Goal: Task Accomplishment & Management: Complete application form

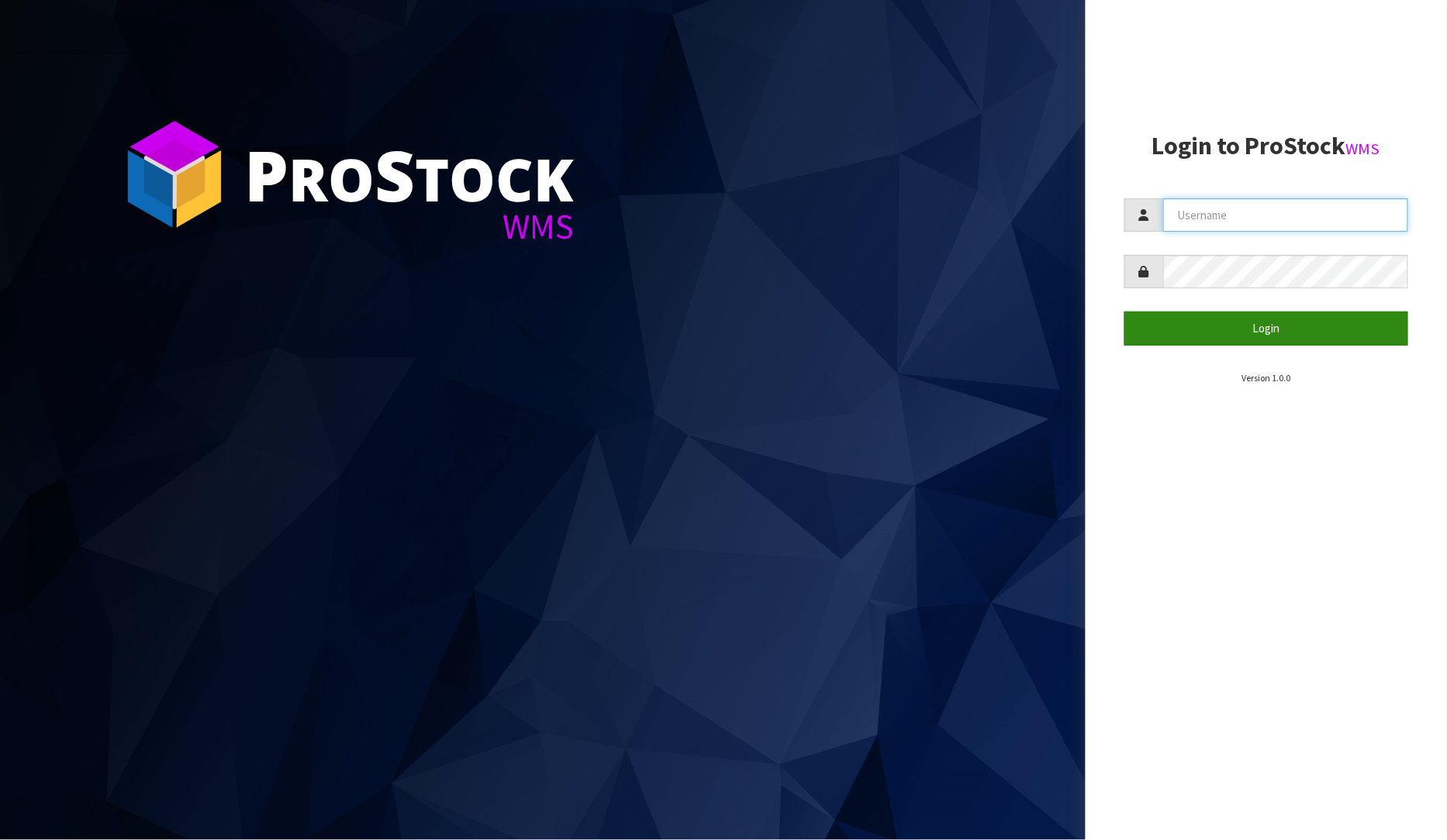
type input "[PERSON_NAME]"
click at [1277, 323] on button "Login" at bounding box center [1267, 328] width 285 height 33
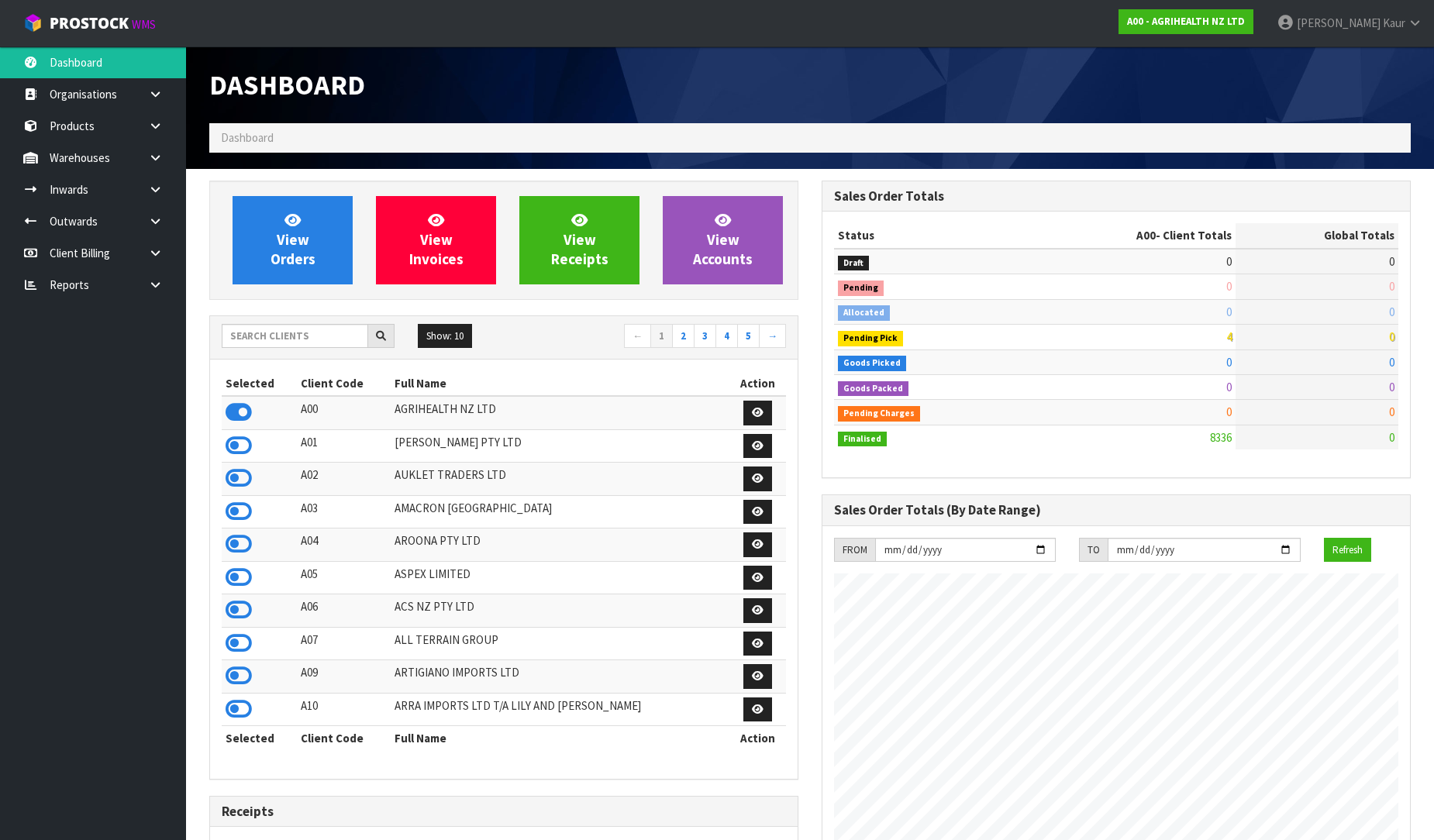
scroll to position [1175, 612]
click at [158, 282] on icon at bounding box center [155, 284] width 14 height 12
click at [127, 353] on link "CWL" at bounding box center [92, 348] width 186 height 31
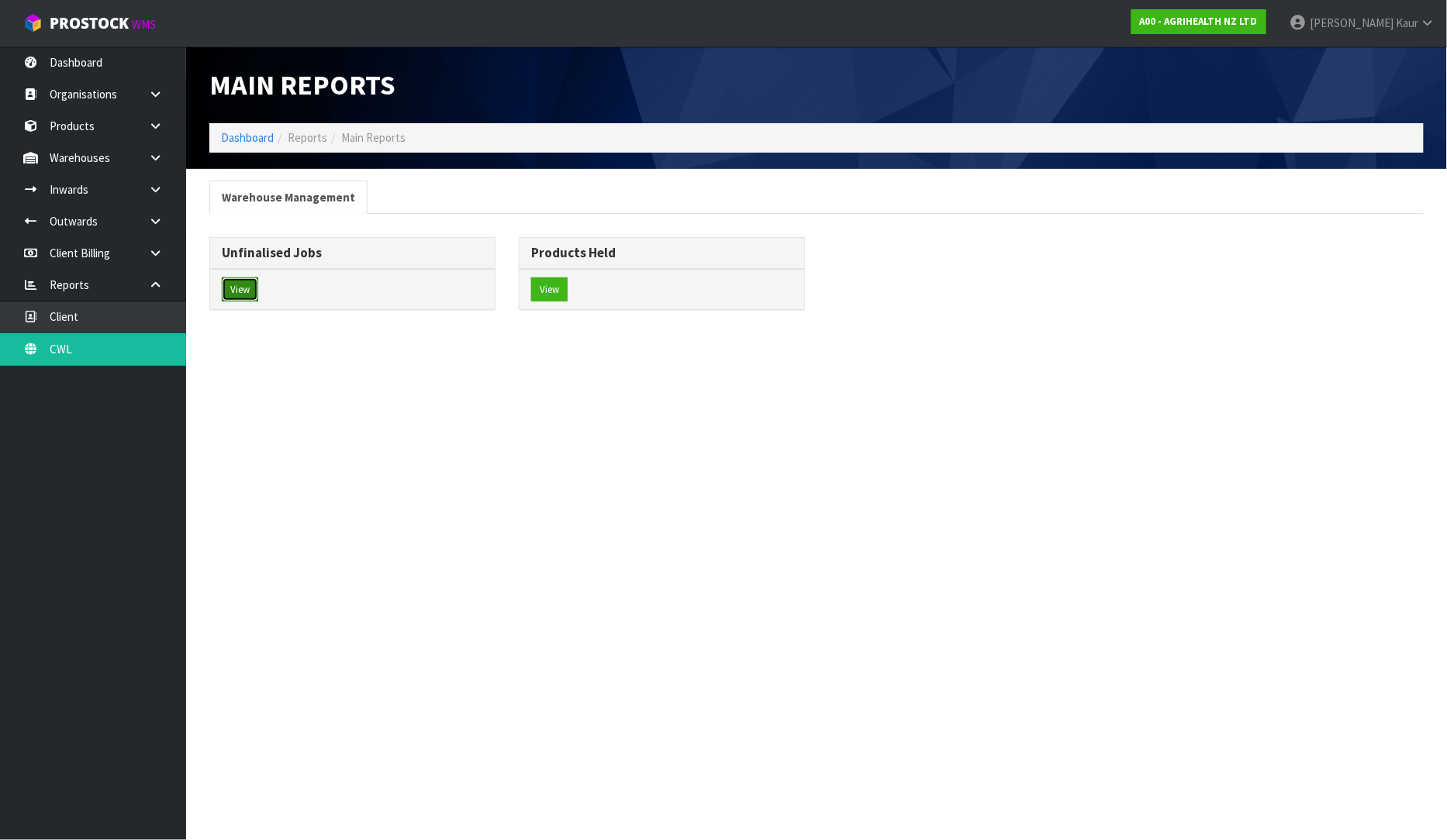
click at [245, 281] on button "View" at bounding box center [240, 290] width 37 height 25
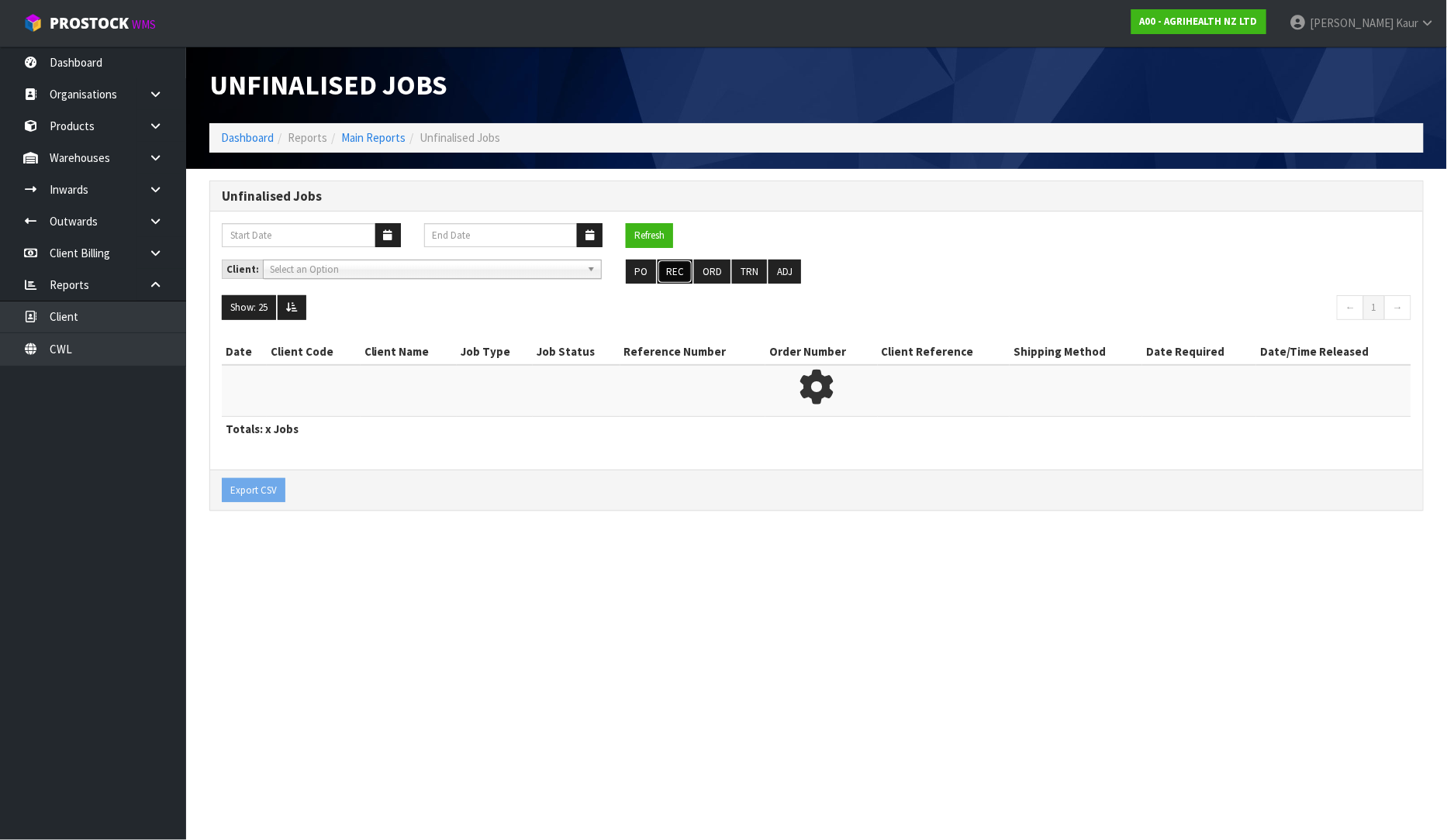
click at [679, 271] on button "REC" at bounding box center [675, 272] width 35 height 25
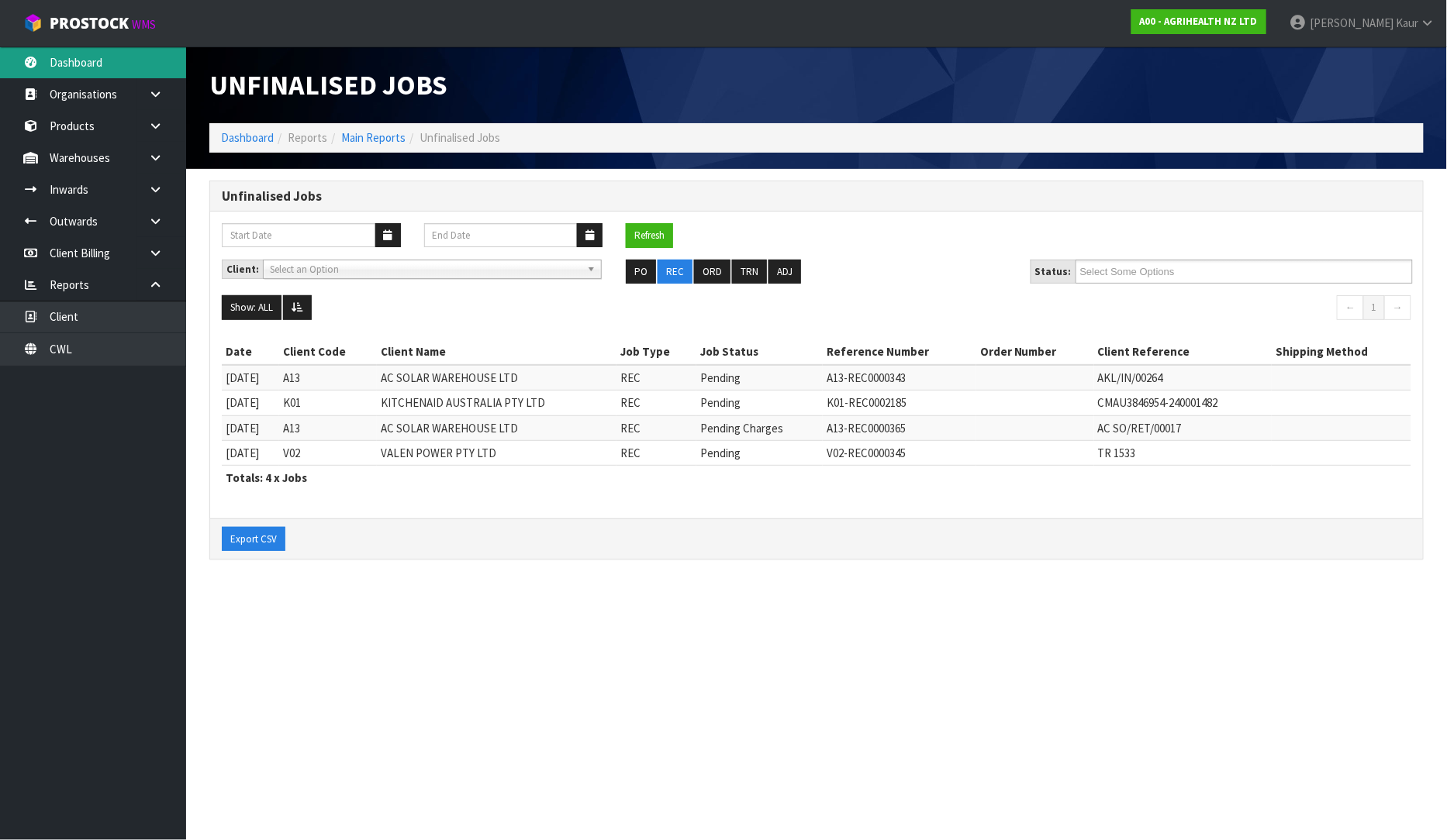
click at [75, 68] on link "Dashboard" at bounding box center [92, 62] width 186 height 31
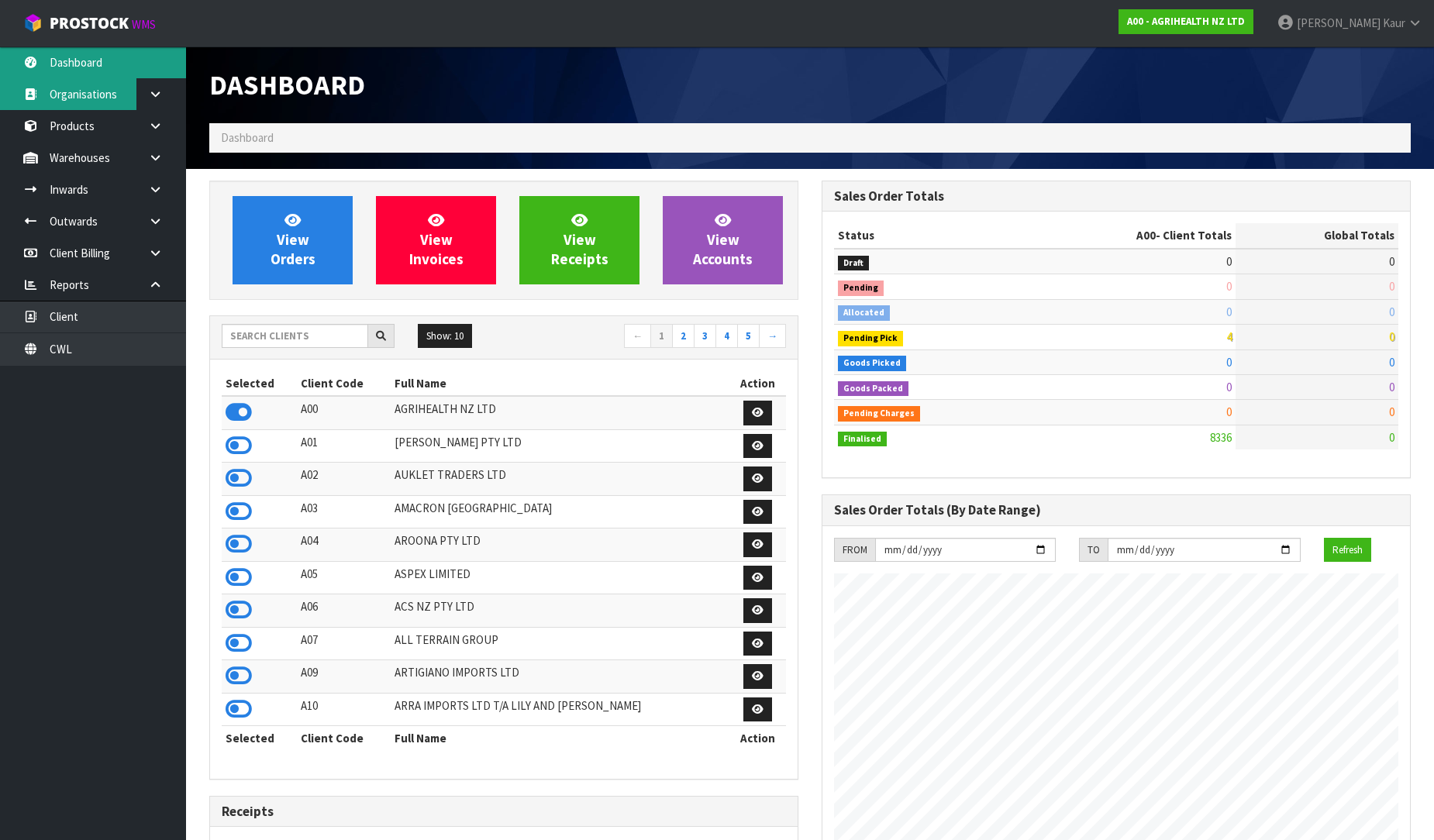
scroll to position [1175, 612]
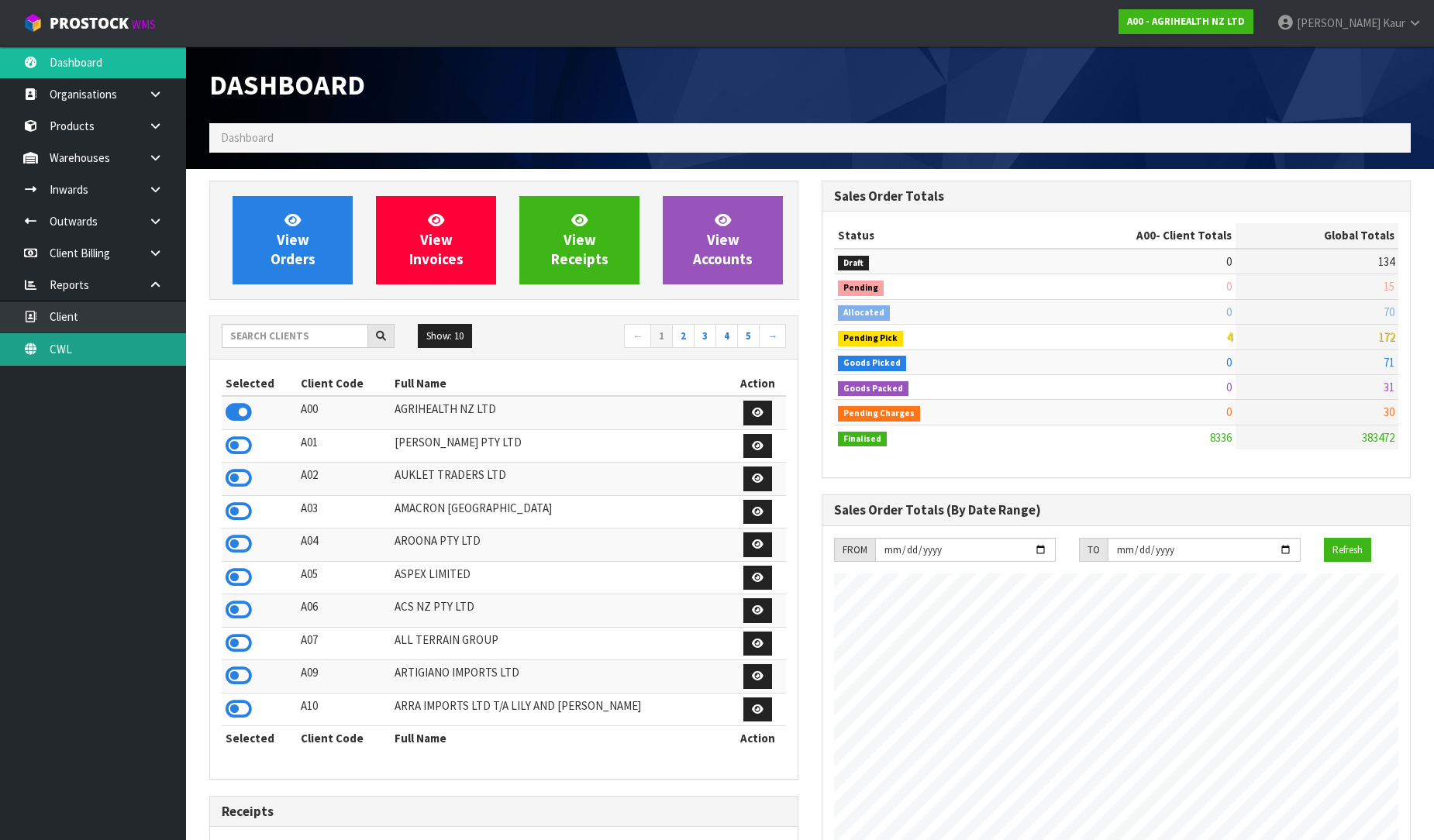
click at [103, 363] on link "CWL" at bounding box center [92, 348] width 186 height 31
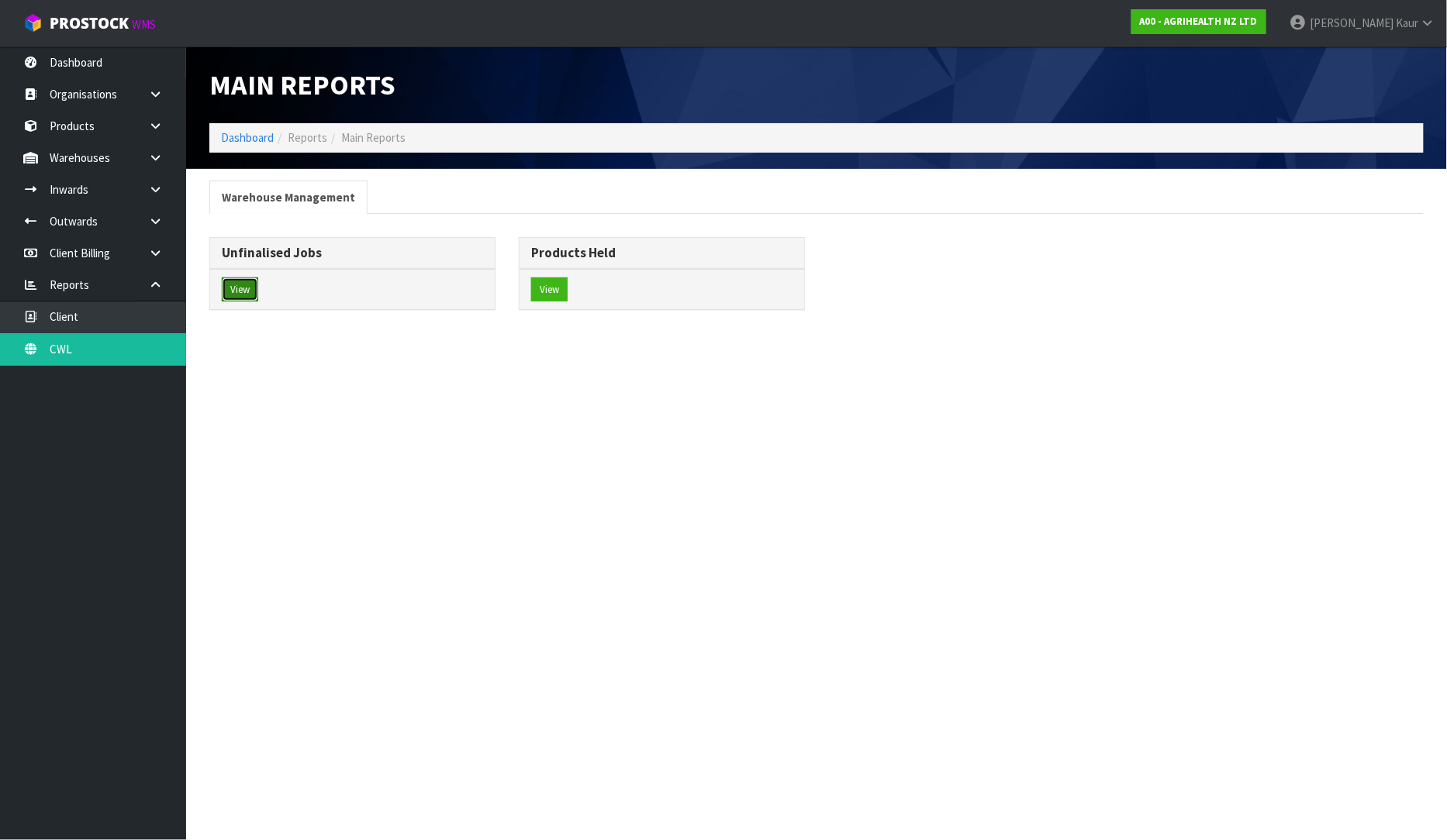
click at [234, 294] on button "View" at bounding box center [240, 290] width 37 height 25
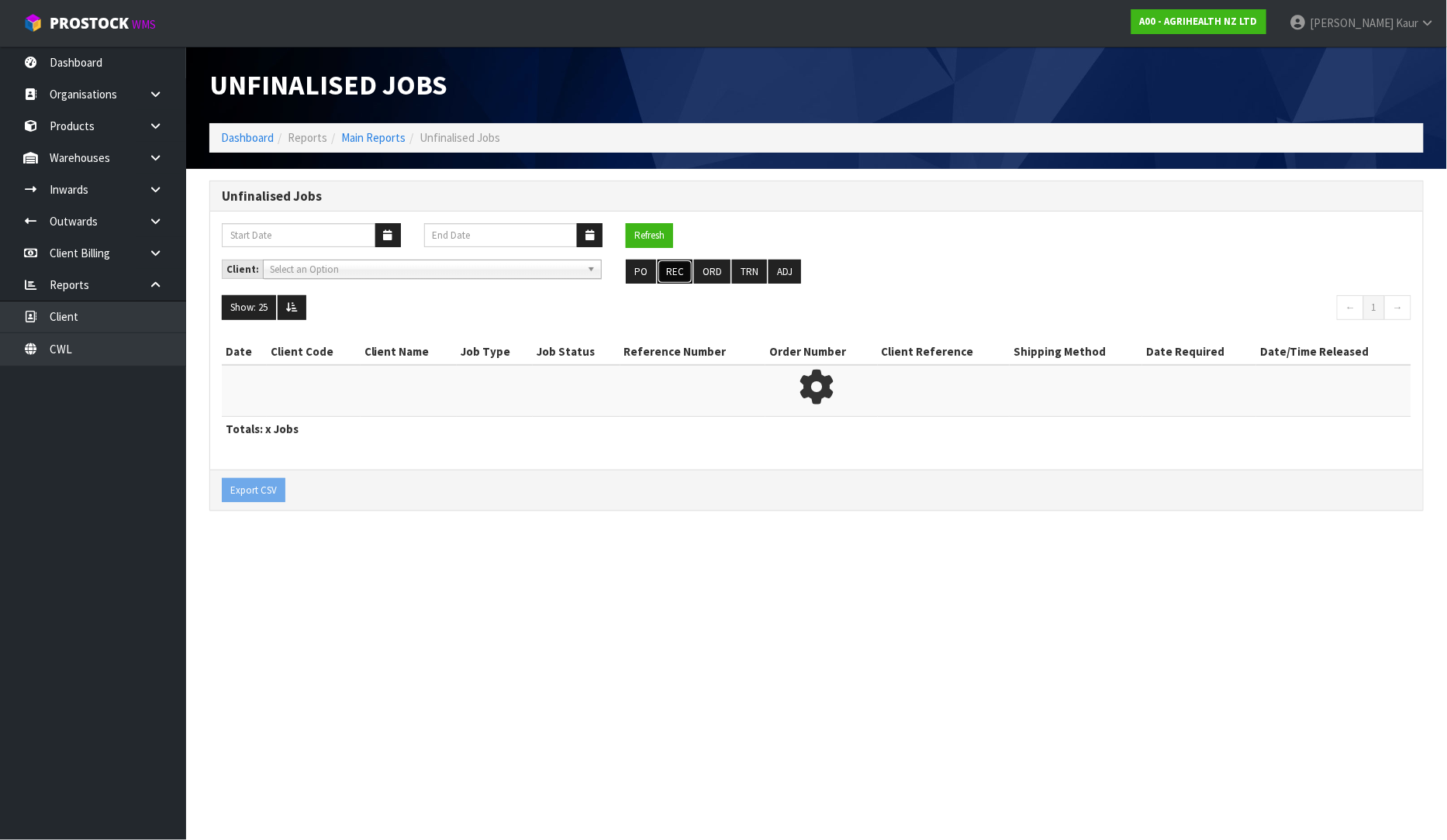
click at [672, 282] on button "REC" at bounding box center [675, 272] width 35 height 25
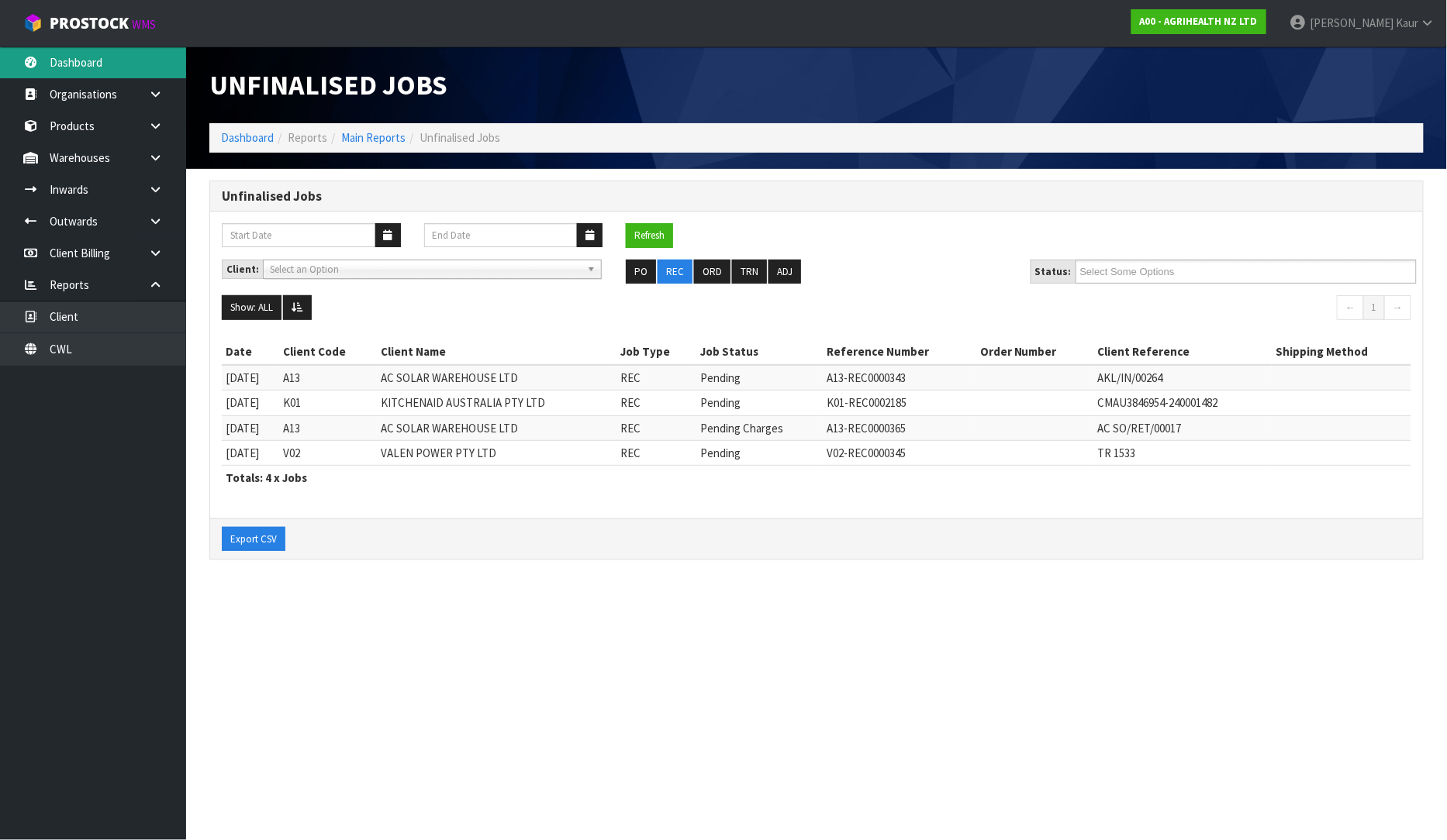
click at [128, 60] on link "Dashboard" at bounding box center [92, 62] width 186 height 31
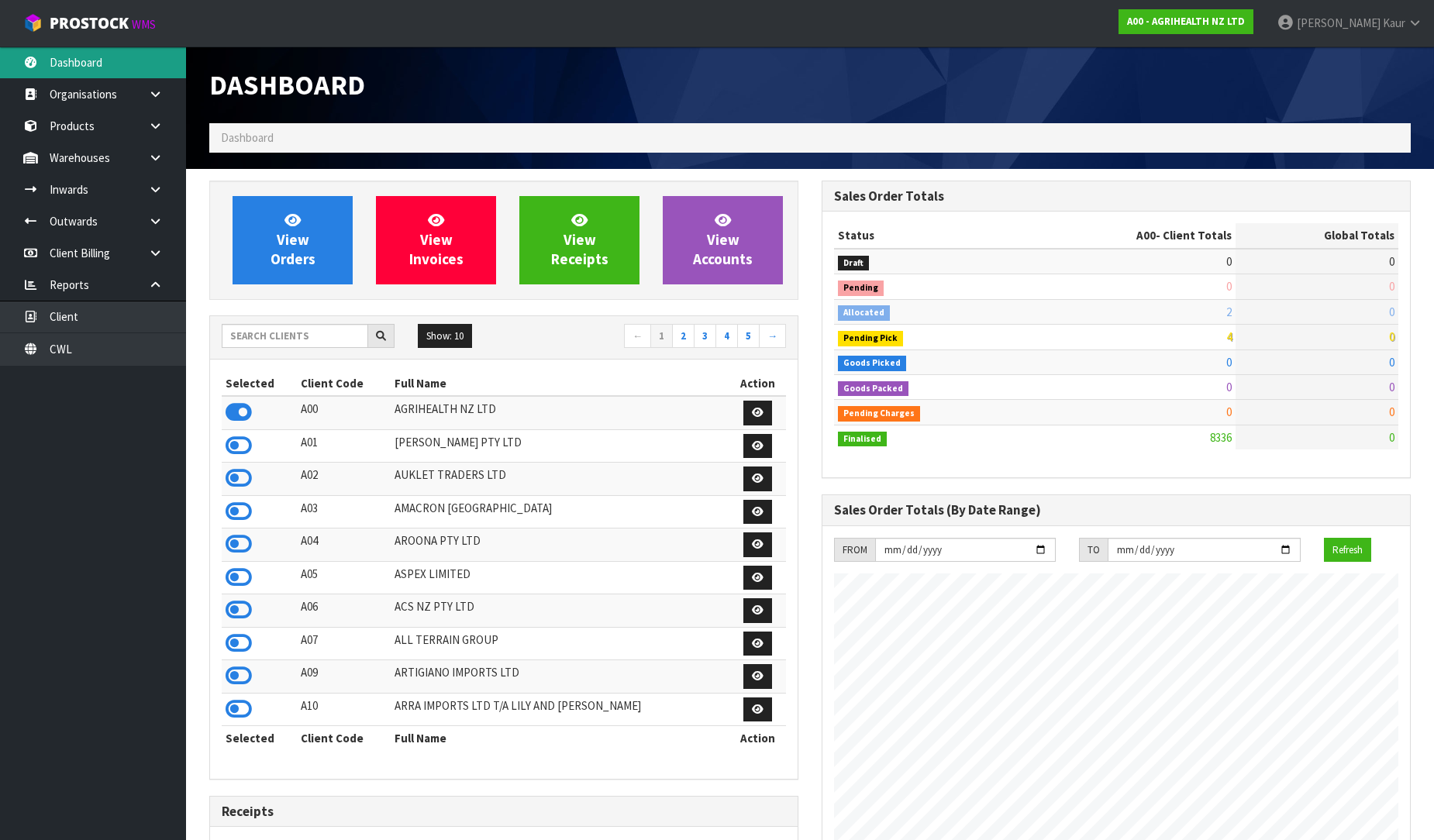
scroll to position [1175, 612]
click at [274, 344] on input "text" at bounding box center [294, 336] width 146 height 24
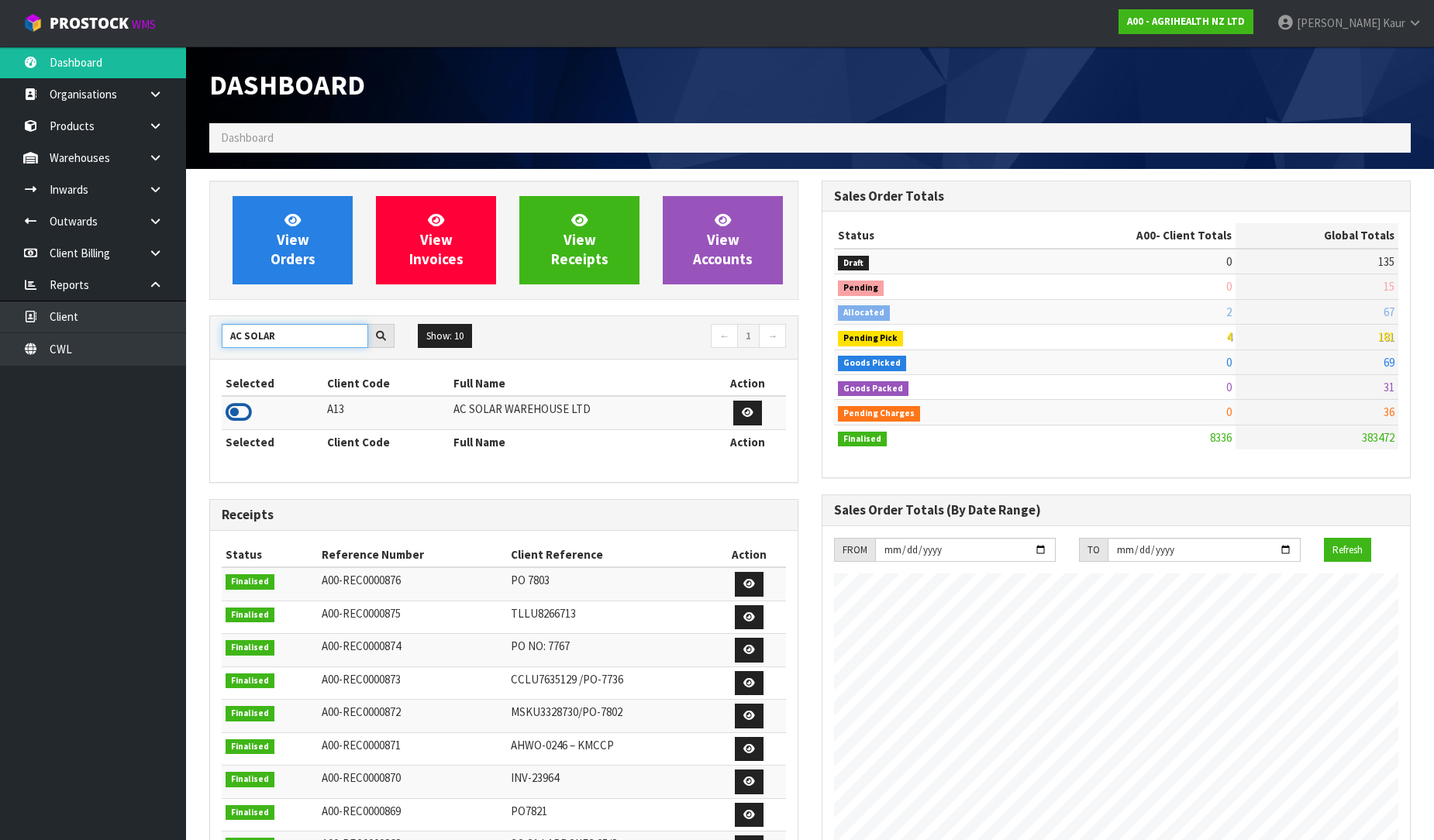
type input "AC SOLAR"
click at [239, 408] on icon at bounding box center [238, 413] width 26 height 23
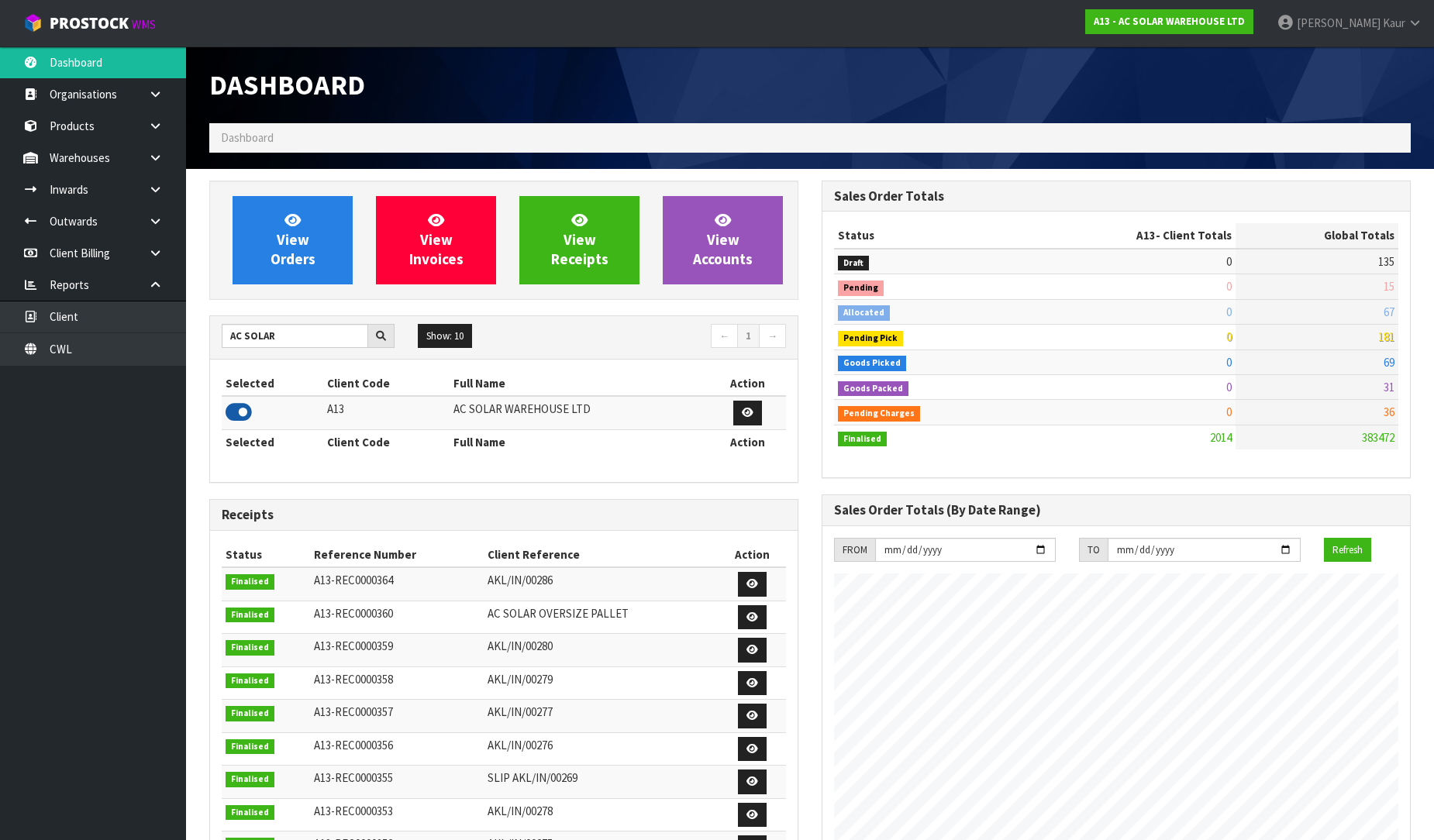
scroll to position [1141, 612]
click at [167, 189] on link at bounding box center [161, 189] width 49 height 31
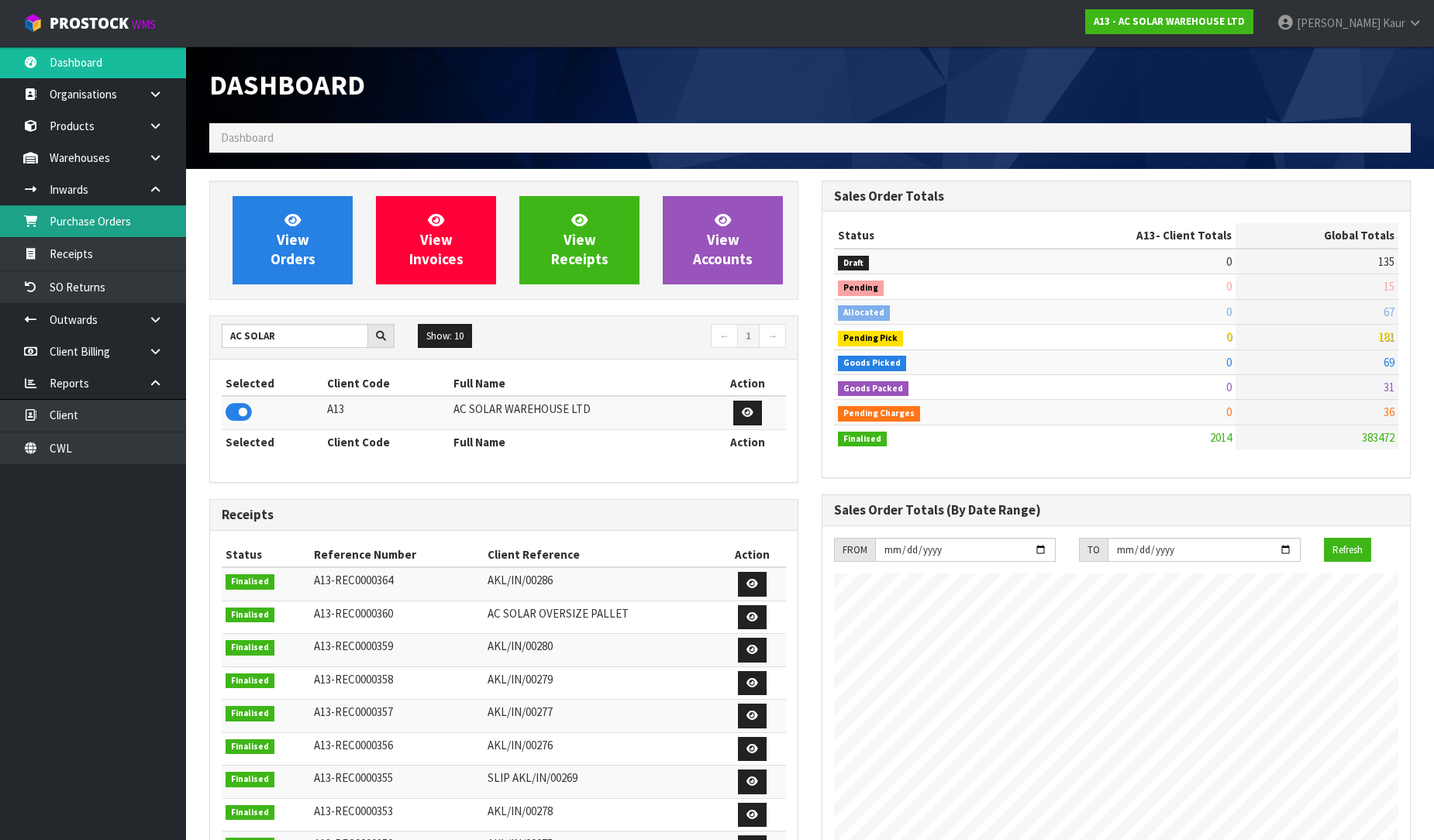
click at [152, 220] on link "Purchase Orders" at bounding box center [92, 221] width 186 height 31
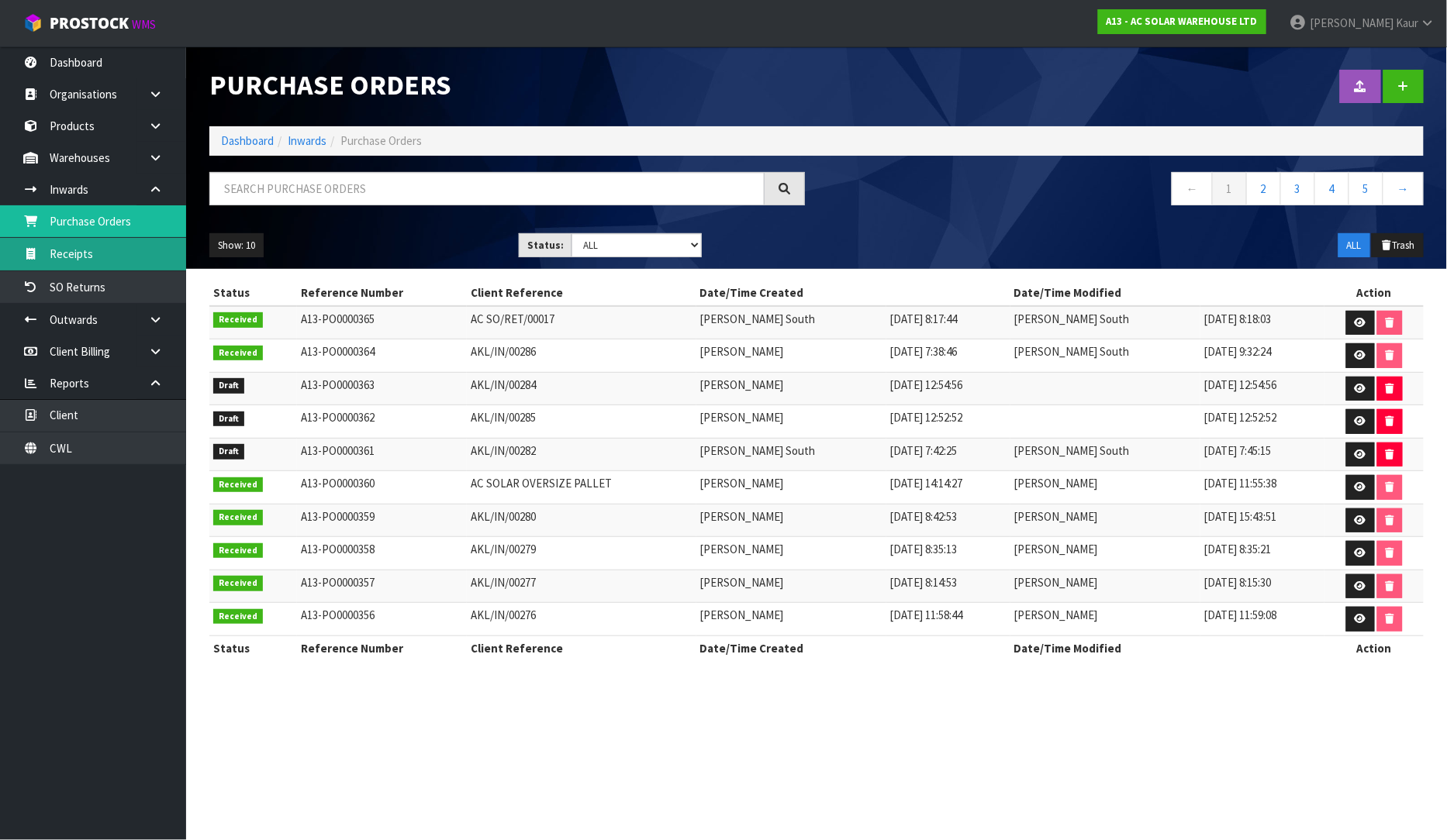
click at [177, 269] on link "Receipts" at bounding box center [92, 253] width 186 height 31
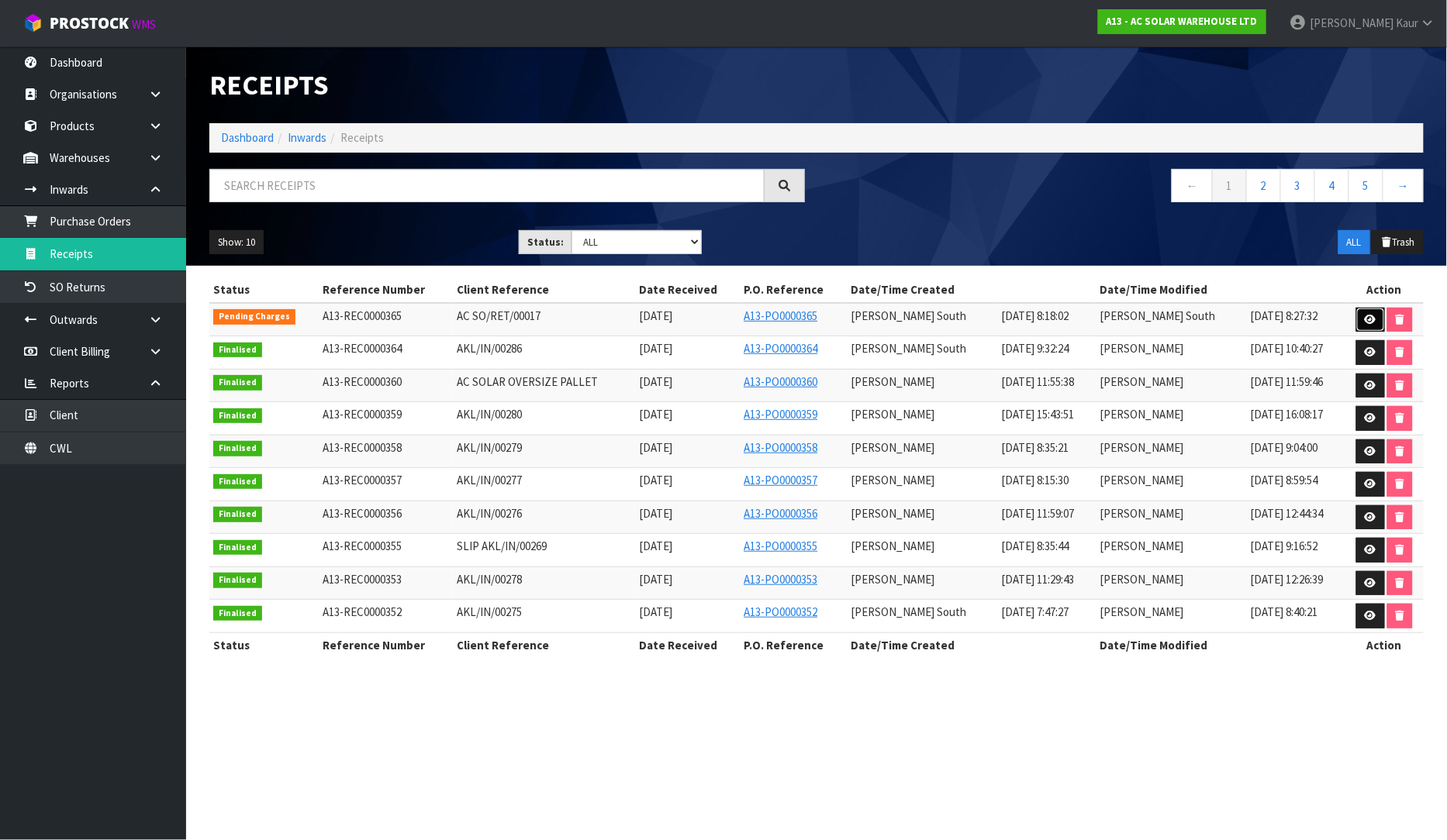
click at [1367, 316] on icon at bounding box center [1370, 319] width 12 height 10
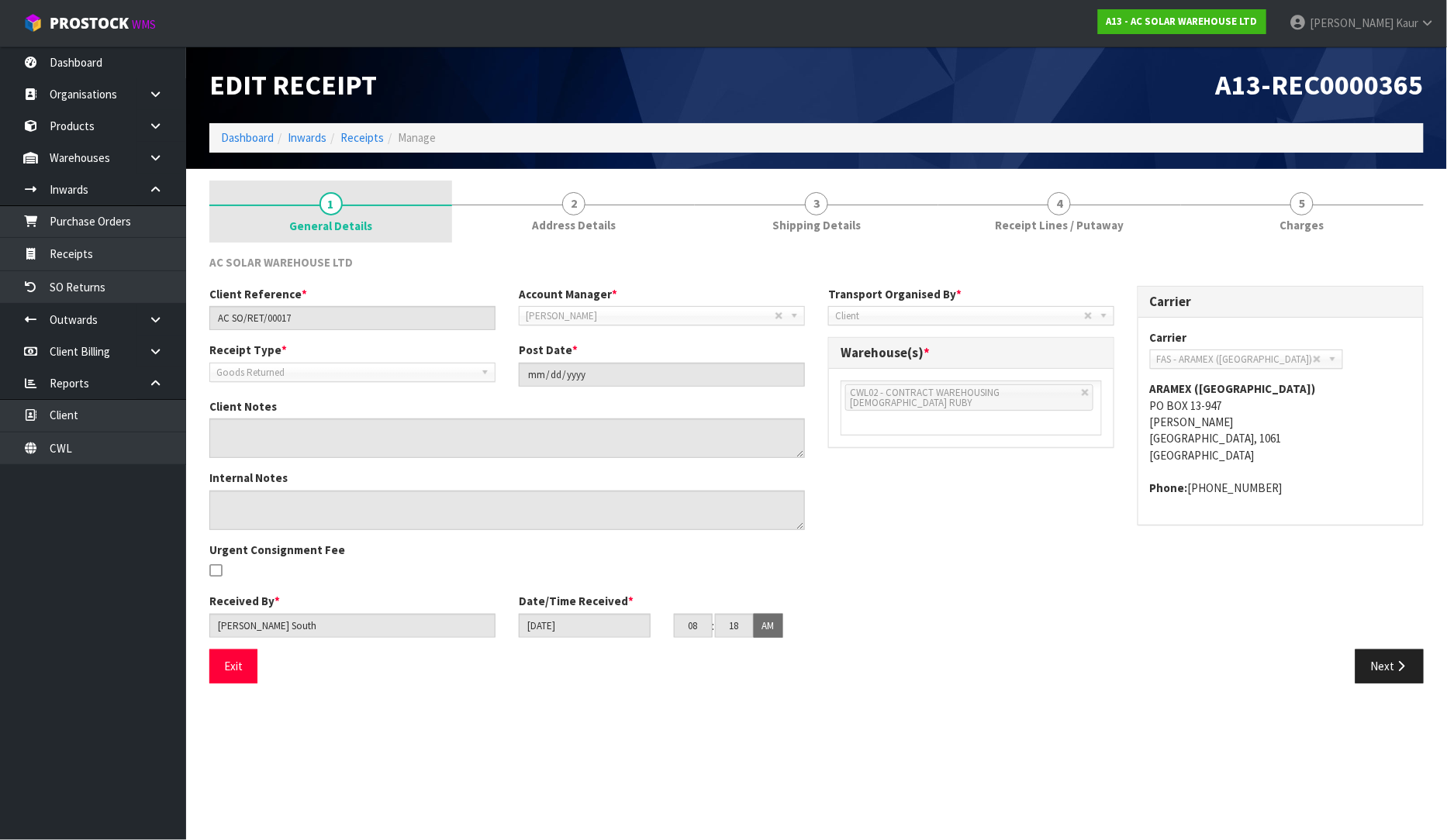
click at [337, 199] on span "1" at bounding box center [331, 204] width 23 height 23
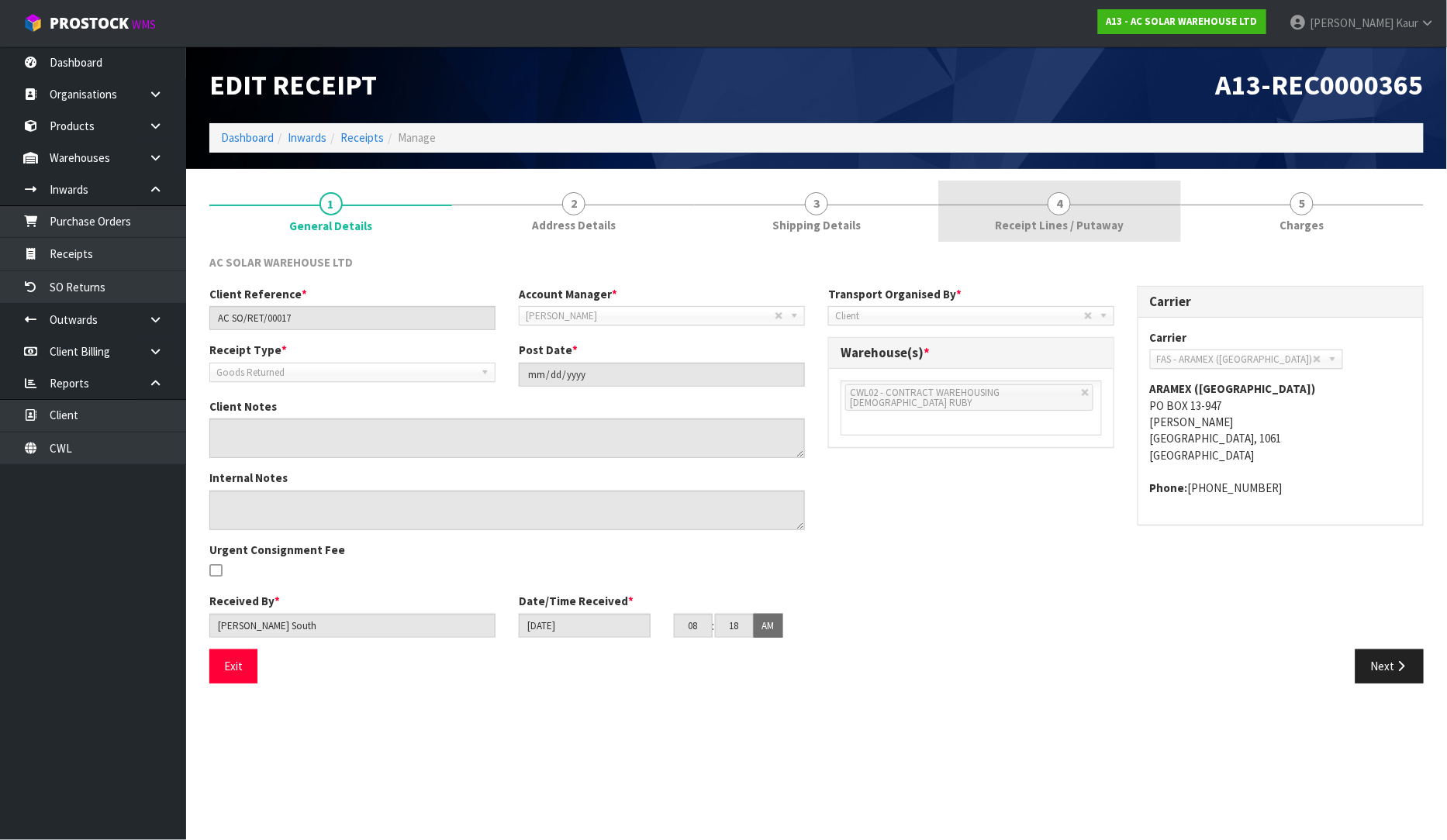
click at [1028, 228] on span "Receipt Lines / Putaway" at bounding box center [1058, 225] width 128 height 16
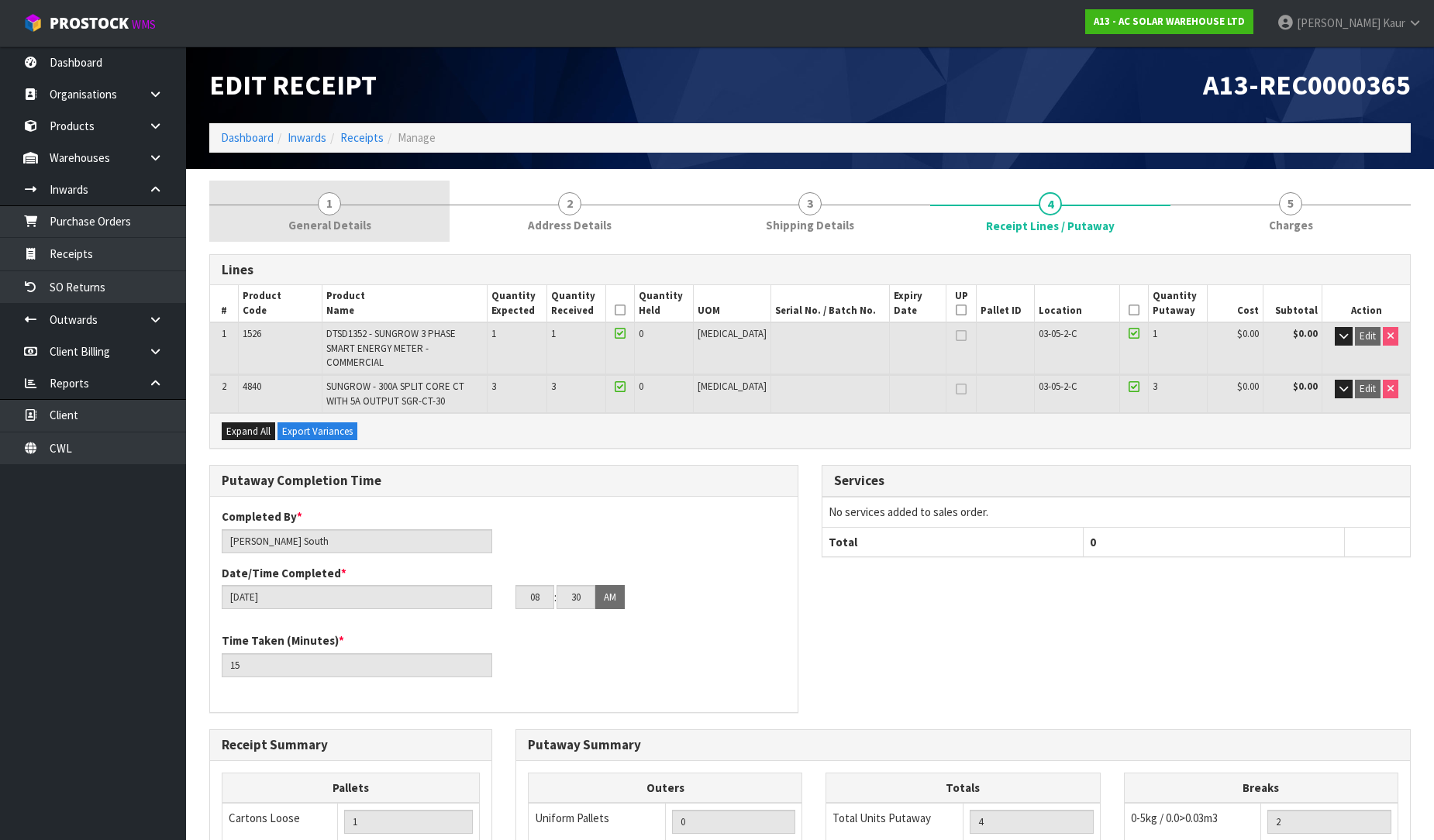
click at [328, 214] on span "1" at bounding box center [329, 204] width 23 height 23
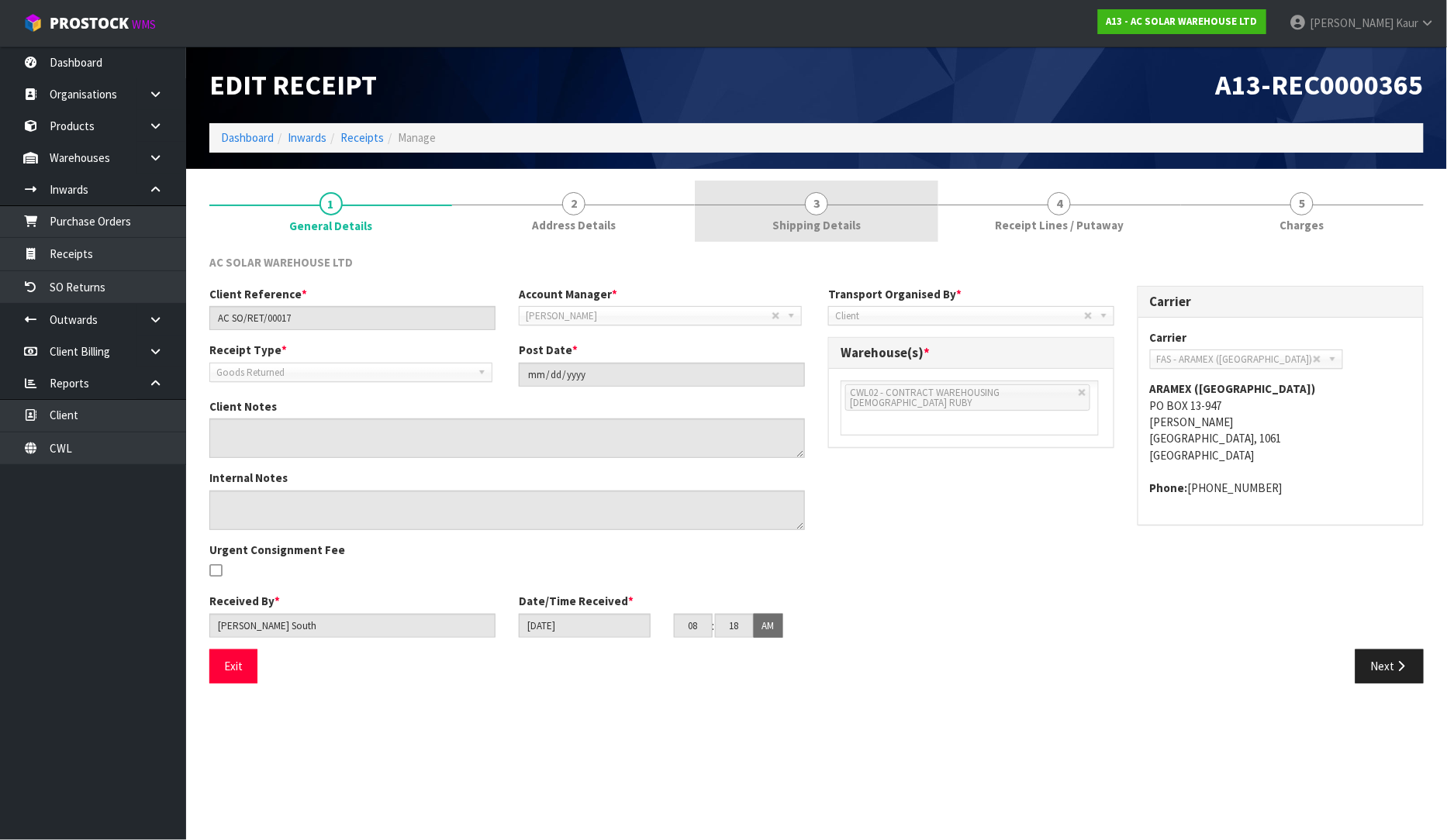
click at [851, 220] on span "Shipping Details" at bounding box center [816, 225] width 88 height 16
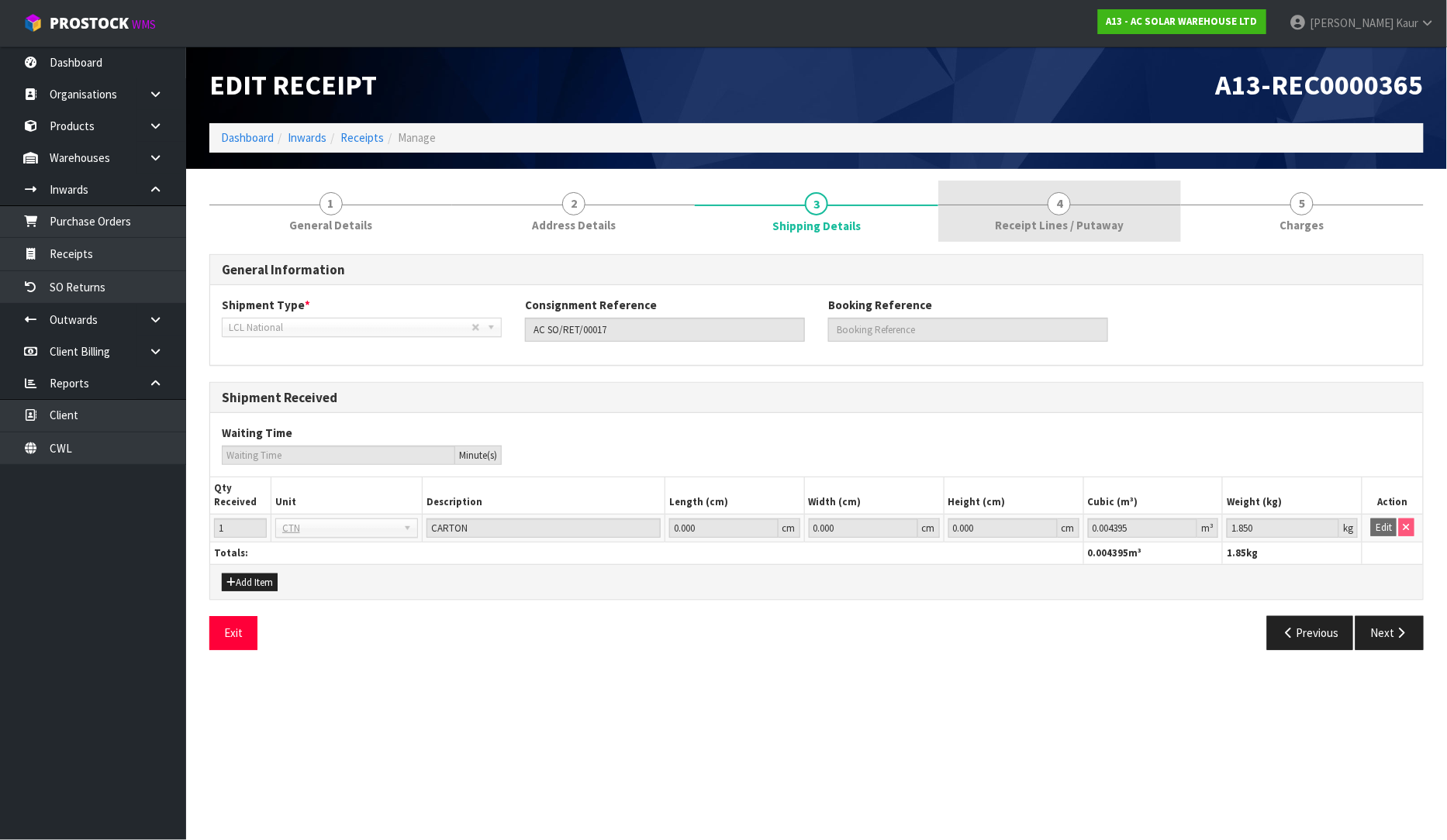
click at [1016, 218] on span "Receipt Lines / Putaway" at bounding box center [1058, 225] width 128 height 16
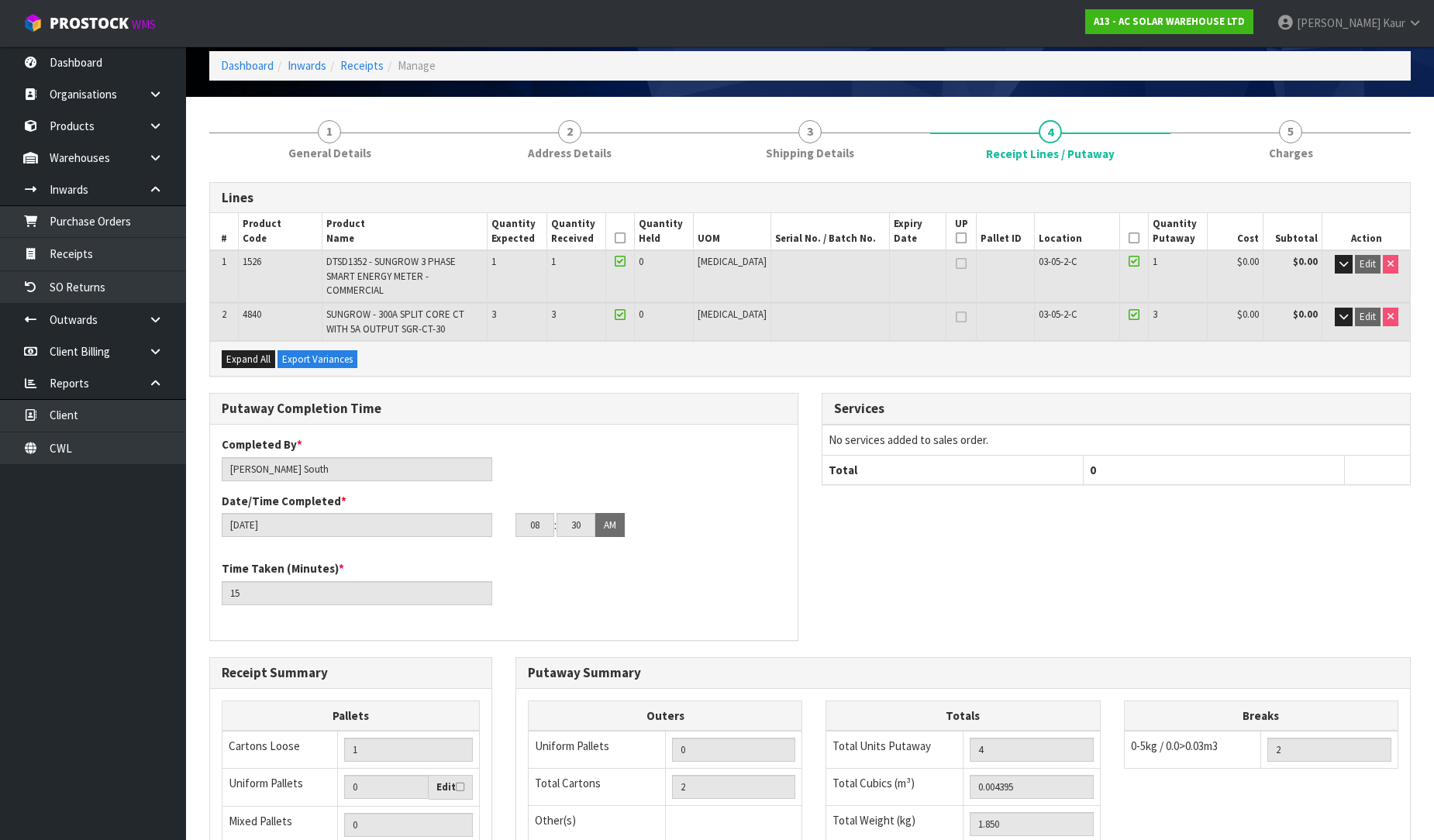
scroll to position [50, 0]
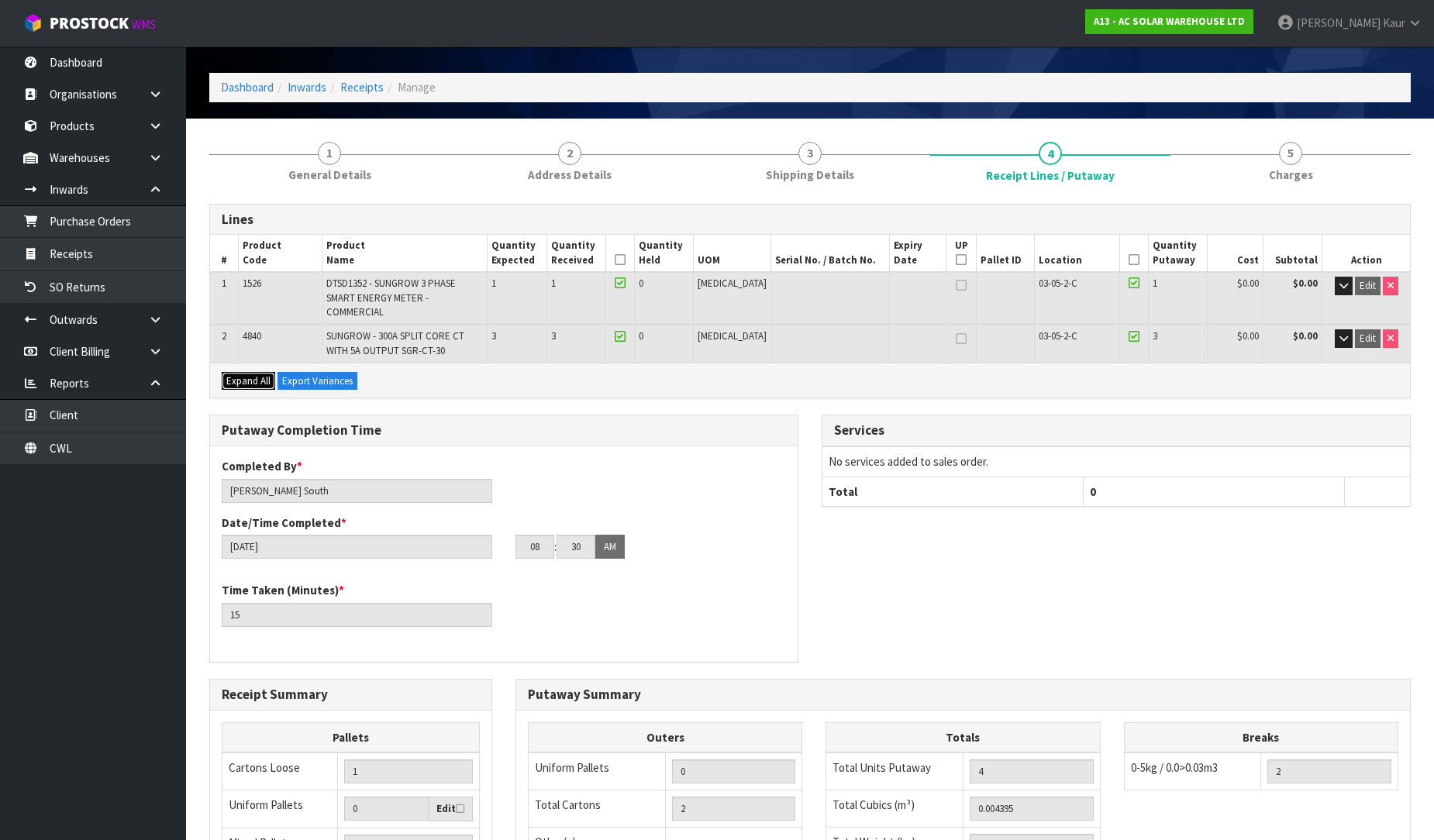
click at [227, 374] on span "Expand All" at bounding box center [248, 381] width 44 height 13
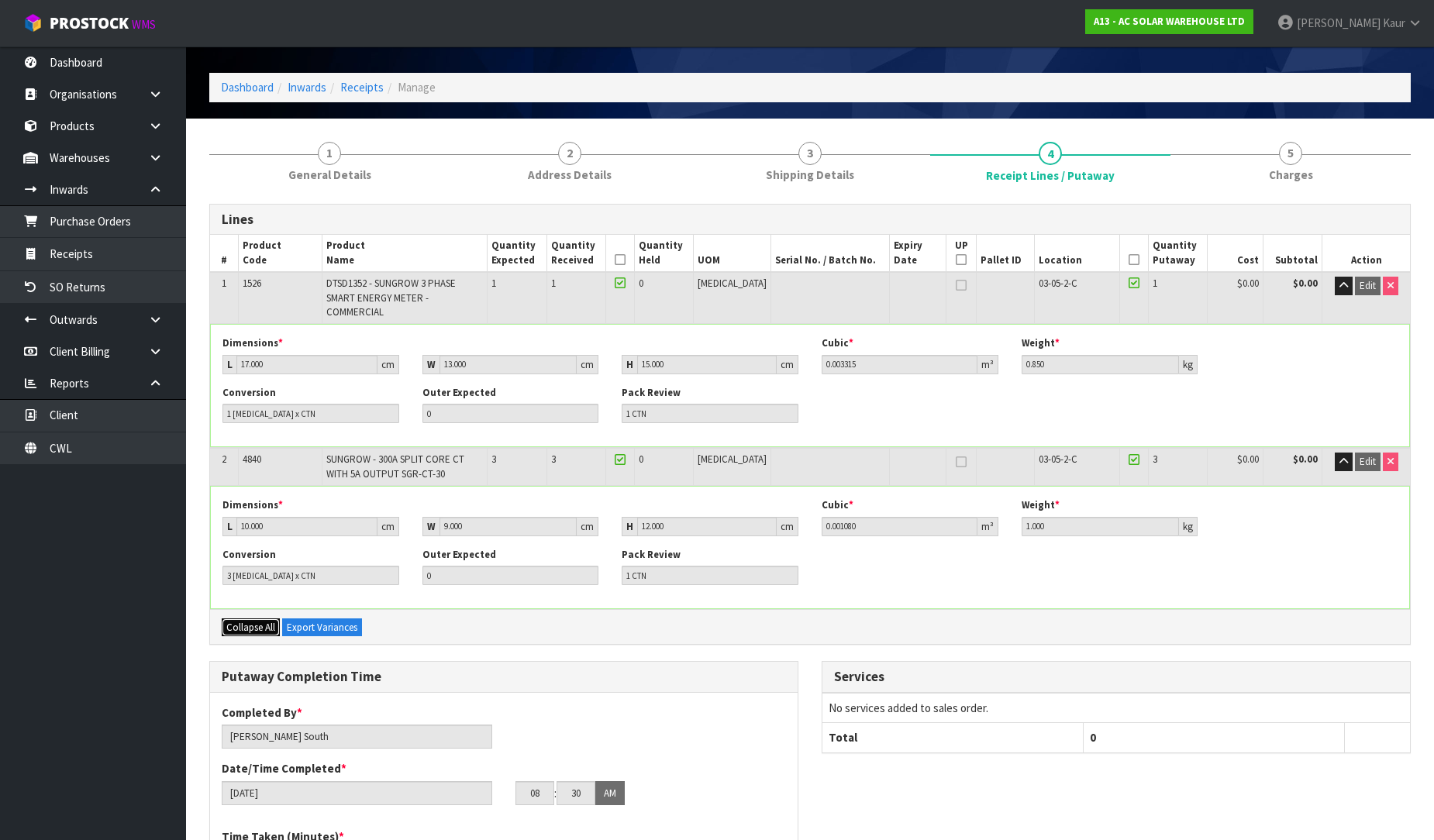
click at [239, 621] on span "Collapse All" at bounding box center [250, 627] width 48 height 13
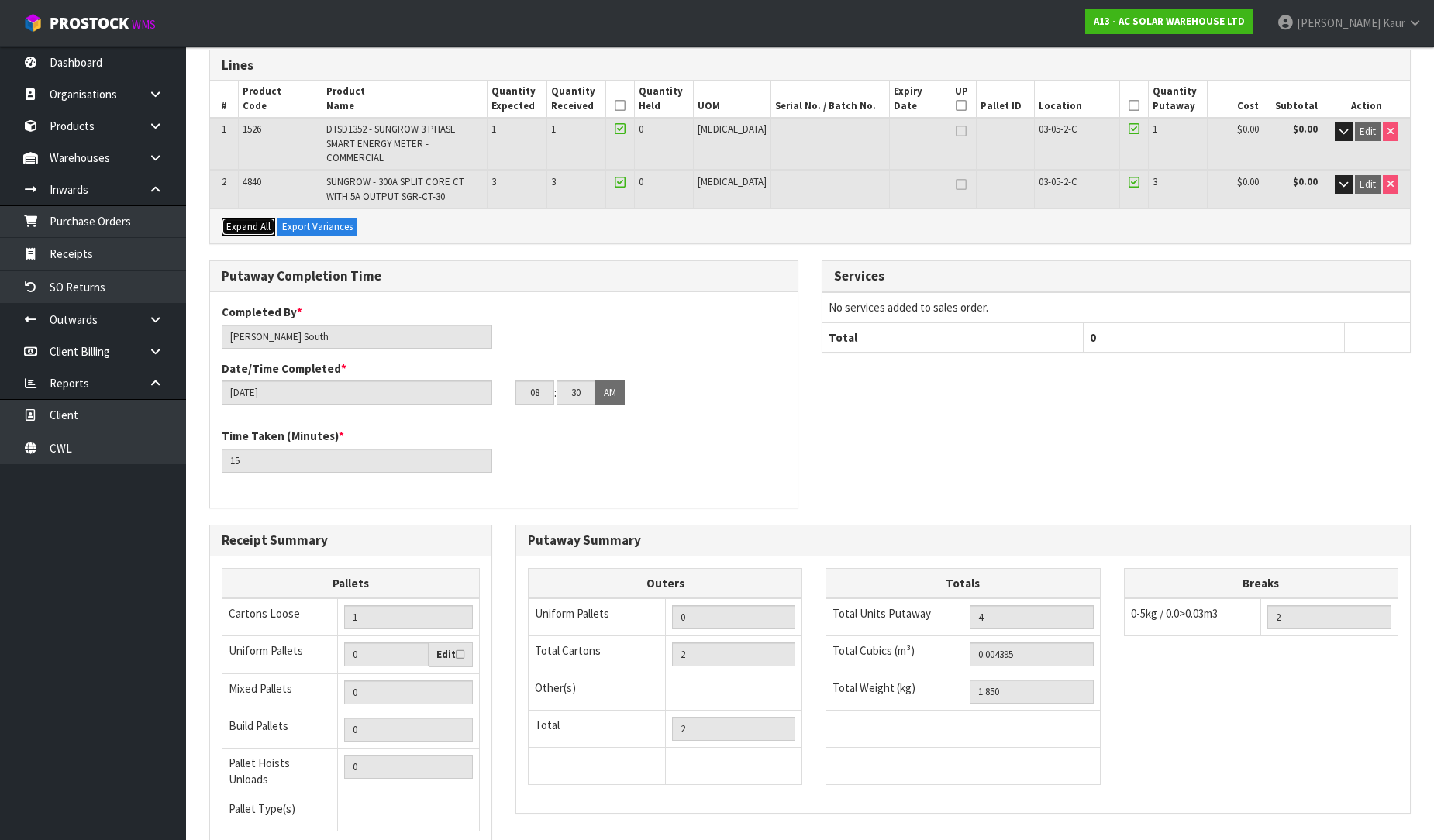
scroll to position [309, 0]
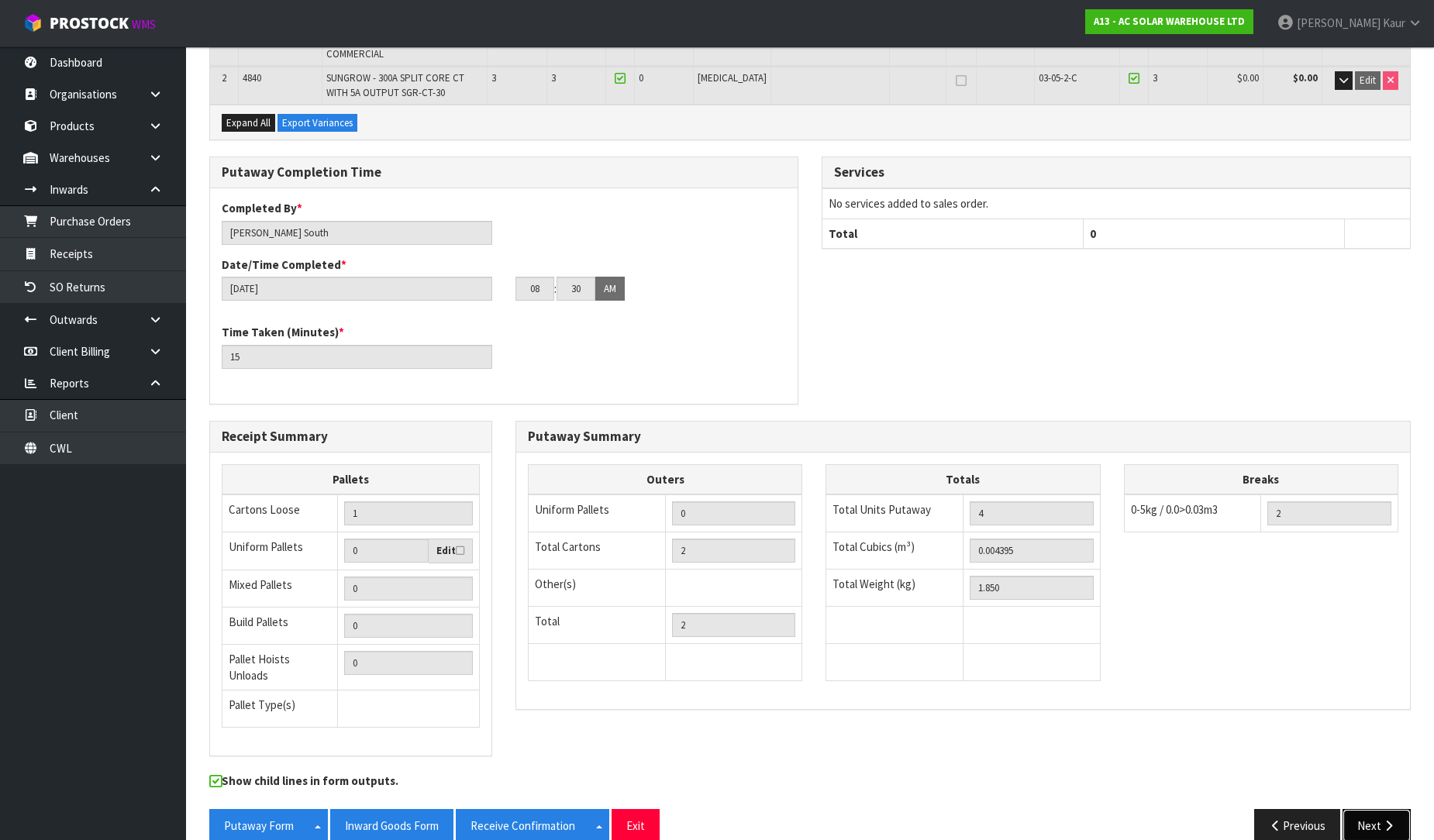
click at [1360, 809] on button "Next" at bounding box center [1377, 826] width 68 height 33
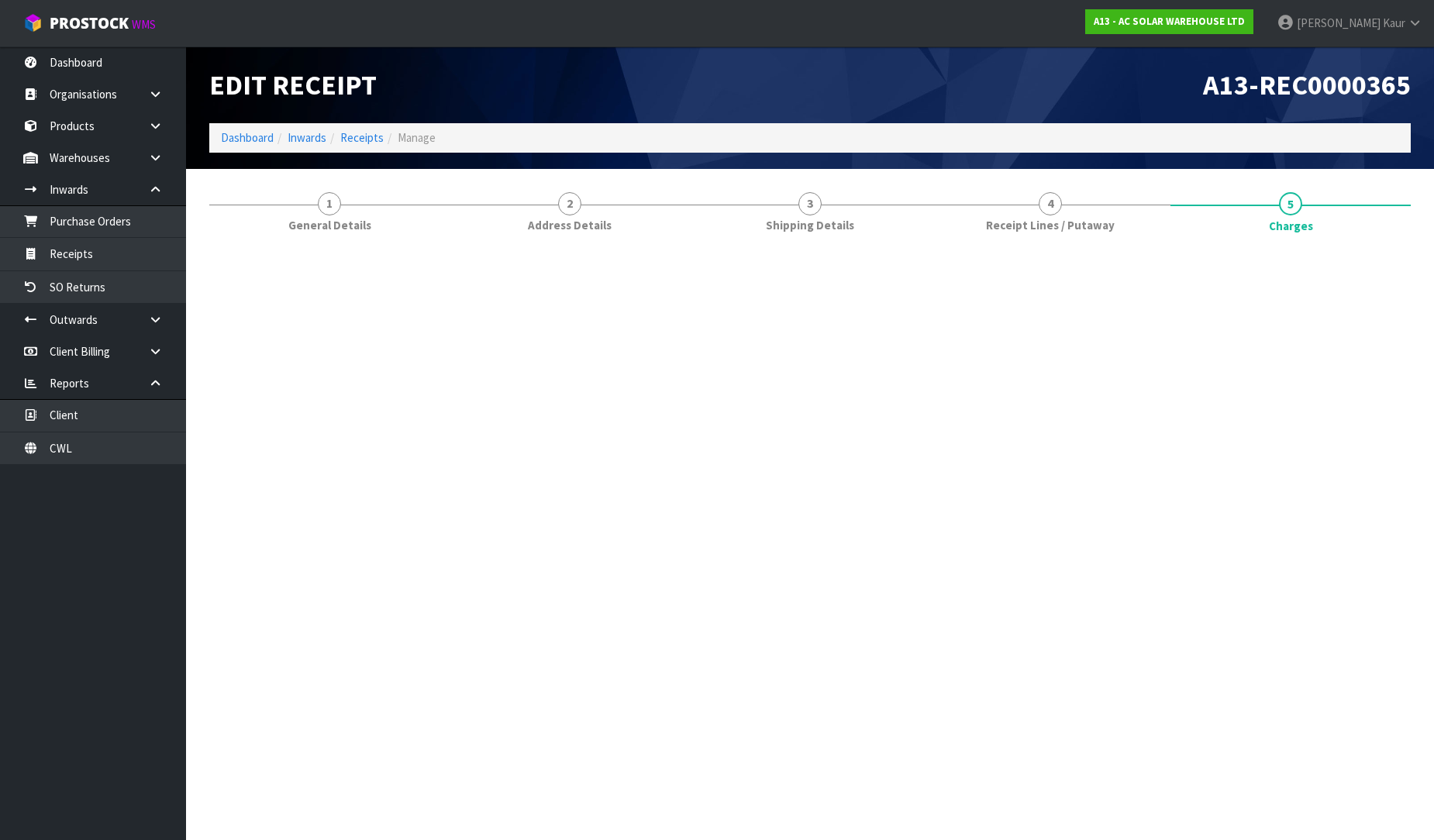
scroll to position [0, 0]
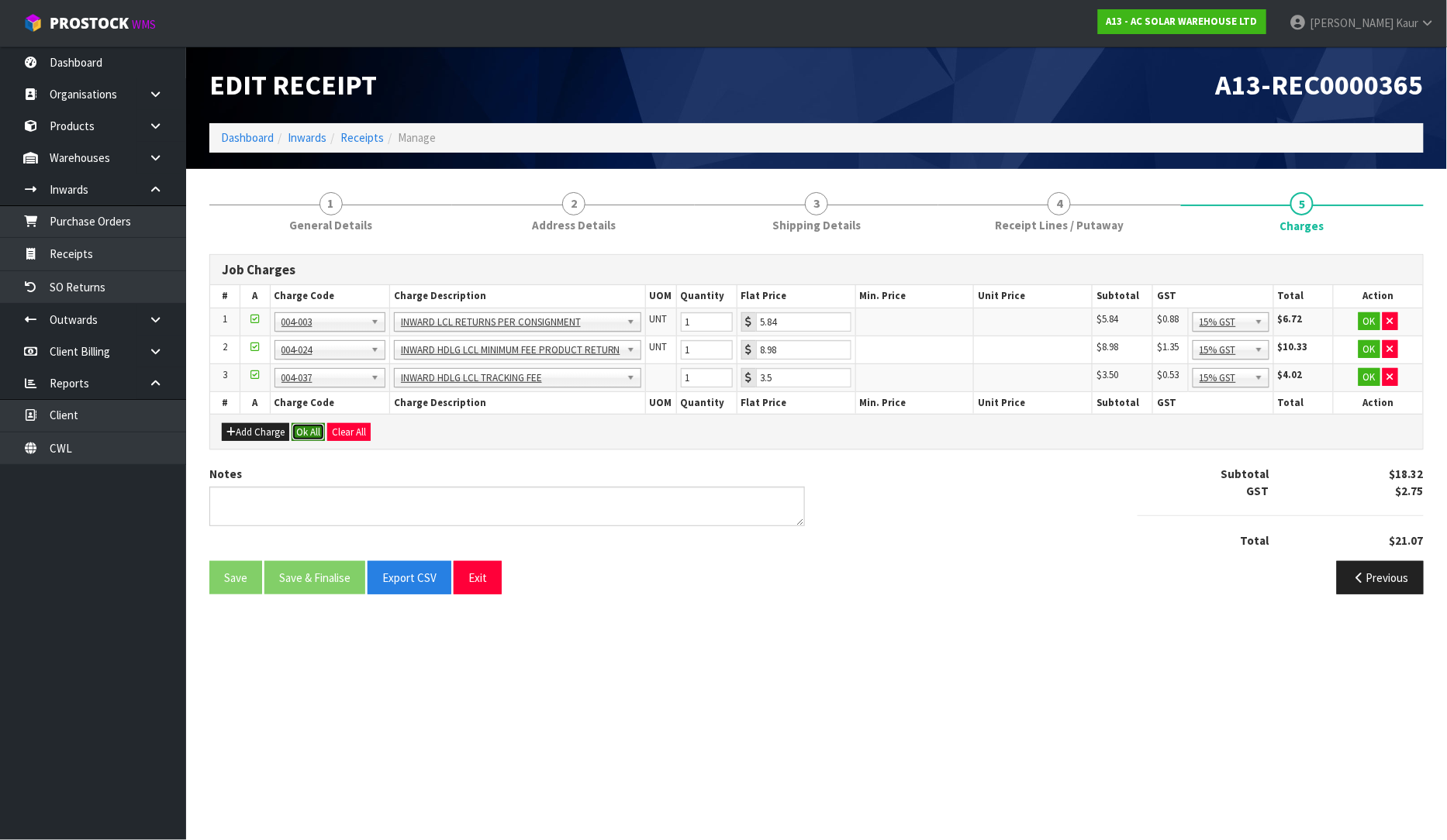
click at [312, 430] on button "Ok All" at bounding box center [308, 433] width 33 height 19
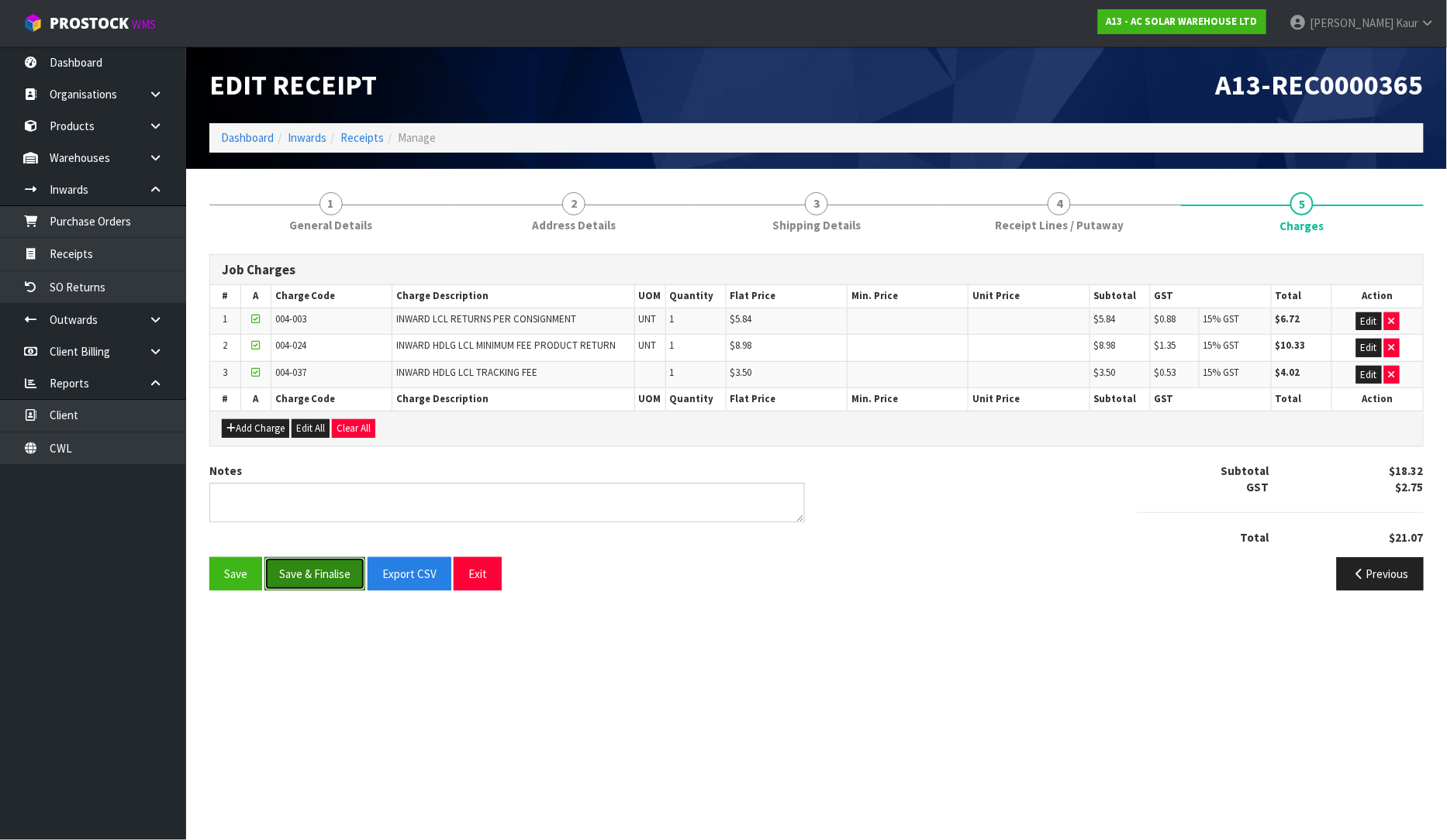
click at [314, 576] on button "Save & Finalise" at bounding box center [315, 573] width 101 height 33
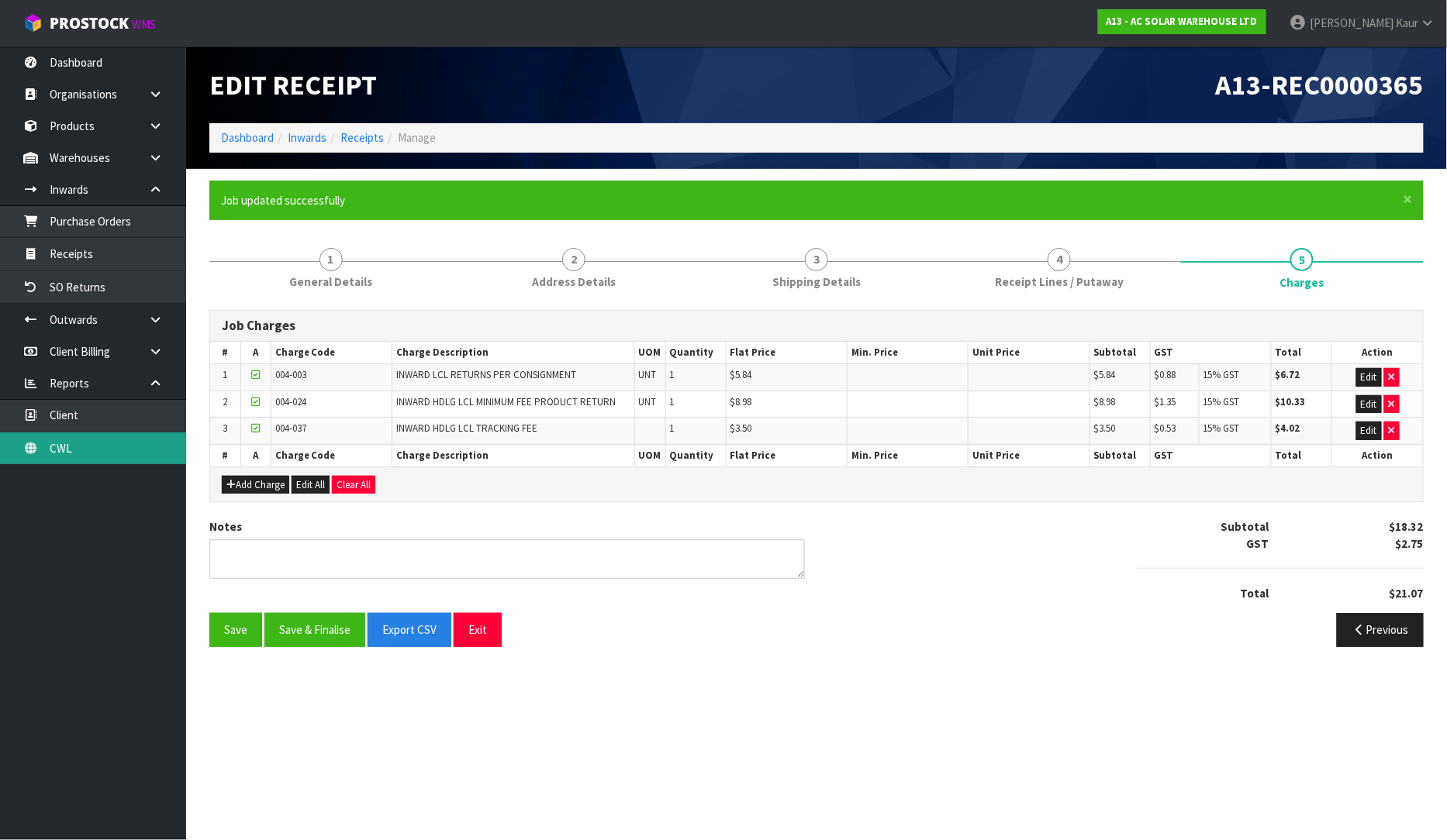
click at [67, 444] on link "CWL" at bounding box center [92, 448] width 186 height 31
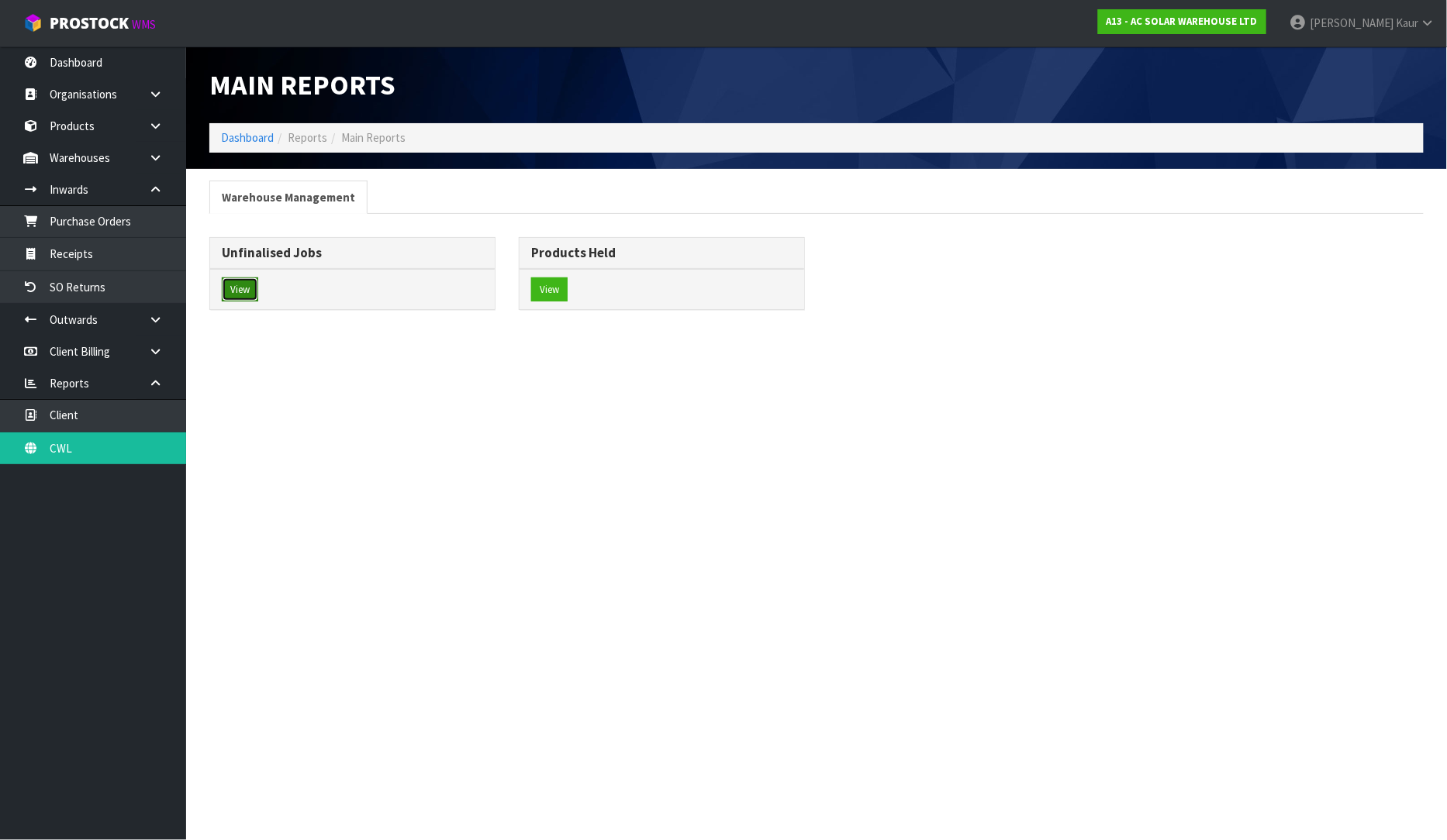
click at [245, 284] on button "View" at bounding box center [240, 290] width 37 height 25
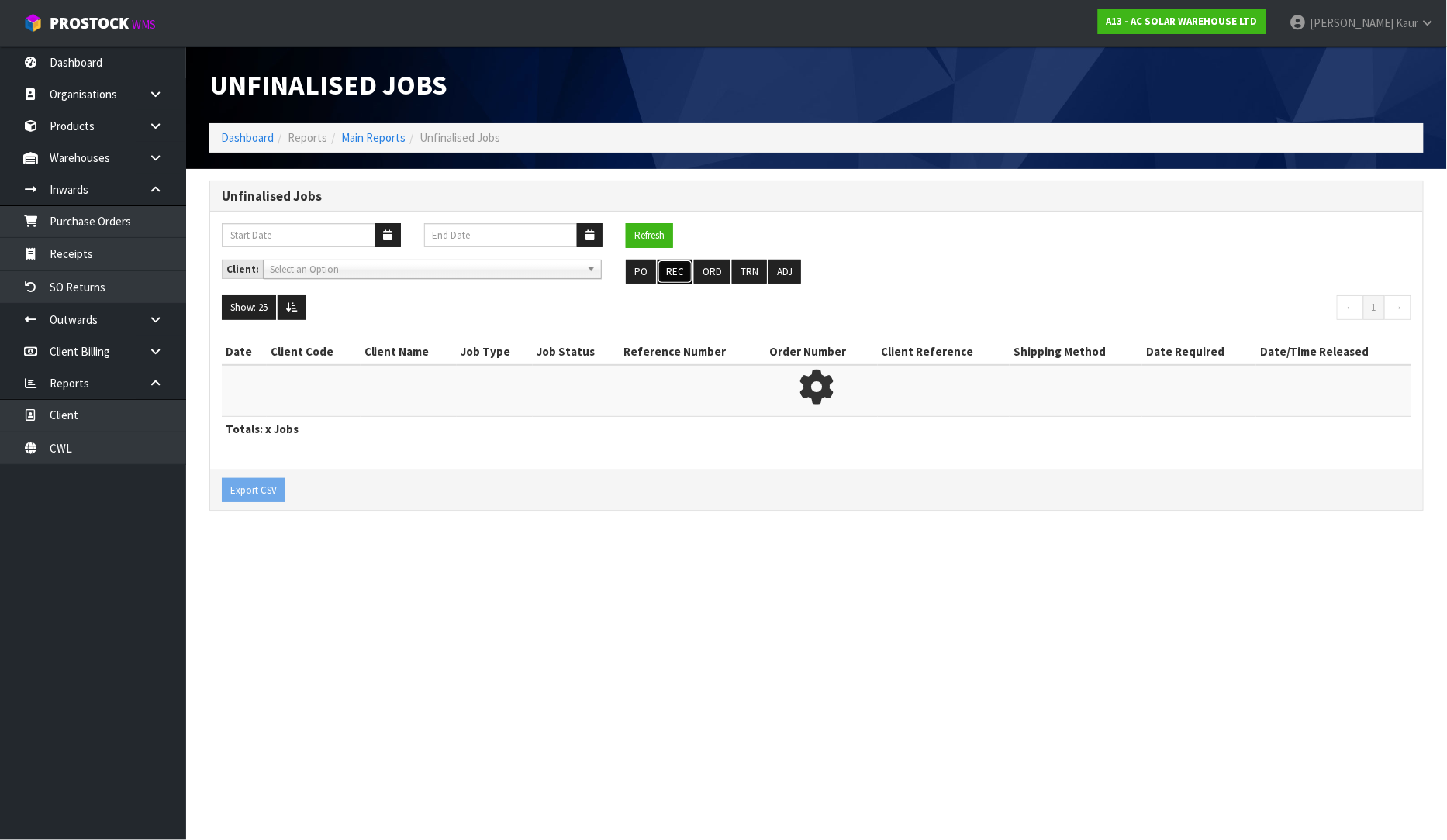
click at [670, 266] on button "REC" at bounding box center [675, 272] width 35 height 25
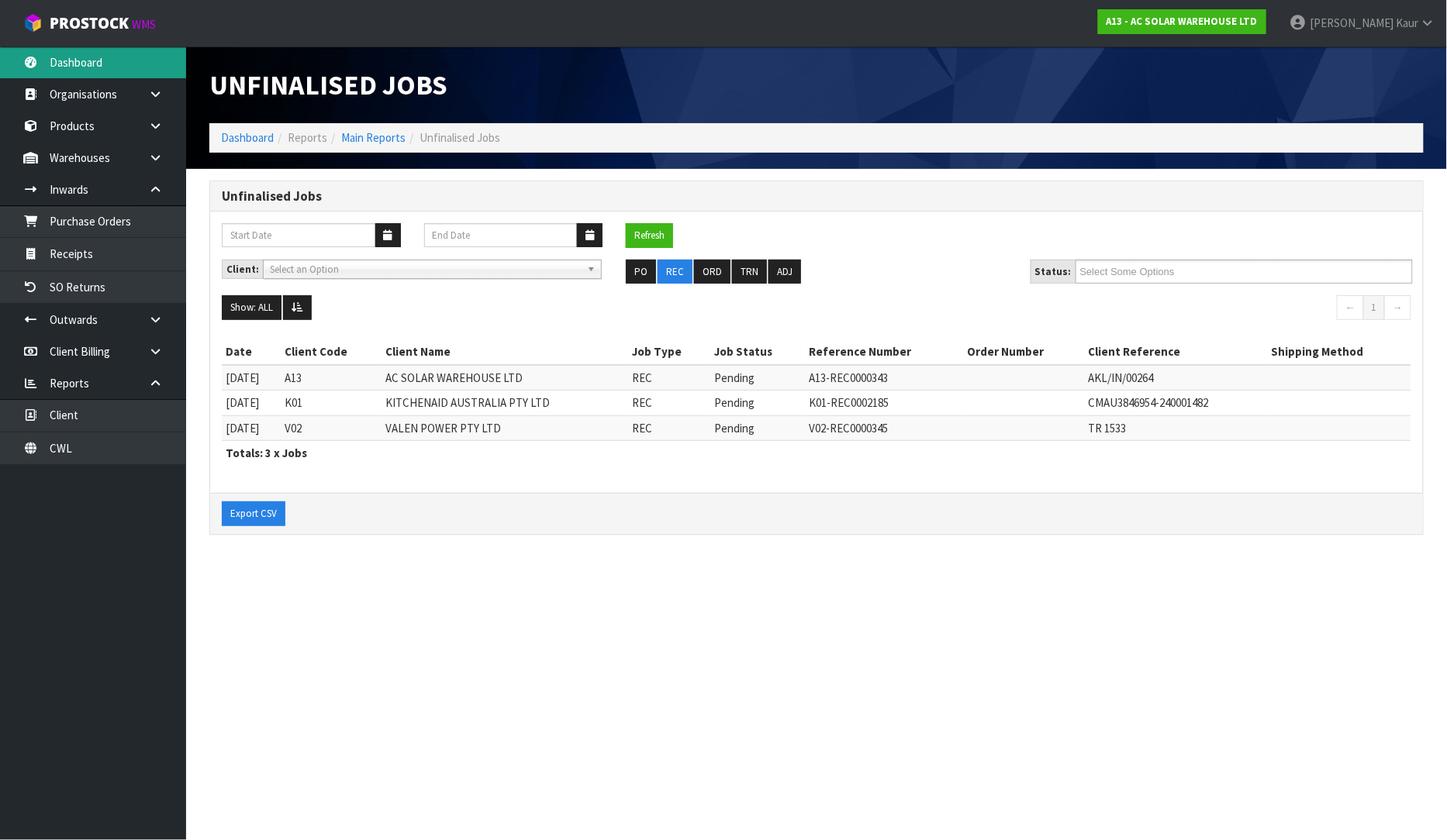
click at [112, 67] on link "Dashboard" at bounding box center [92, 62] width 186 height 31
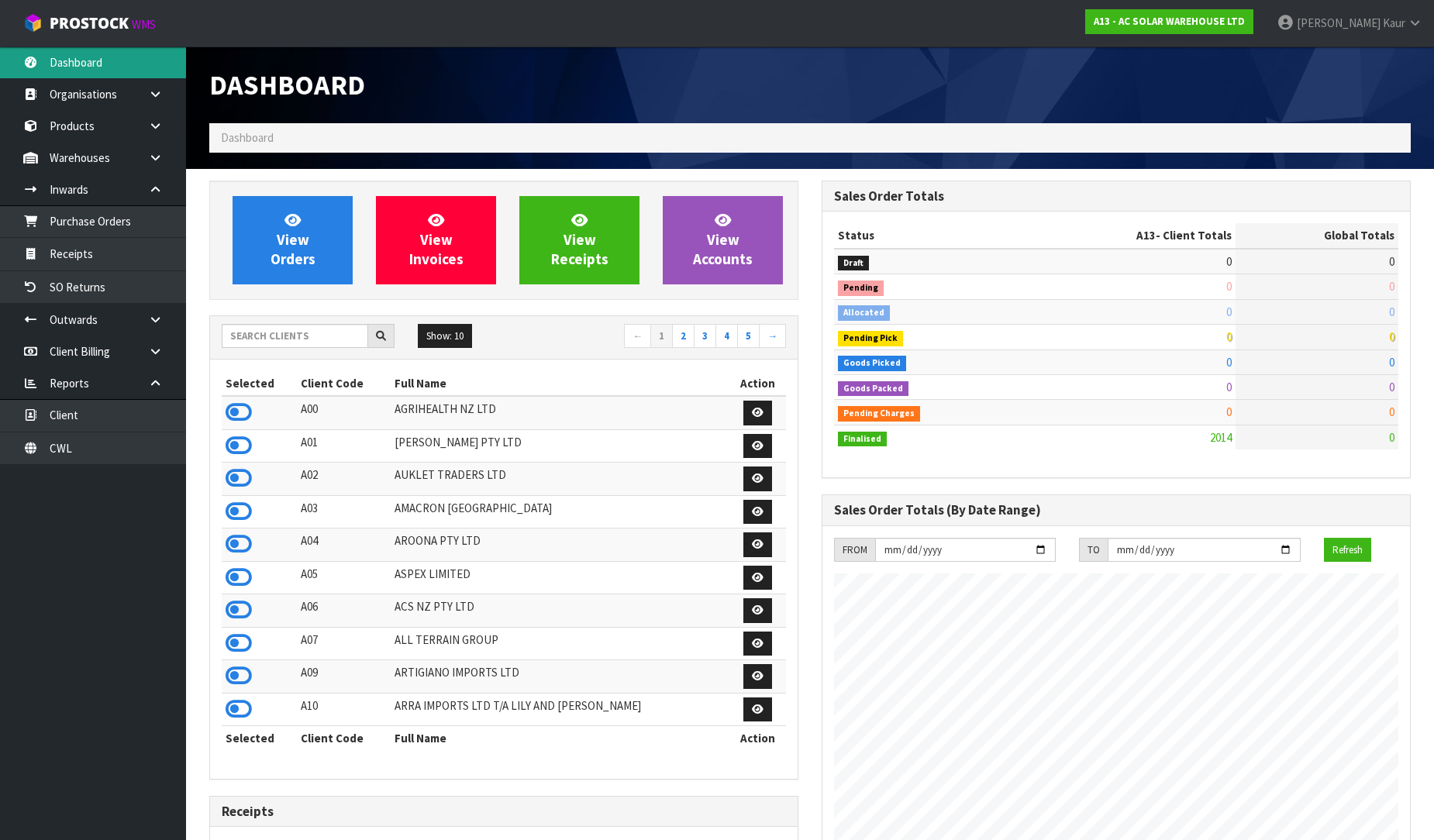
scroll to position [1141, 612]
click at [322, 336] on input "text" at bounding box center [294, 336] width 146 height 24
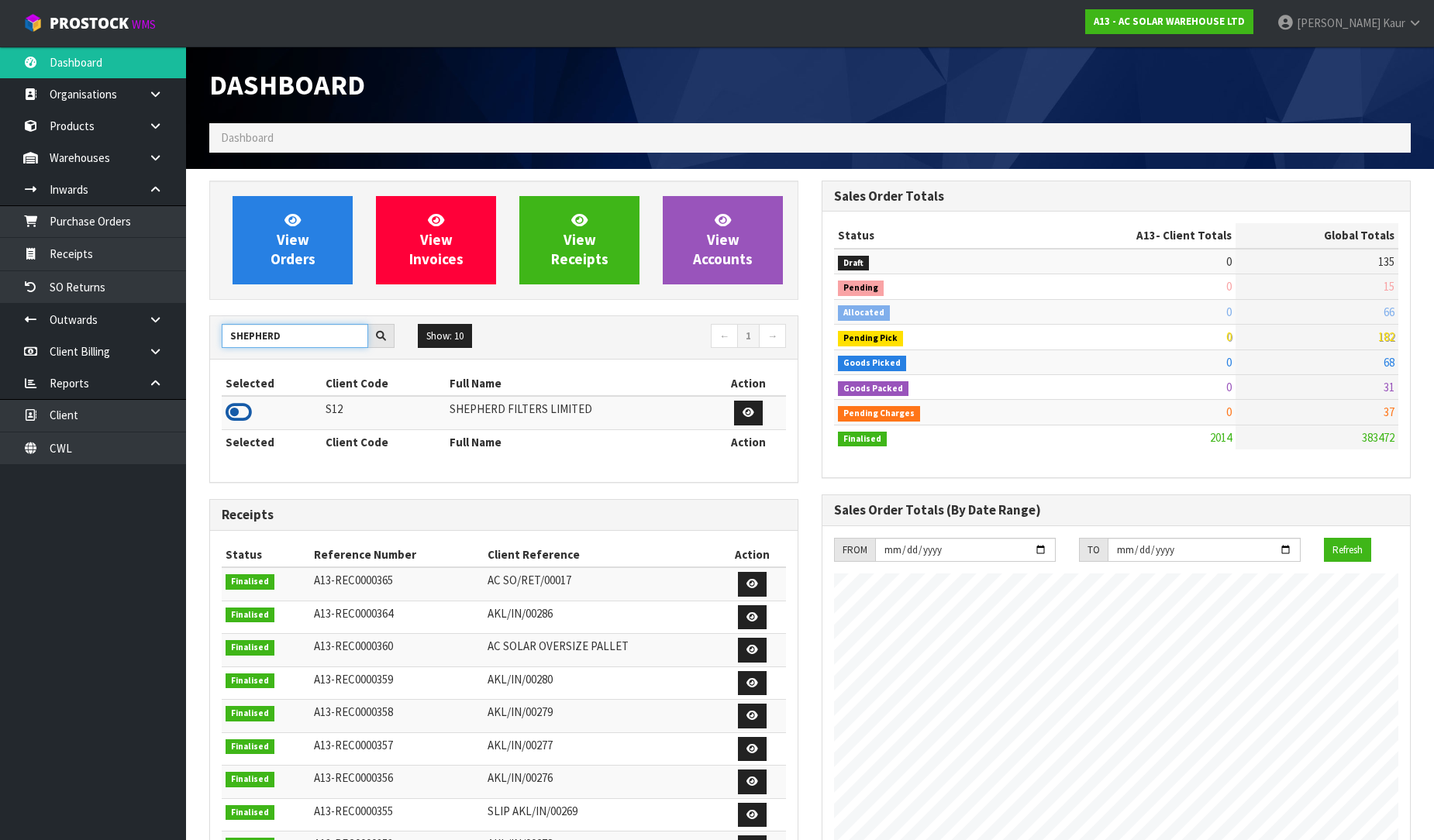
type input "SHEPHERD"
click at [235, 414] on icon at bounding box center [238, 413] width 26 height 23
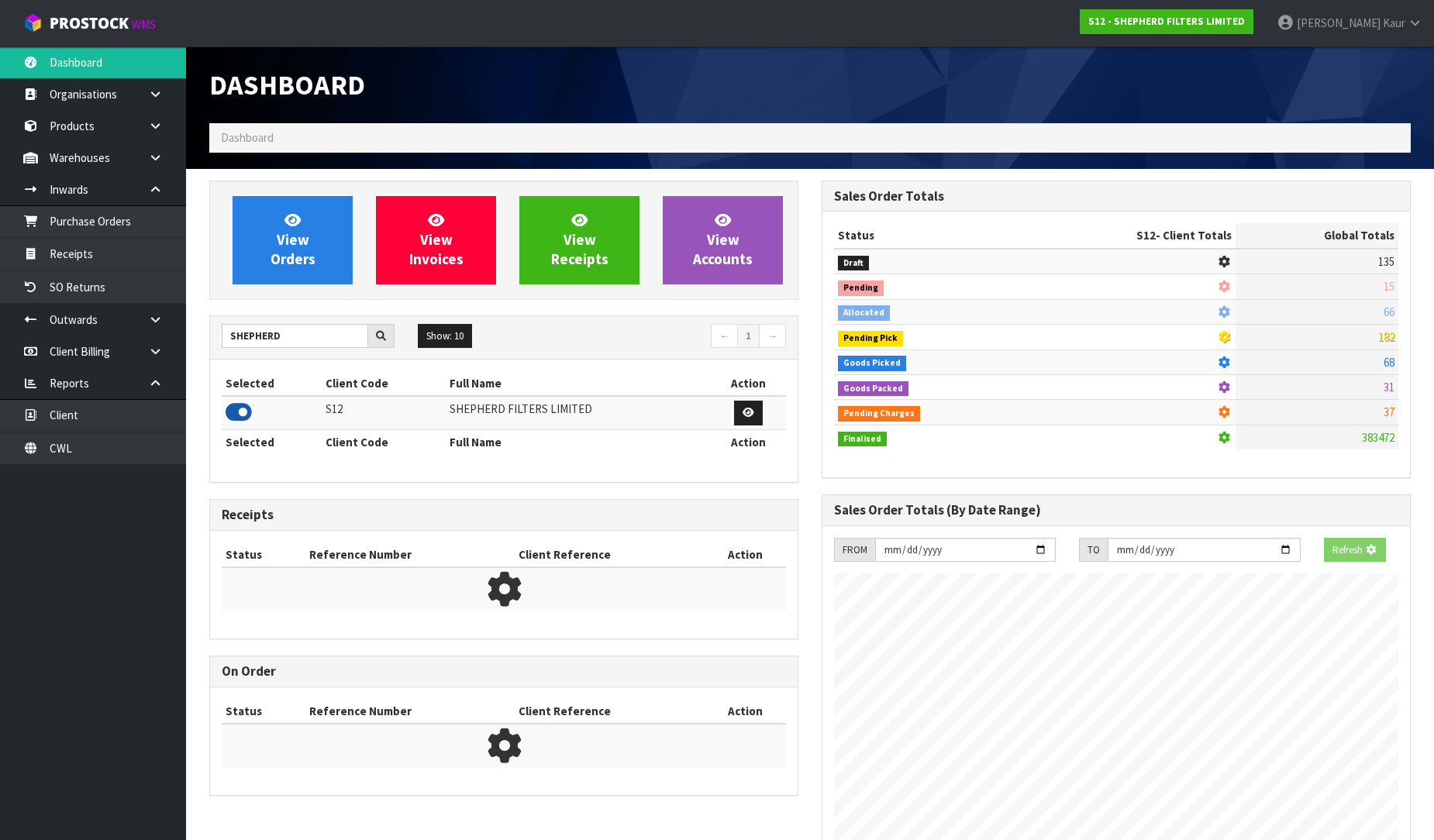
scroll to position [967, 612]
click at [105, 223] on link "Purchase Orders" at bounding box center [92, 221] width 186 height 31
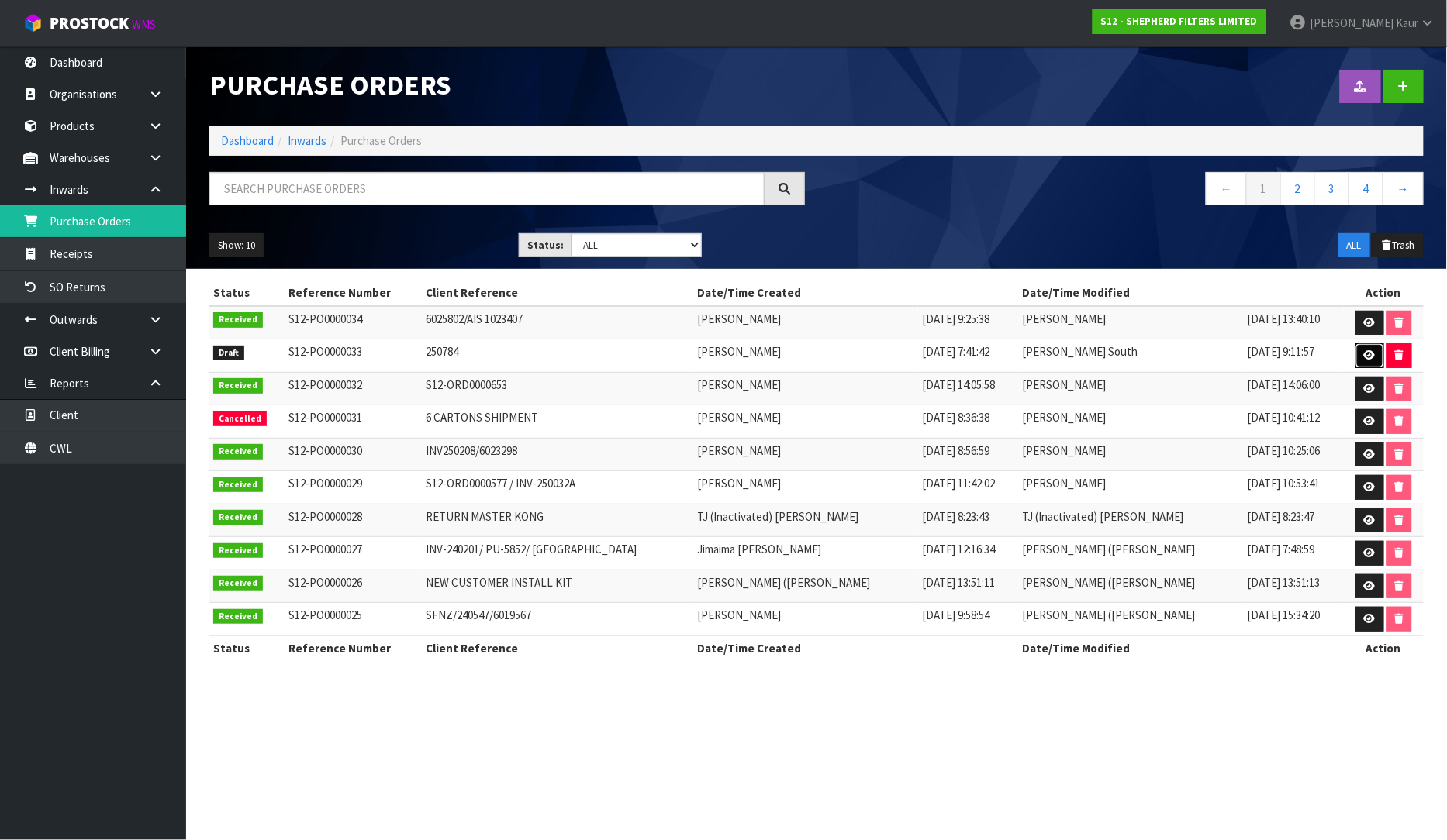
click at [1364, 356] on icon at bounding box center [1370, 354] width 12 height 10
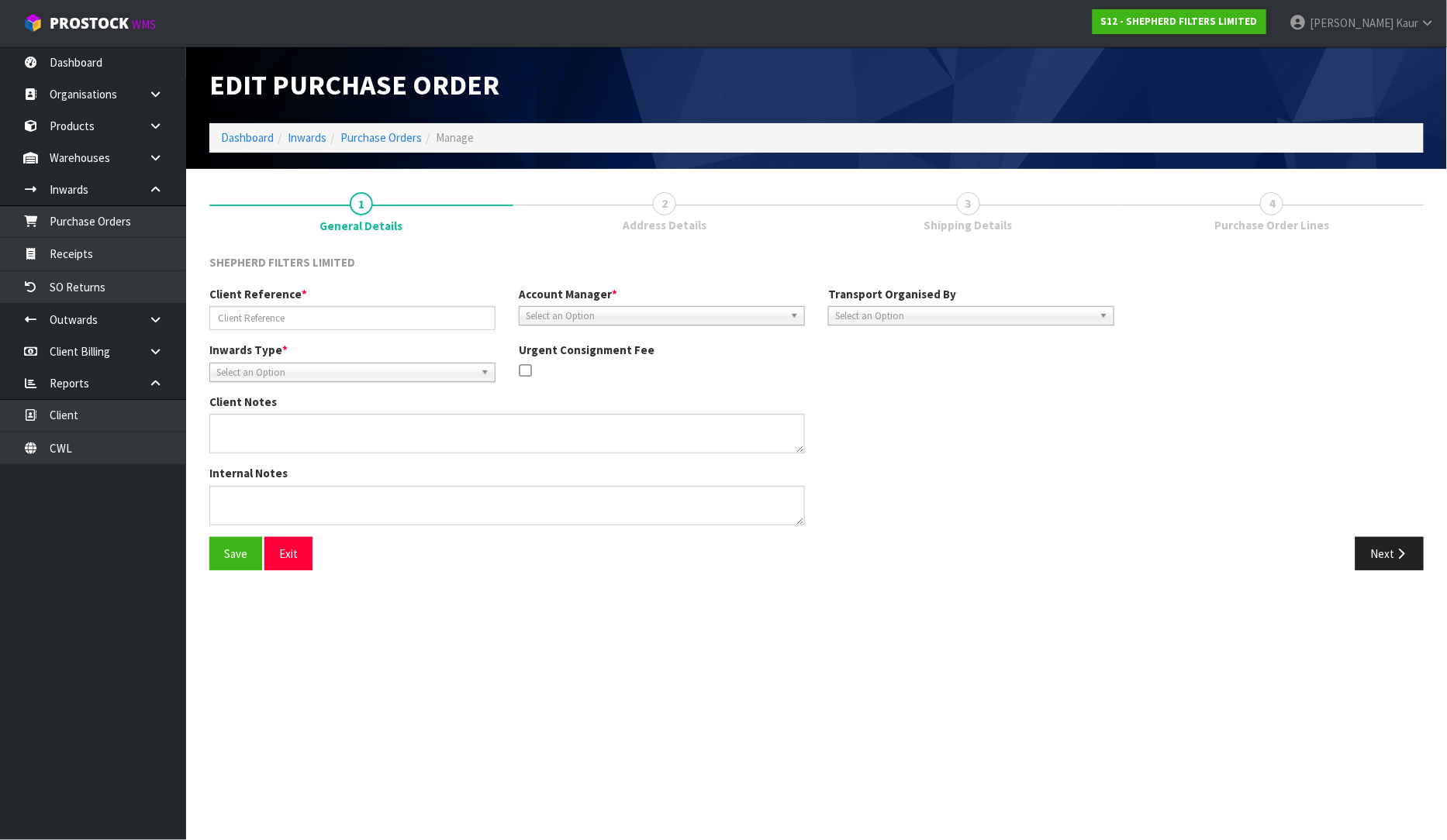
type input "250784"
click at [960, 228] on span "Shipping Details" at bounding box center [969, 225] width 88 height 16
click at [1394, 556] on icon "button" at bounding box center [1401, 554] width 14 height 12
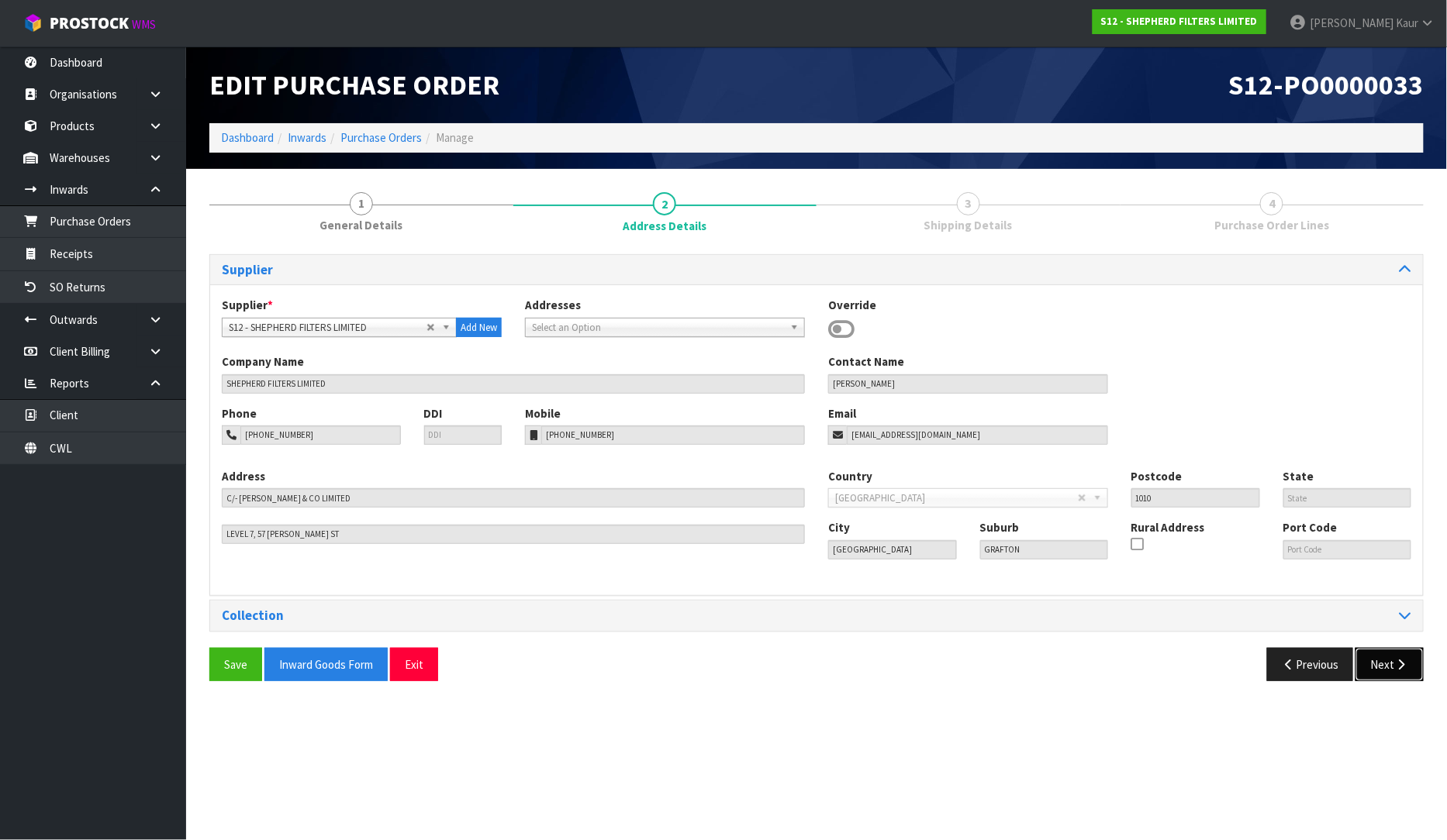
click at [1381, 660] on button "Next" at bounding box center [1390, 664] width 68 height 33
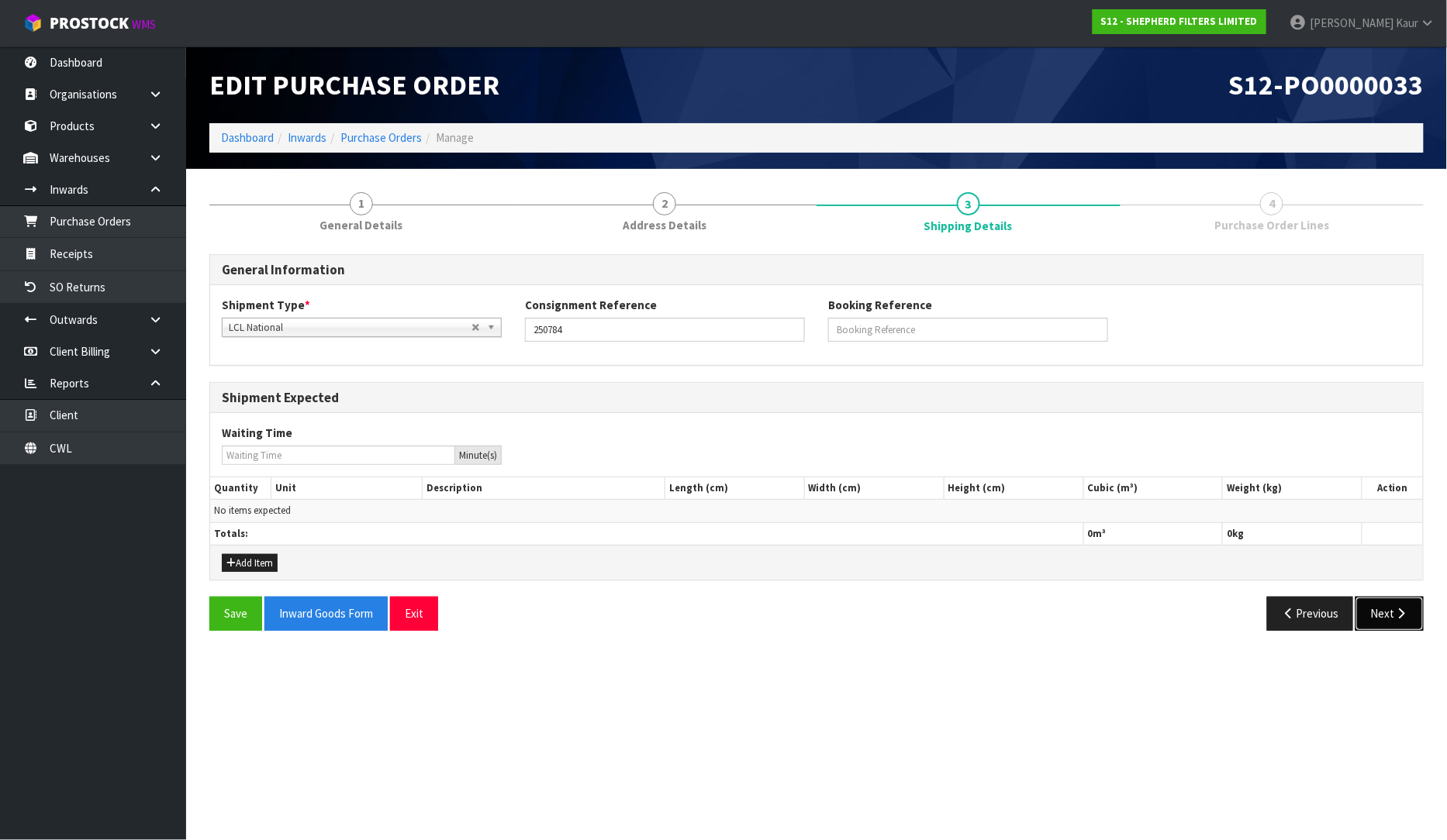
click at [1410, 602] on button "Next" at bounding box center [1390, 613] width 68 height 33
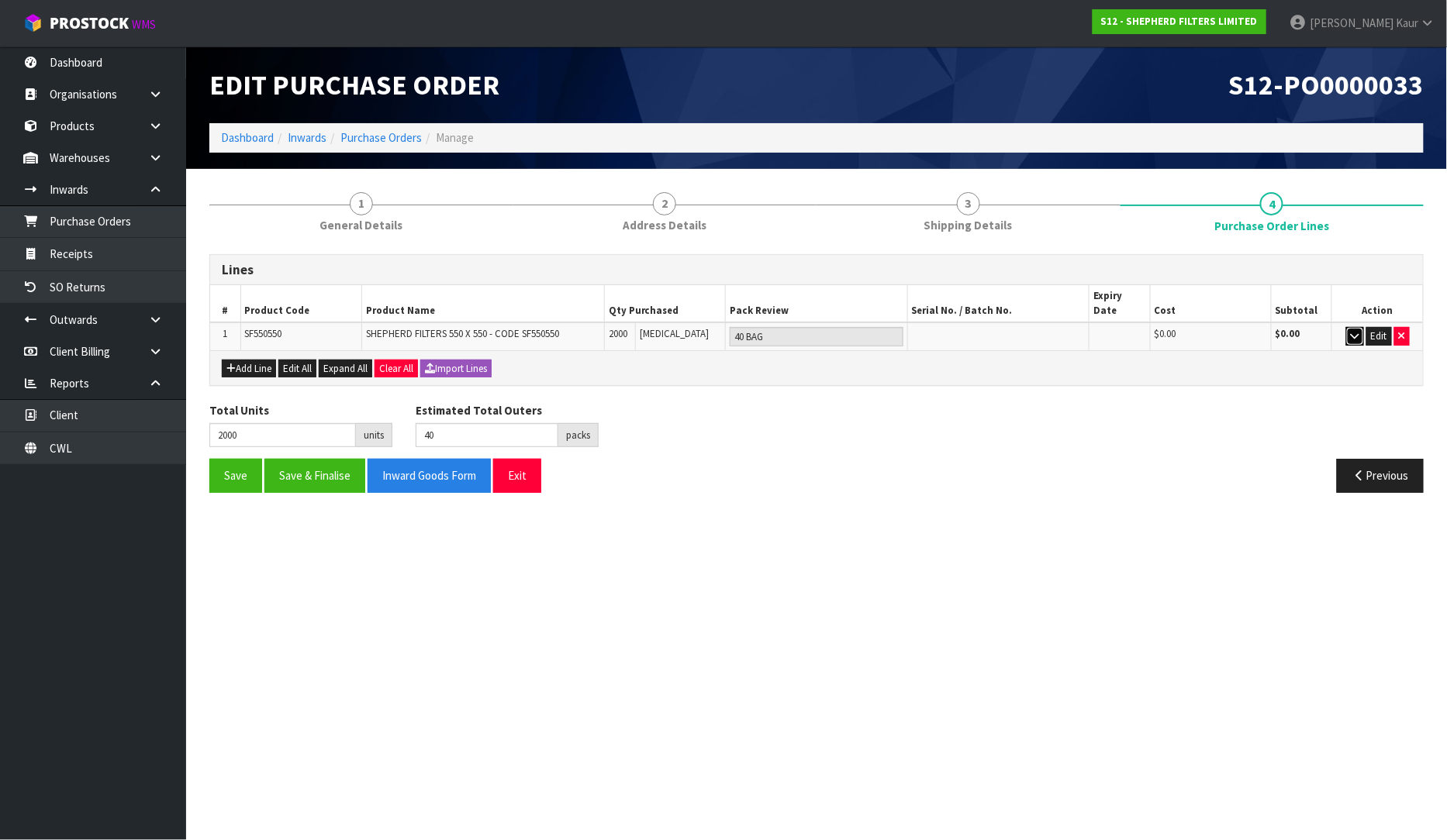
click at [1355, 328] on button "button" at bounding box center [1355, 337] width 18 height 19
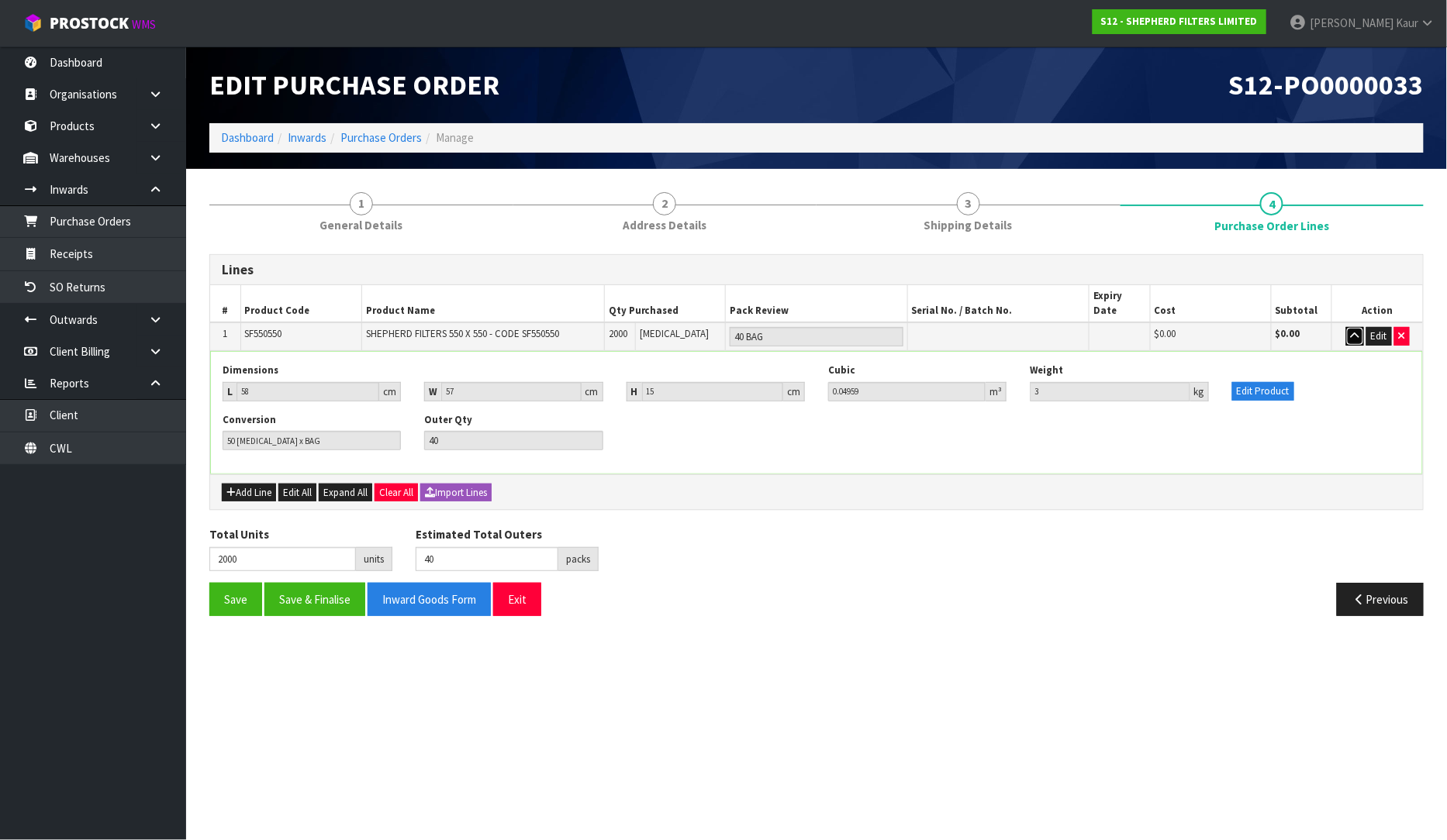
click at [1355, 331] on icon "button" at bounding box center [1355, 336] width 9 height 10
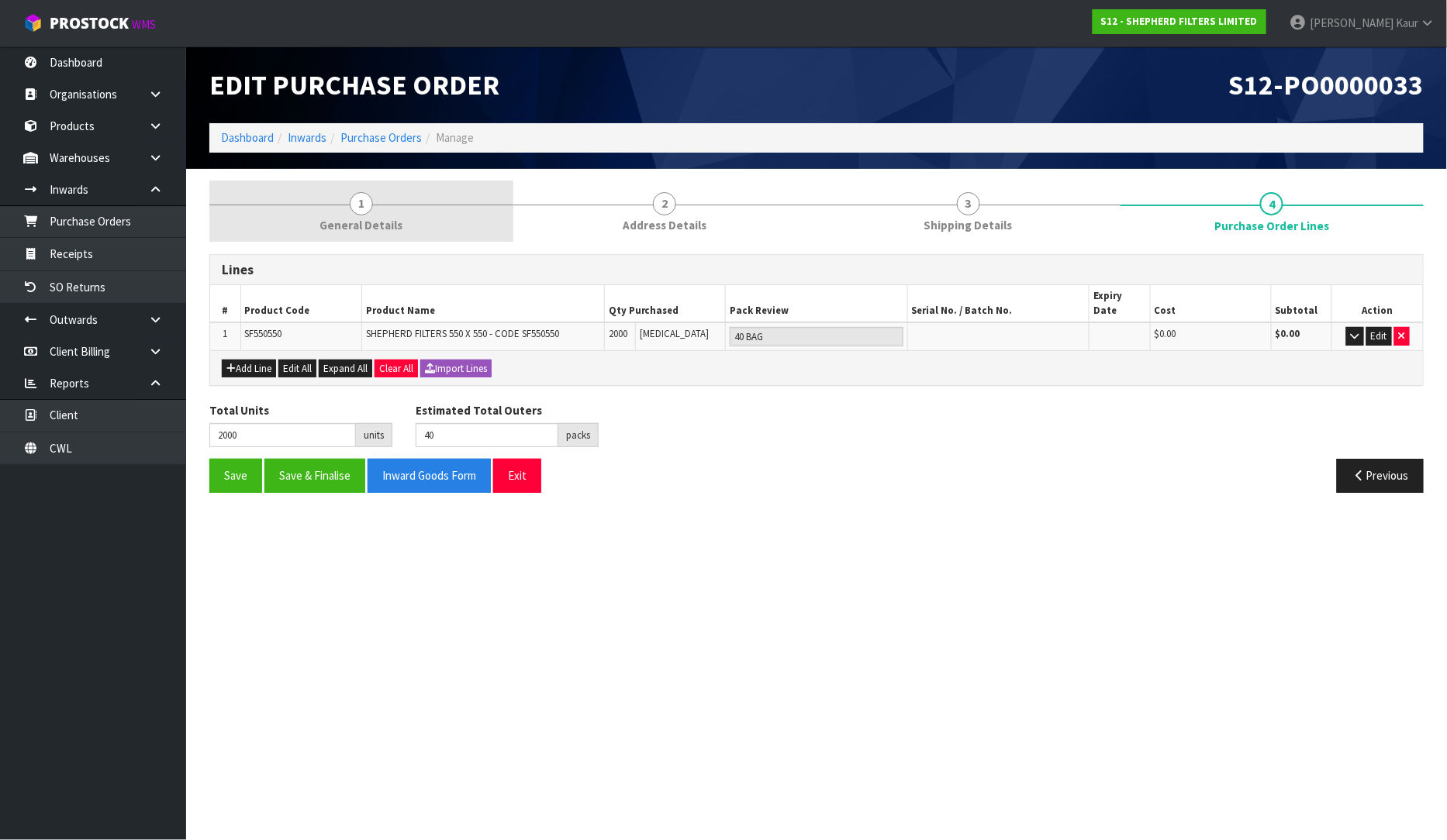
click at [367, 215] on link "1 General Details" at bounding box center [361, 211] width 304 height 61
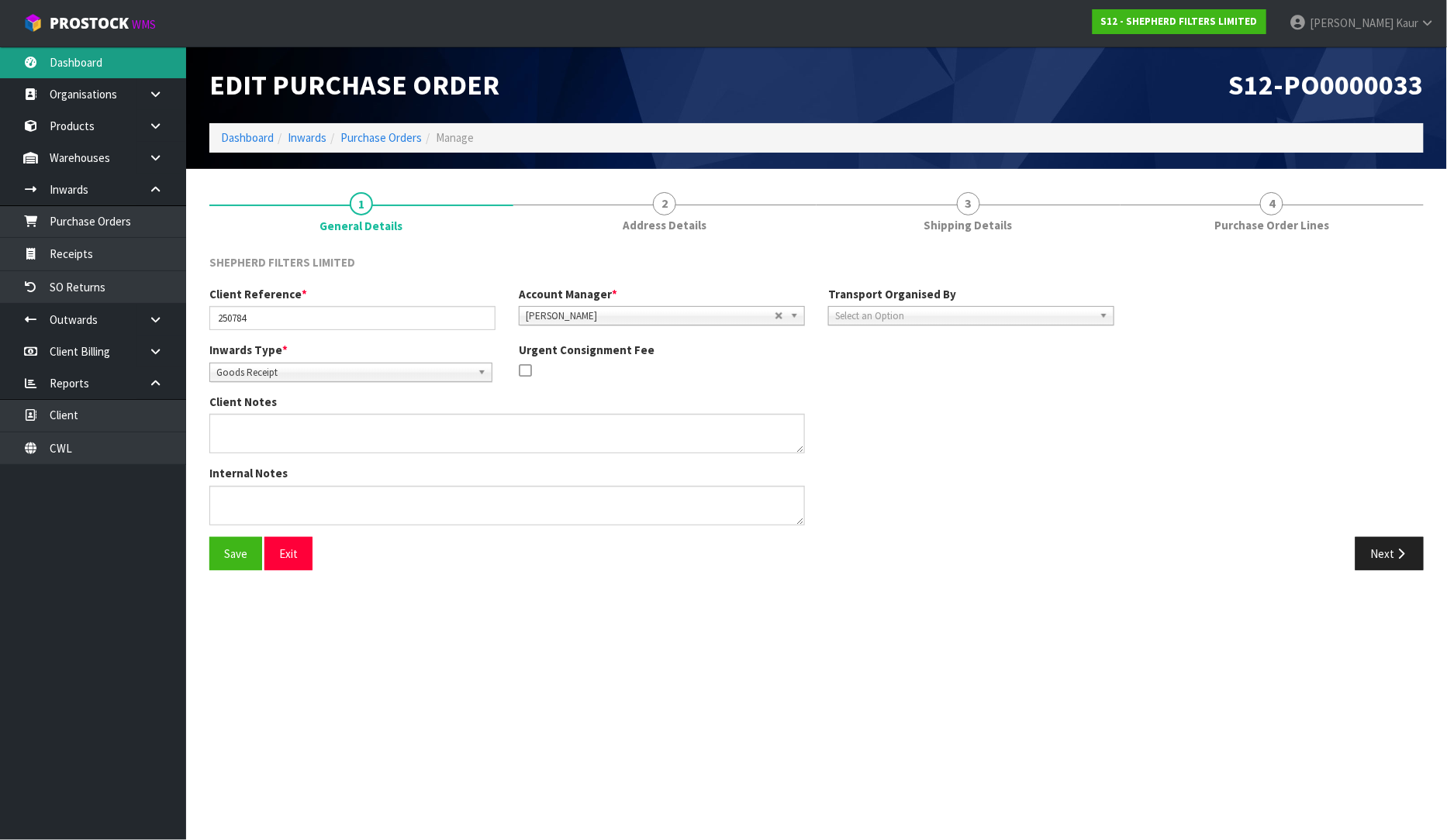
click at [105, 52] on link "Dashboard" at bounding box center [92, 62] width 186 height 31
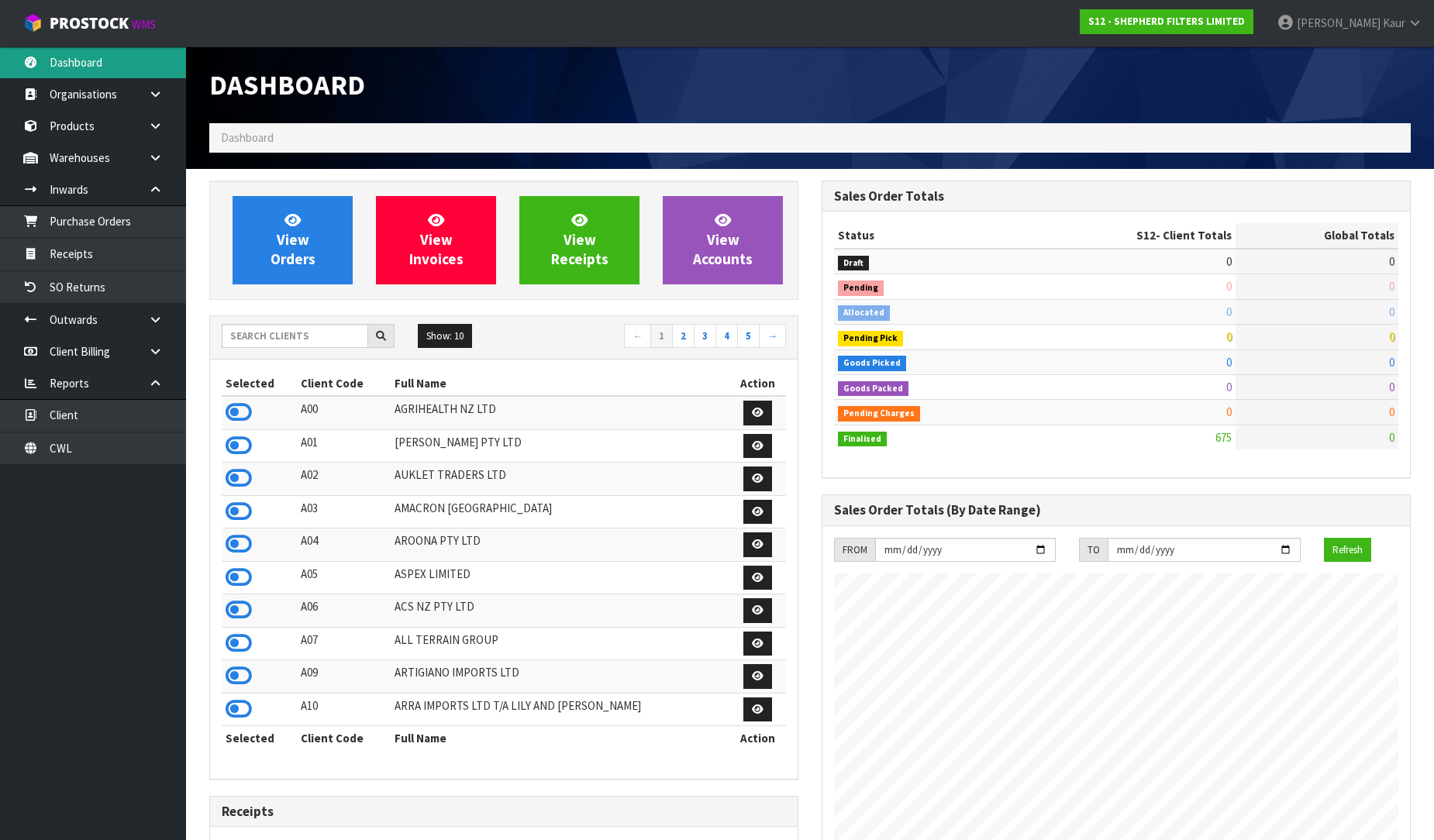
scroll to position [1024, 612]
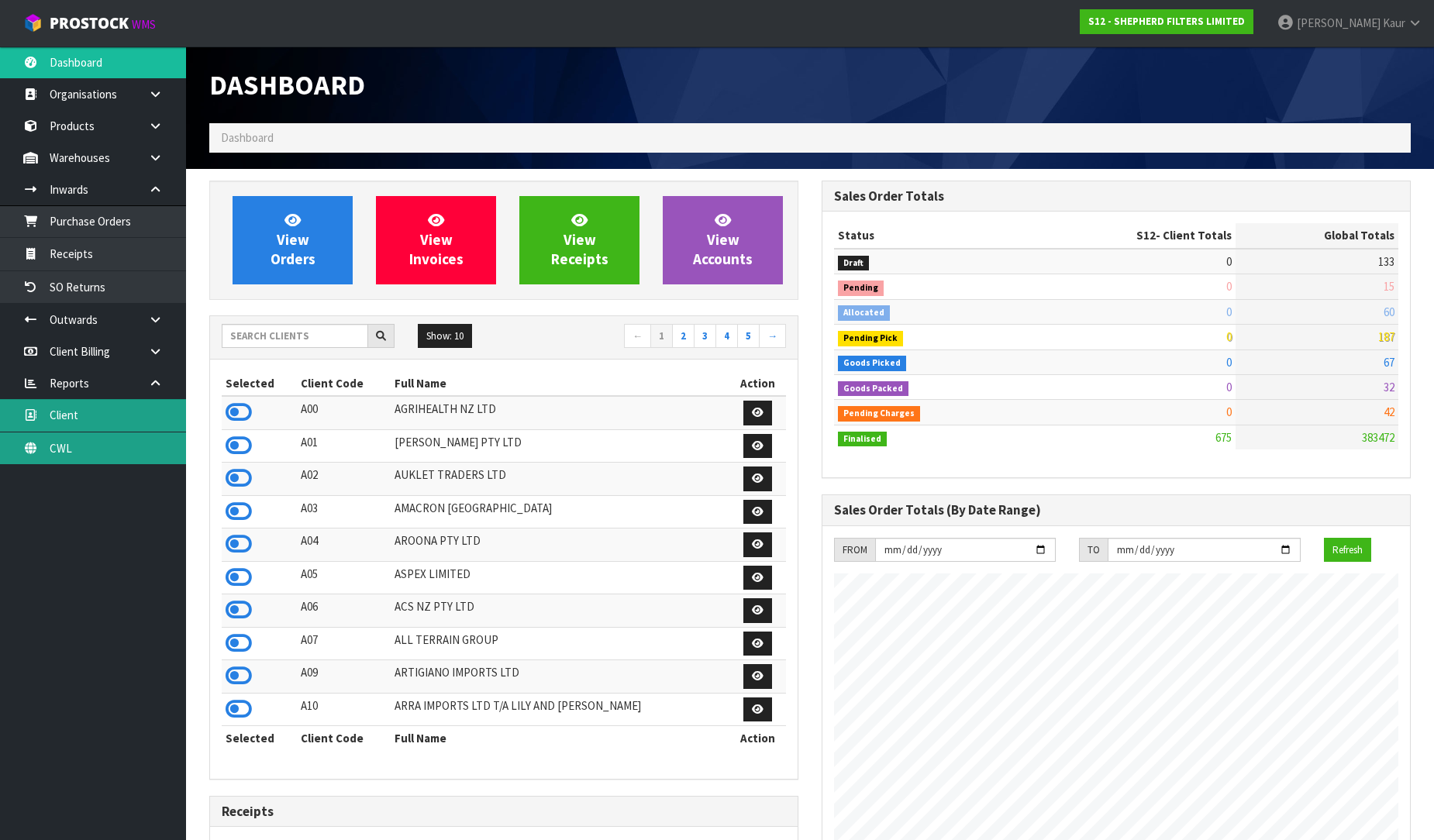
click at [68, 431] on ul "Client CWL" at bounding box center [92, 432] width 186 height 66
click at [68, 464] on link "CWL" at bounding box center [92, 448] width 186 height 31
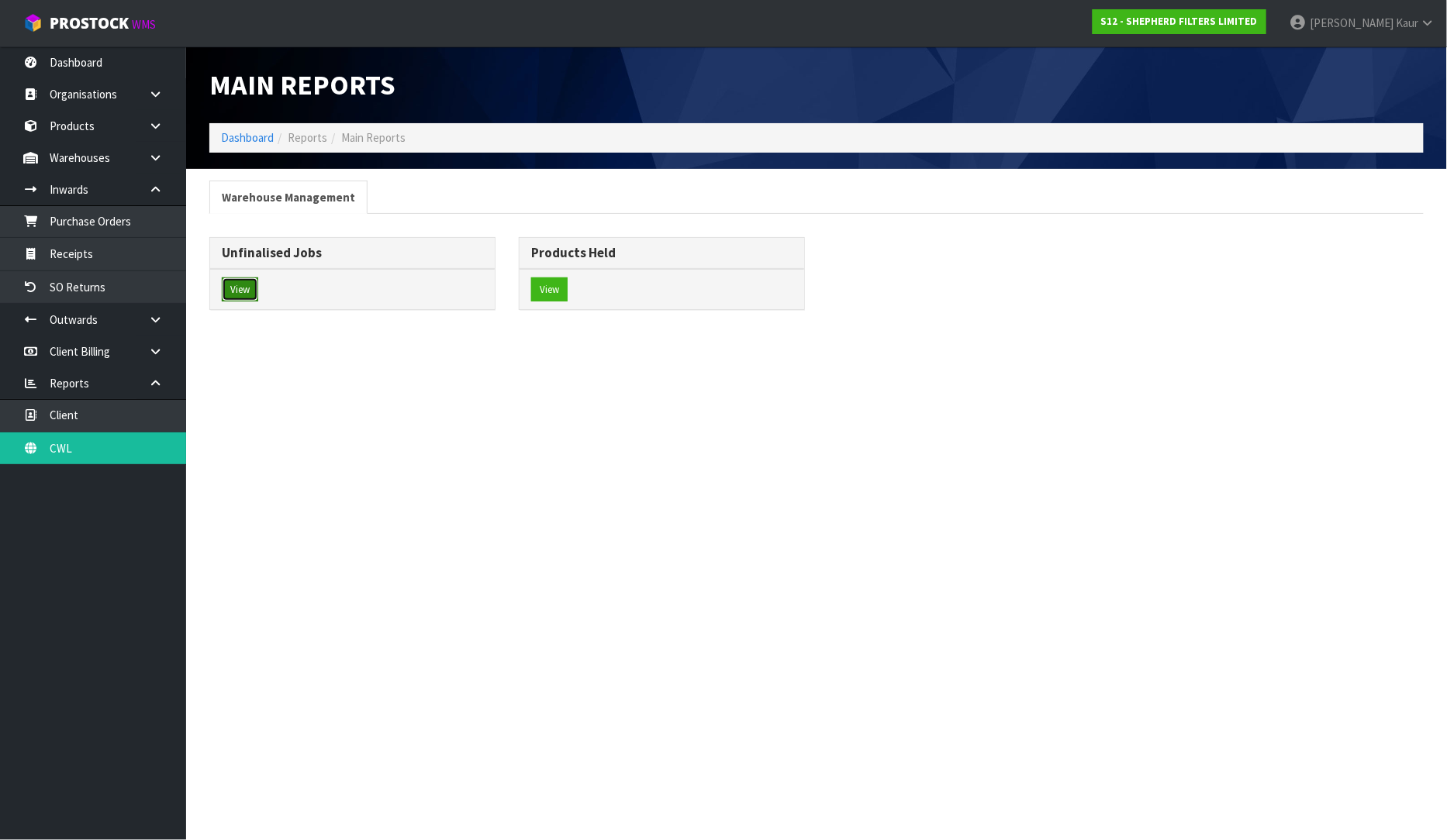
click at [241, 292] on button "View" at bounding box center [240, 290] width 37 height 25
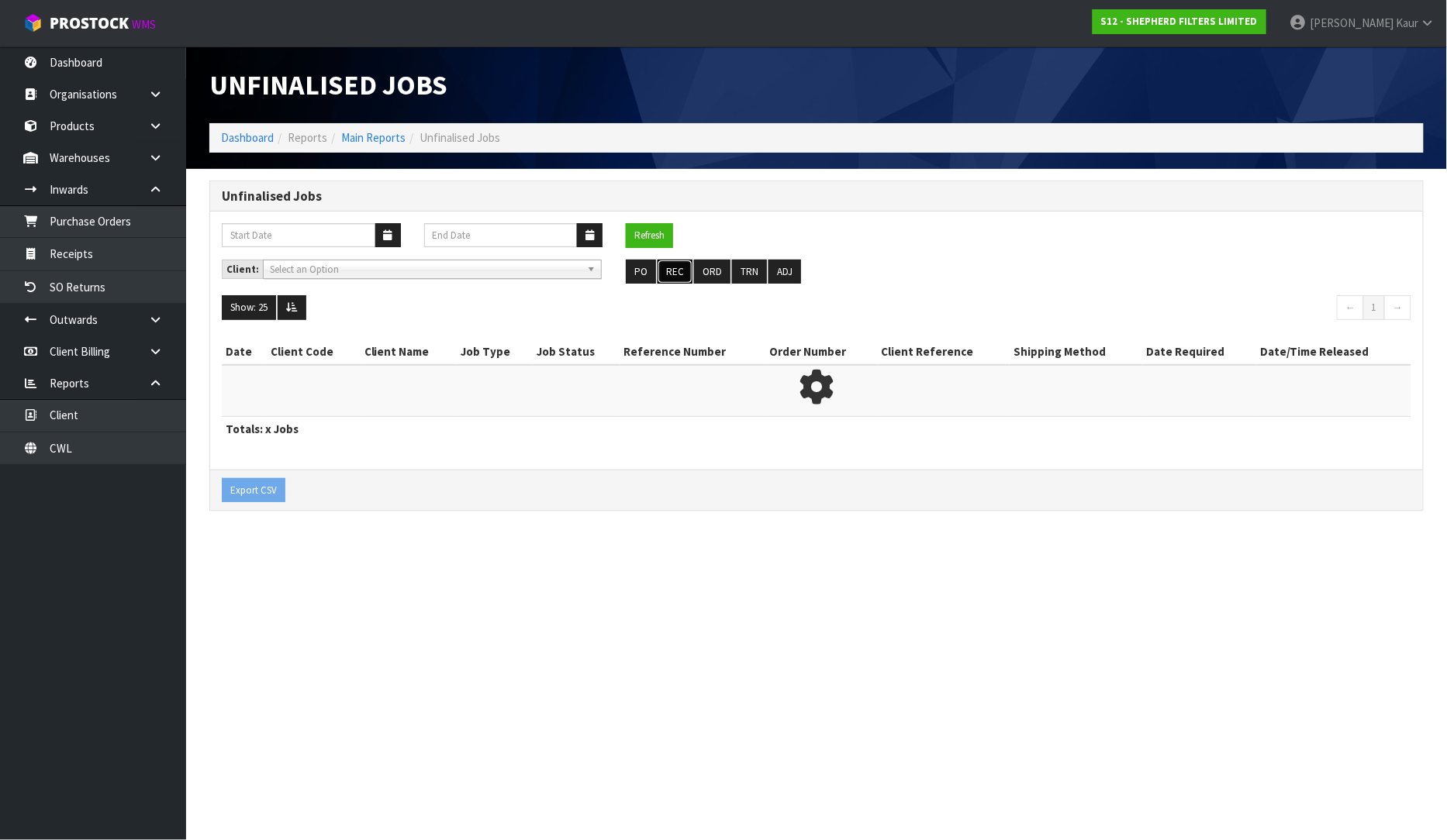
click at [672, 270] on button "REC" at bounding box center [675, 272] width 35 height 25
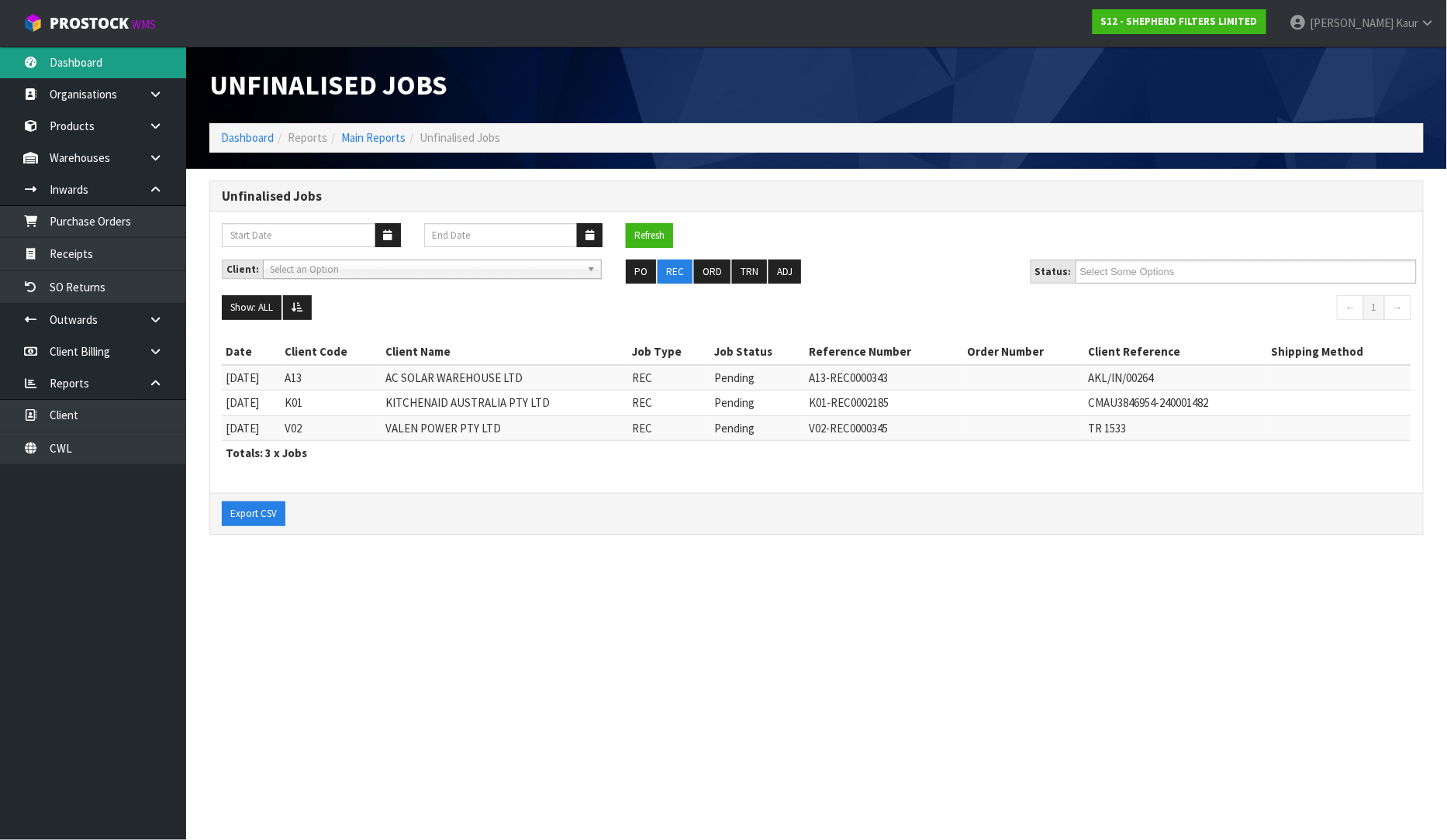
click at [43, 70] on link "Dashboard" at bounding box center [92, 62] width 186 height 31
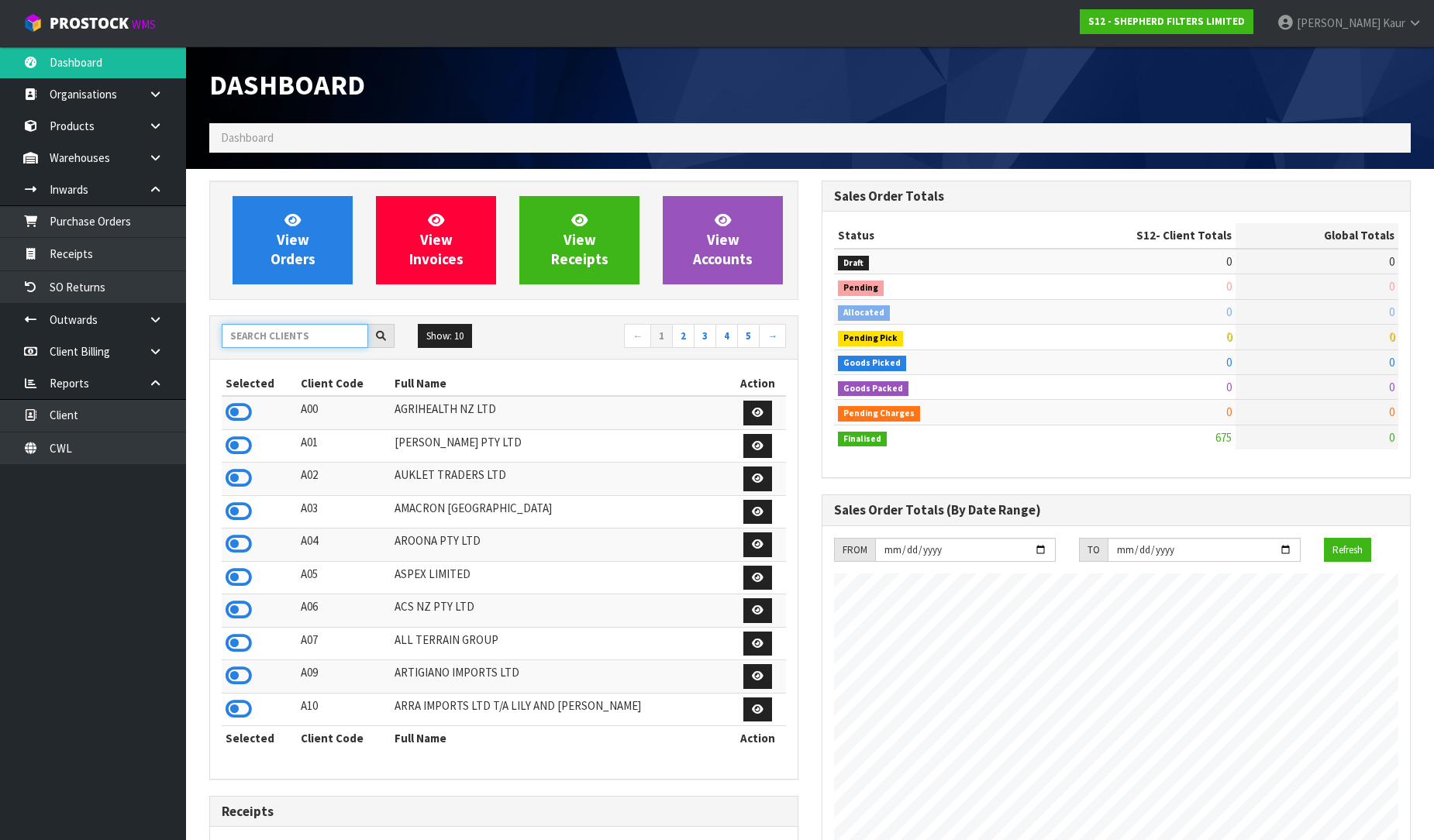
click at [254, 330] on input "text" at bounding box center [294, 336] width 146 height 24
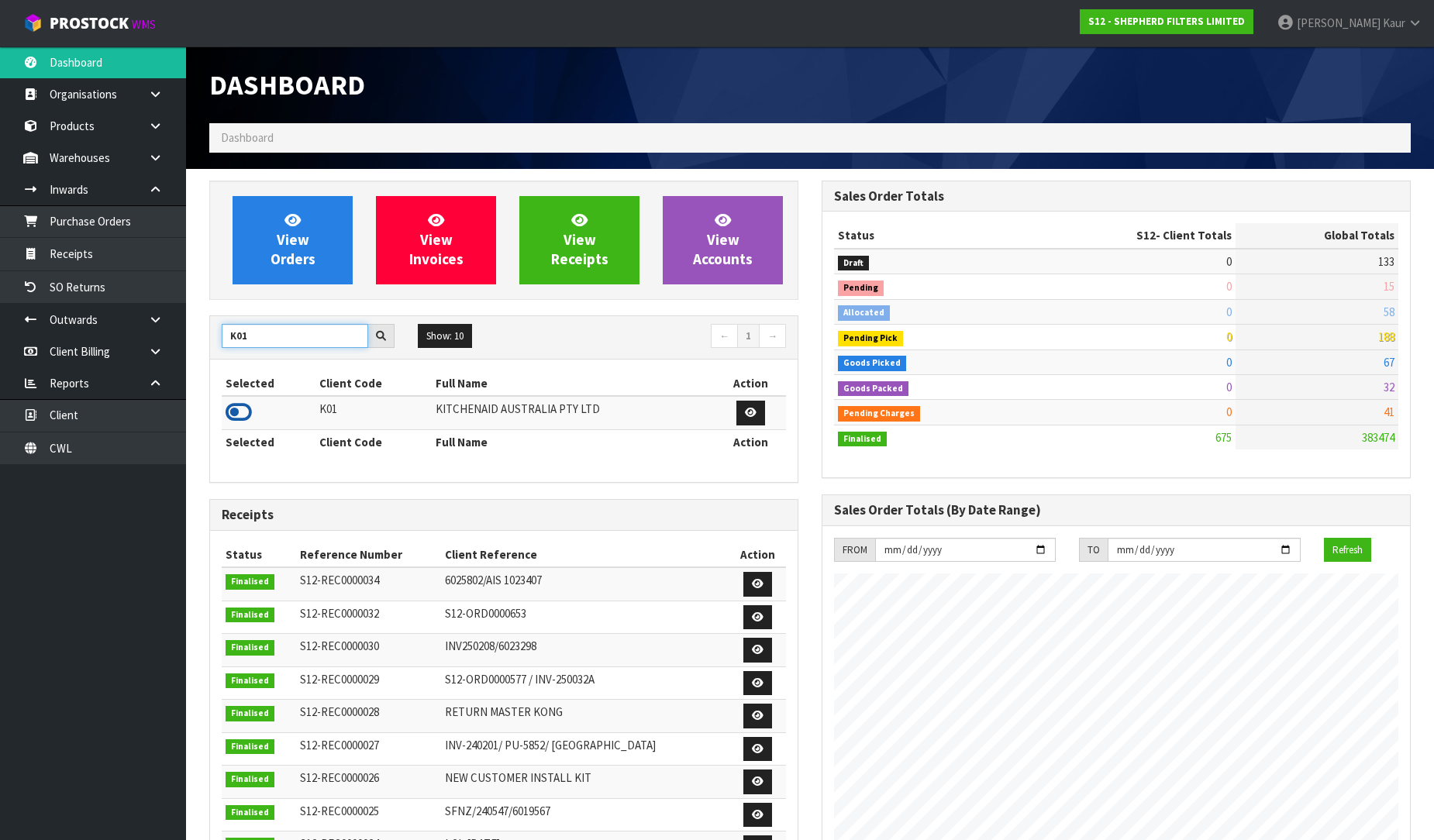
type input "K01"
click at [239, 409] on icon at bounding box center [238, 413] width 26 height 23
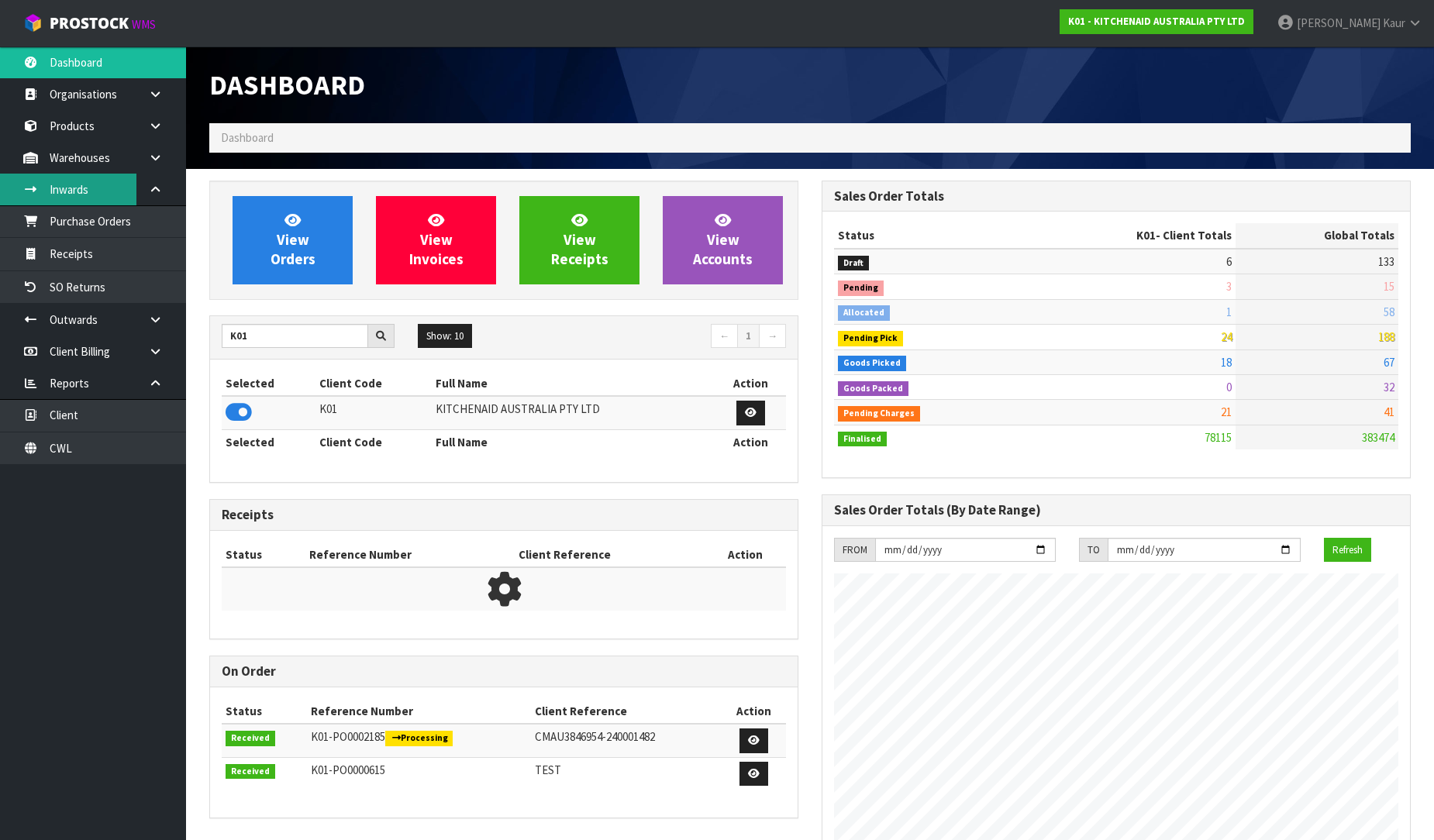
scroll to position [1175, 612]
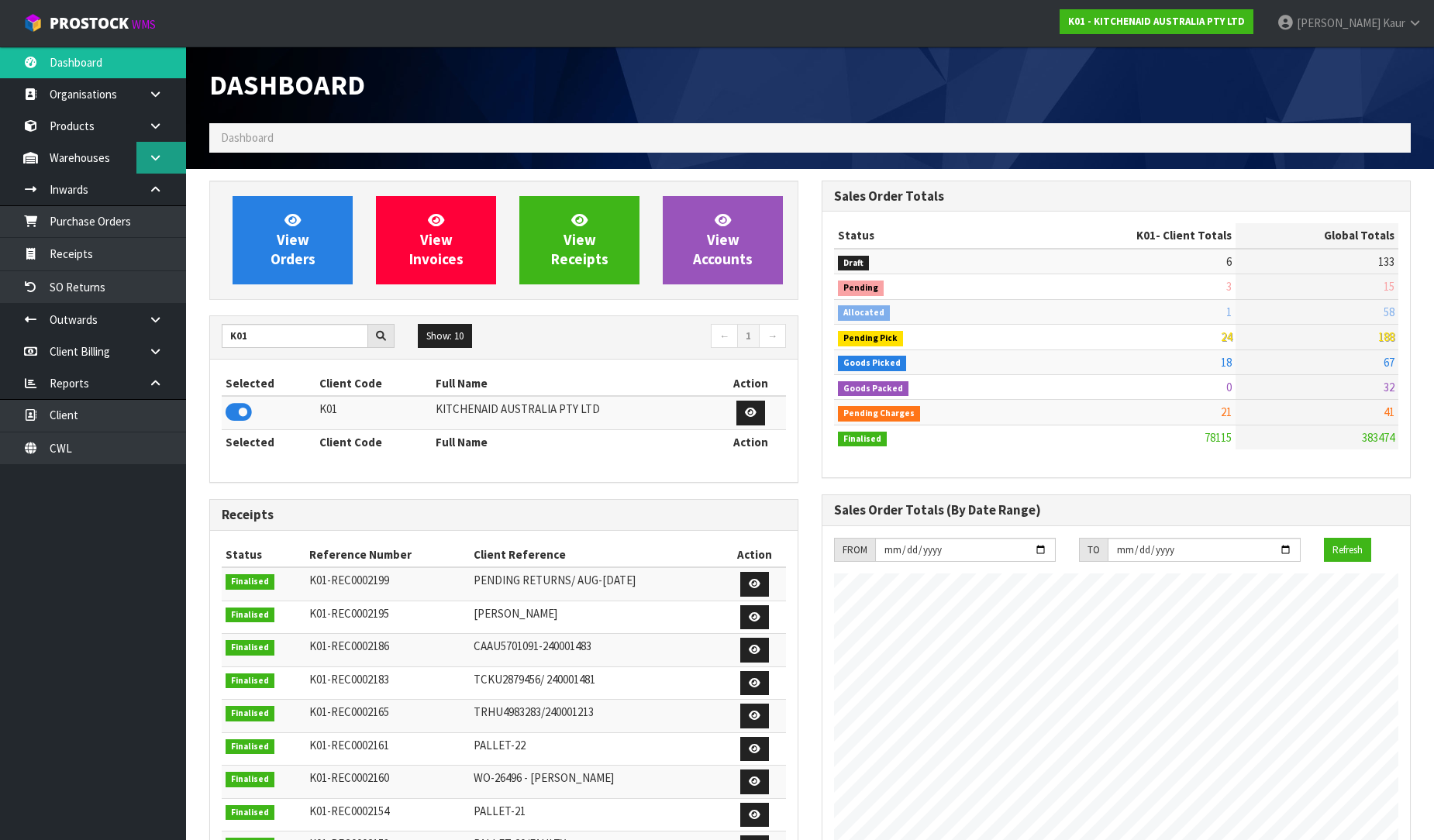
click at [153, 159] on icon at bounding box center [155, 157] width 14 height 12
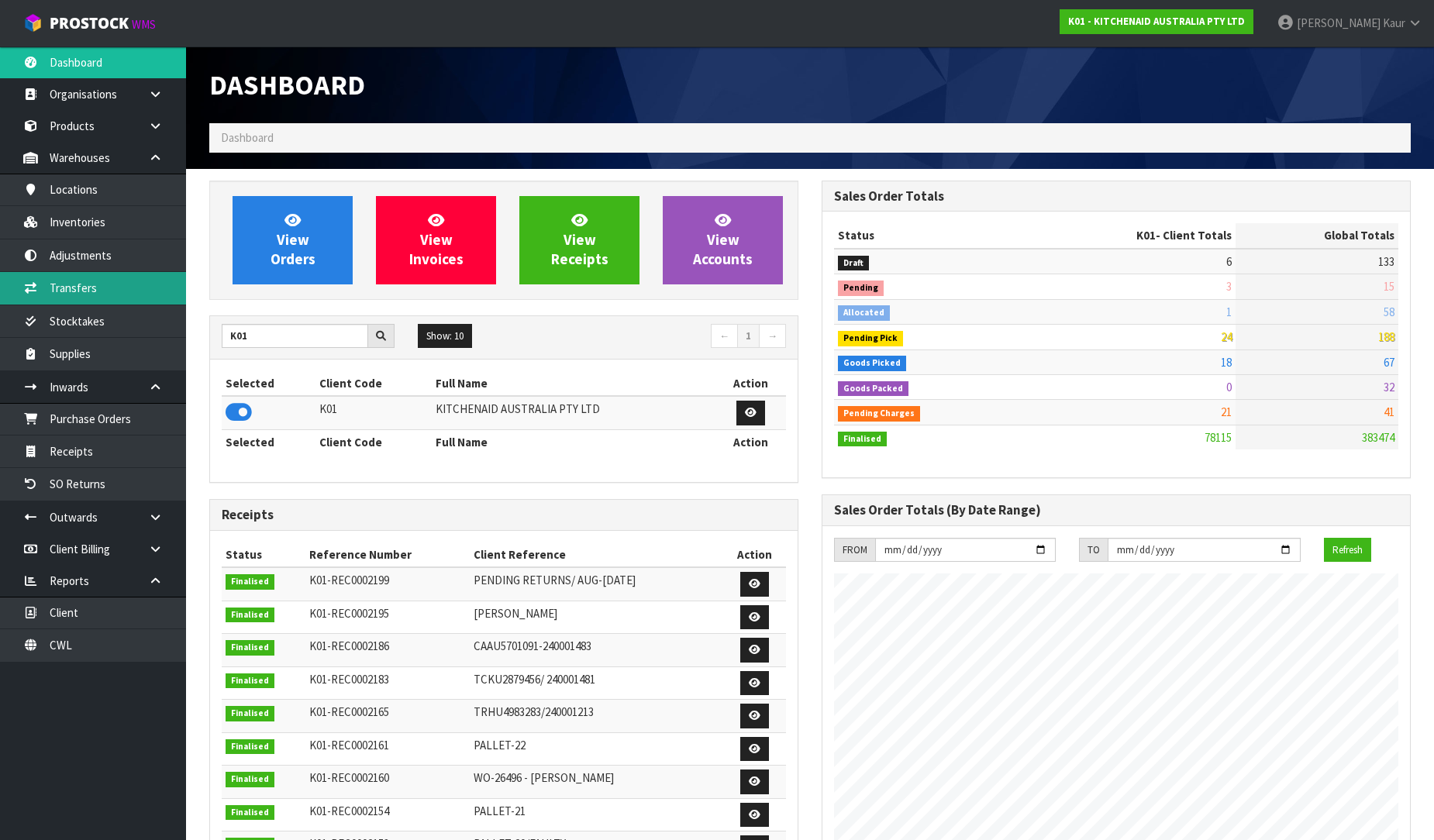
click at [97, 290] on link "Transfers" at bounding box center [92, 287] width 186 height 31
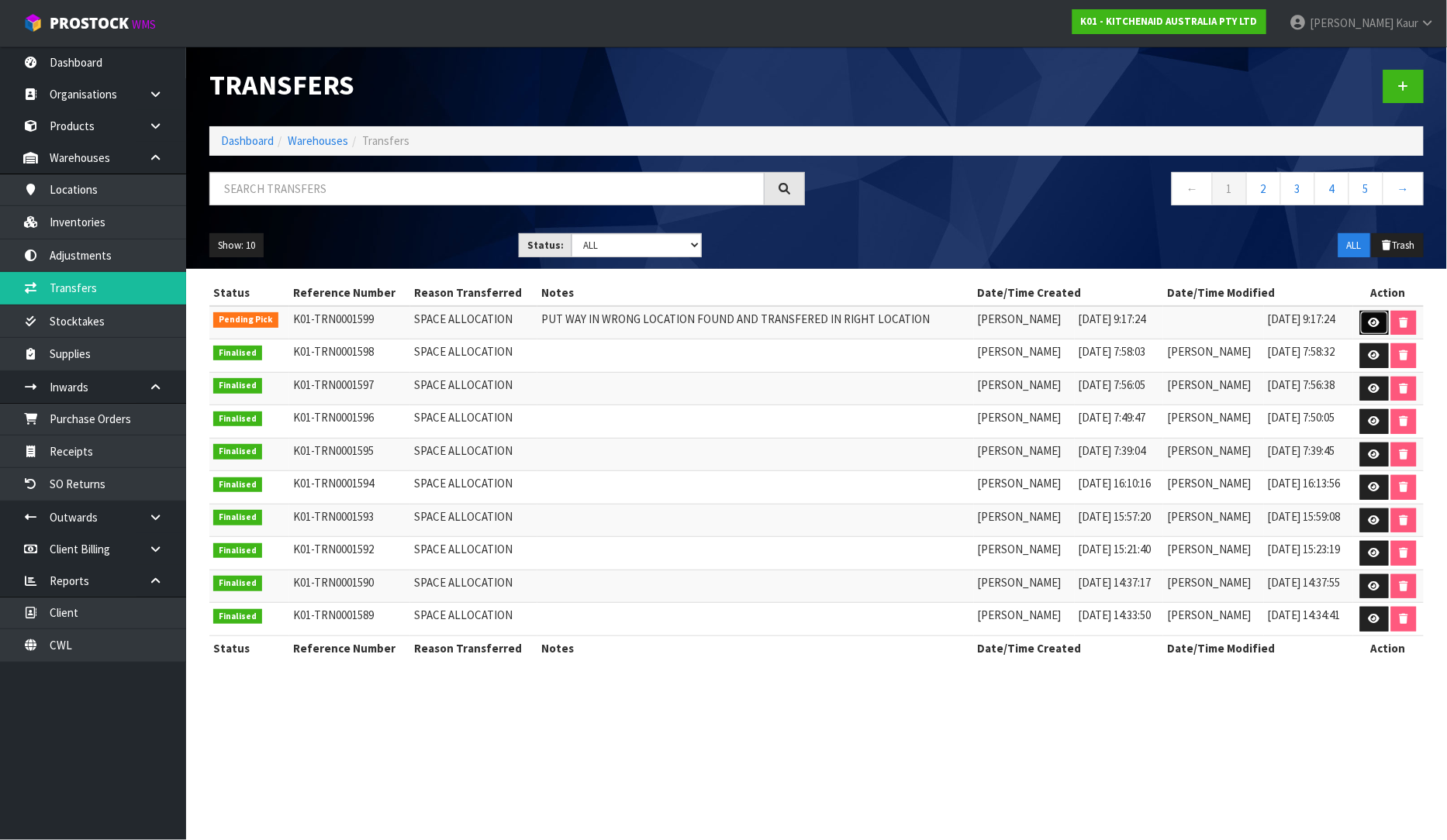
click at [1369, 320] on icon at bounding box center [1374, 322] width 12 height 10
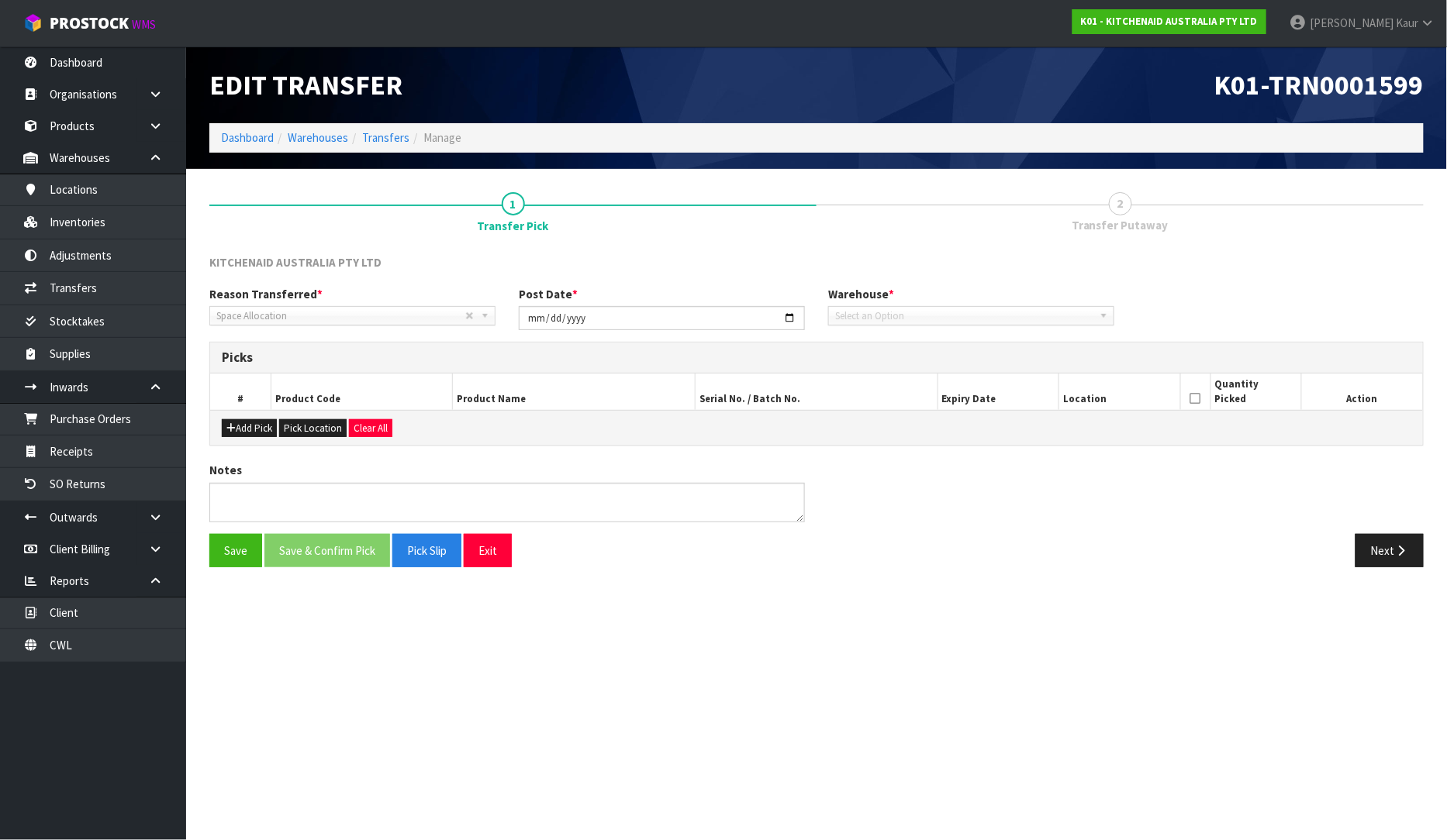
type input "[DATE]"
type textarea "PUT WAY IN WRONG LOCATION FOUND AND TRANSFERED IN RIGHT LOCATION"
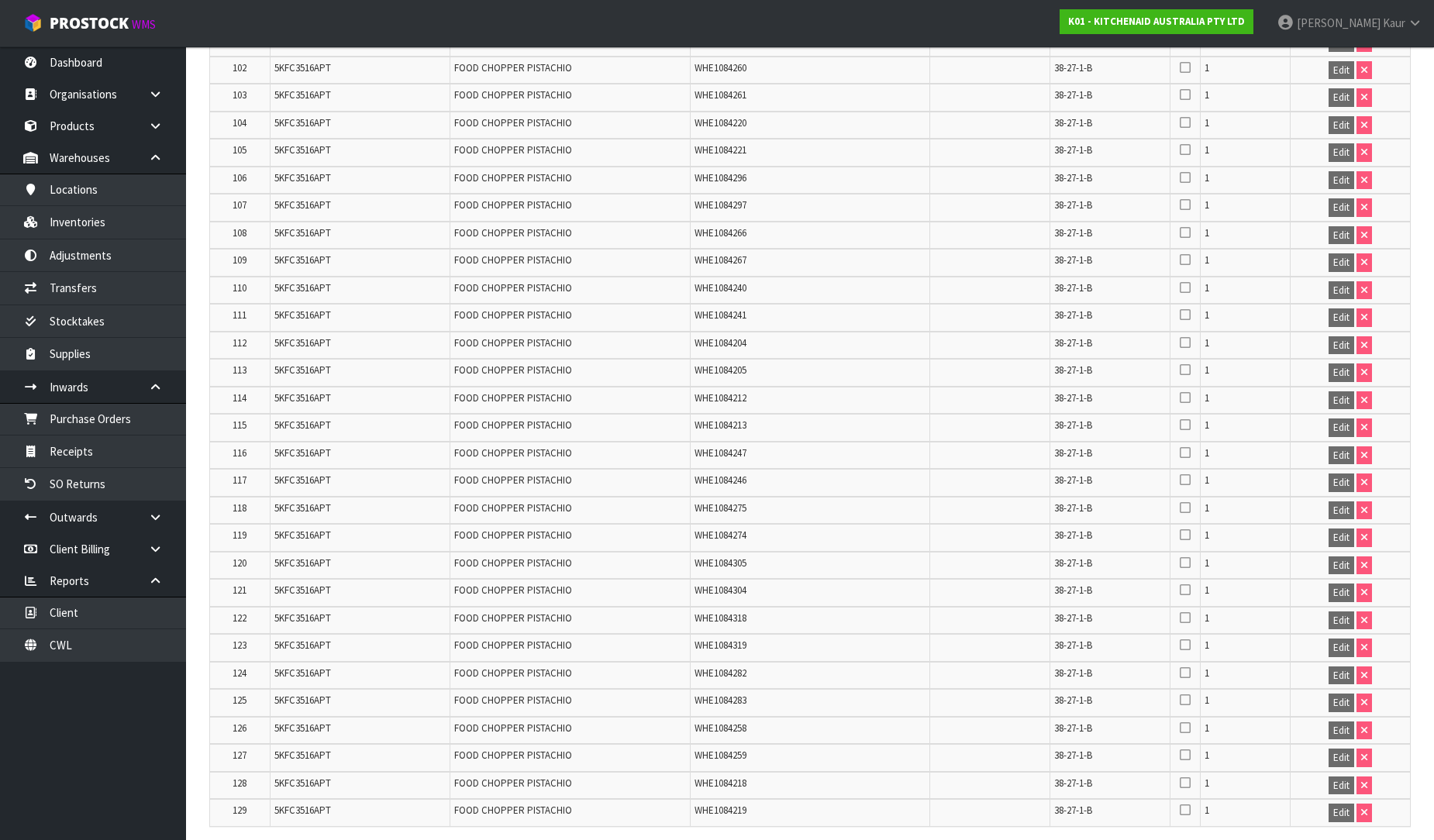
scroll to position [3196, 0]
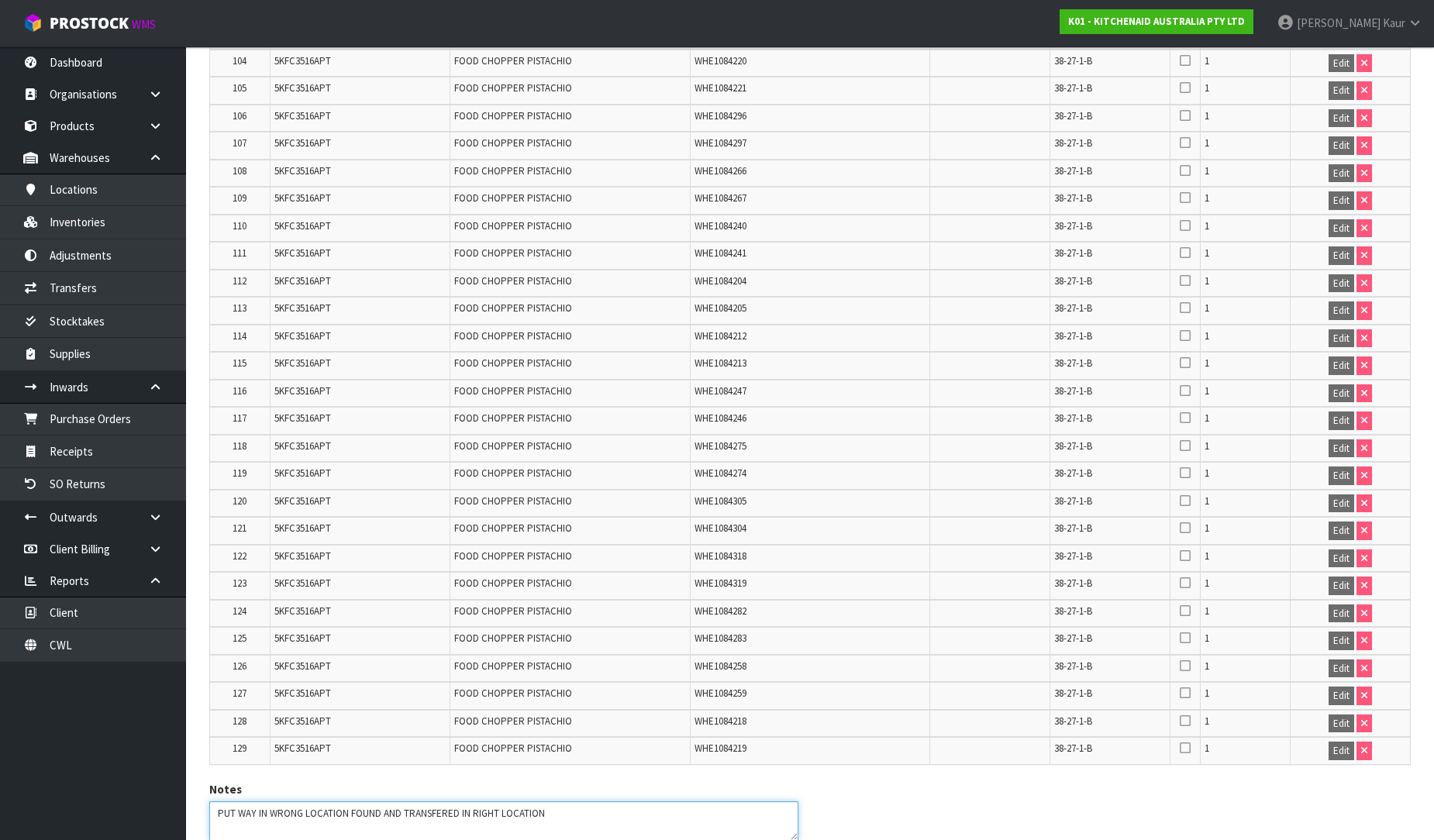
drag, startPoint x: 564, startPoint y: 747, endPoint x: 240, endPoint y: 779, distance: 325.6
click at [240, 782] on div "Notes" at bounding box center [809, 817] width 1225 height 71
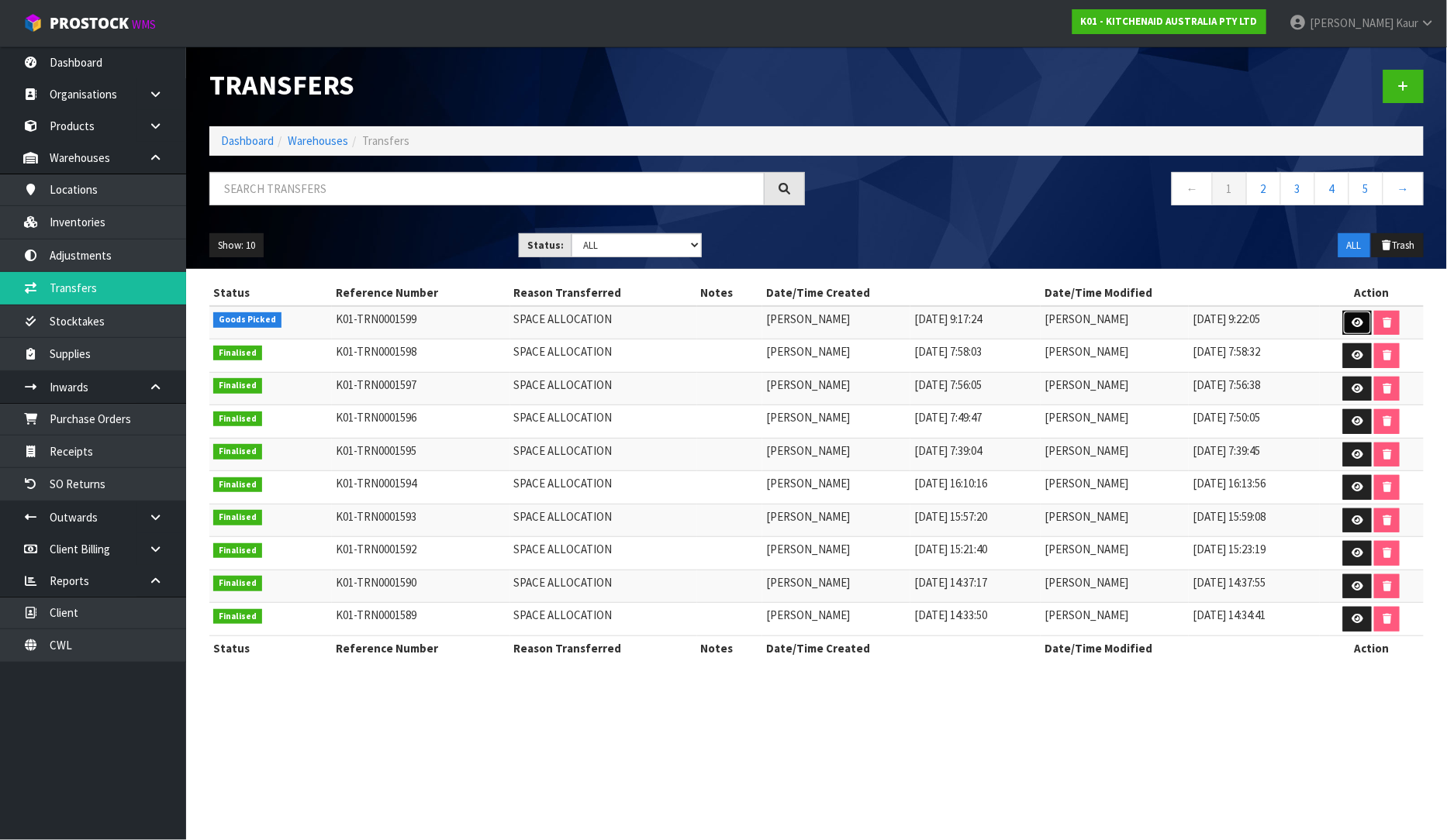
click at [1362, 318] on icon at bounding box center [1357, 322] width 12 height 10
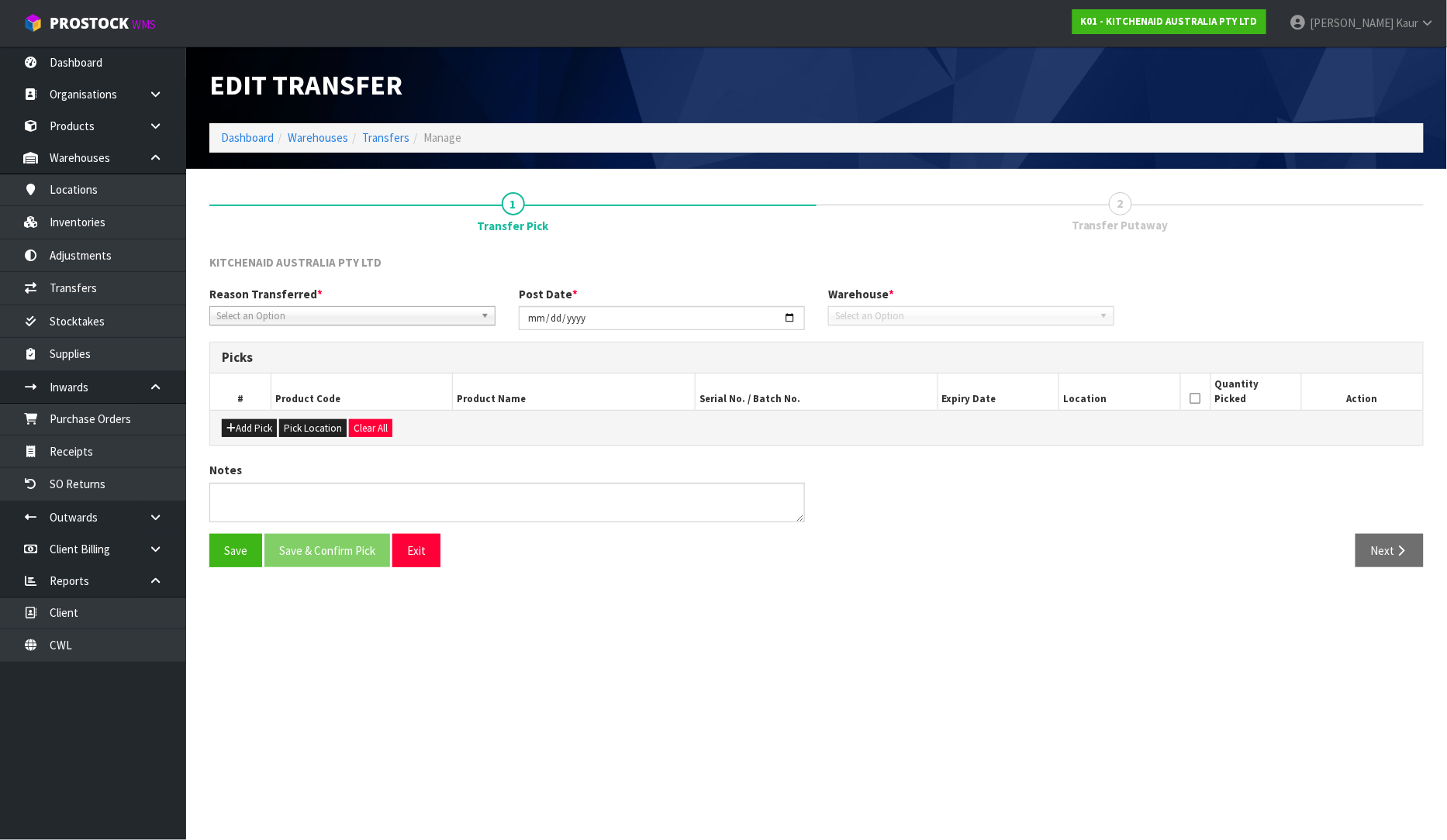
type input "[DATE]"
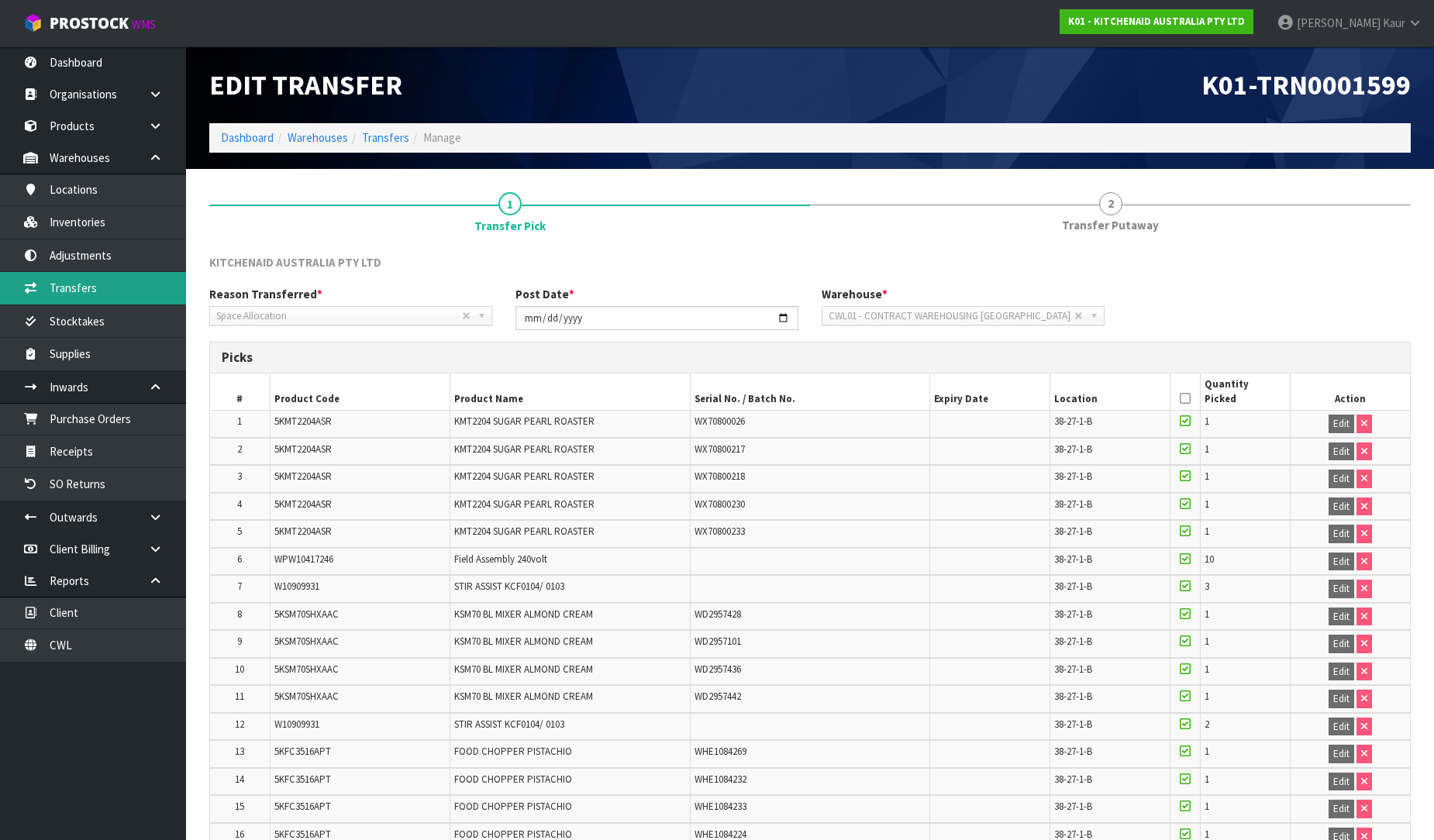
click at [102, 287] on link "Transfers" at bounding box center [92, 287] width 186 height 31
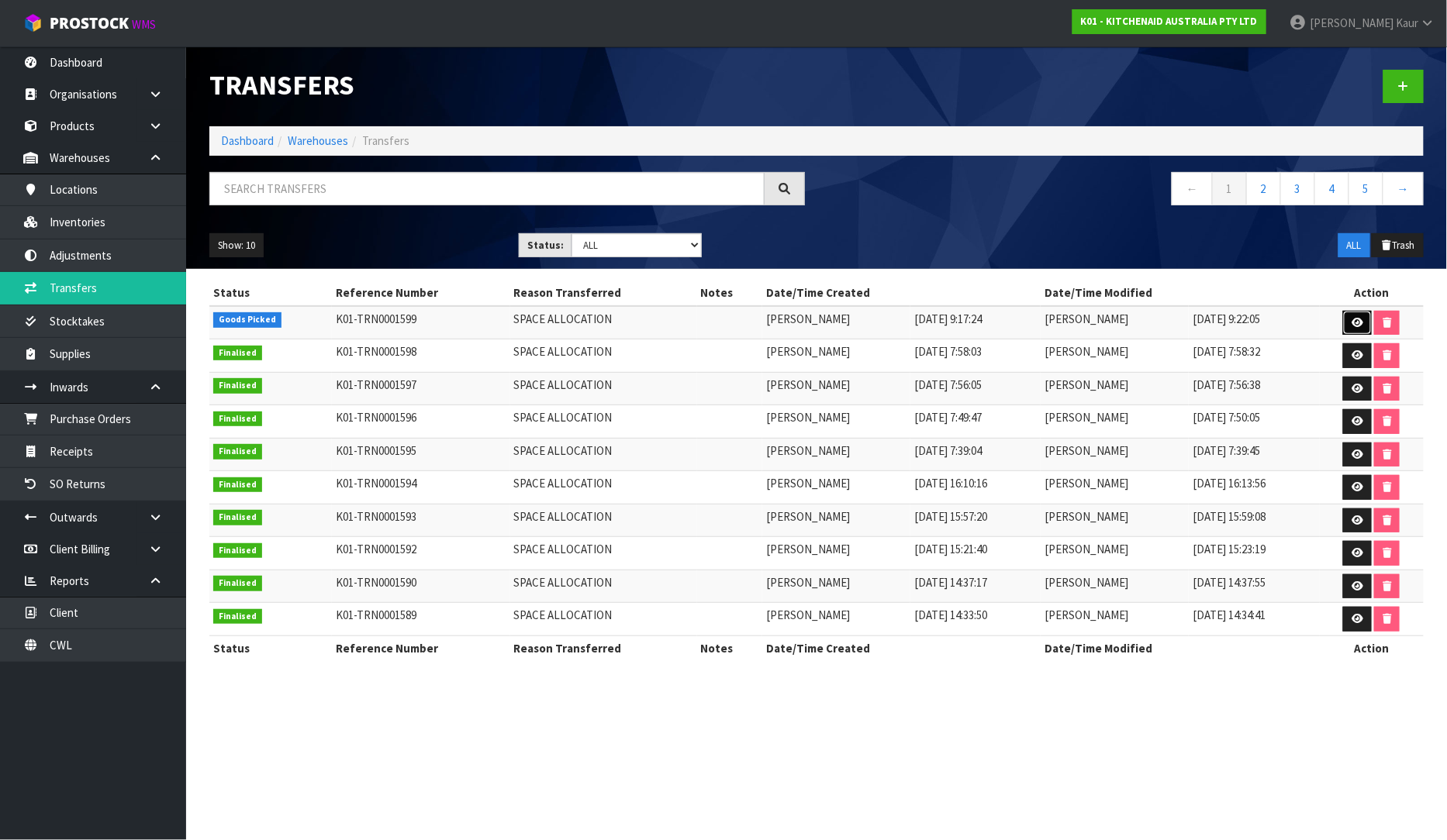
click at [1362, 320] on icon at bounding box center [1357, 322] width 12 height 10
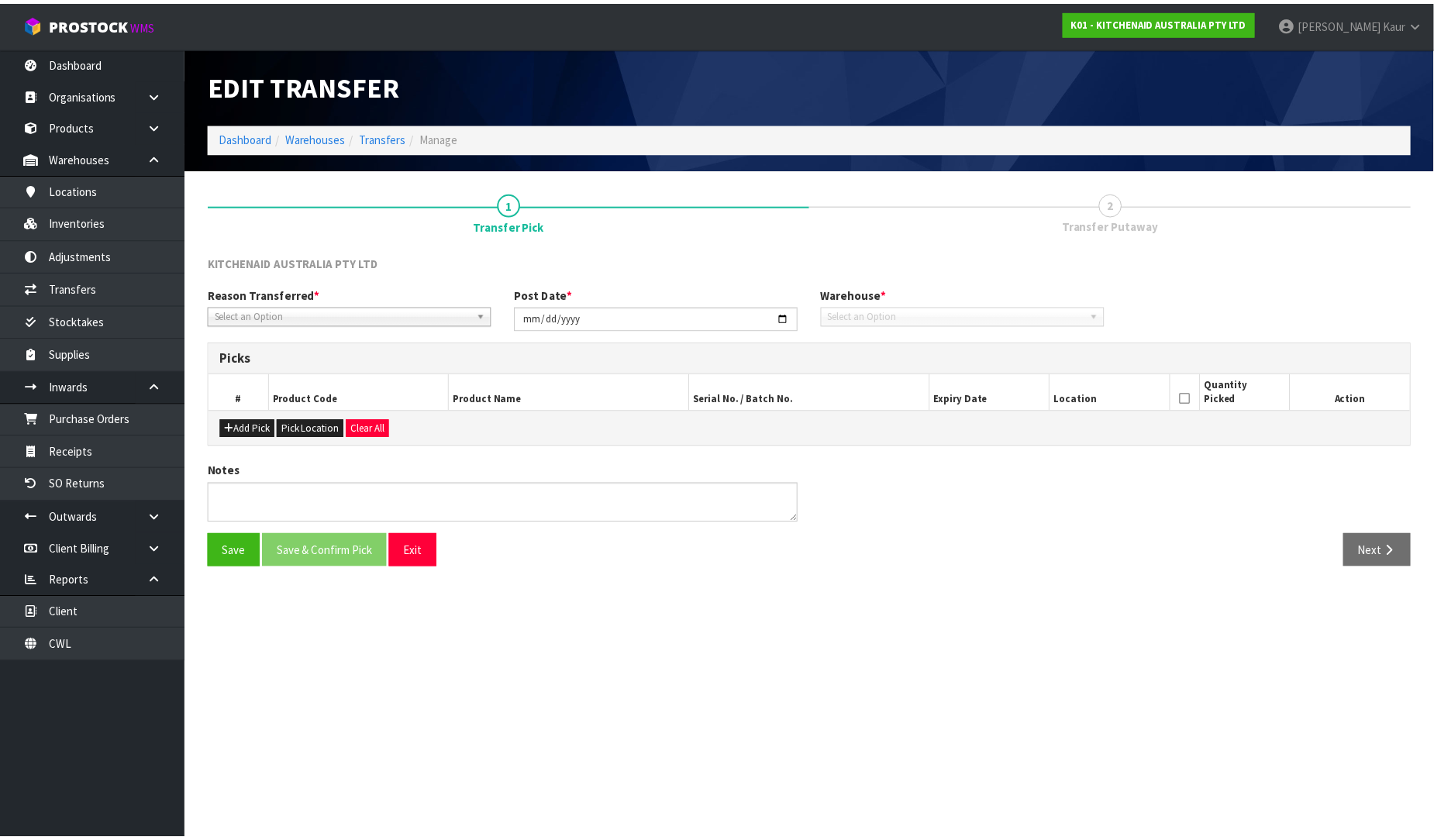
type input "[DATE]"
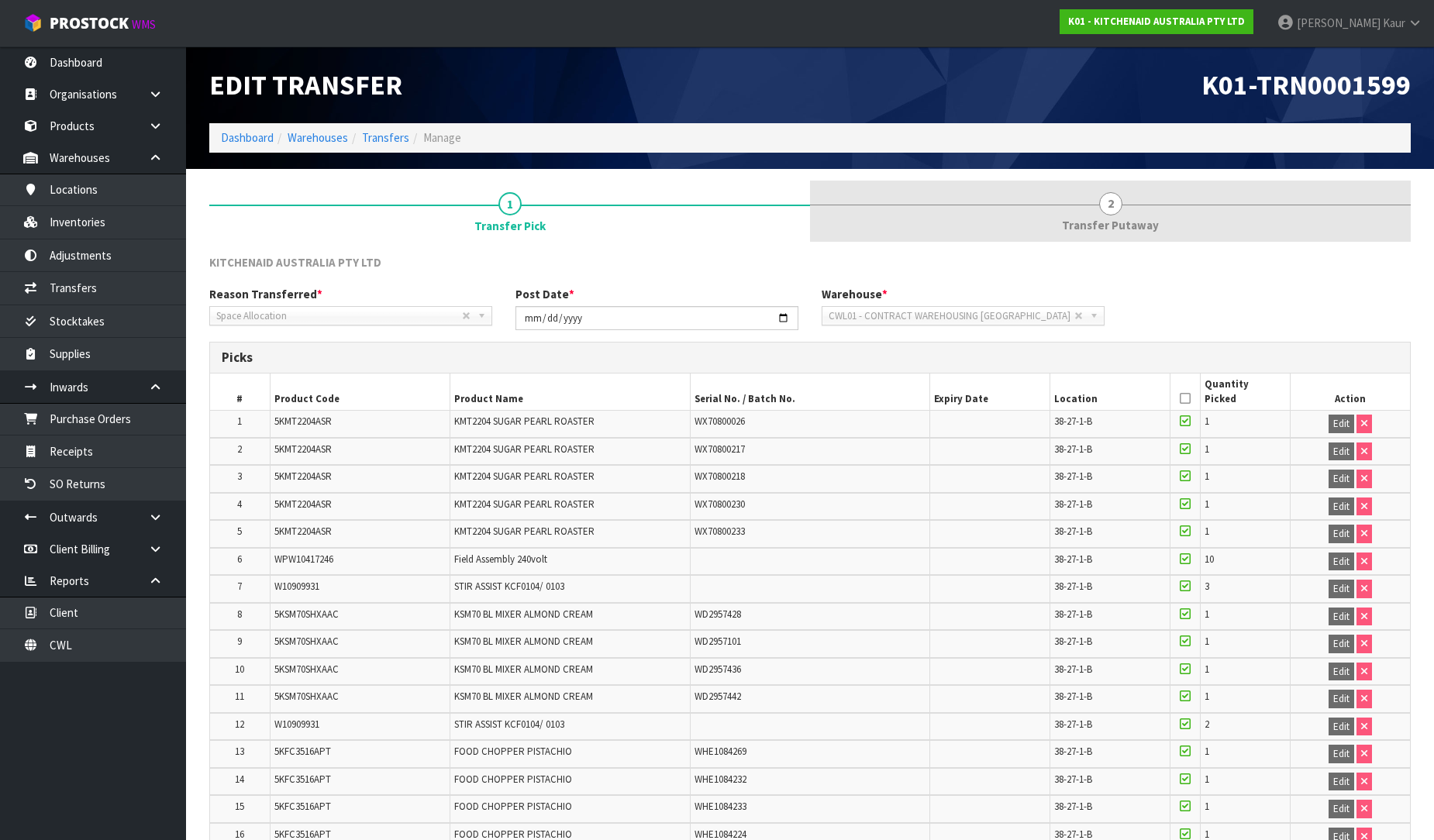
click at [1138, 228] on span "Transfer Putaway" at bounding box center [1110, 225] width 97 height 16
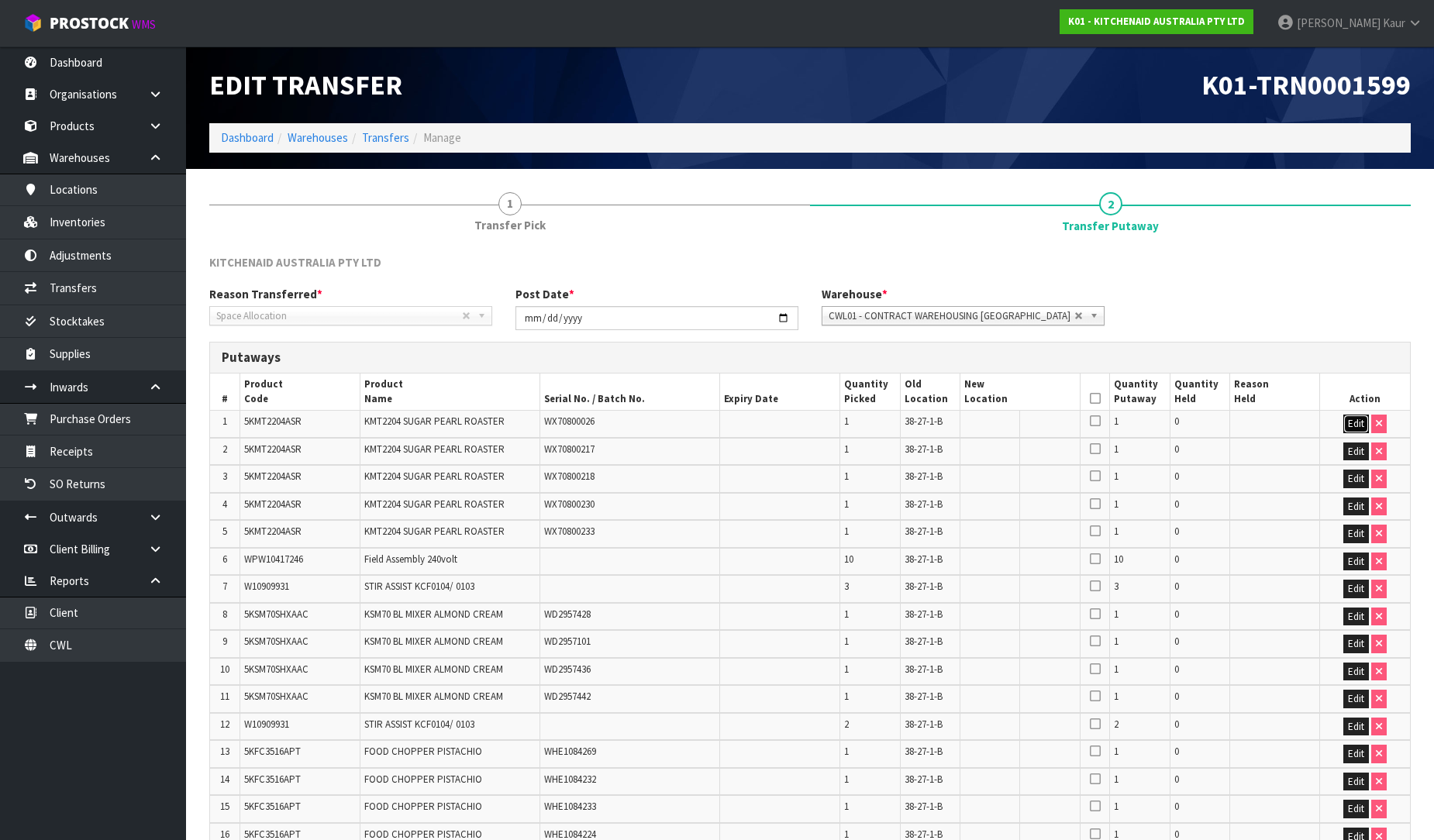
click at [1354, 419] on button "Edit" at bounding box center [1356, 424] width 26 height 19
click at [1273, 326] on div "Reason Transferred * Space Allocation Damage Expired Stock Repair QA Space Allo…" at bounding box center [809, 314] width 1225 height 56
click at [1170, 312] on div "Reason Transferred * Space Allocation Damage Expired Stock Repair QA Space Allo…" at bounding box center [809, 314] width 1225 height 56
click at [97, 68] on link "Dashboard" at bounding box center [92, 62] width 186 height 31
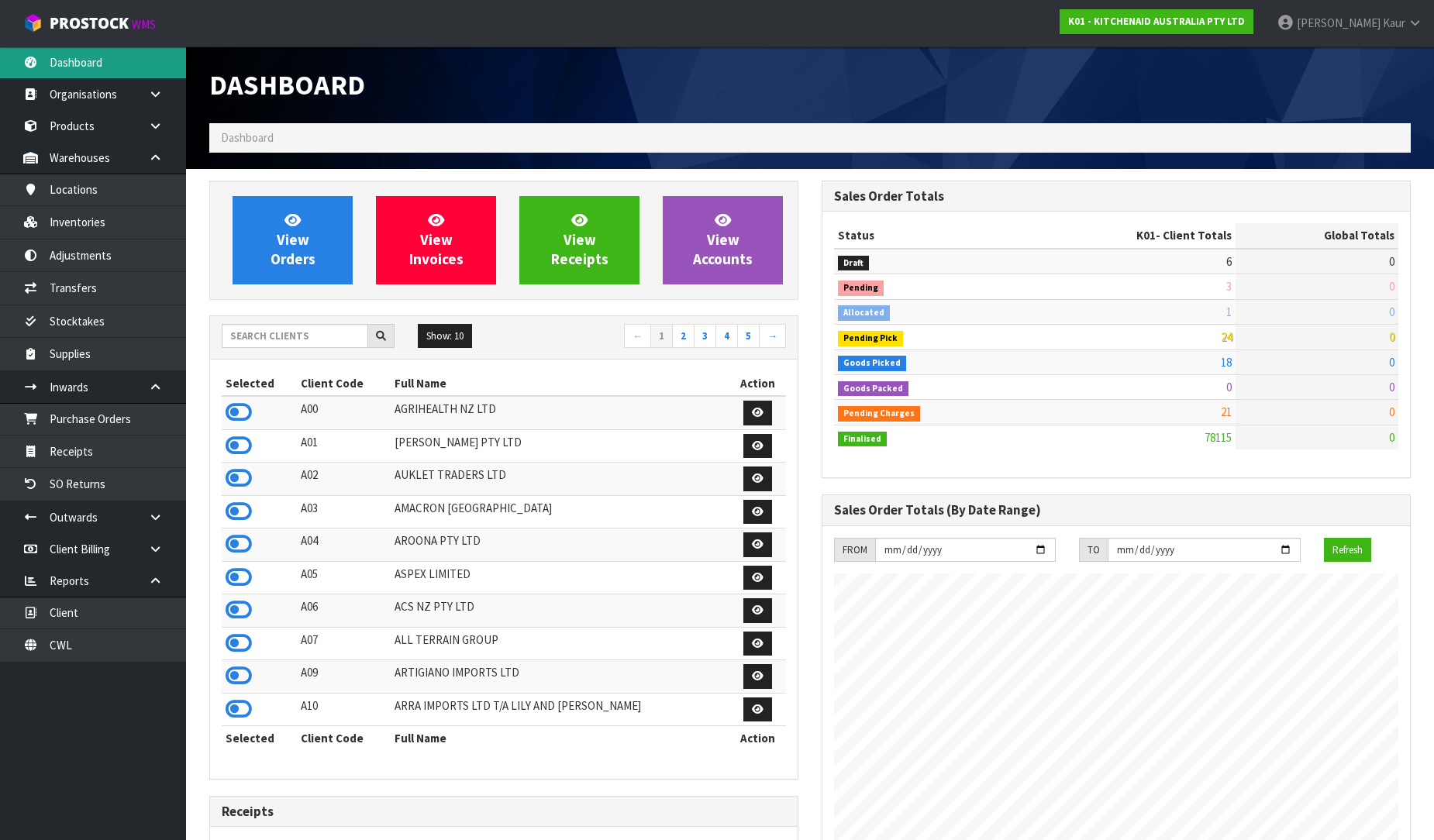
scroll to position [1175, 612]
click at [1349, 92] on div "Dashboard" at bounding box center [809, 85] width 1225 height 77
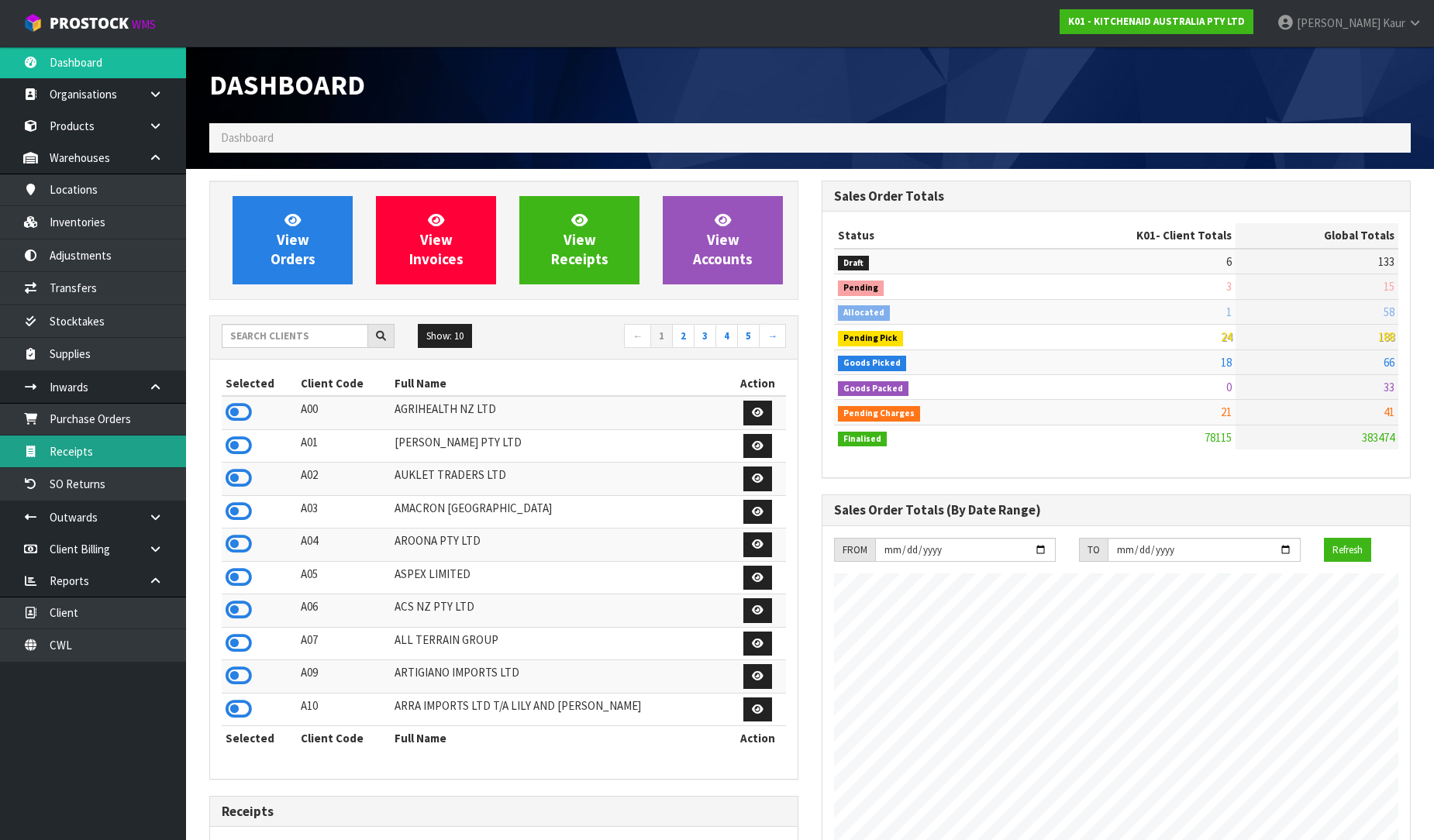
click at [164, 452] on link "Receipts" at bounding box center [92, 451] width 186 height 31
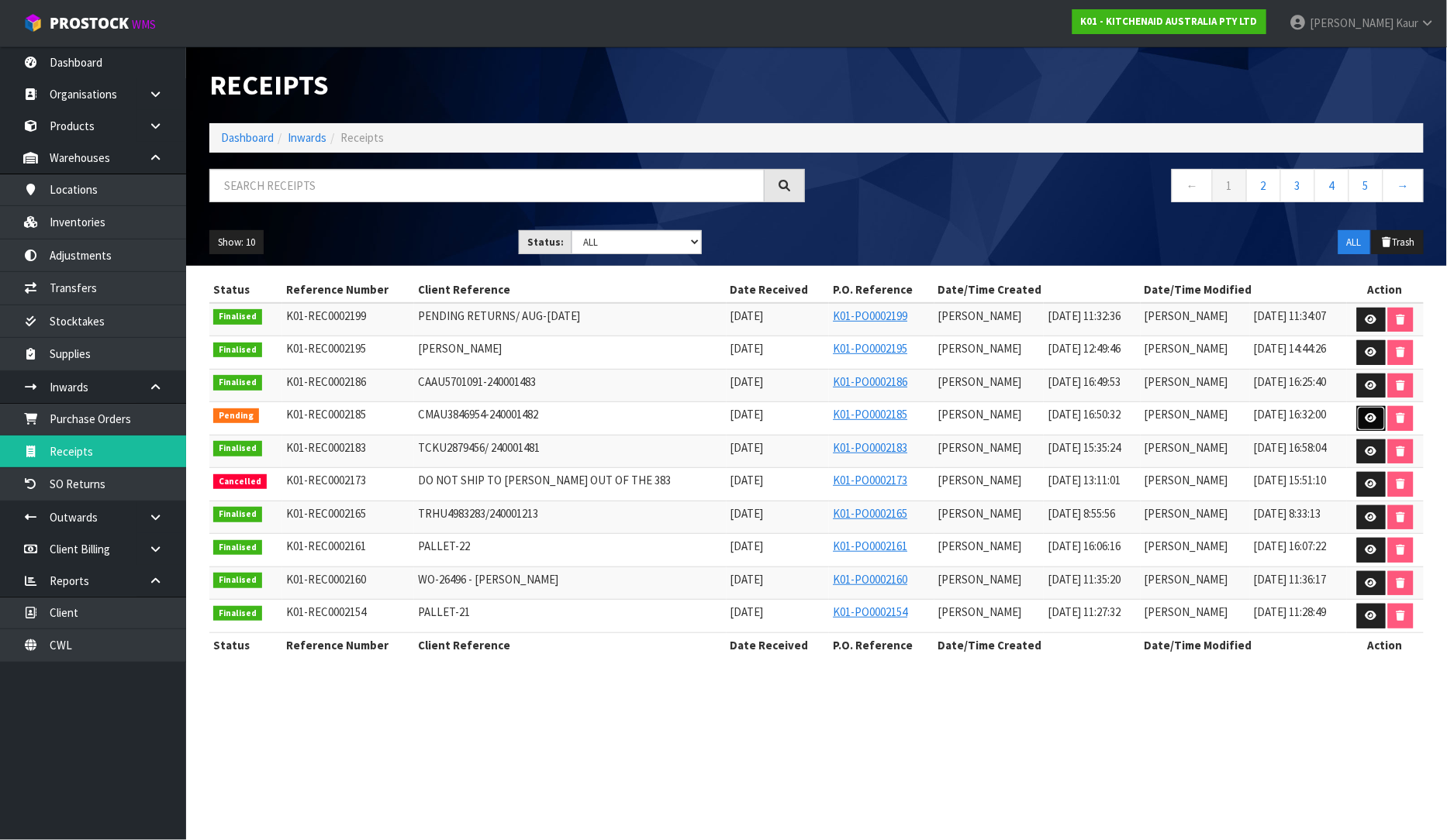
click at [1365, 422] on icon at bounding box center [1371, 417] width 12 height 10
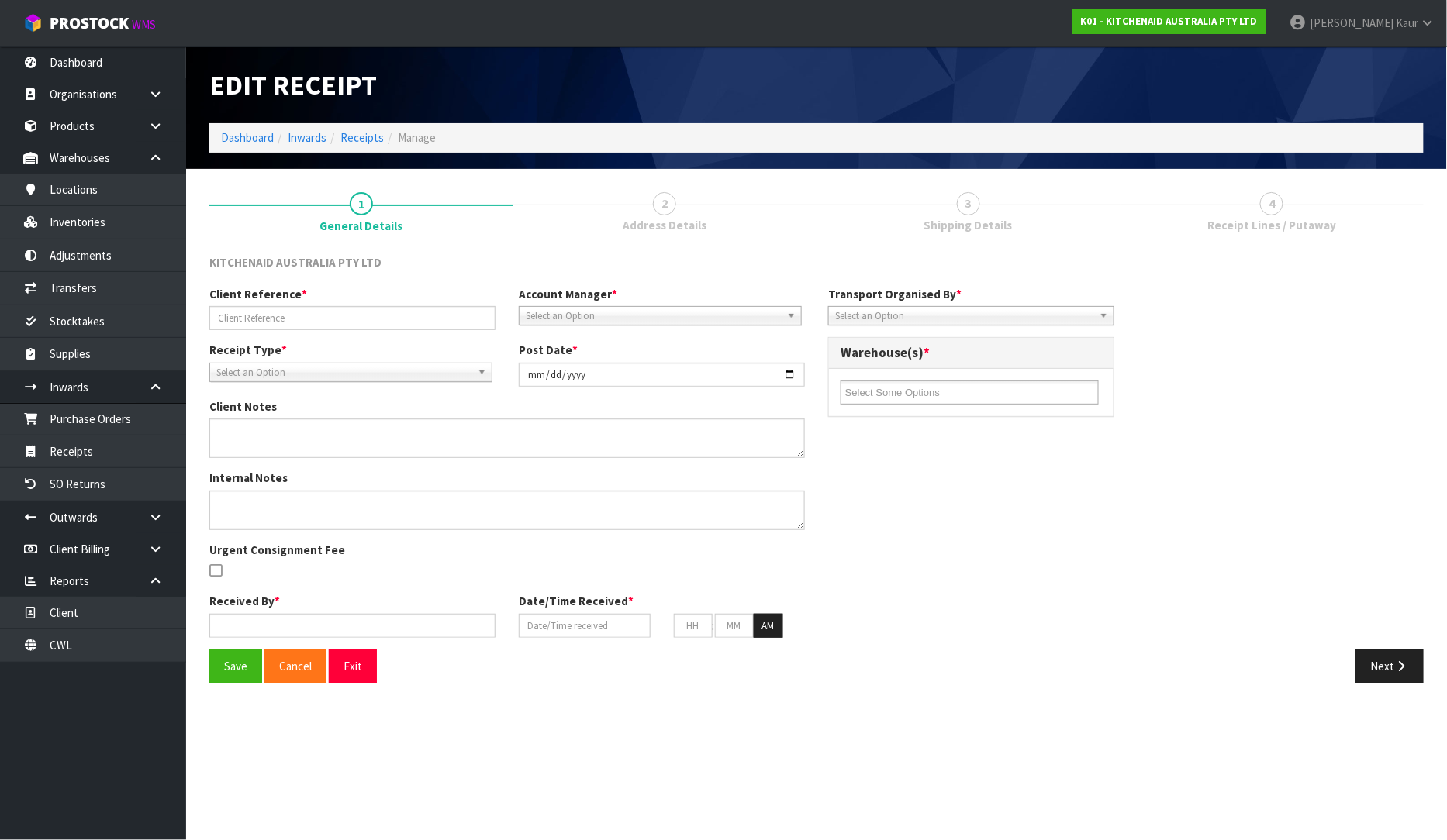
type input "CMAU3846954-240001482"
type input "[DATE]"
type input "[PERSON_NAME]"
type input "[DATE]"
type input "04"
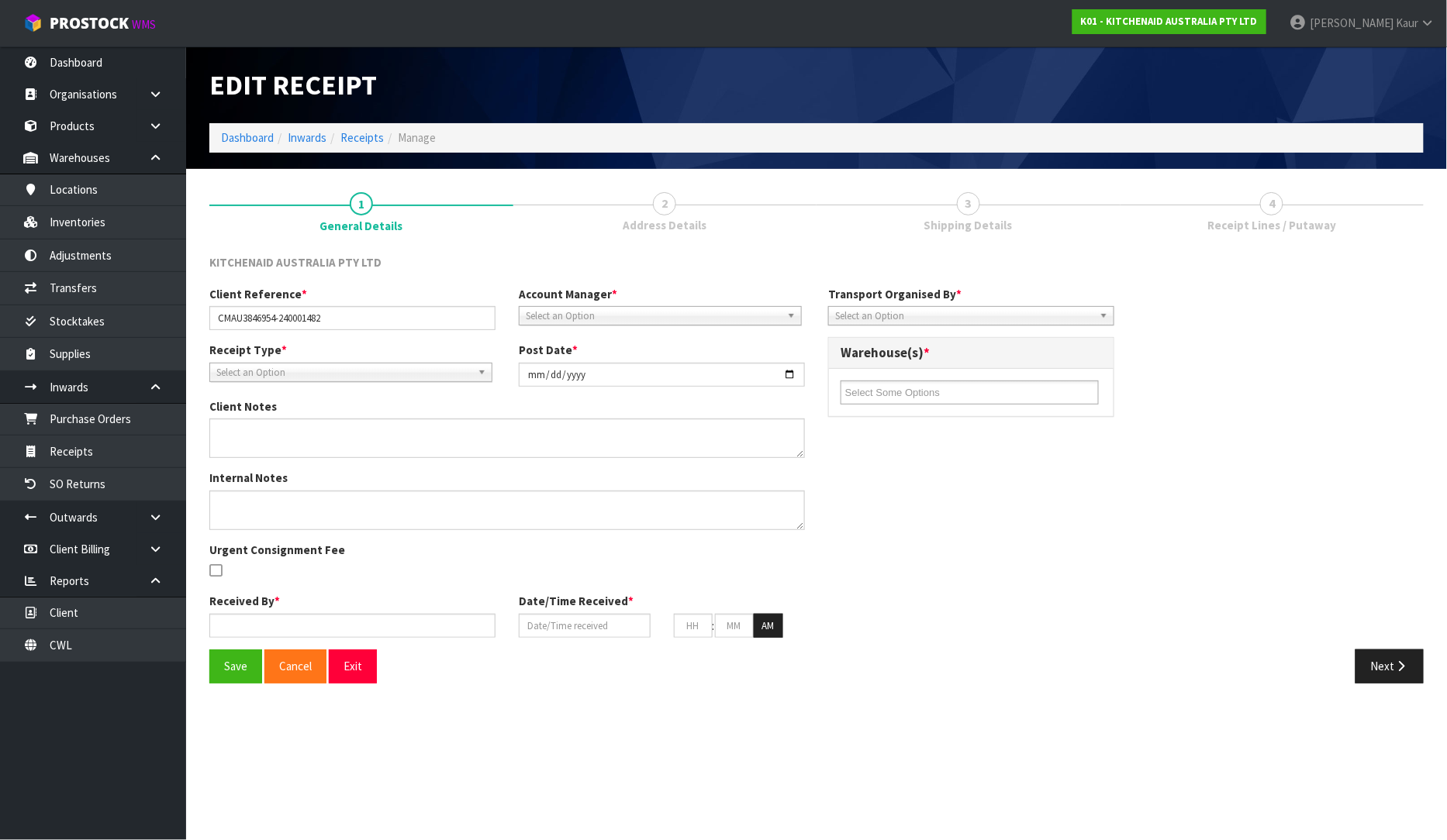
type input "50"
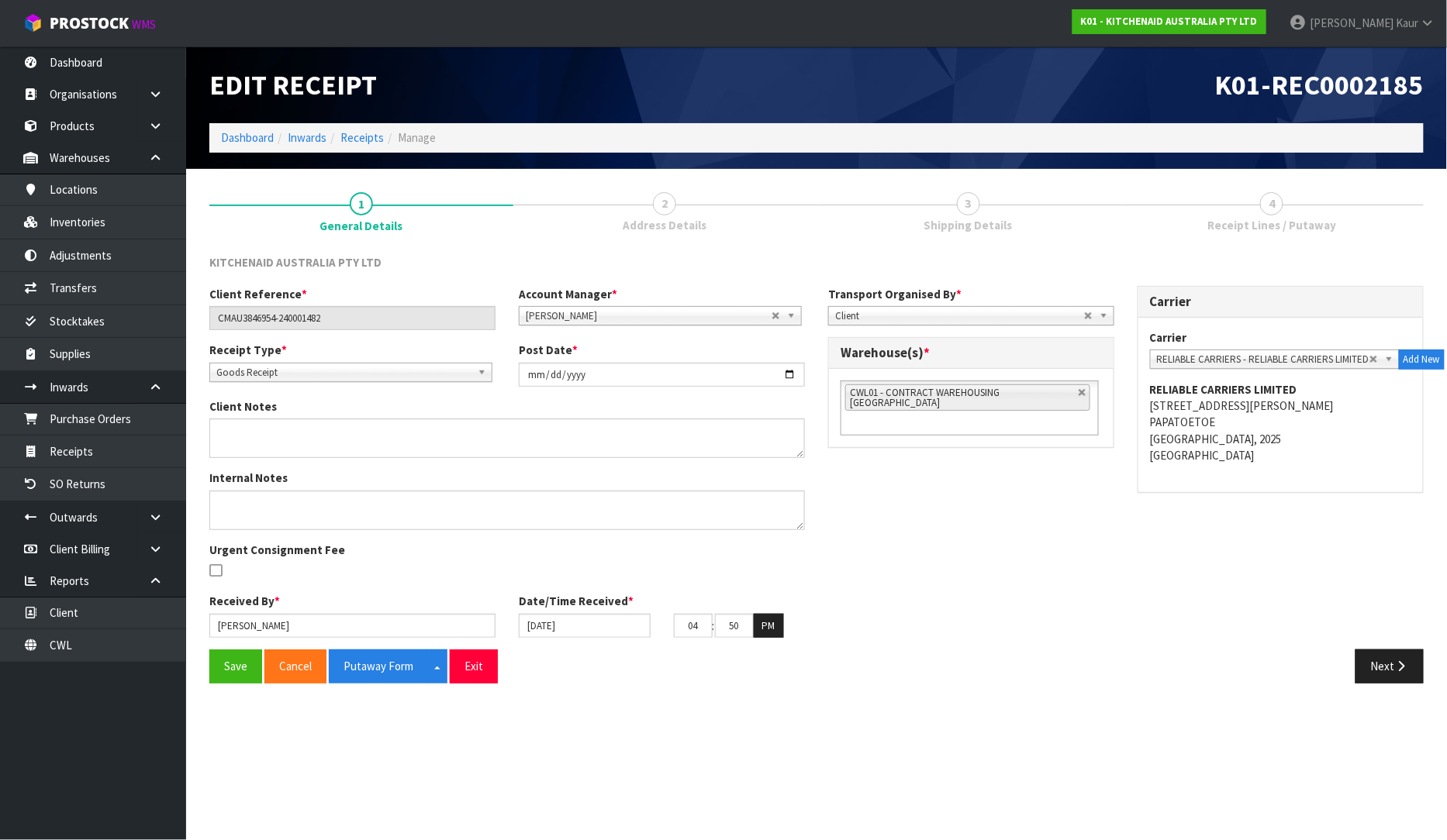
click at [1377, 686] on div "Save Cancel Putaway Form Split button! CSV FORMAT Exit Next" at bounding box center [816, 672] width 1238 height 45
click at [1389, 668] on button "Next" at bounding box center [1390, 666] width 68 height 33
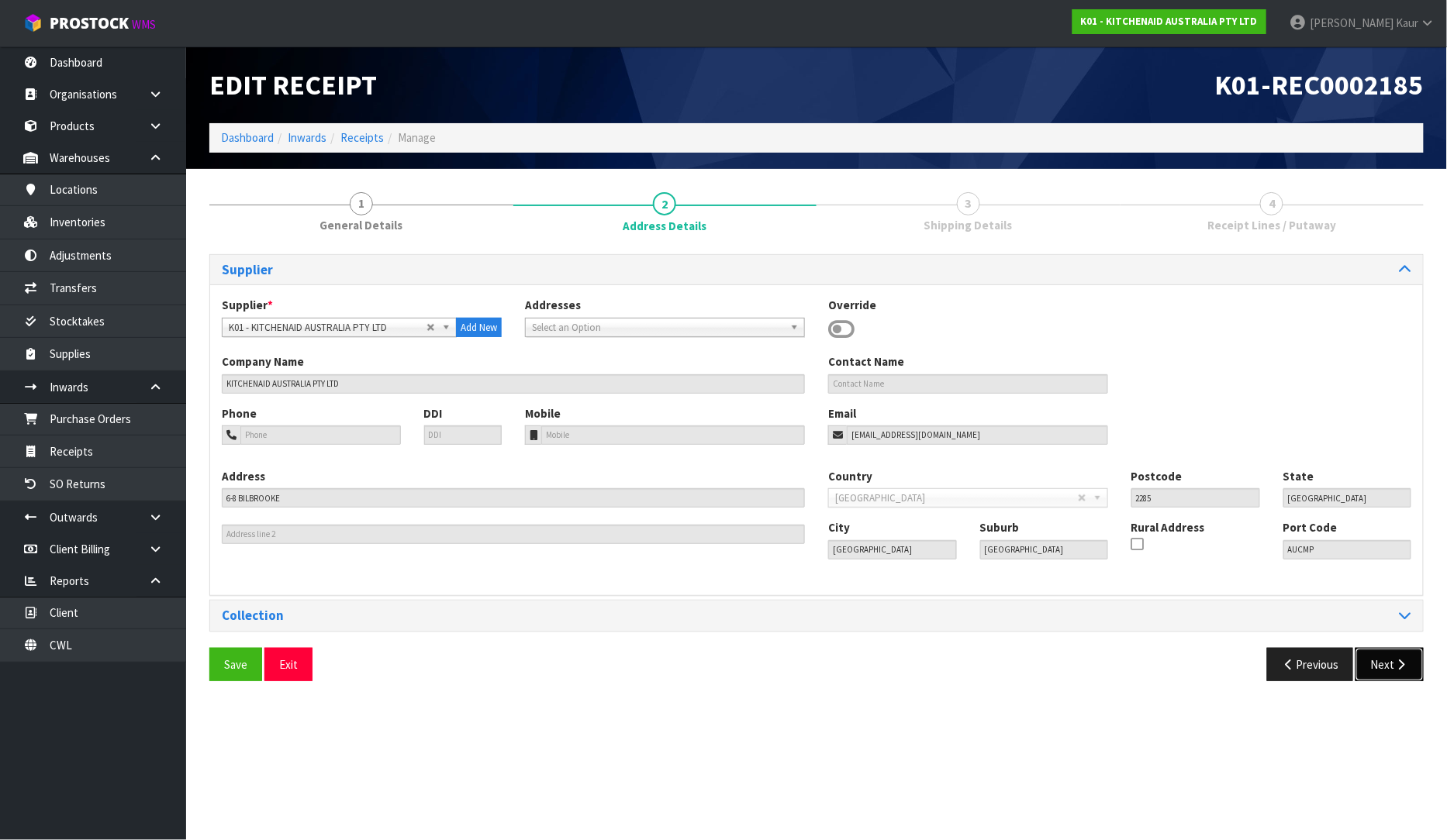
click at [1389, 675] on button "Next" at bounding box center [1390, 664] width 68 height 33
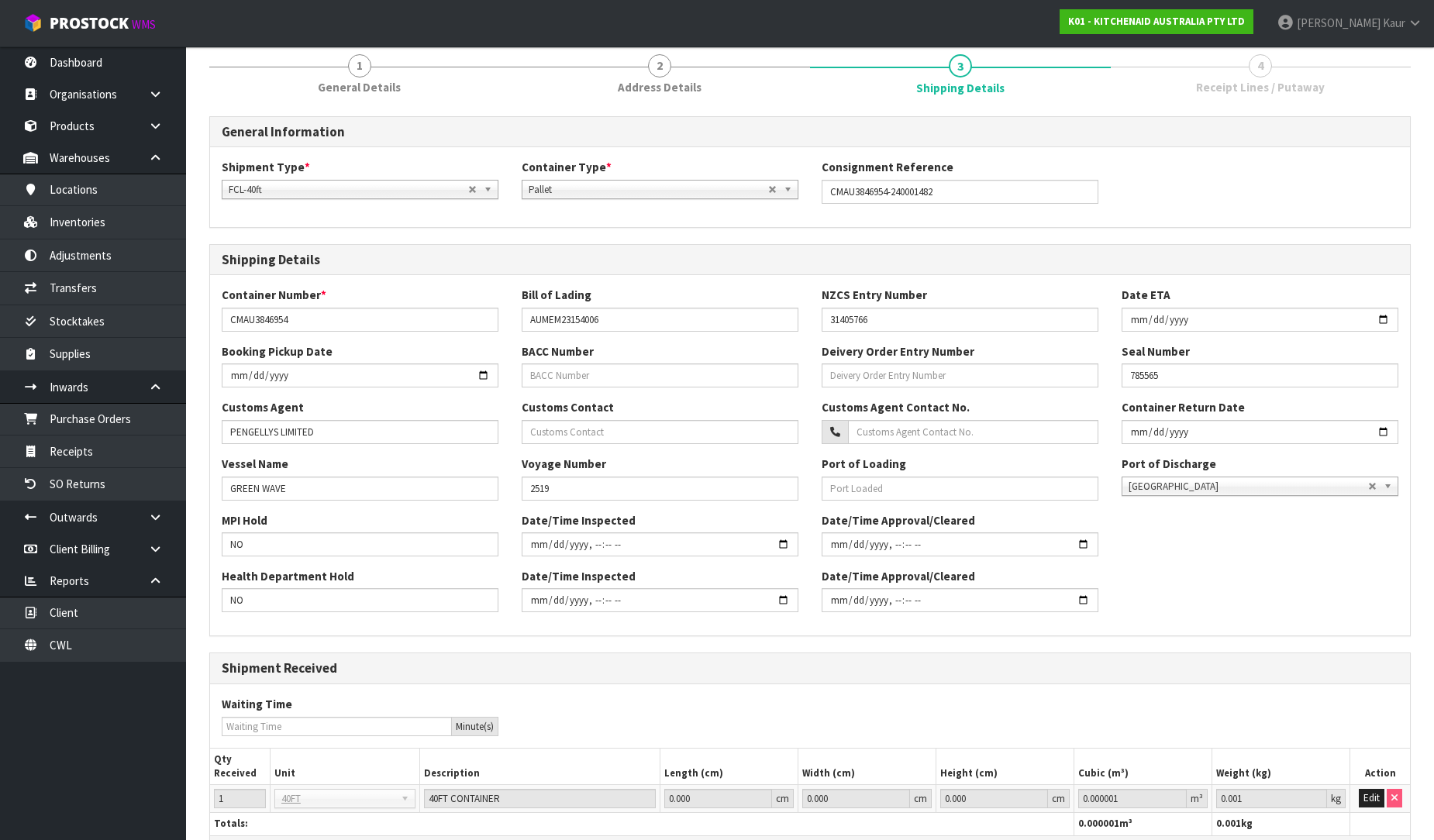
scroll to position [242, 0]
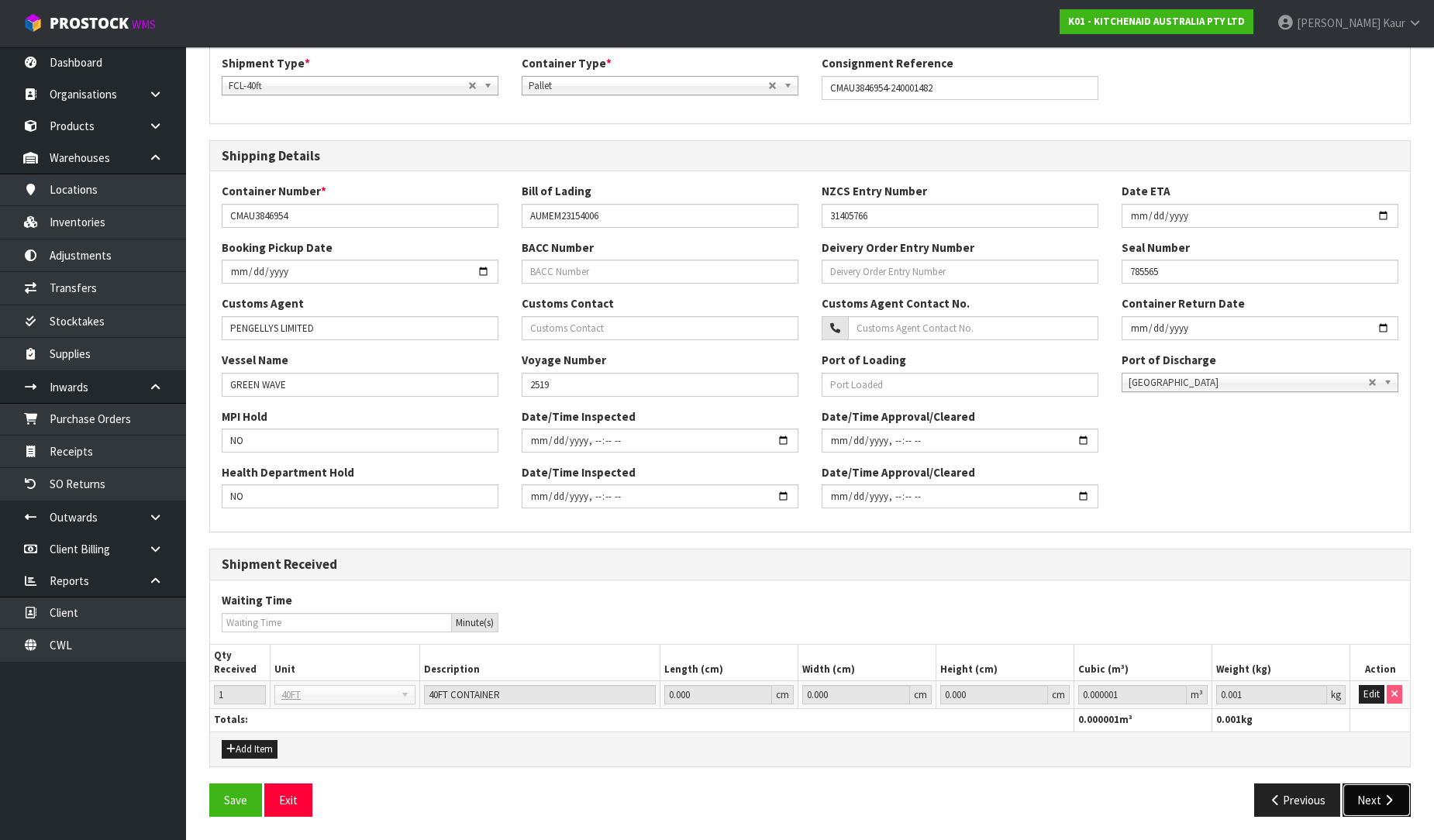
click at [1387, 811] on button "Next" at bounding box center [1377, 800] width 68 height 33
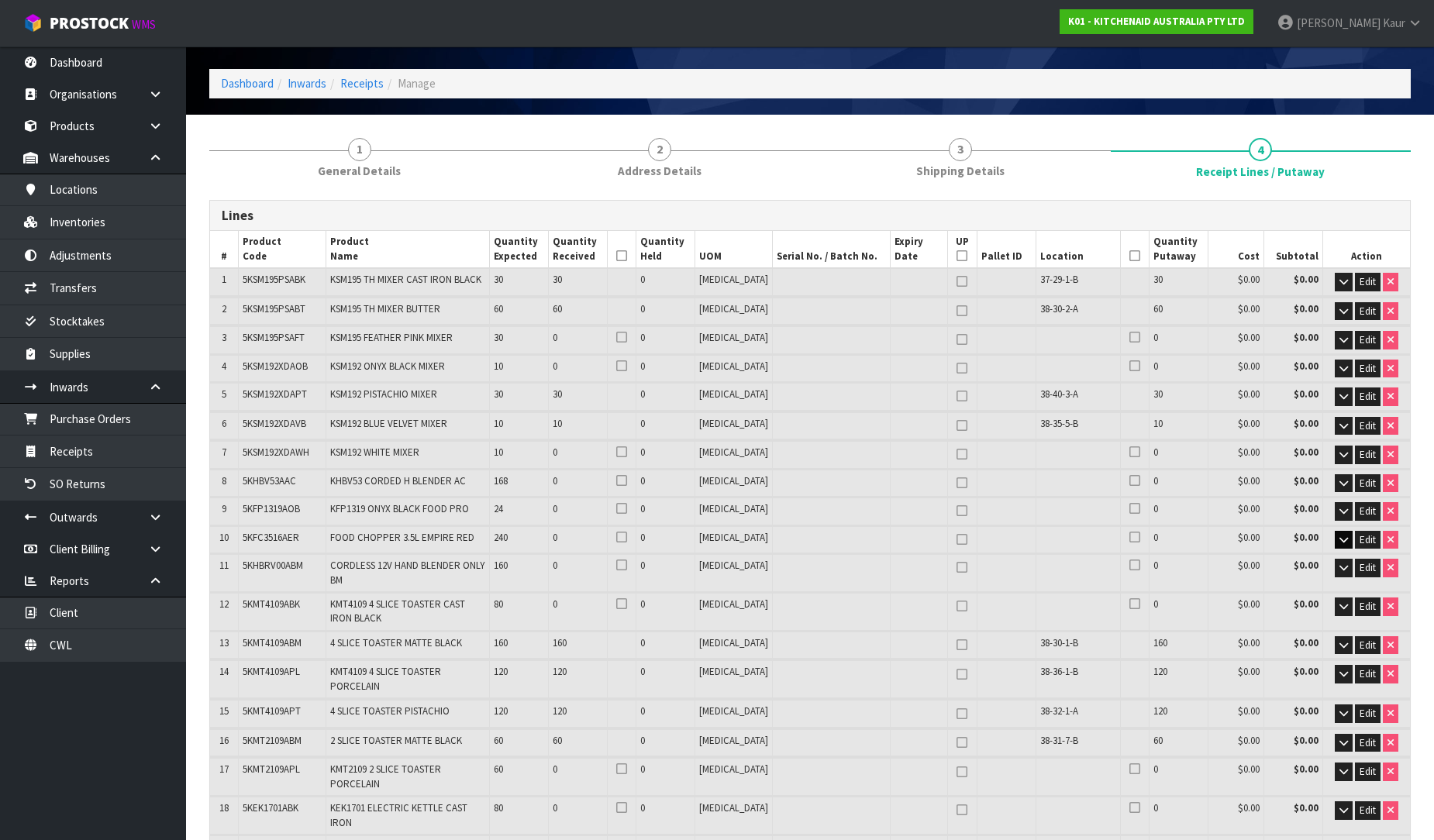
scroll to position [0, 0]
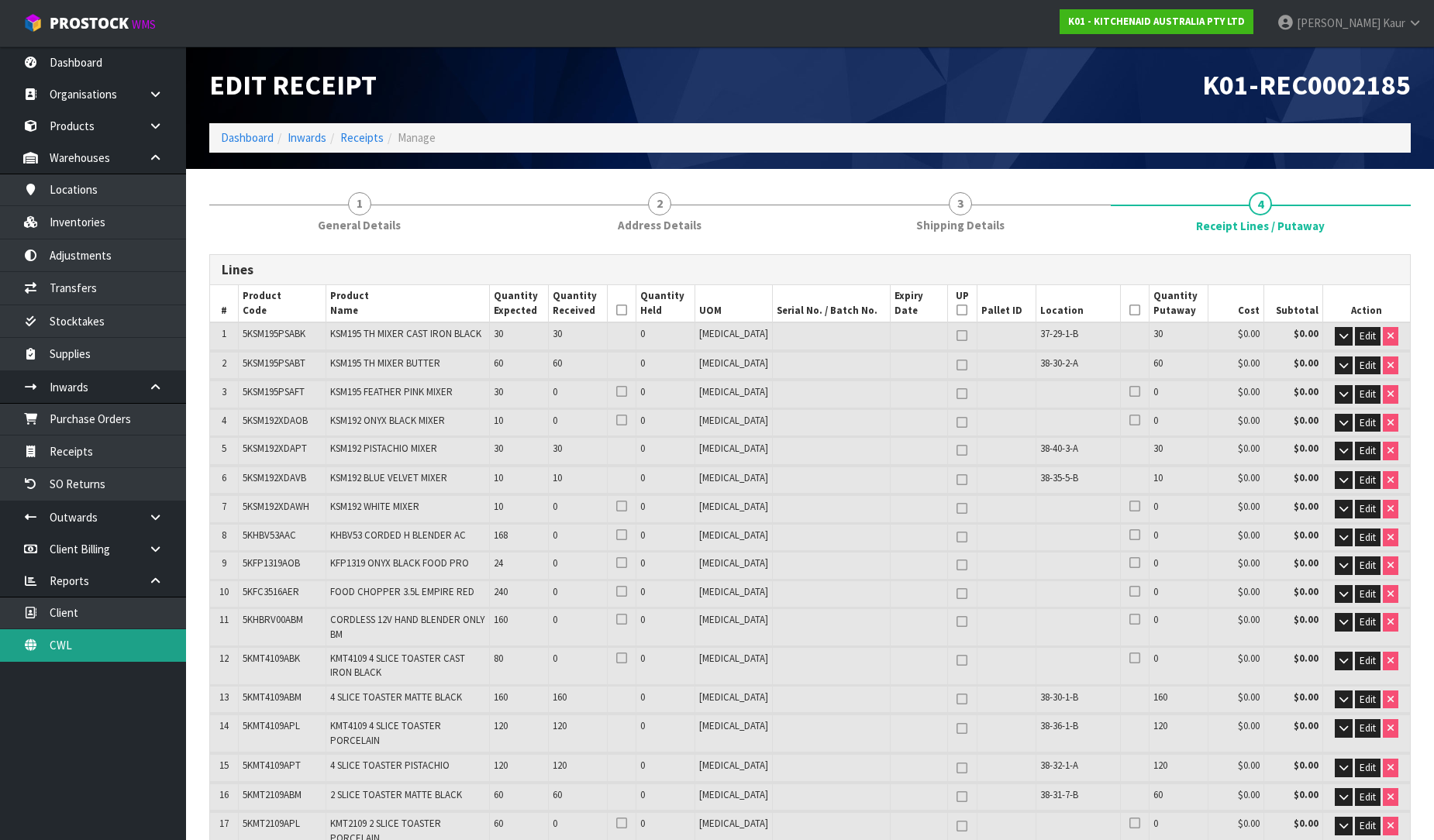
click at [87, 643] on link "CWL" at bounding box center [92, 644] width 186 height 31
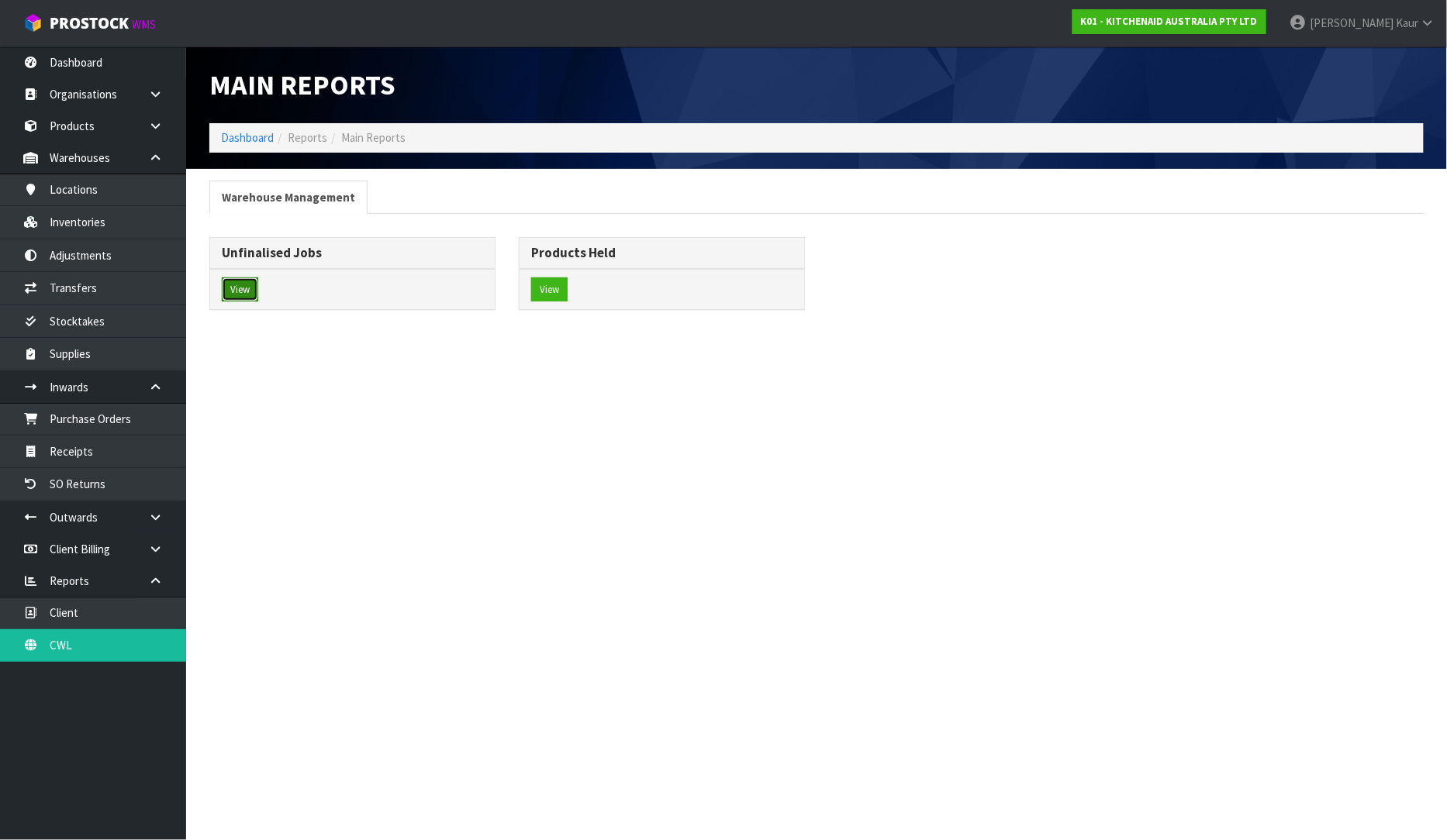
click at [249, 293] on button "View" at bounding box center [240, 290] width 37 height 25
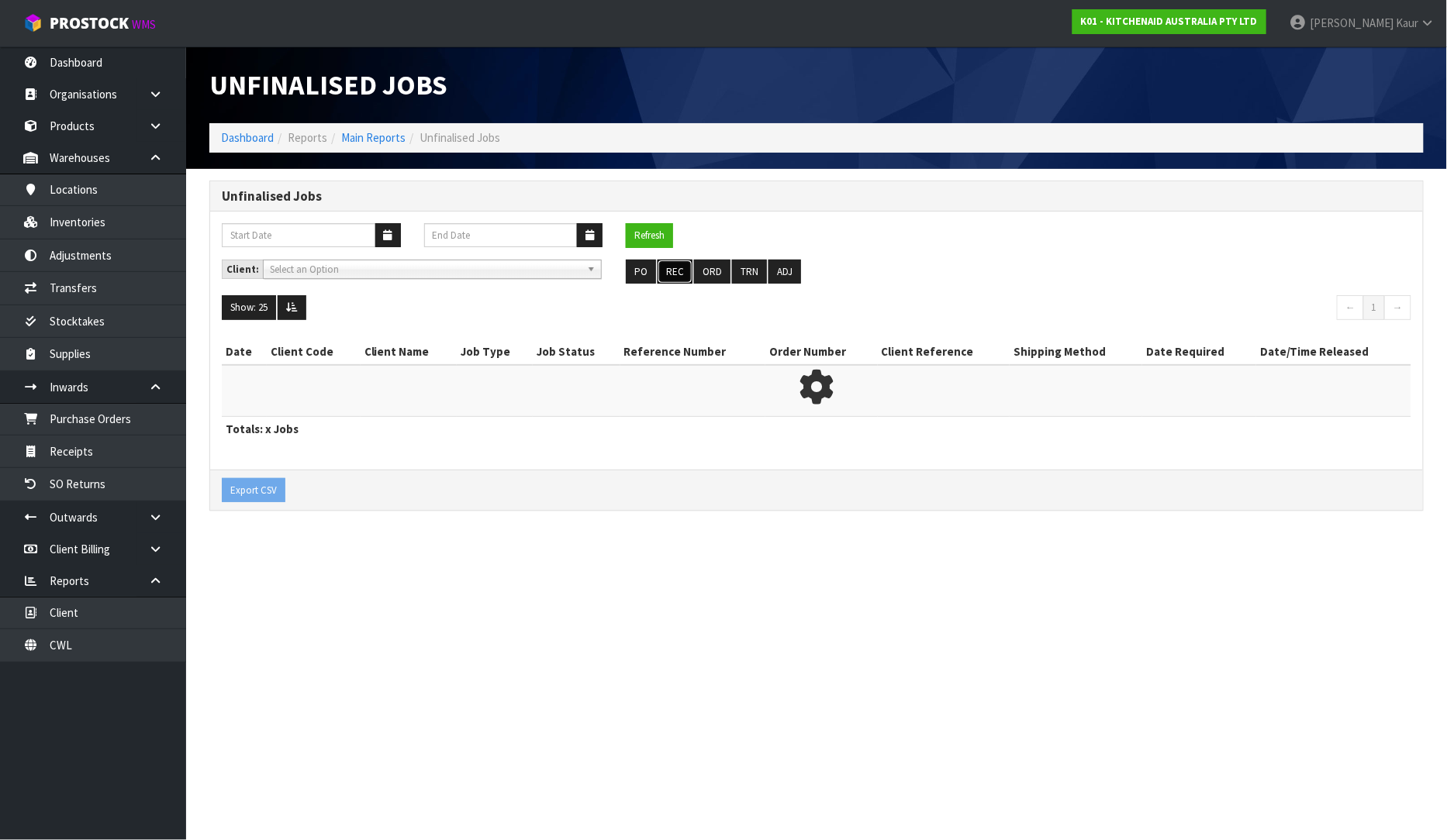
click at [672, 277] on button "REC" at bounding box center [675, 272] width 35 height 25
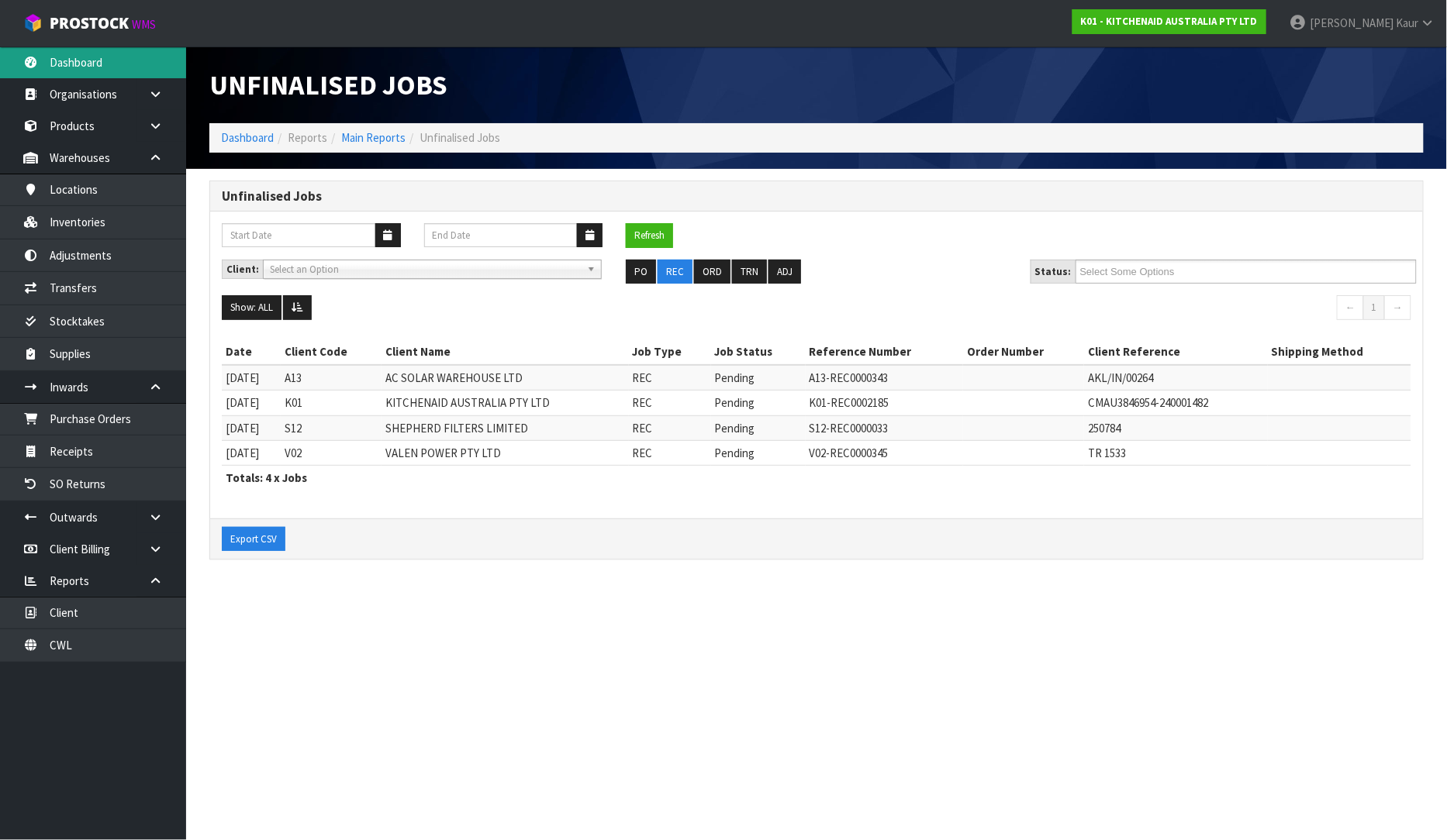
click at [105, 66] on link "Dashboard" at bounding box center [92, 62] width 186 height 31
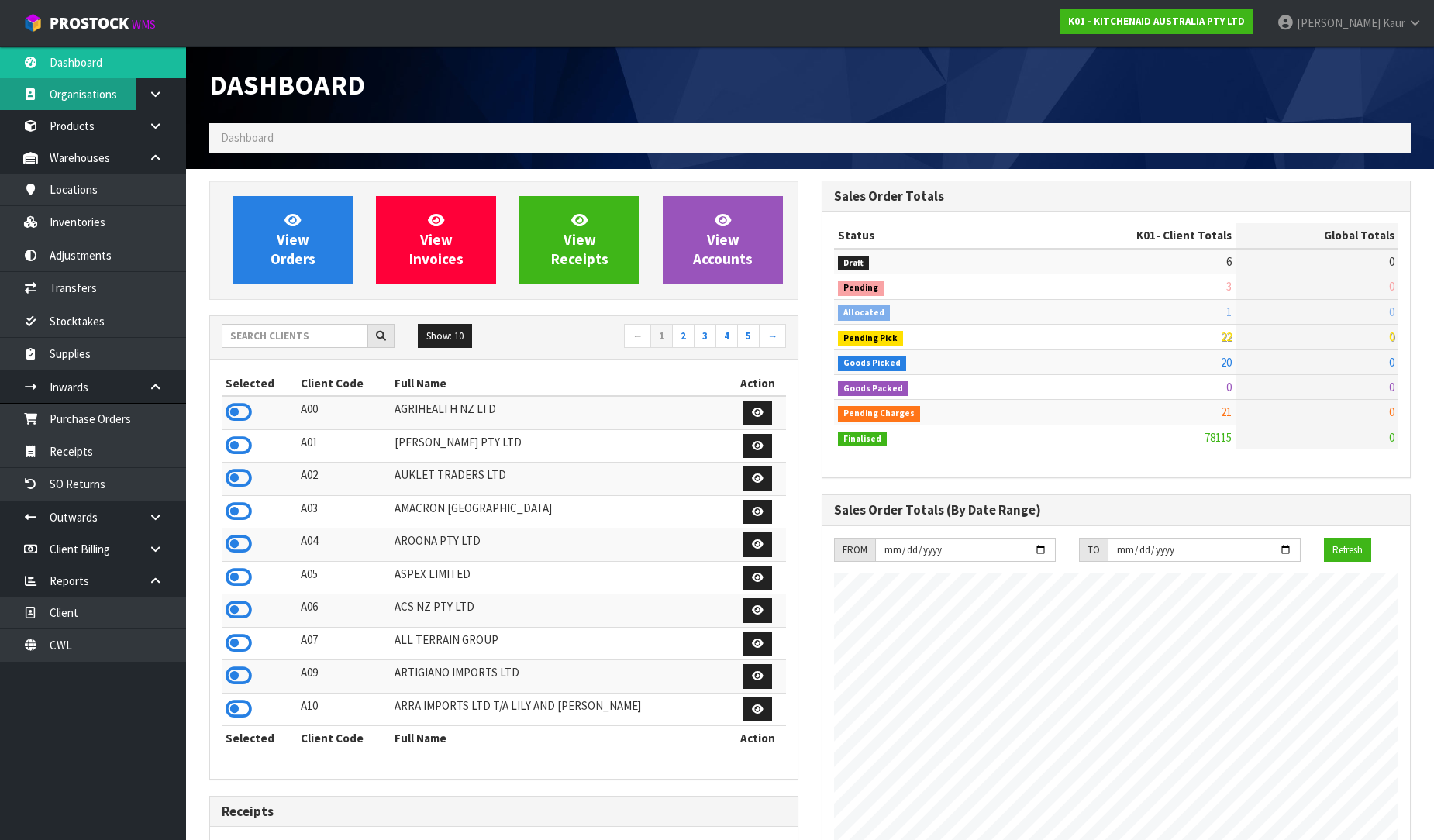
scroll to position [1175, 612]
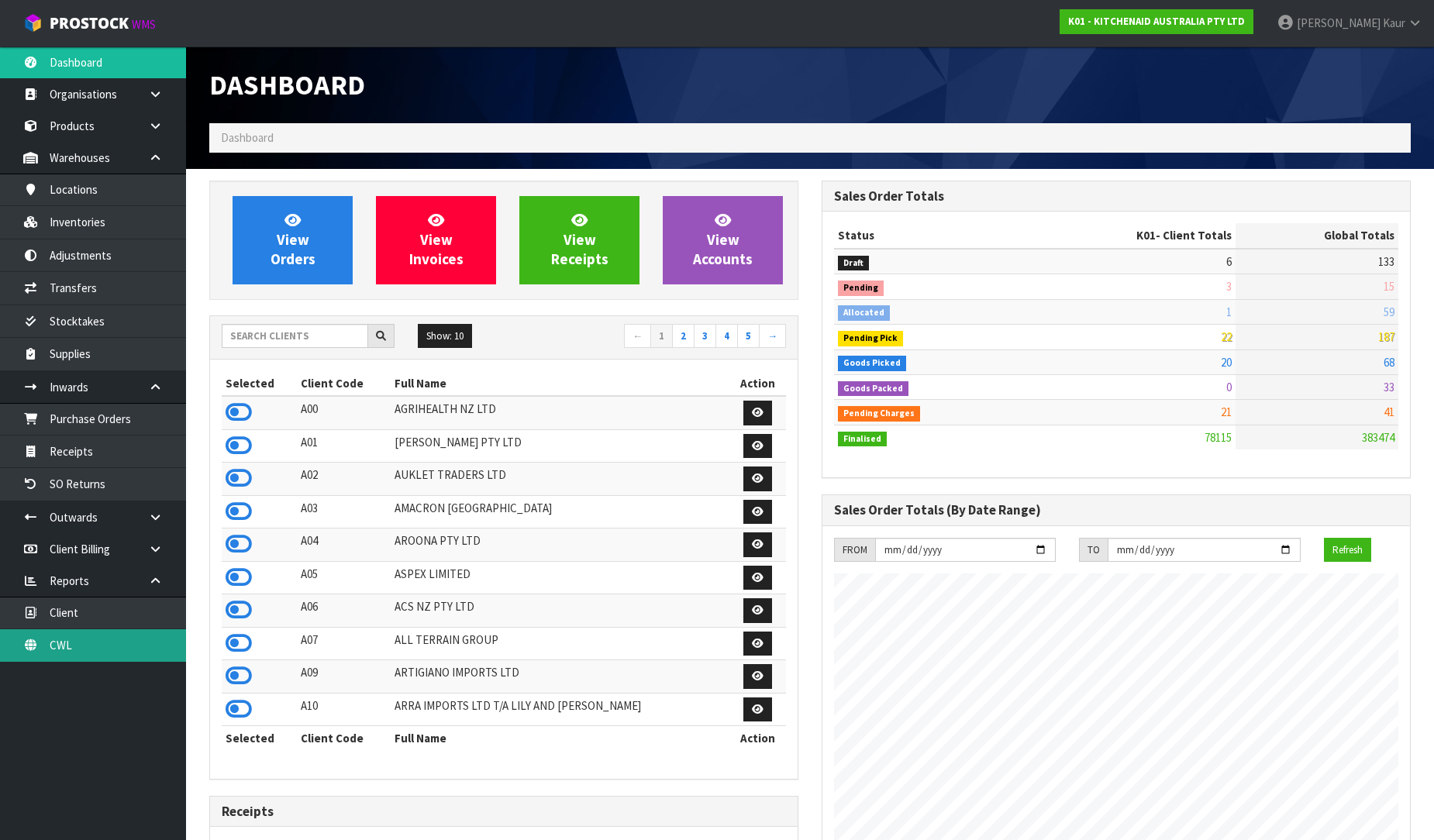
click at [98, 640] on link "CWL" at bounding box center [92, 644] width 186 height 31
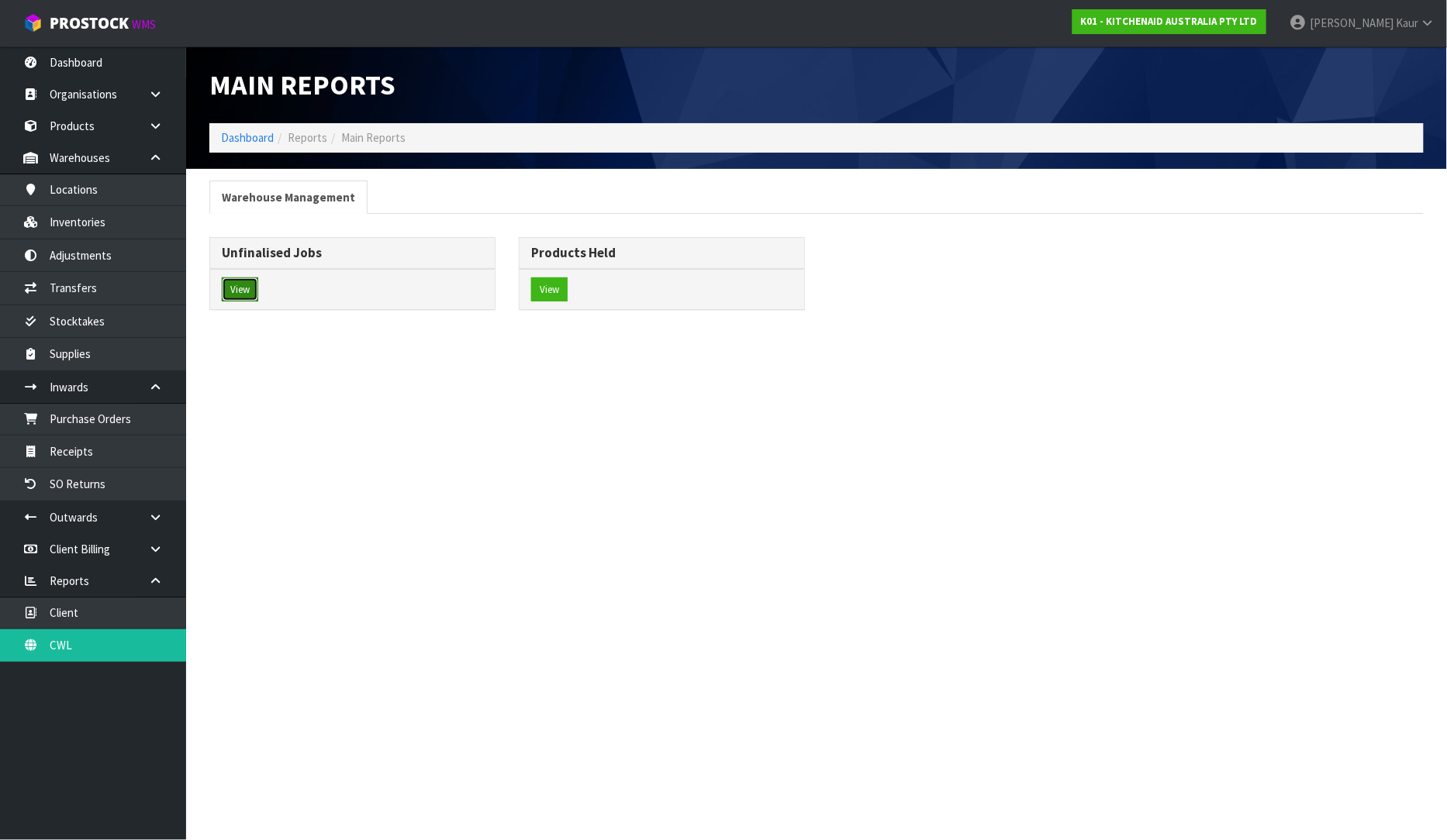
click at [234, 282] on button "View" at bounding box center [240, 290] width 37 height 25
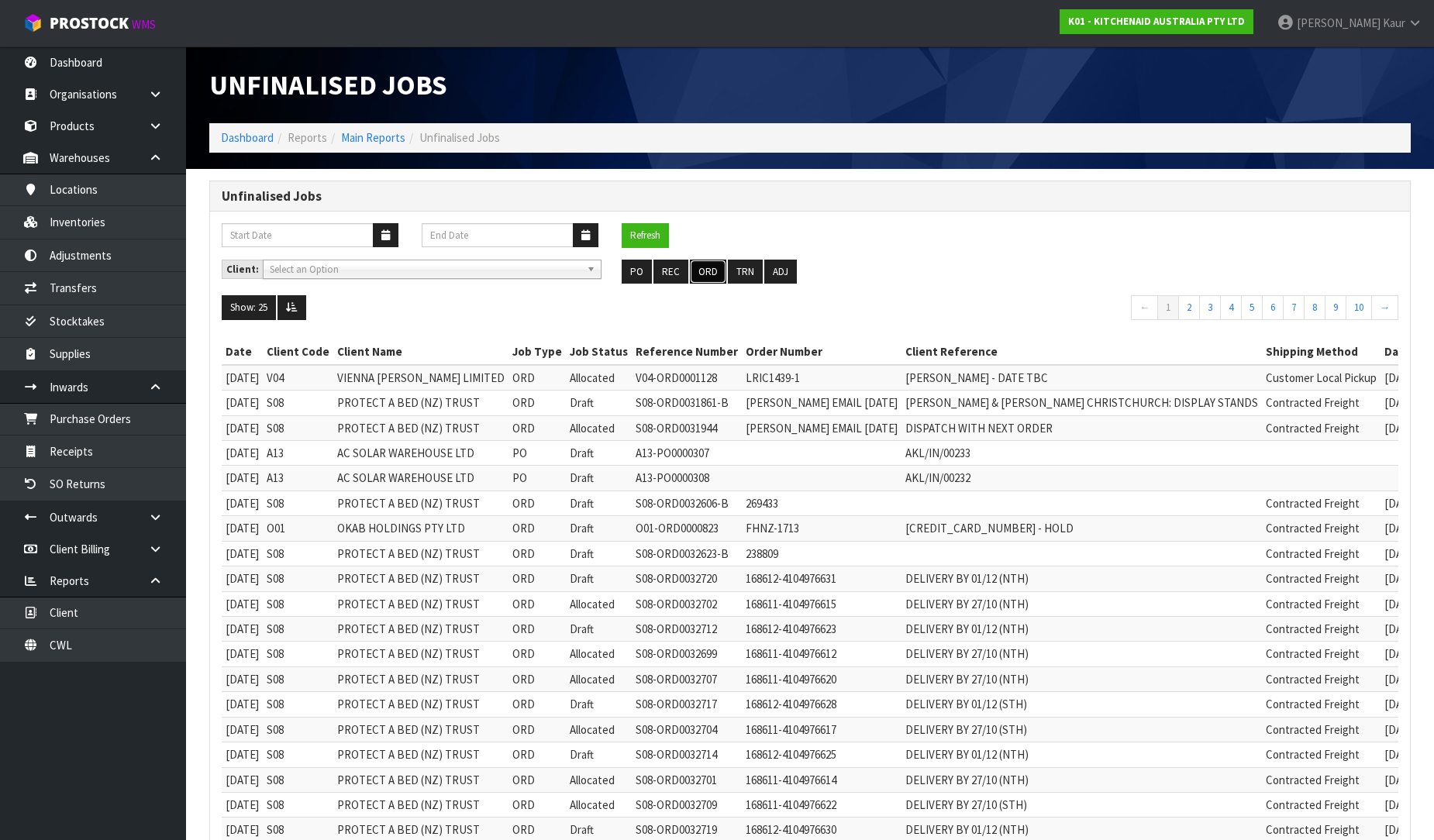
click at [692, 268] on button "ORD" at bounding box center [708, 272] width 37 height 25
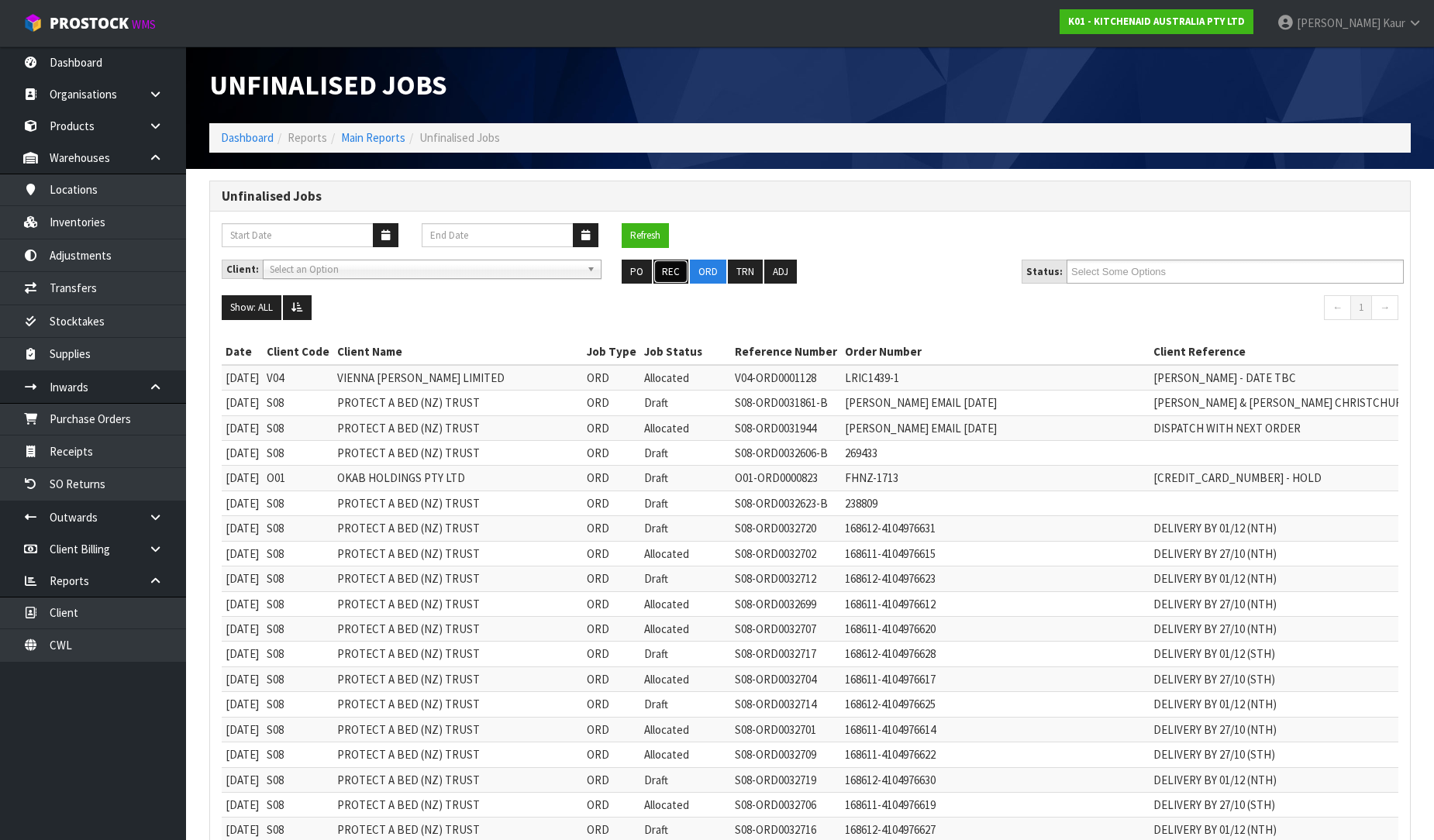
click at [667, 277] on button "REC" at bounding box center [670, 272] width 35 height 25
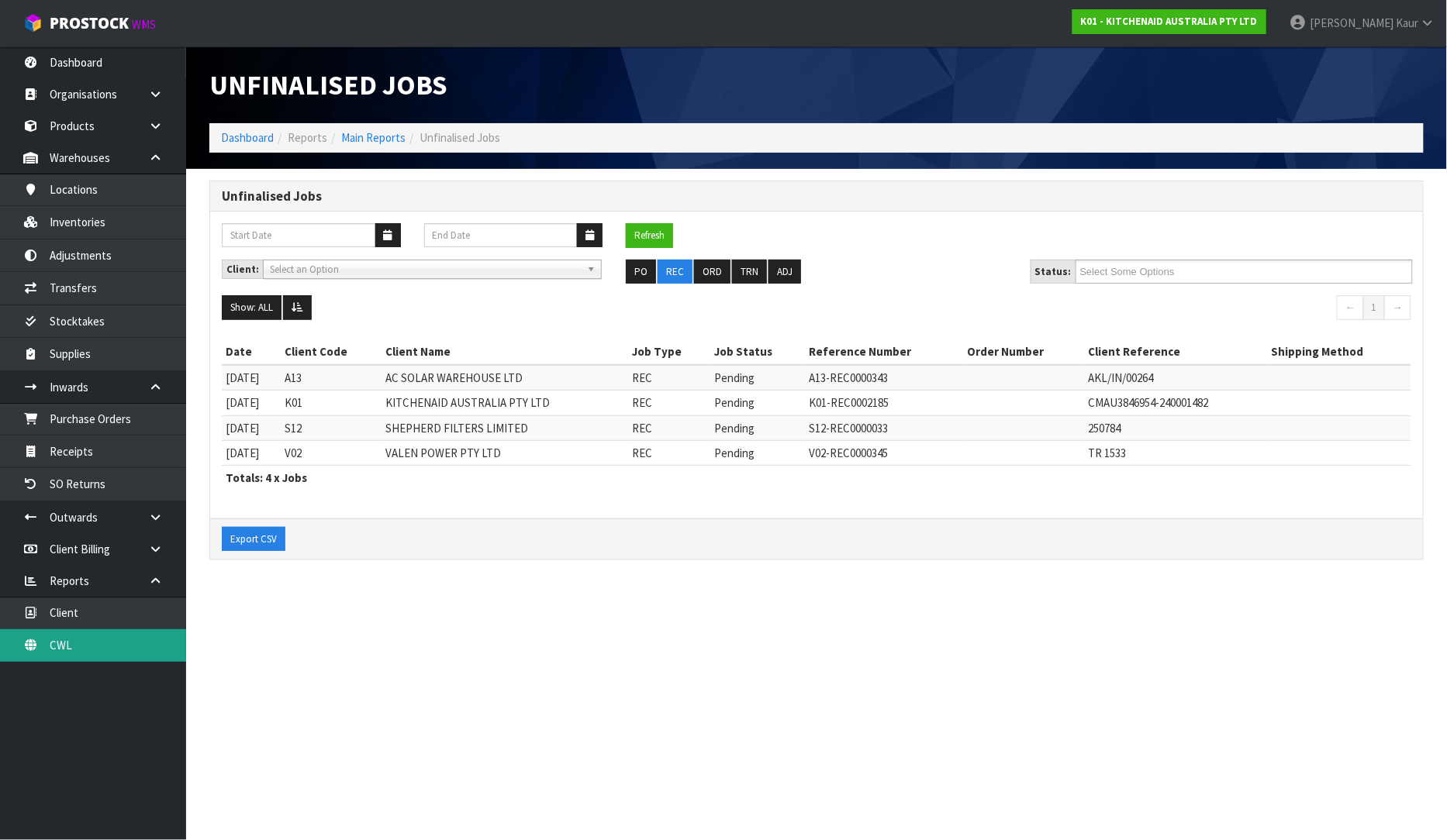
click at [152, 661] on link "CWL" at bounding box center [92, 644] width 186 height 31
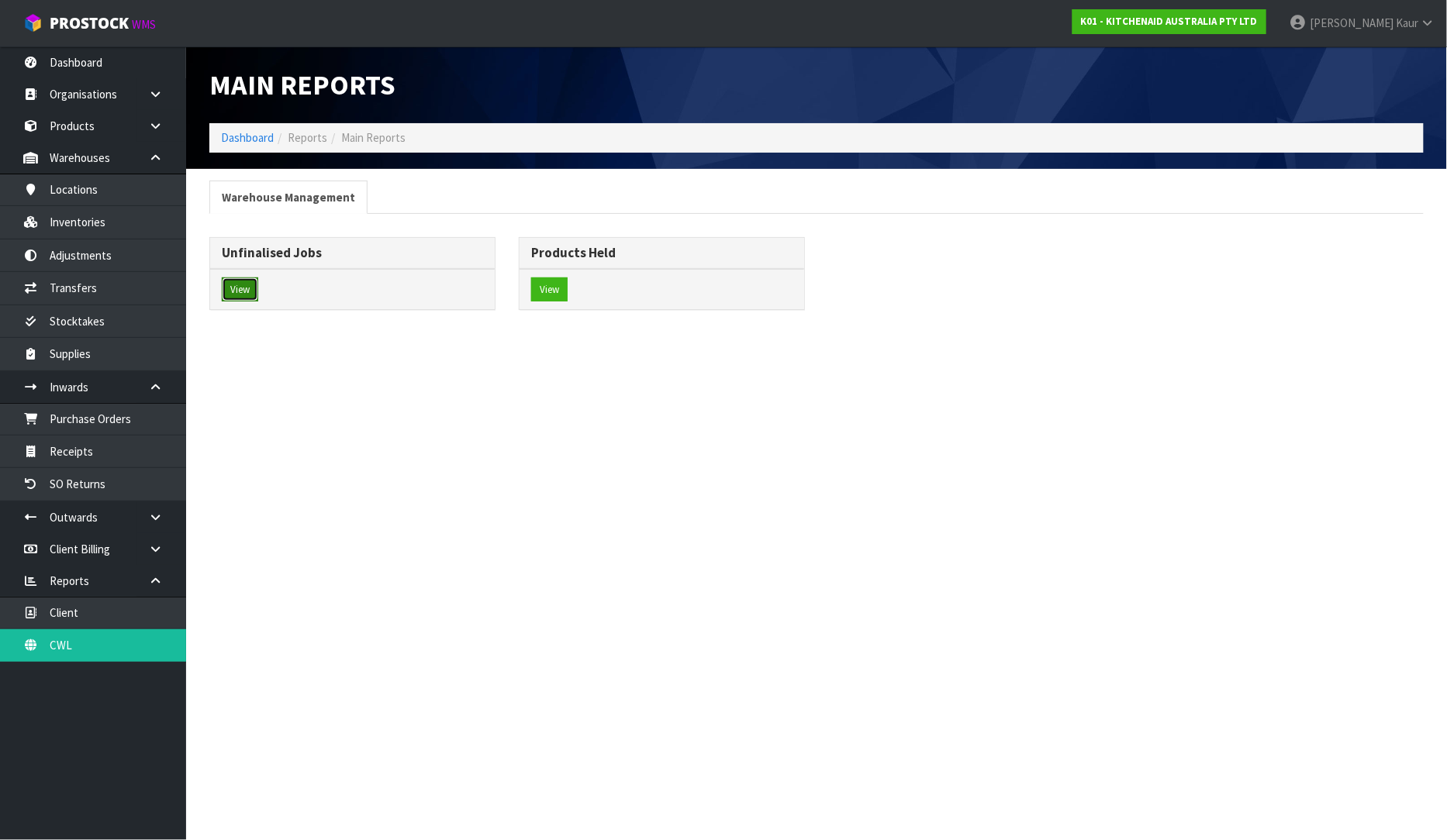
click at [225, 292] on button "View" at bounding box center [240, 290] width 37 height 25
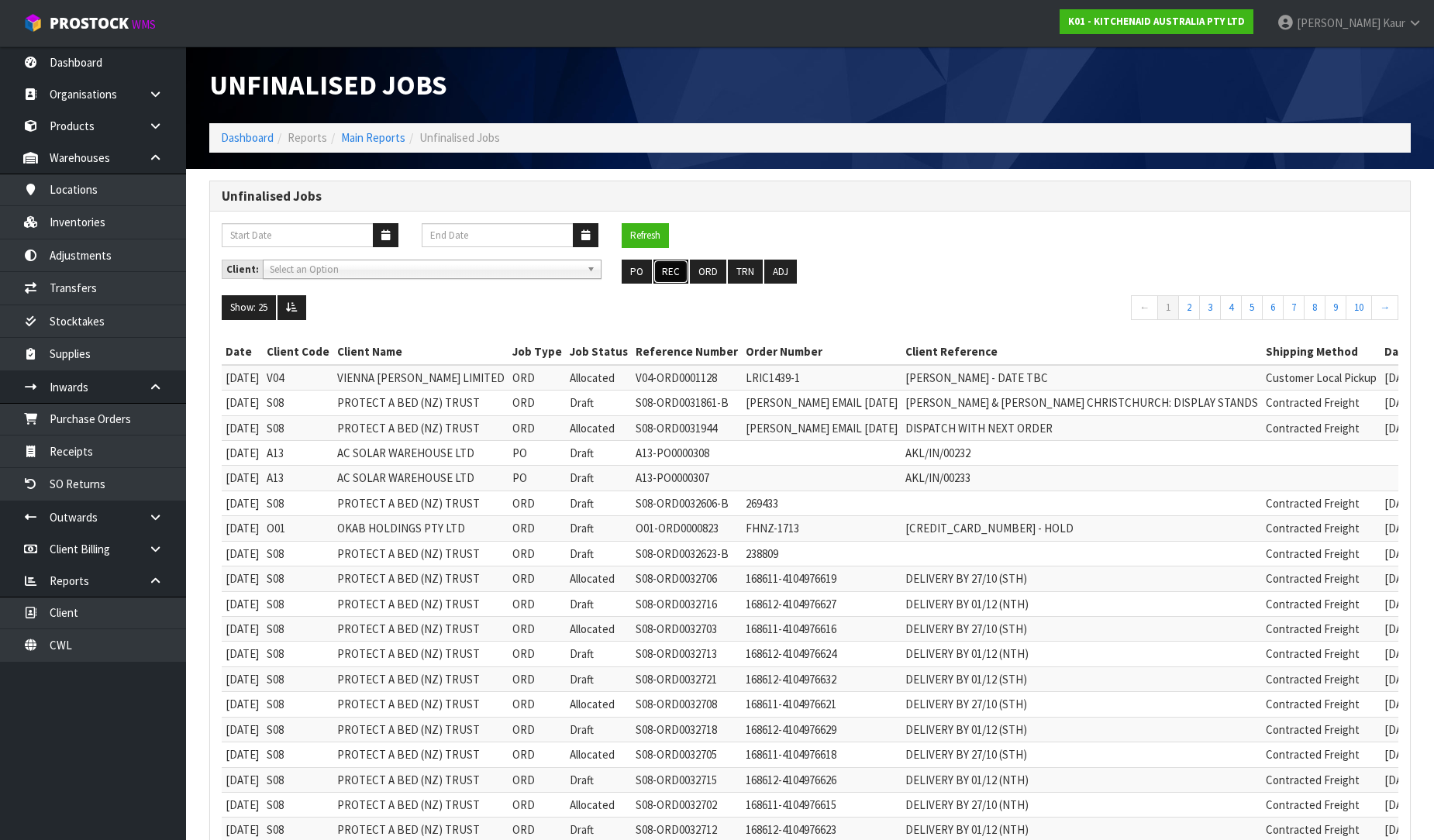
click at [663, 276] on button "REC" at bounding box center [670, 272] width 35 height 25
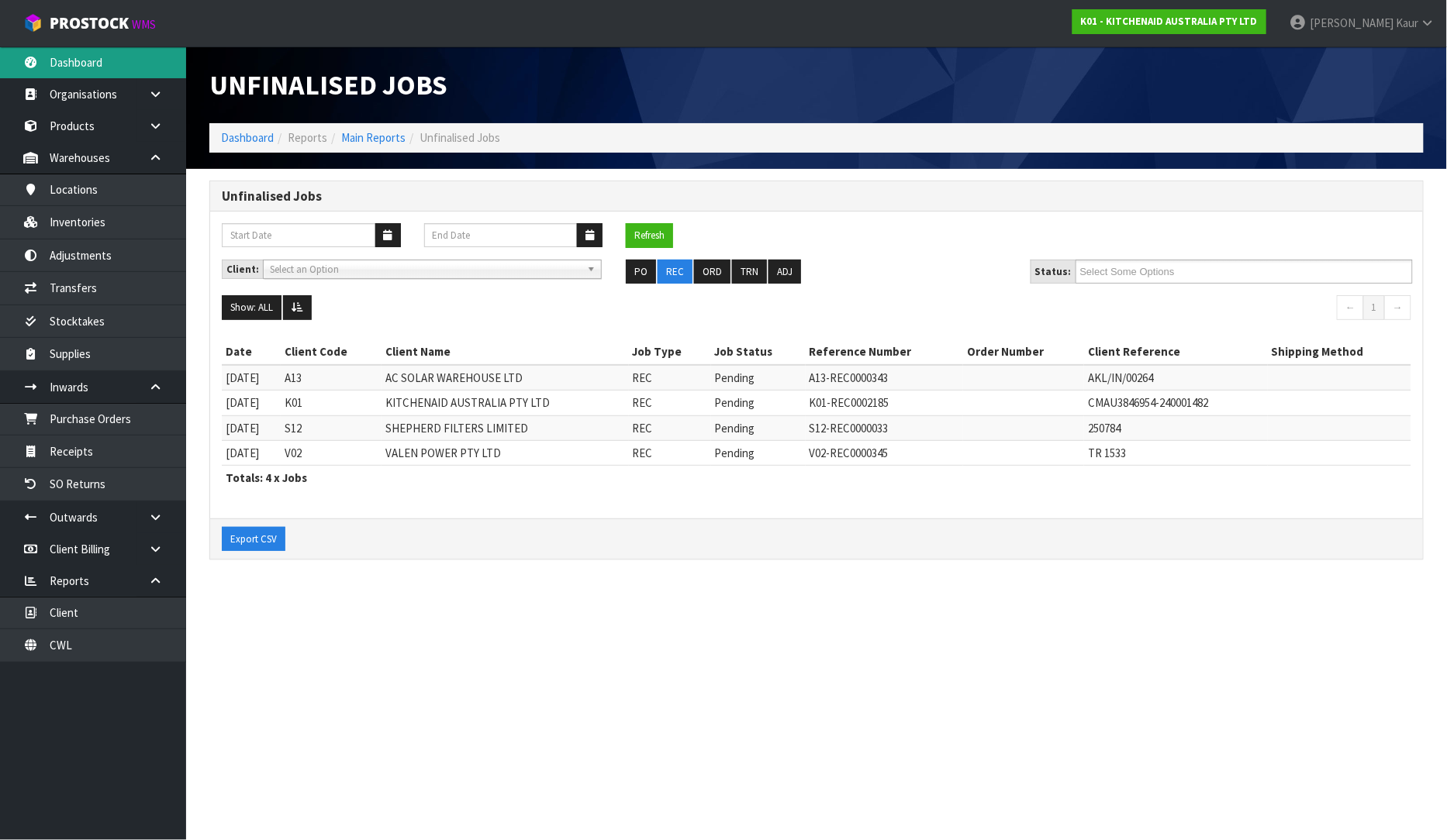
click at [133, 74] on link "Dashboard" at bounding box center [92, 62] width 186 height 31
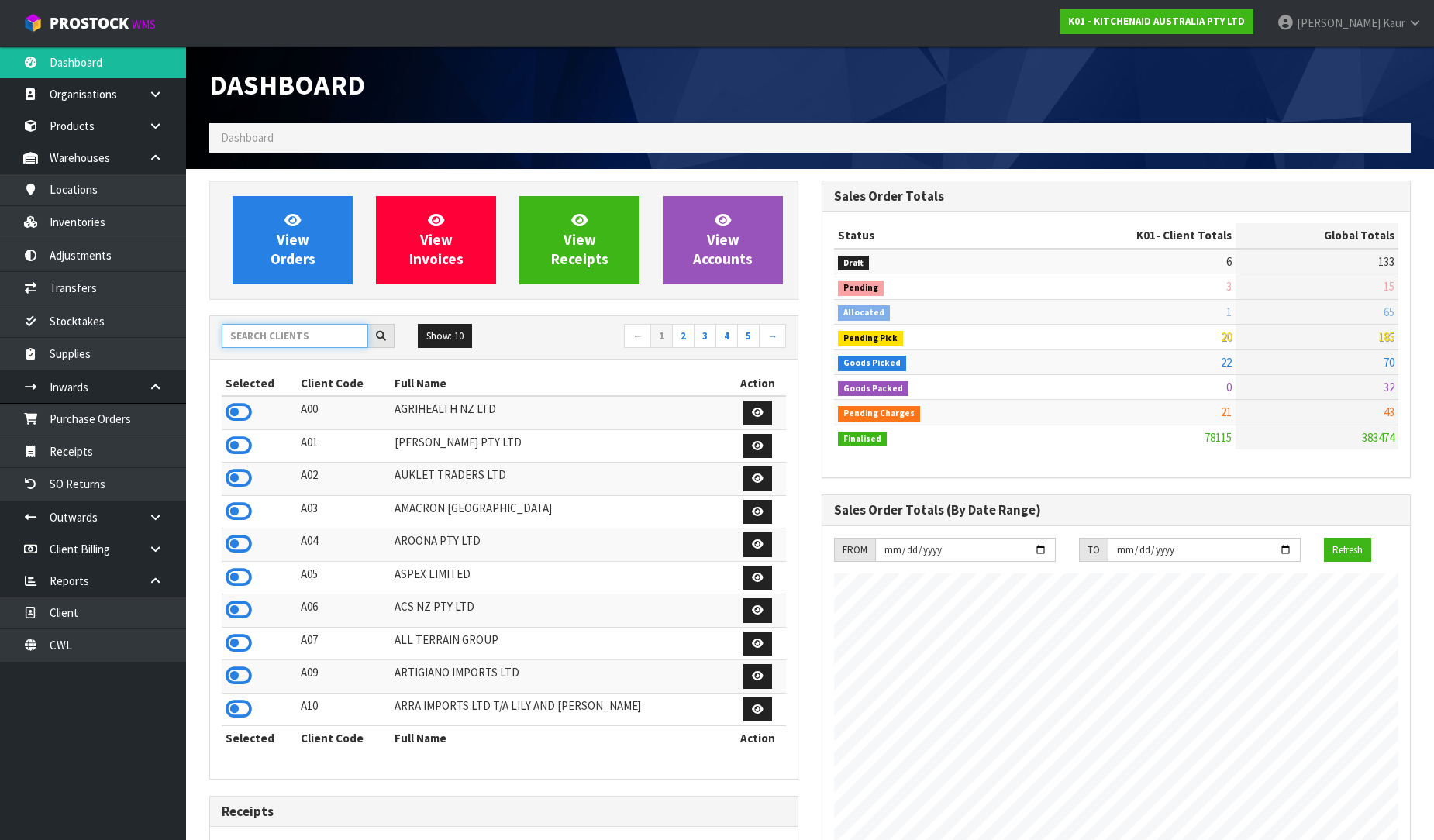
click at [276, 346] on input "text" at bounding box center [294, 336] width 146 height 24
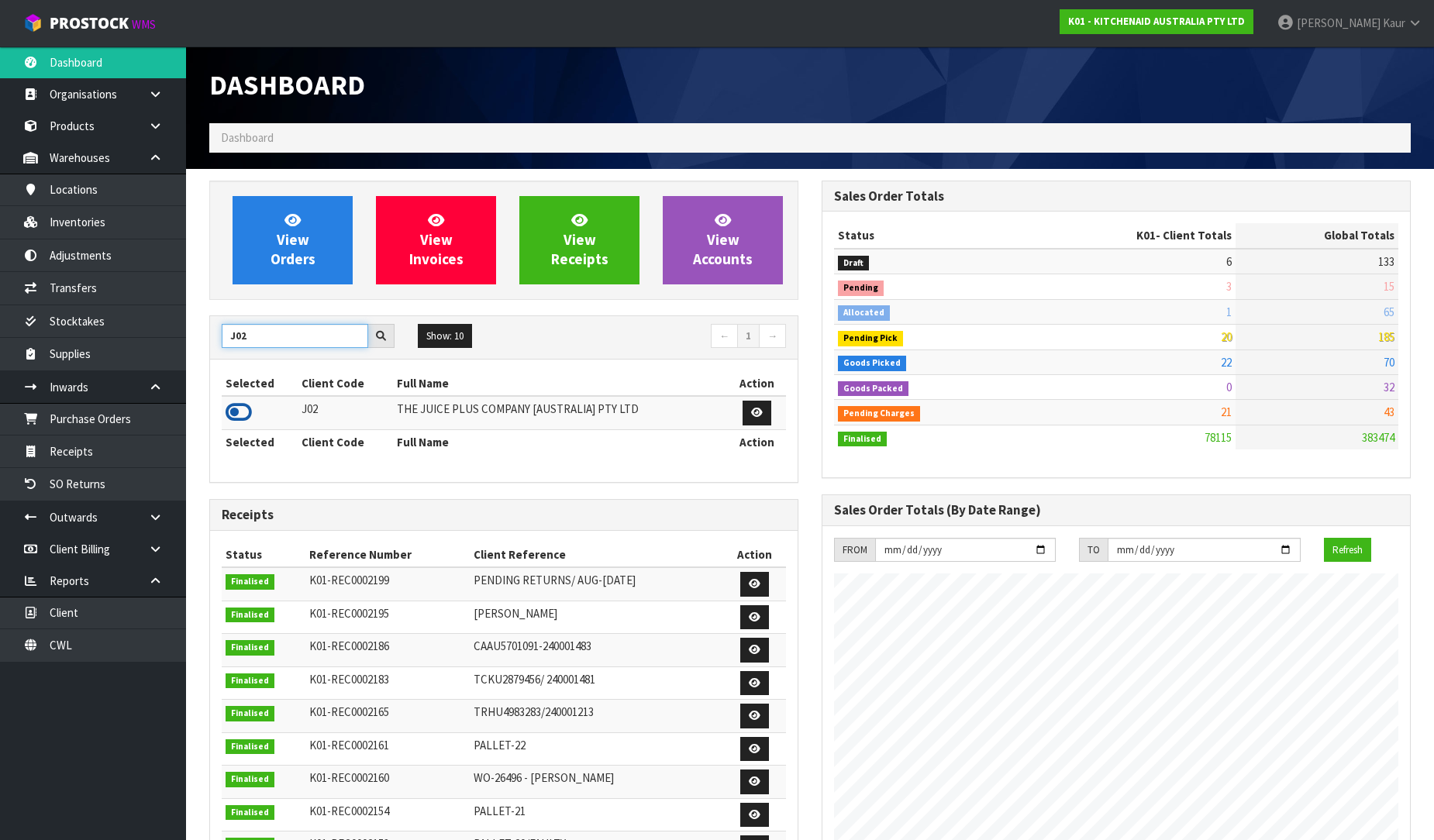
type input "J02"
click at [242, 408] on icon at bounding box center [238, 413] width 26 height 23
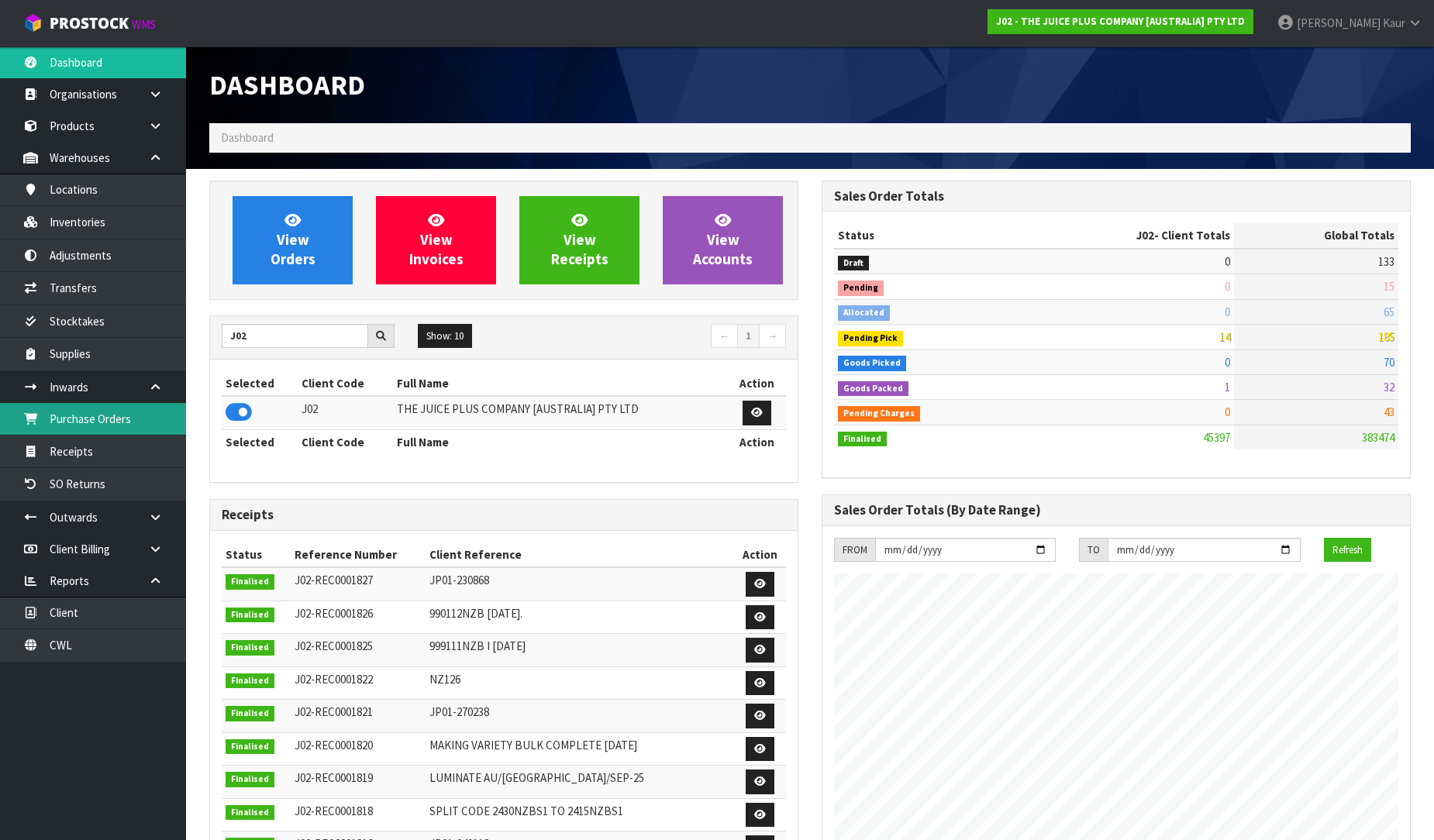
scroll to position [1175, 612]
click at [101, 415] on link "Purchase Orders" at bounding box center [92, 418] width 186 height 31
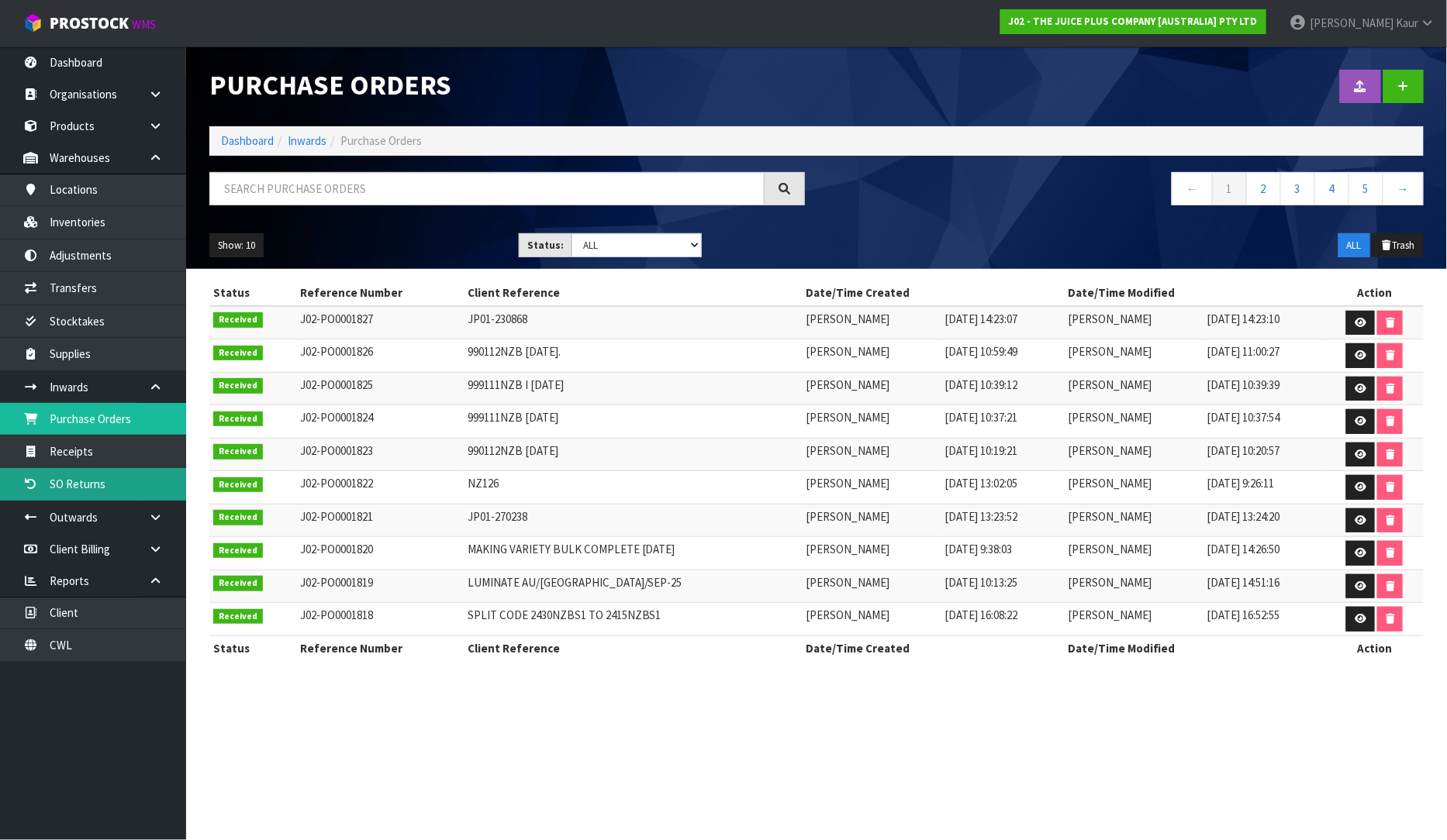
click at [103, 470] on link "SO Returns" at bounding box center [92, 484] width 186 height 31
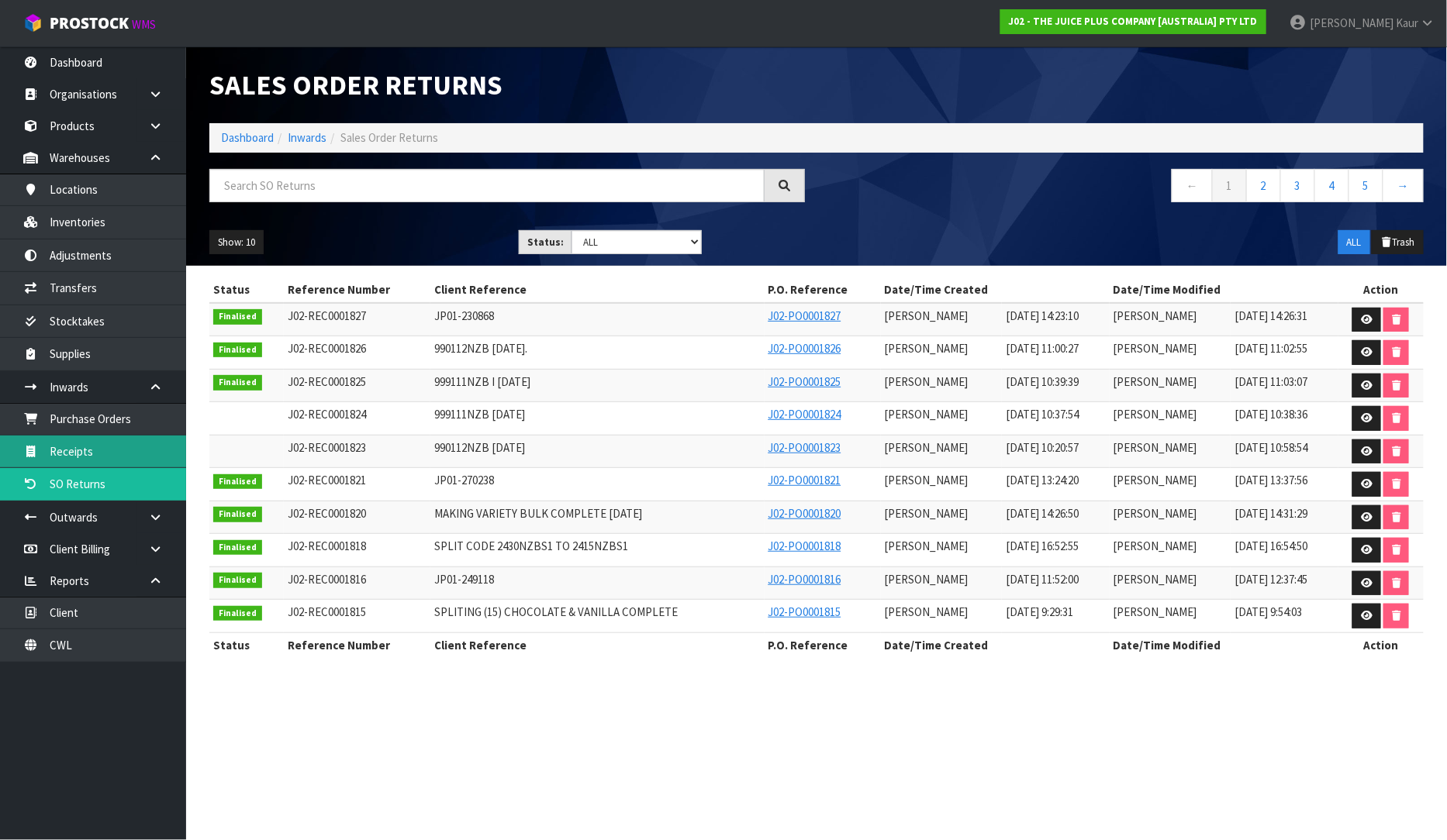
click at [101, 459] on link "Receipts" at bounding box center [92, 451] width 186 height 31
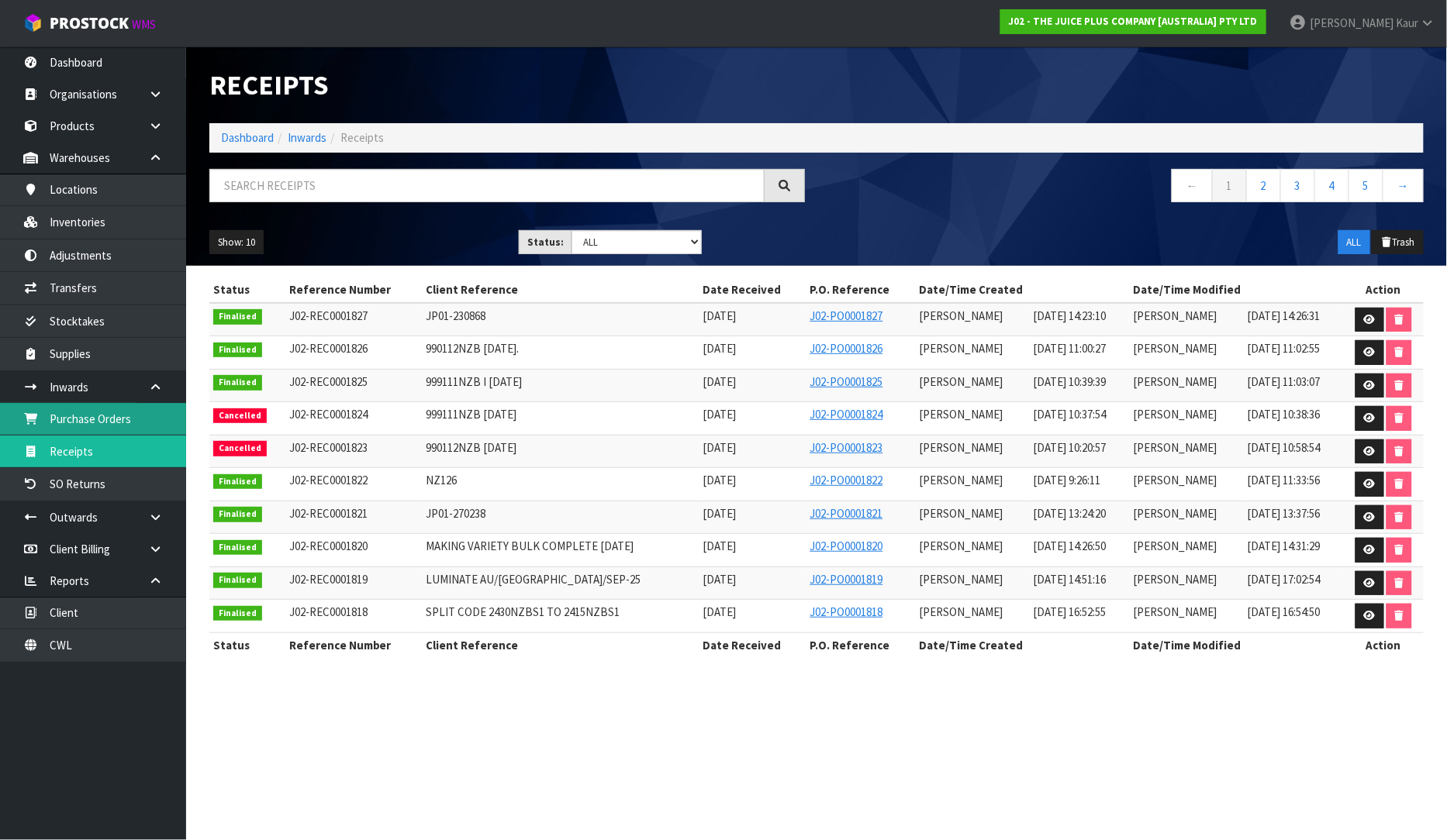
click at [56, 427] on link "Purchase Orders" at bounding box center [92, 418] width 186 height 31
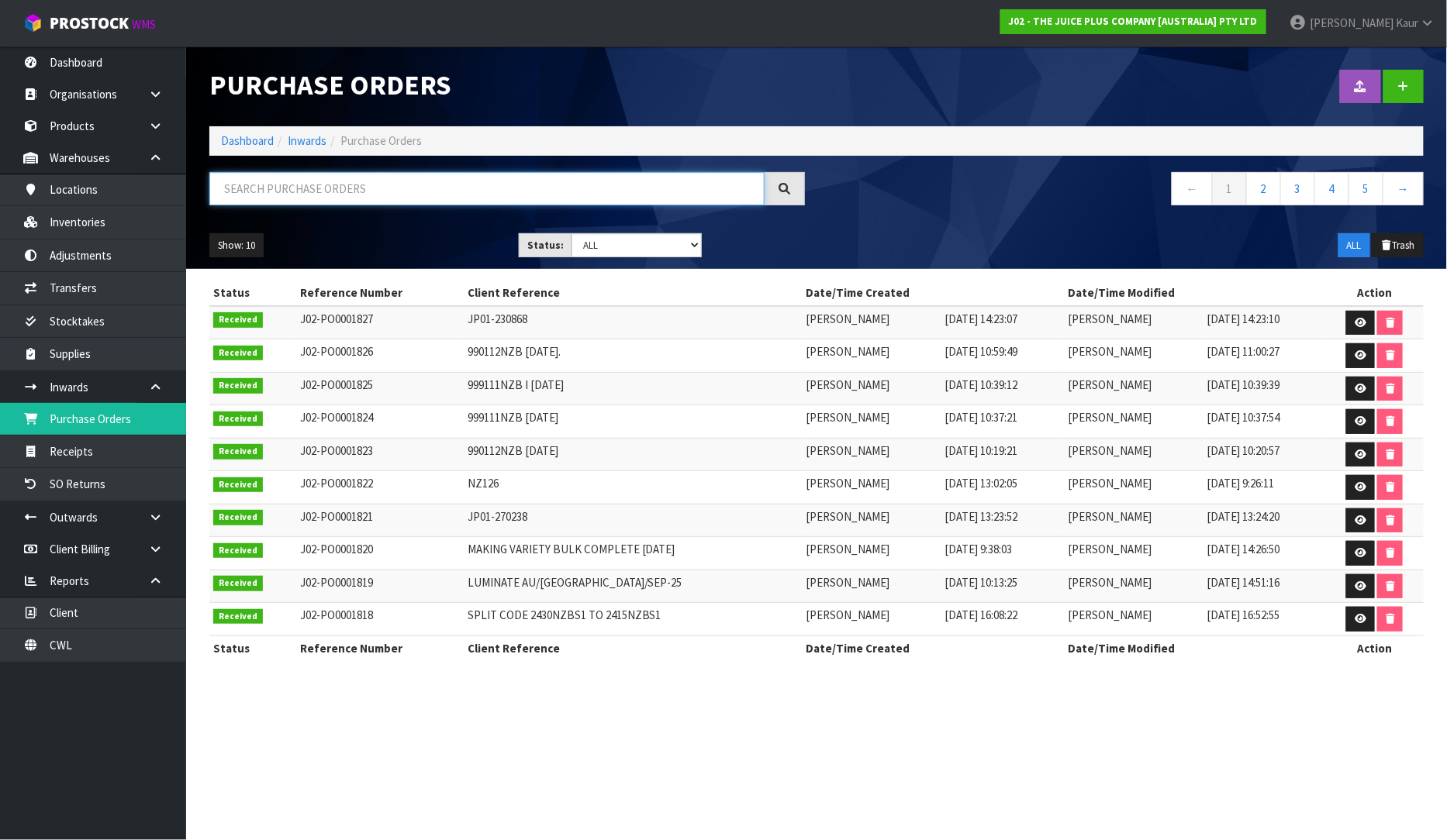
click at [271, 181] on input "text" at bounding box center [487, 188] width 556 height 33
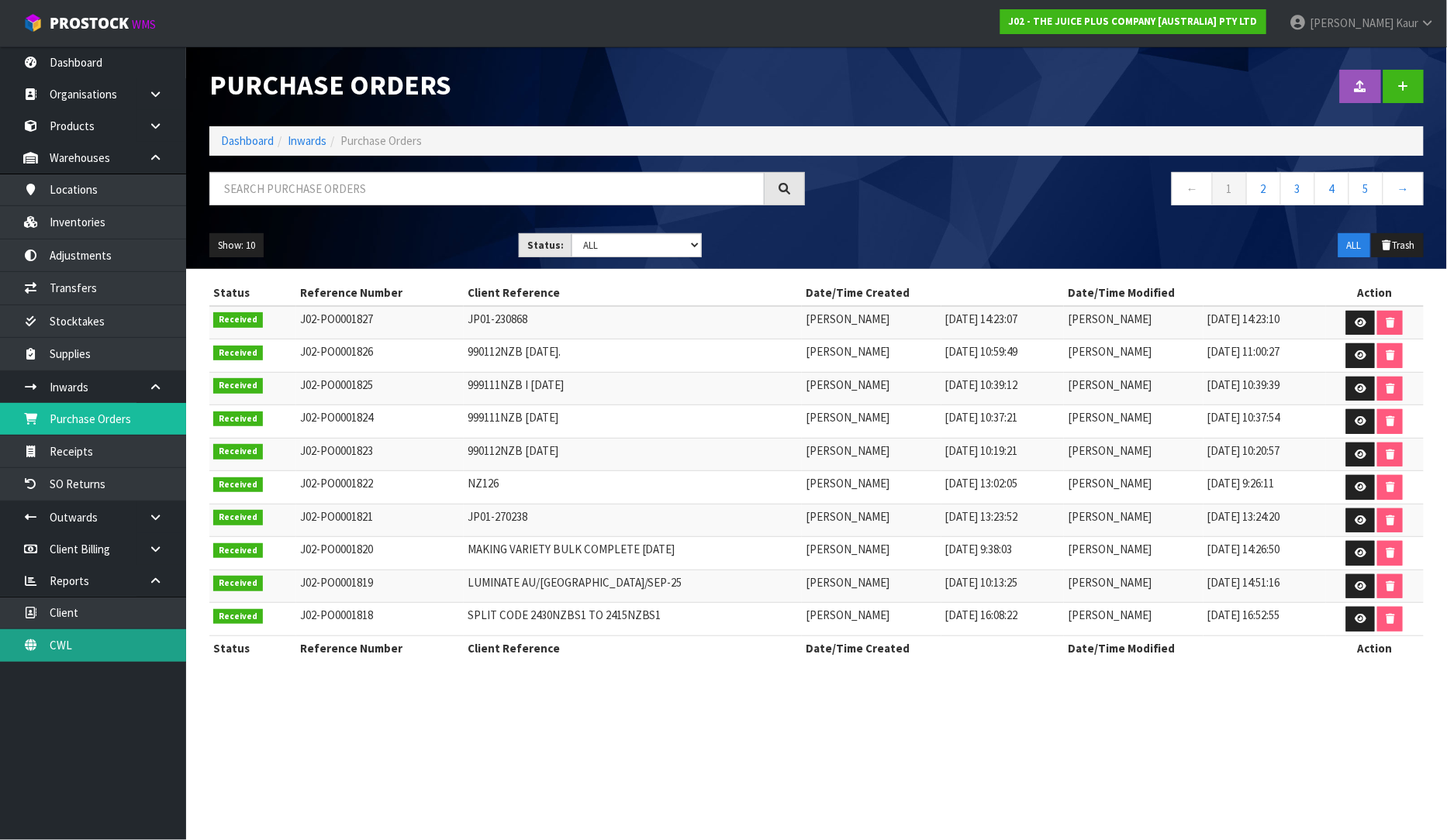
click at [106, 641] on link "CWL" at bounding box center [92, 644] width 186 height 31
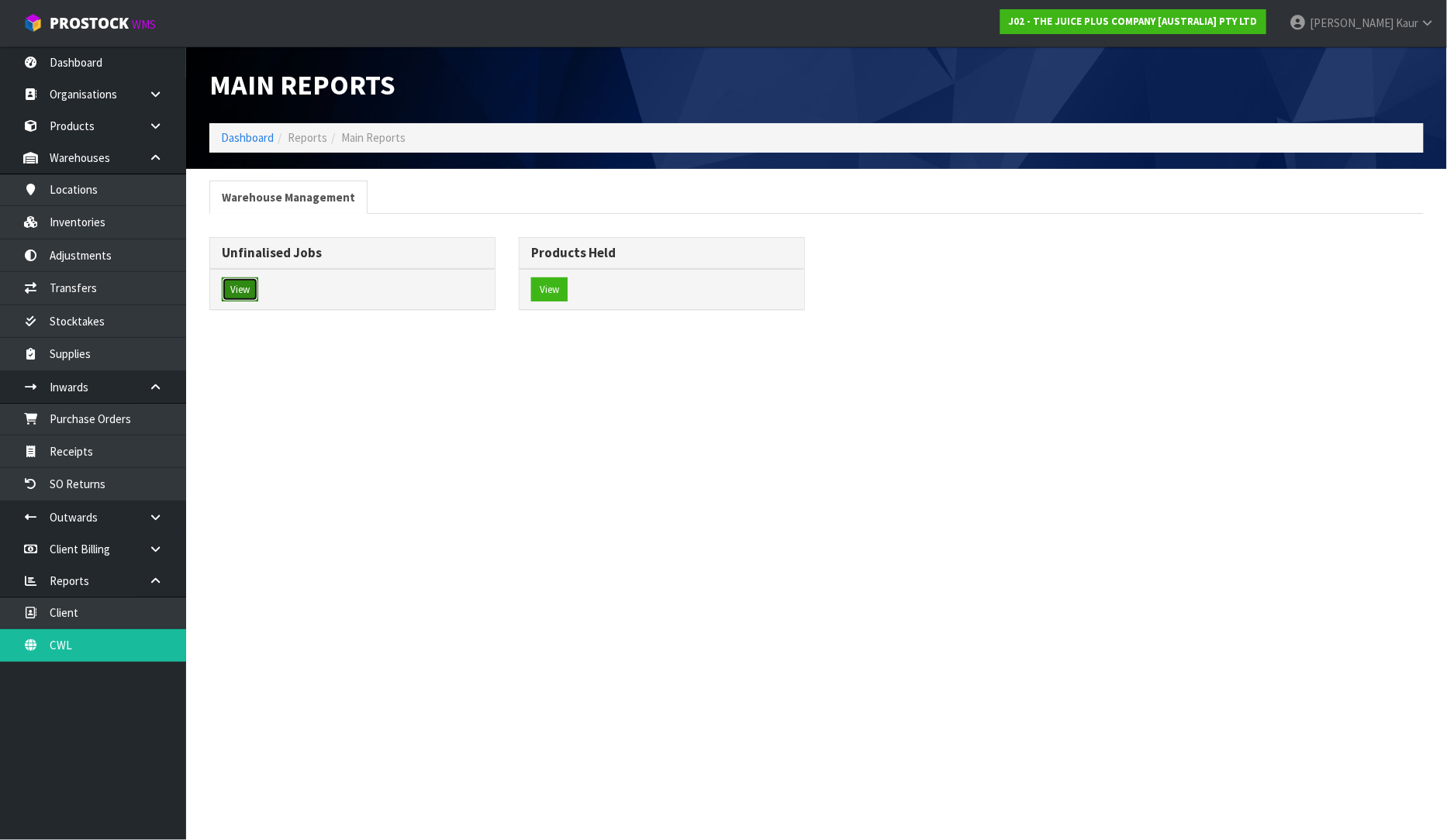
click at [236, 284] on button "View" at bounding box center [240, 290] width 37 height 25
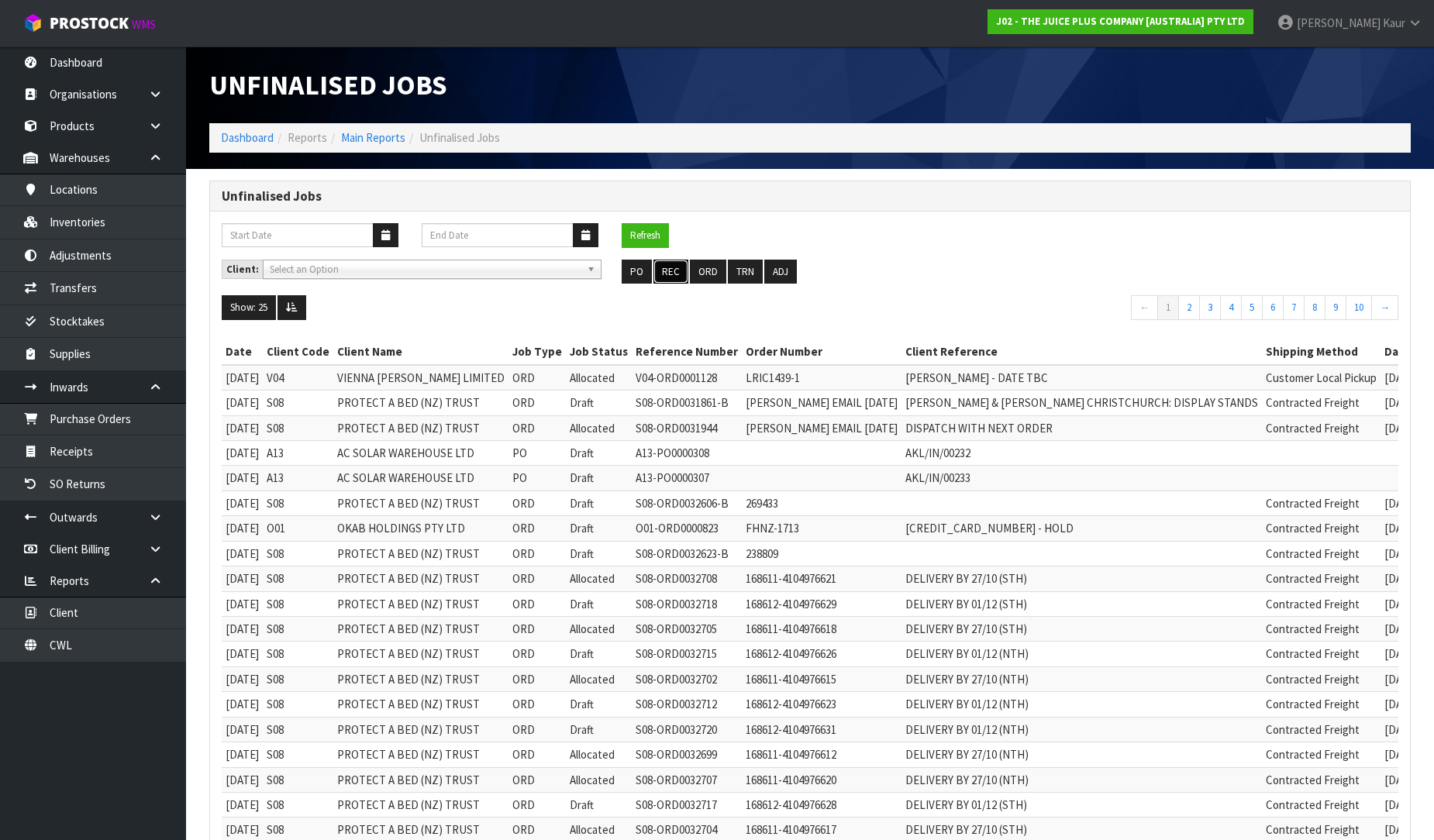
click at [671, 272] on button "REC" at bounding box center [670, 272] width 35 height 25
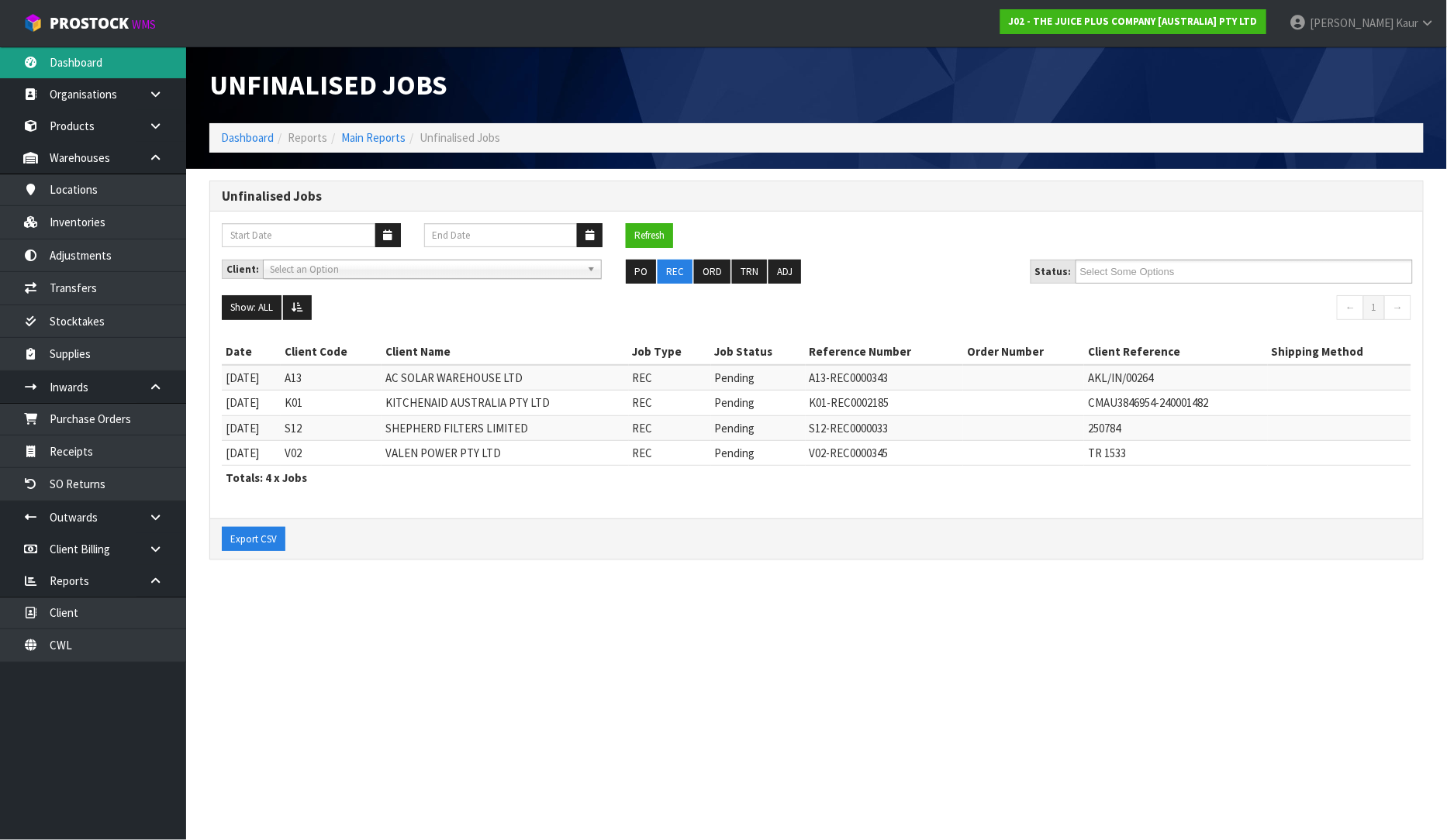
click at [120, 57] on link "Dashboard" at bounding box center [92, 62] width 186 height 31
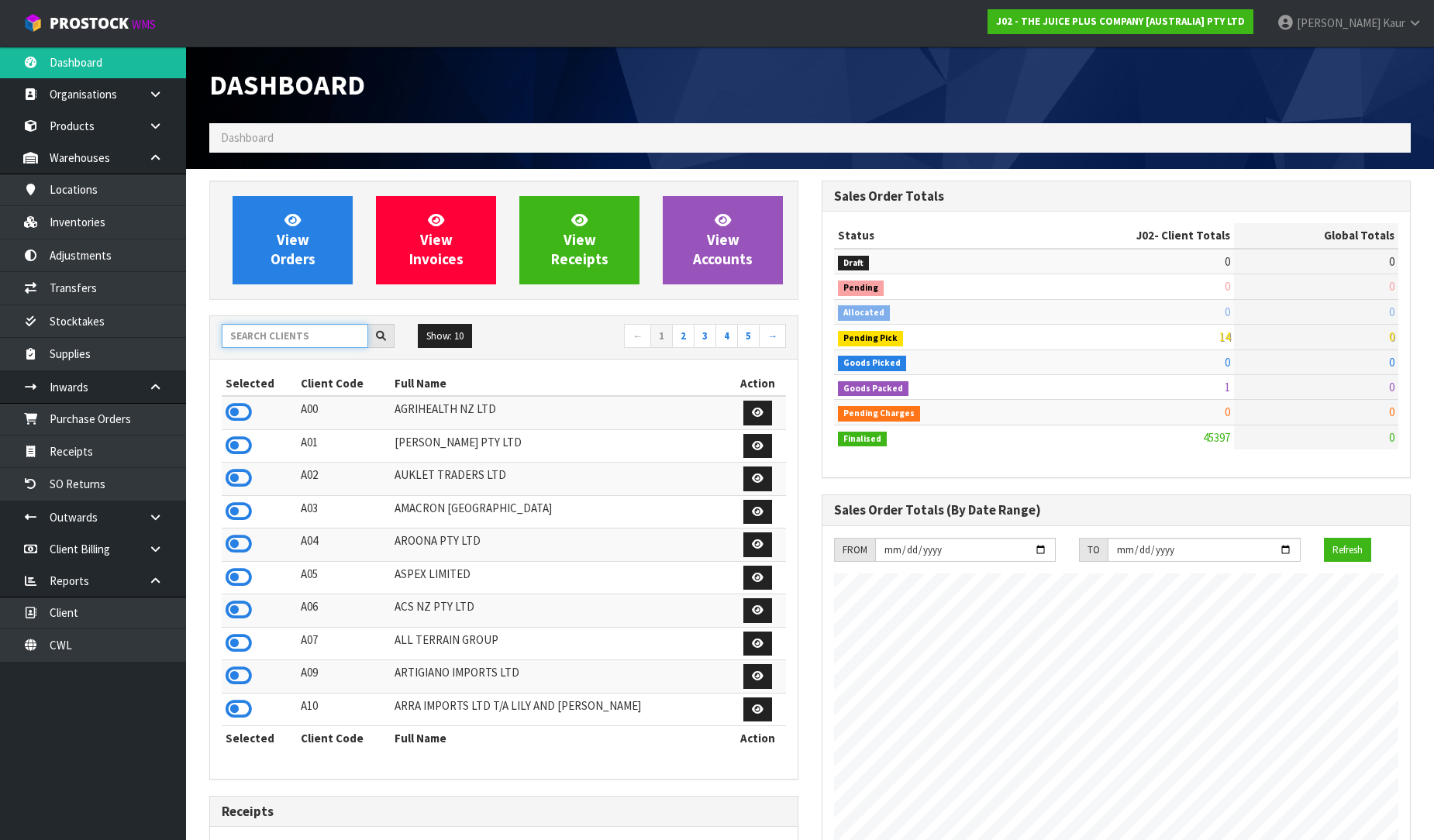
click at [297, 327] on input "text" at bounding box center [294, 336] width 146 height 24
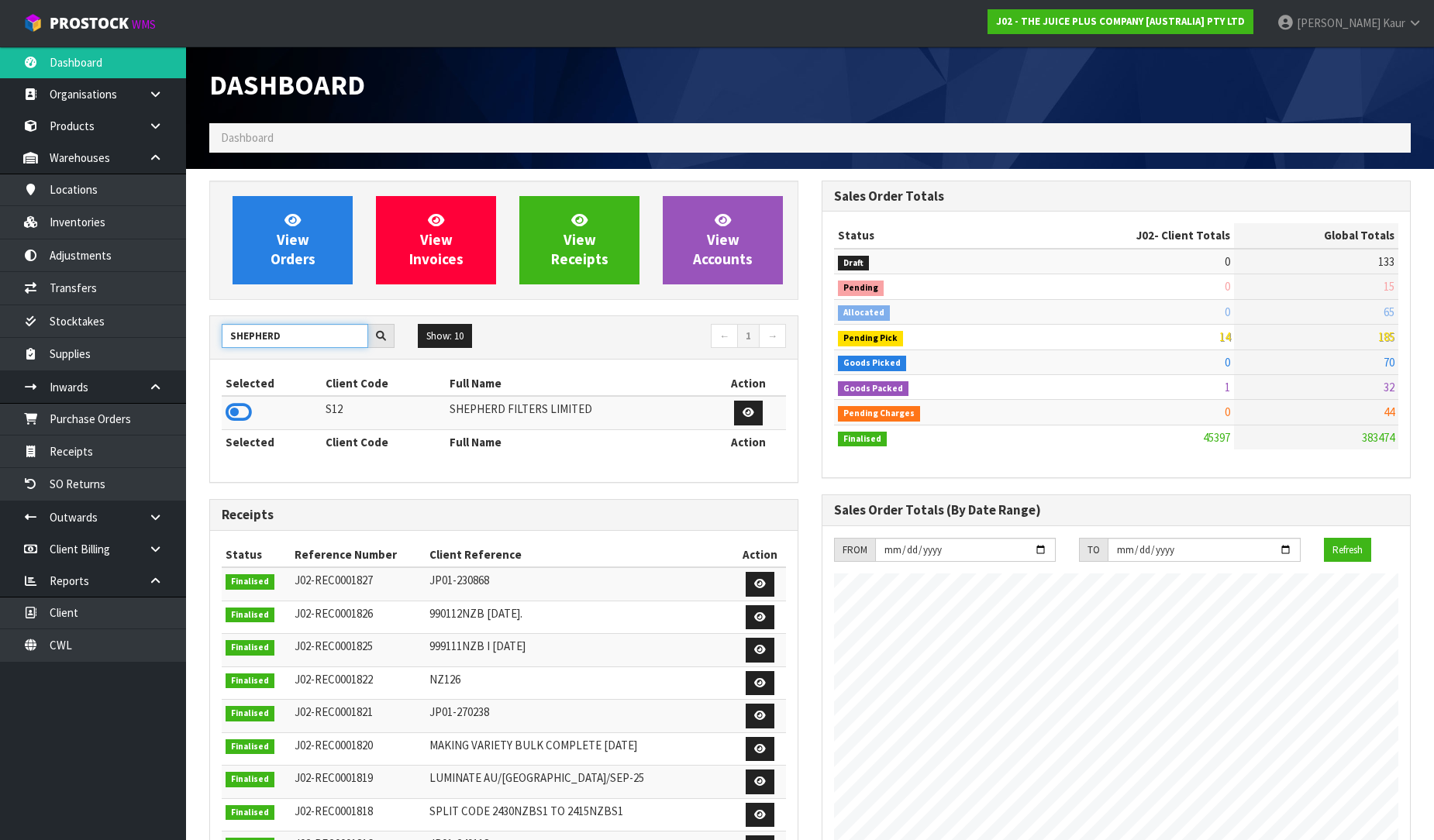
type input "SHEPHERD"
click at [246, 407] on icon at bounding box center [238, 413] width 26 height 23
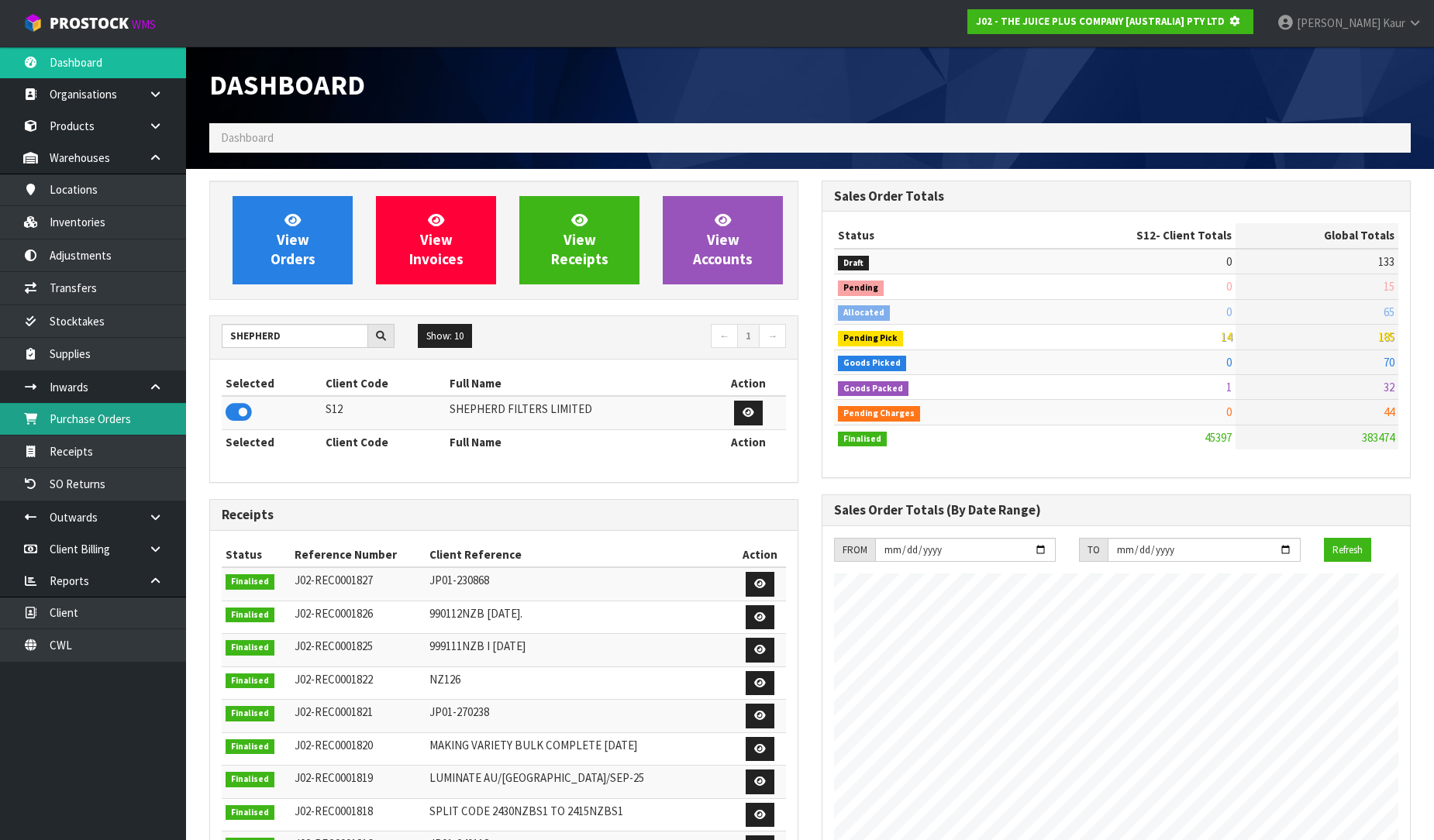
scroll to position [967, 612]
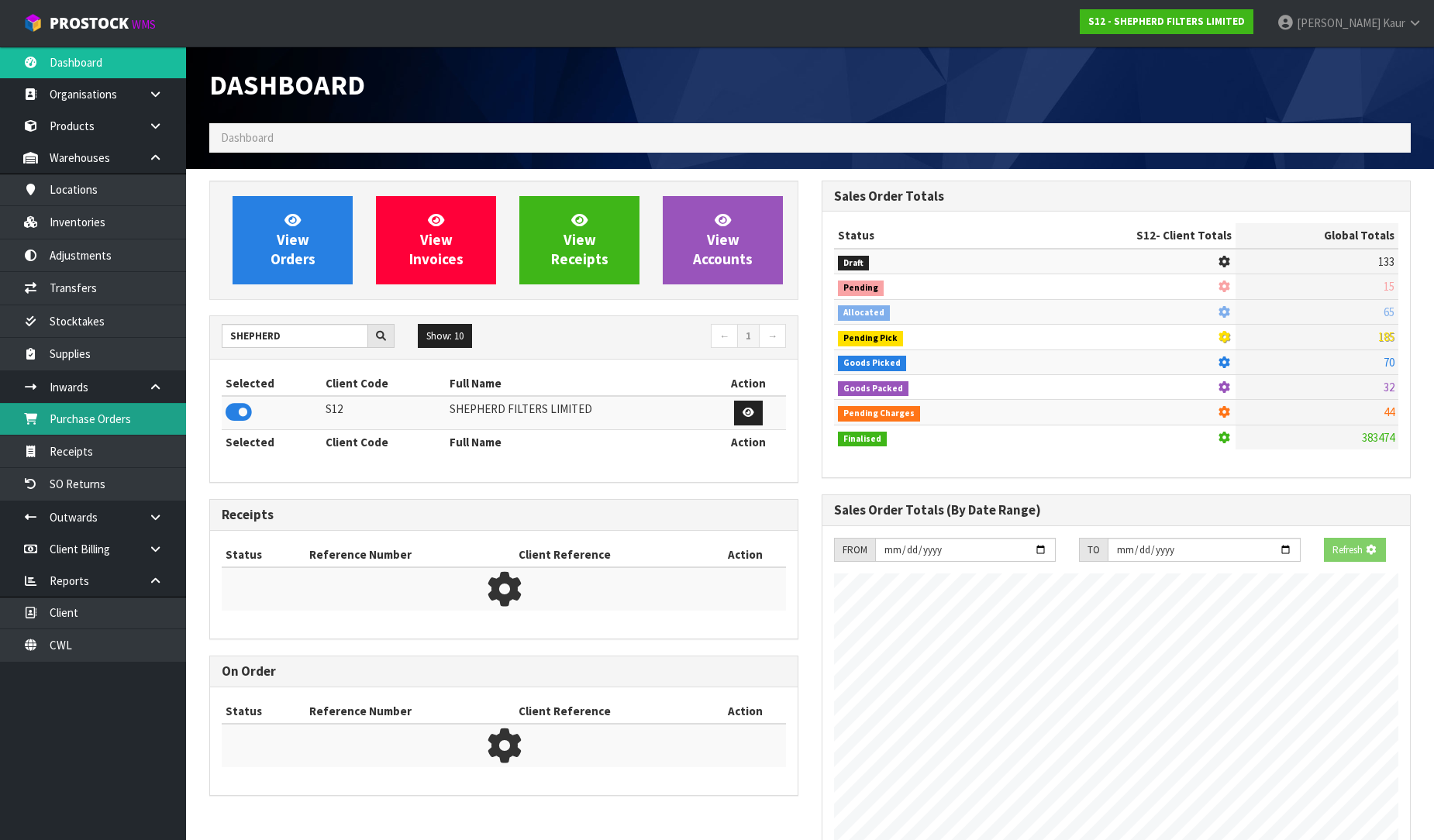
click at [111, 413] on link "Purchase Orders" at bounding box center [92, 418] width 186 height 31
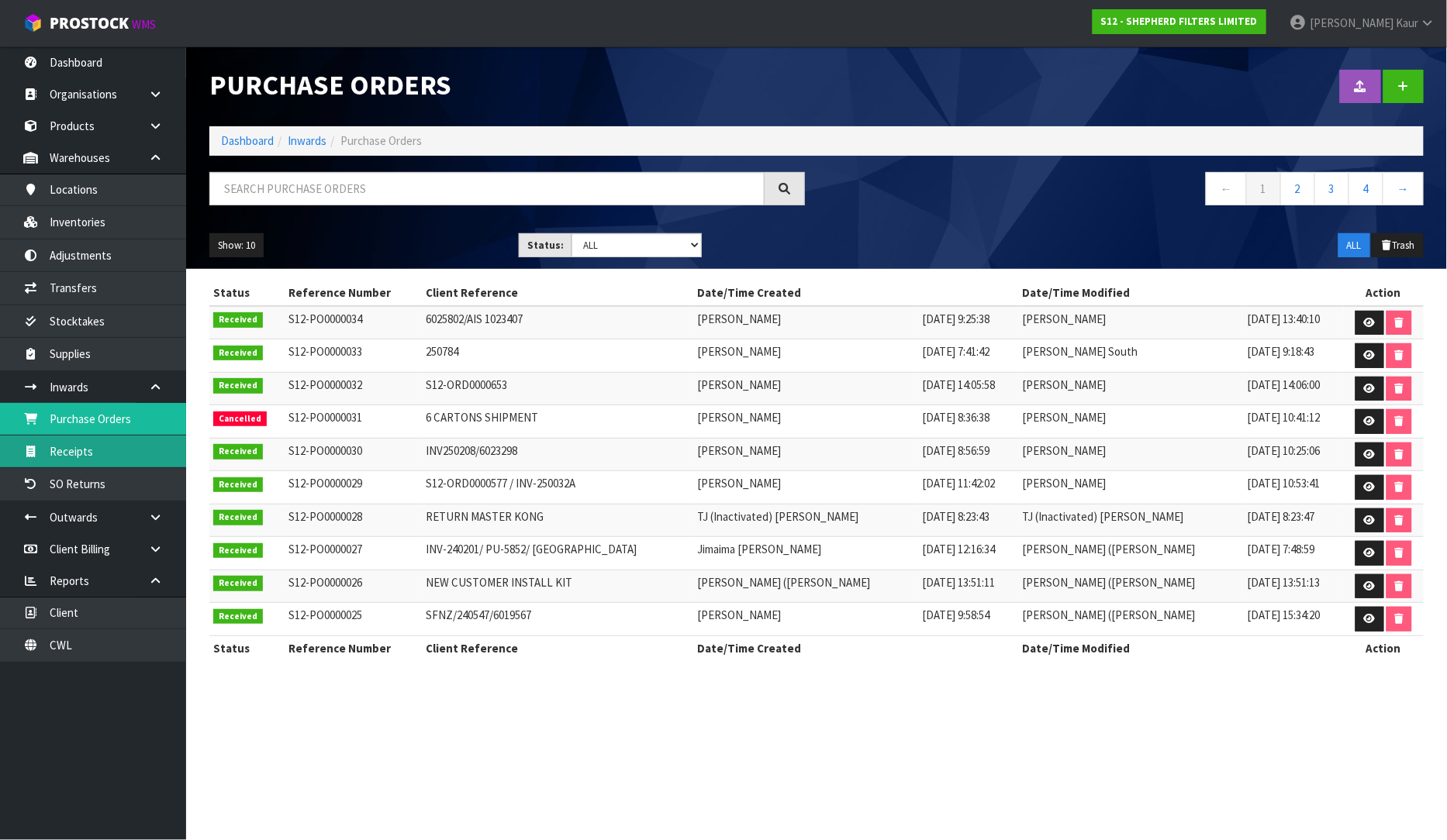
click at [92, 455] on link "Receipts" at bounding box center [92, 451] width 186 height 31
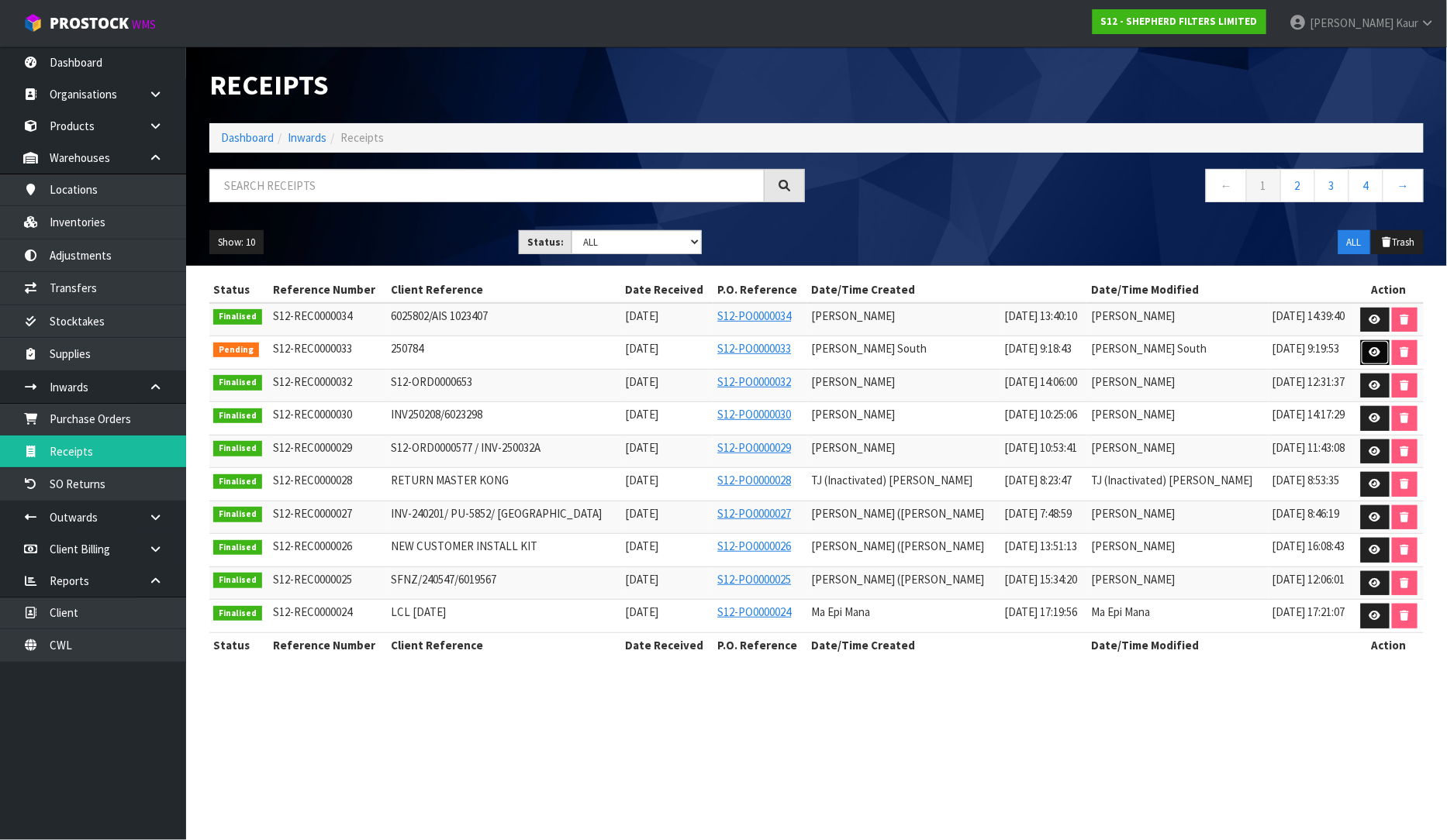
click at [1375, 357] on icon at bounding box center [1375, 352] width 12 height 10
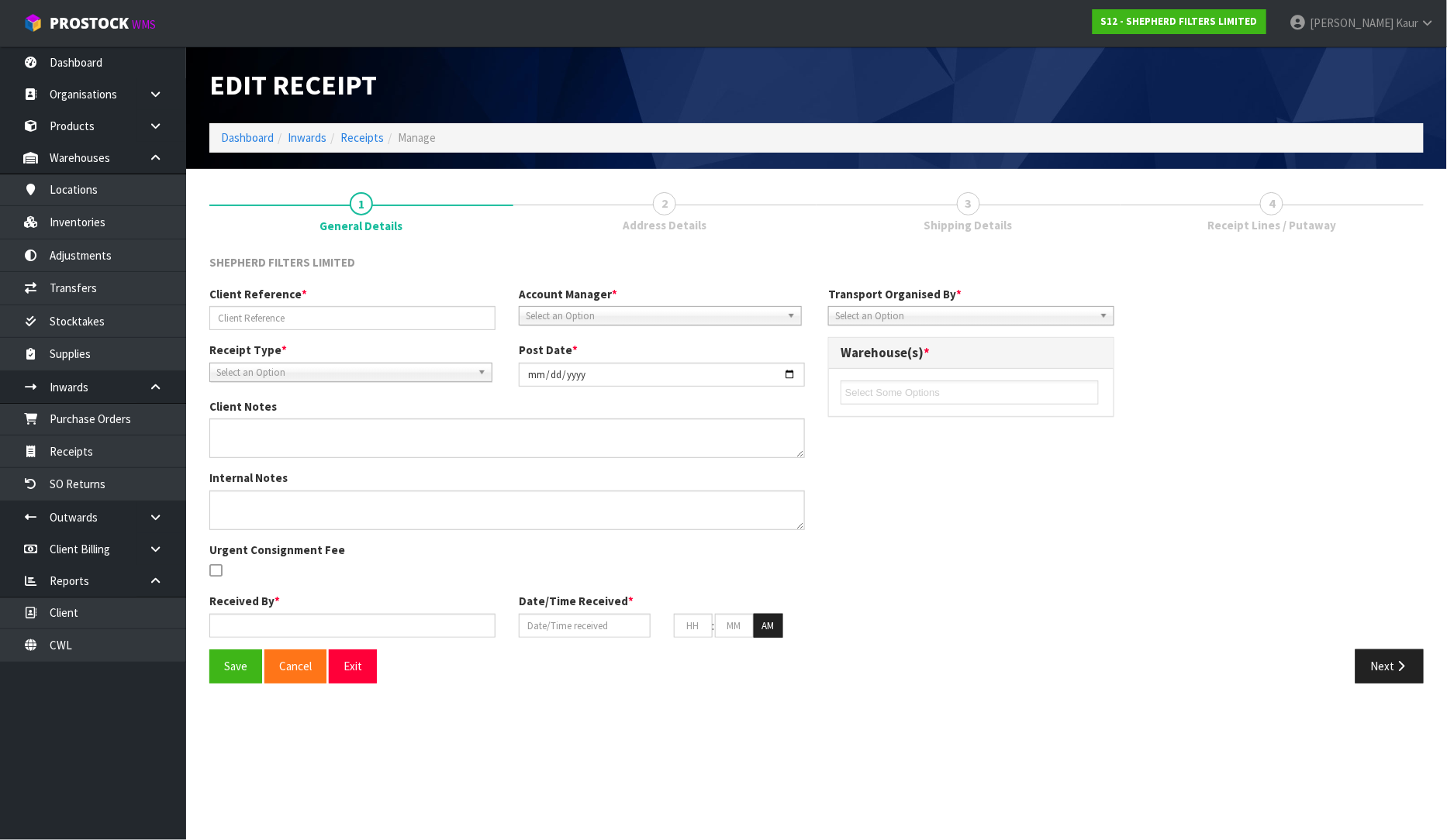
type input "250784"
type input "[DATE]"
type input "[PERSON_NAME] South"
type input "[DATE]"
type input "10"
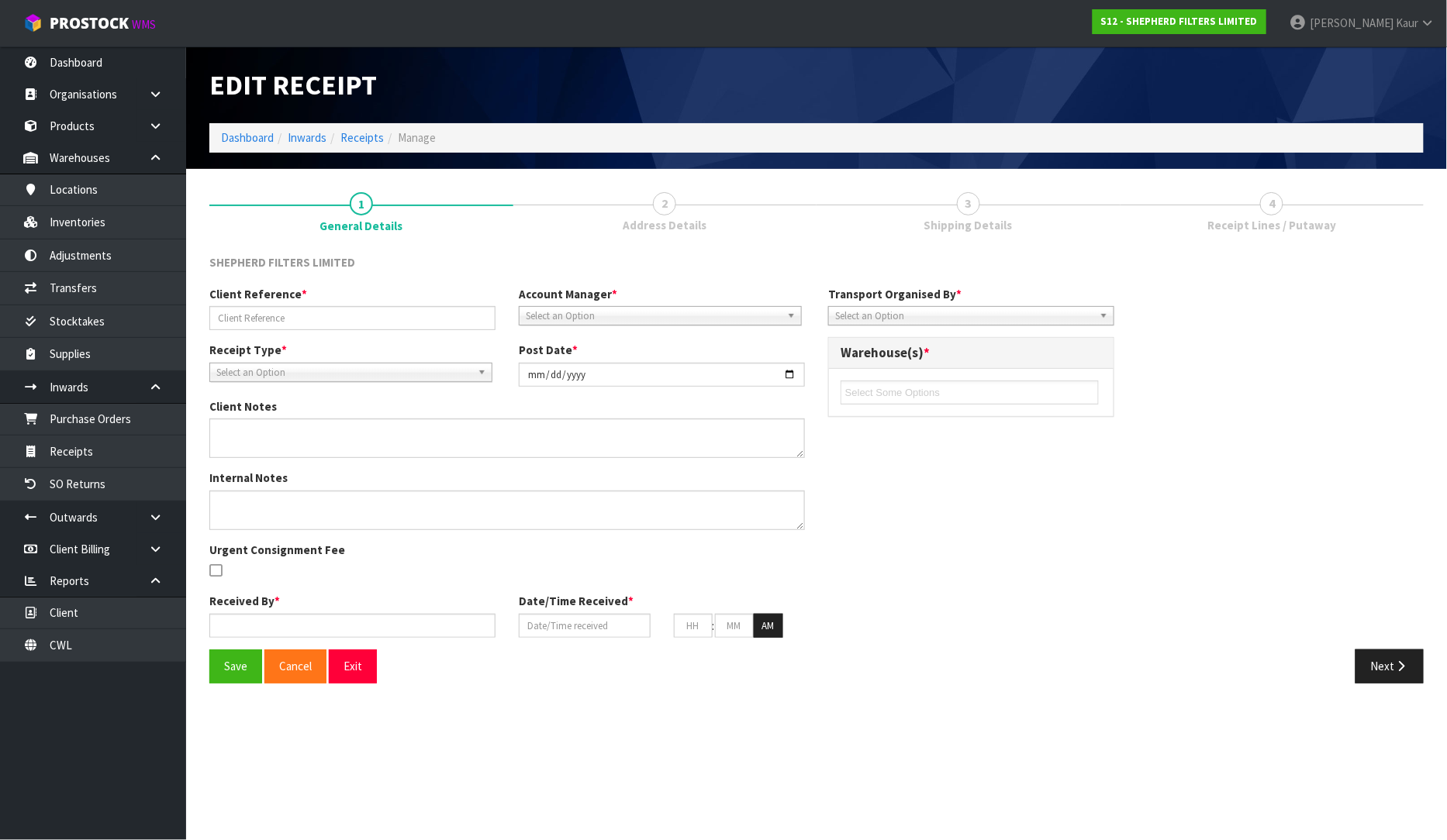
type input "00"
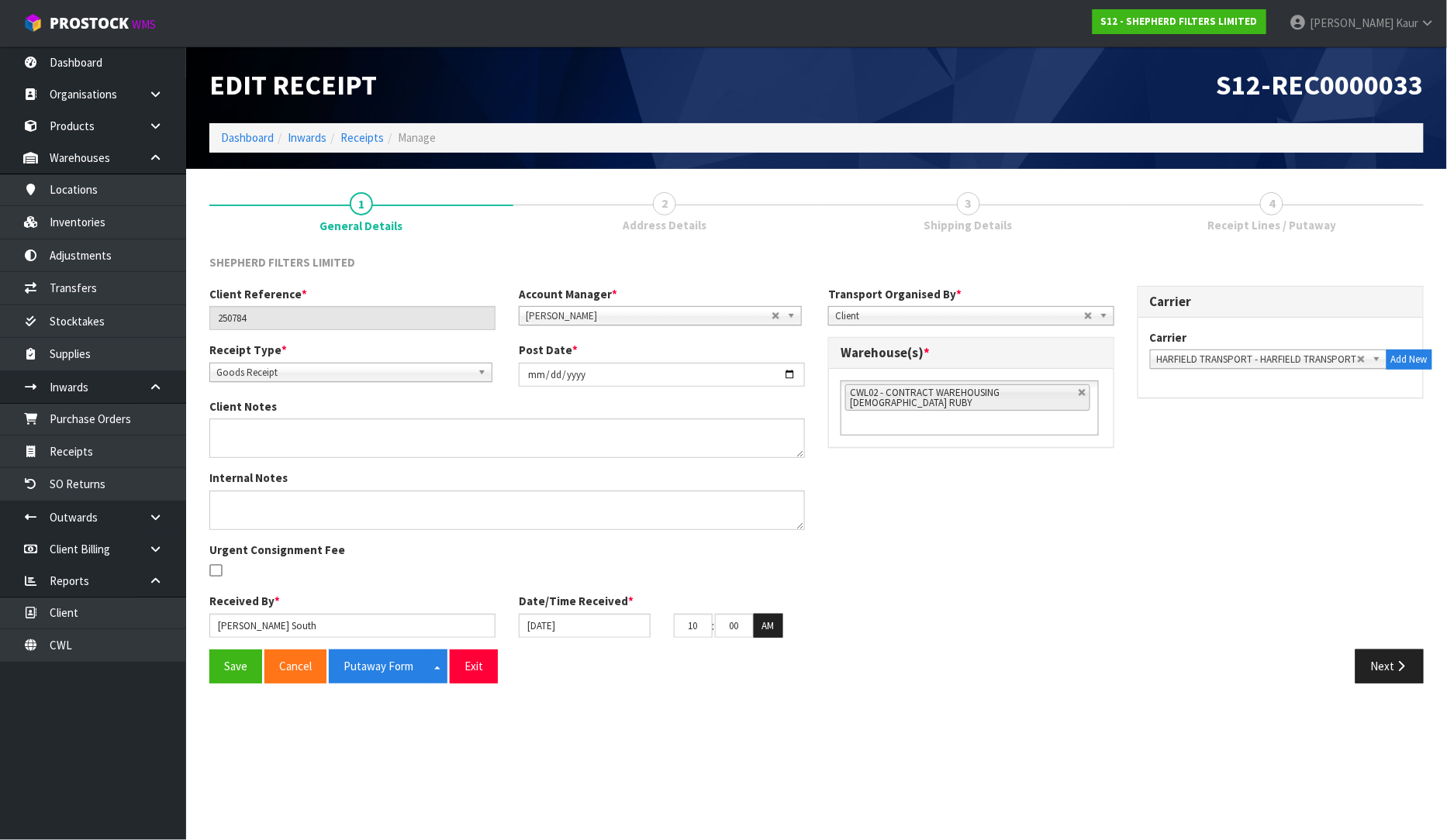
scroll to position [1039, 0]
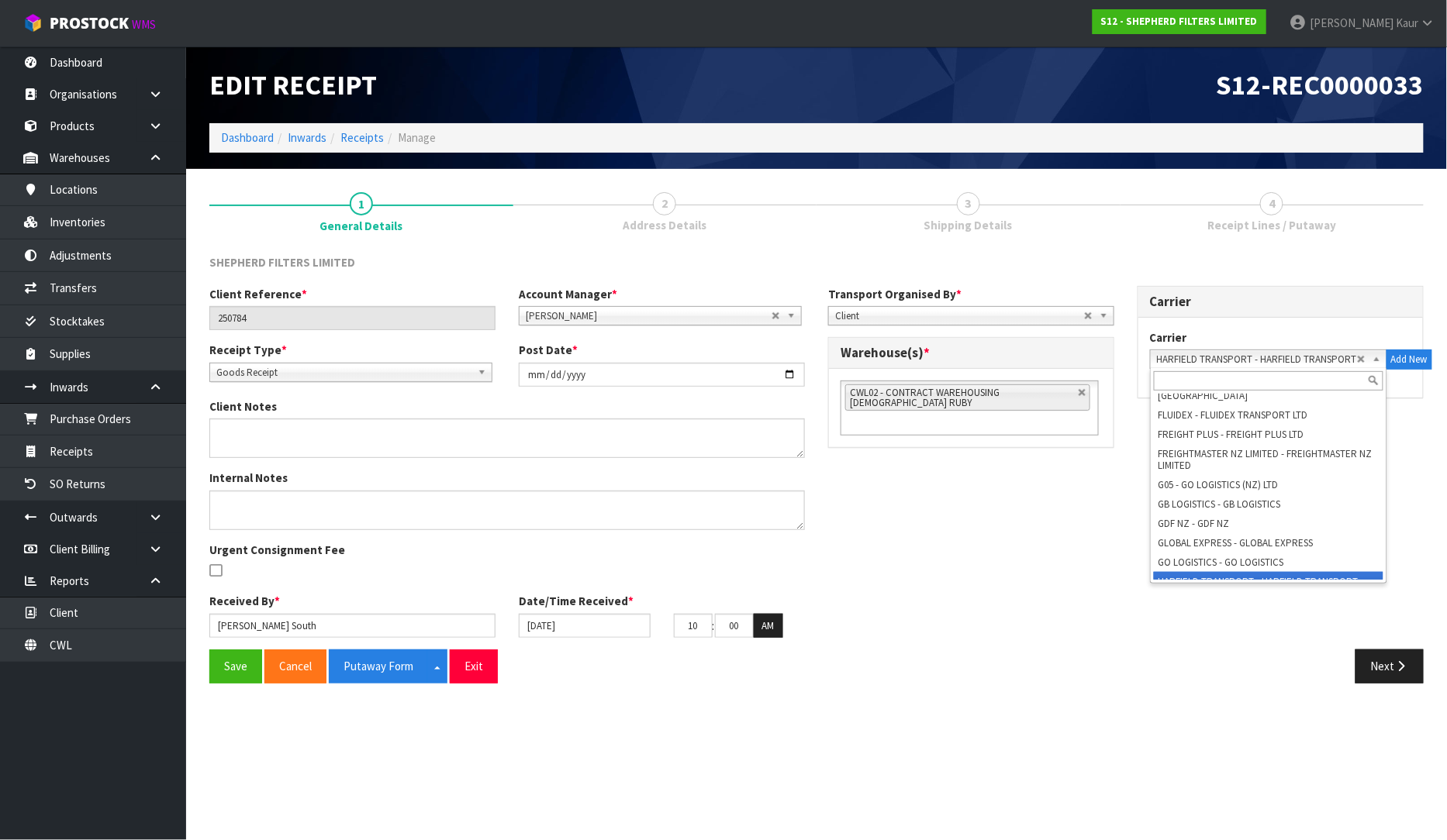
click at [1288, 356] on span "HARFIELD TRANSPORT - HARFIELD TRANSPORT" at bounding box center [1257, 359] width 200 height 19
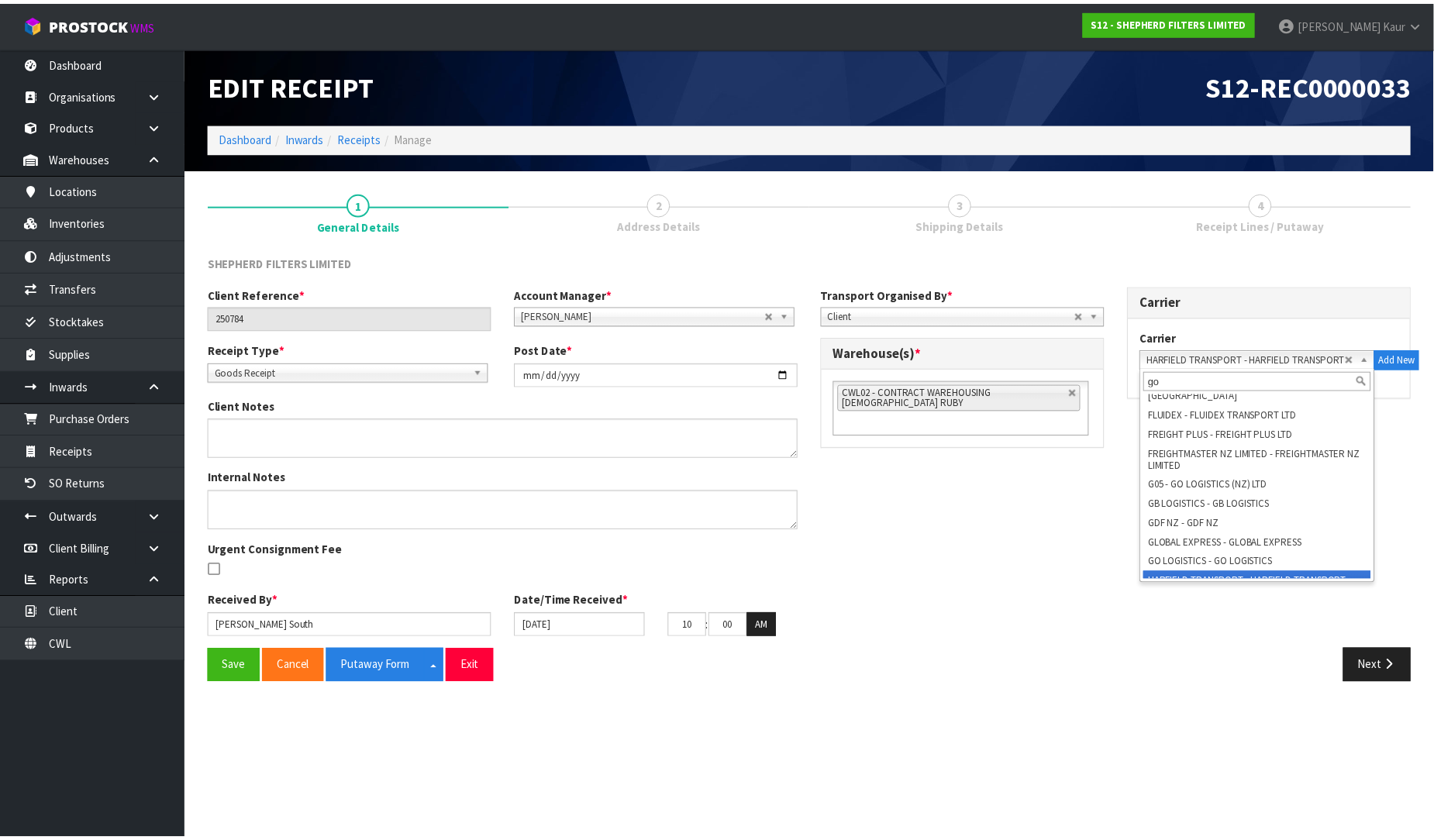
scroll to position [0, 0]
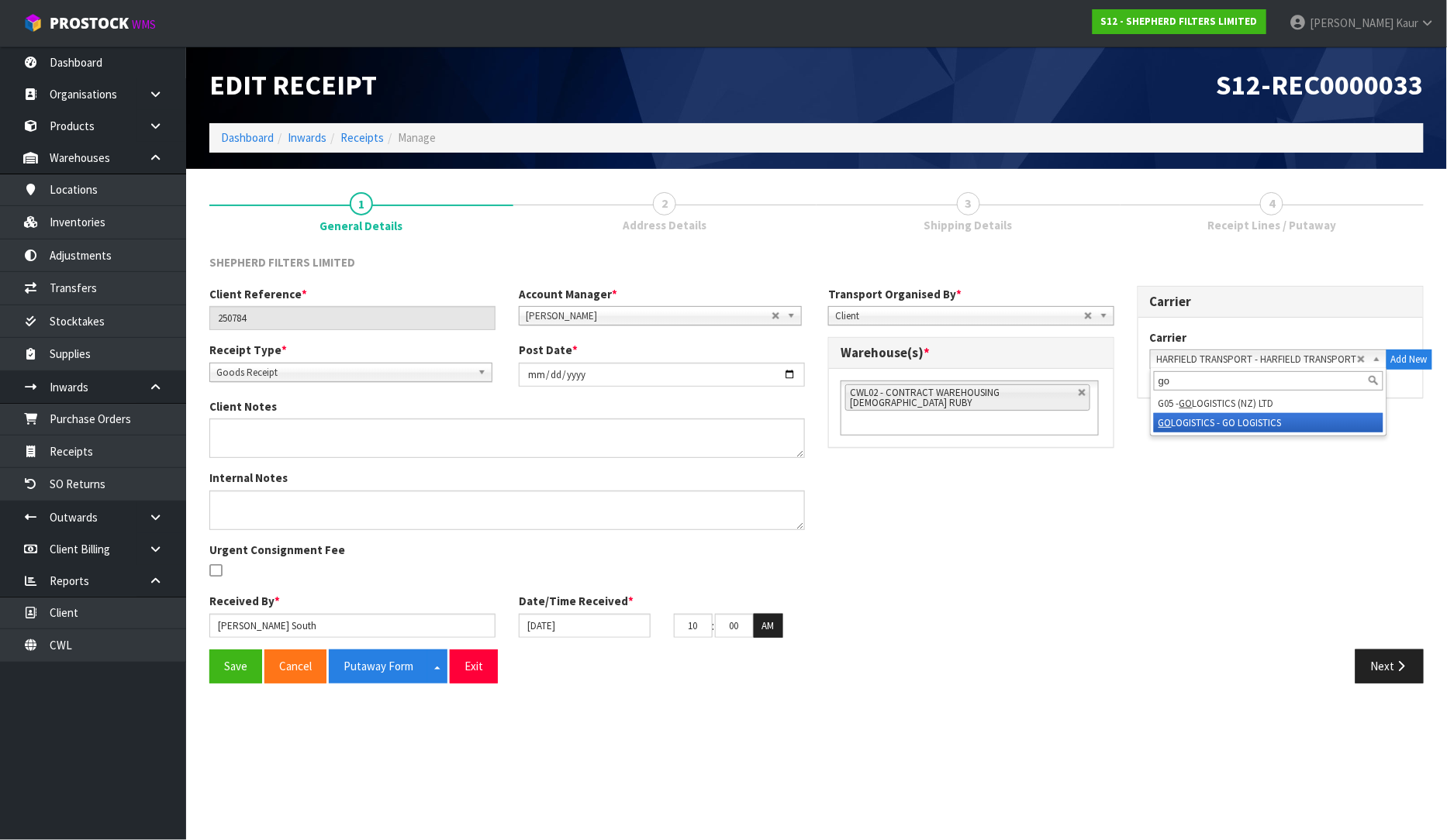
type input "go"
click at [1242, 420] on li "GO LOGISTICS - GO LOGISTICS" at bounding box center [1268, 423] width 230 height 20
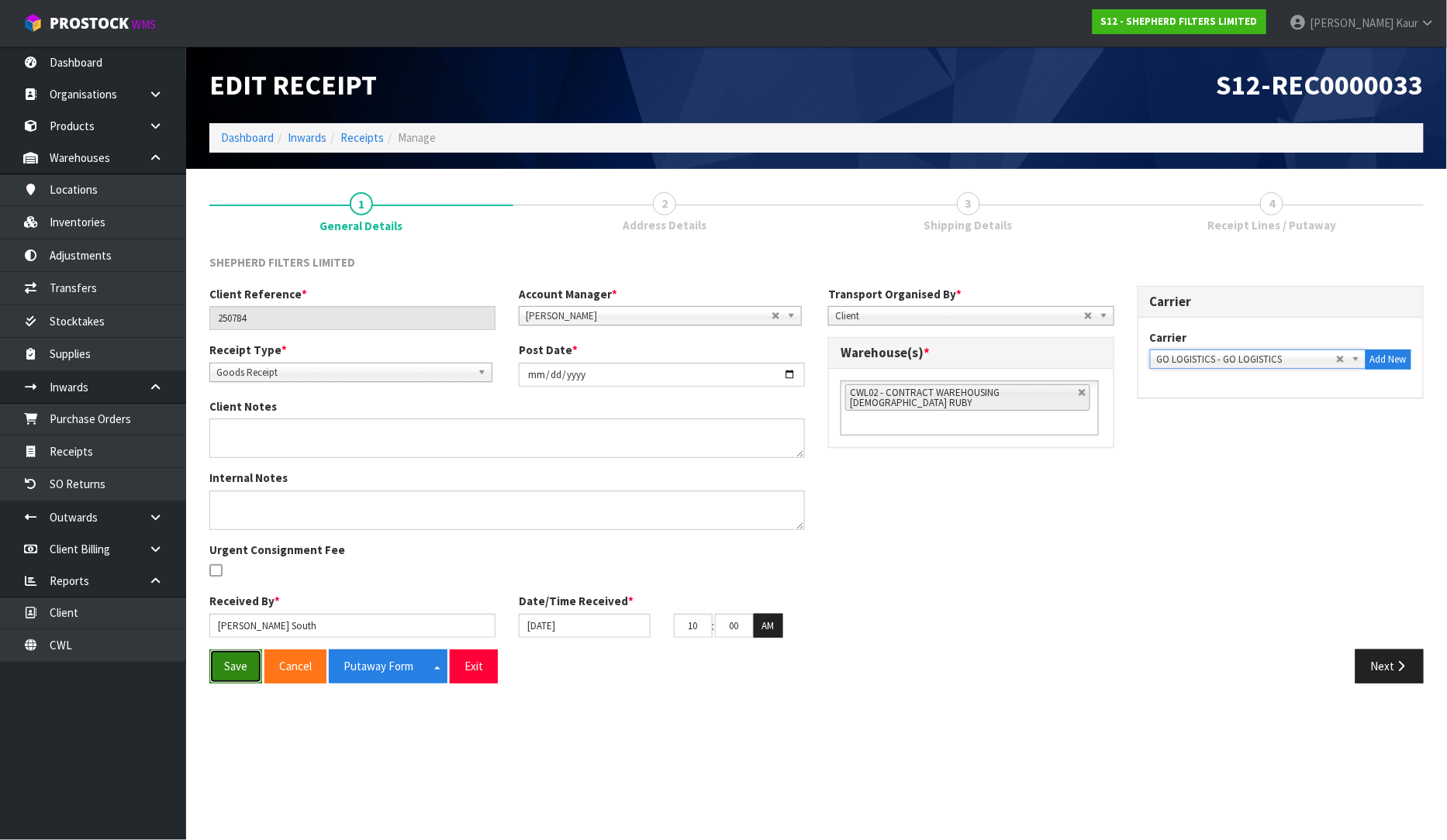
click at [228, 667] on button "Save" at bounding box center [235, 666] width 53 height 33
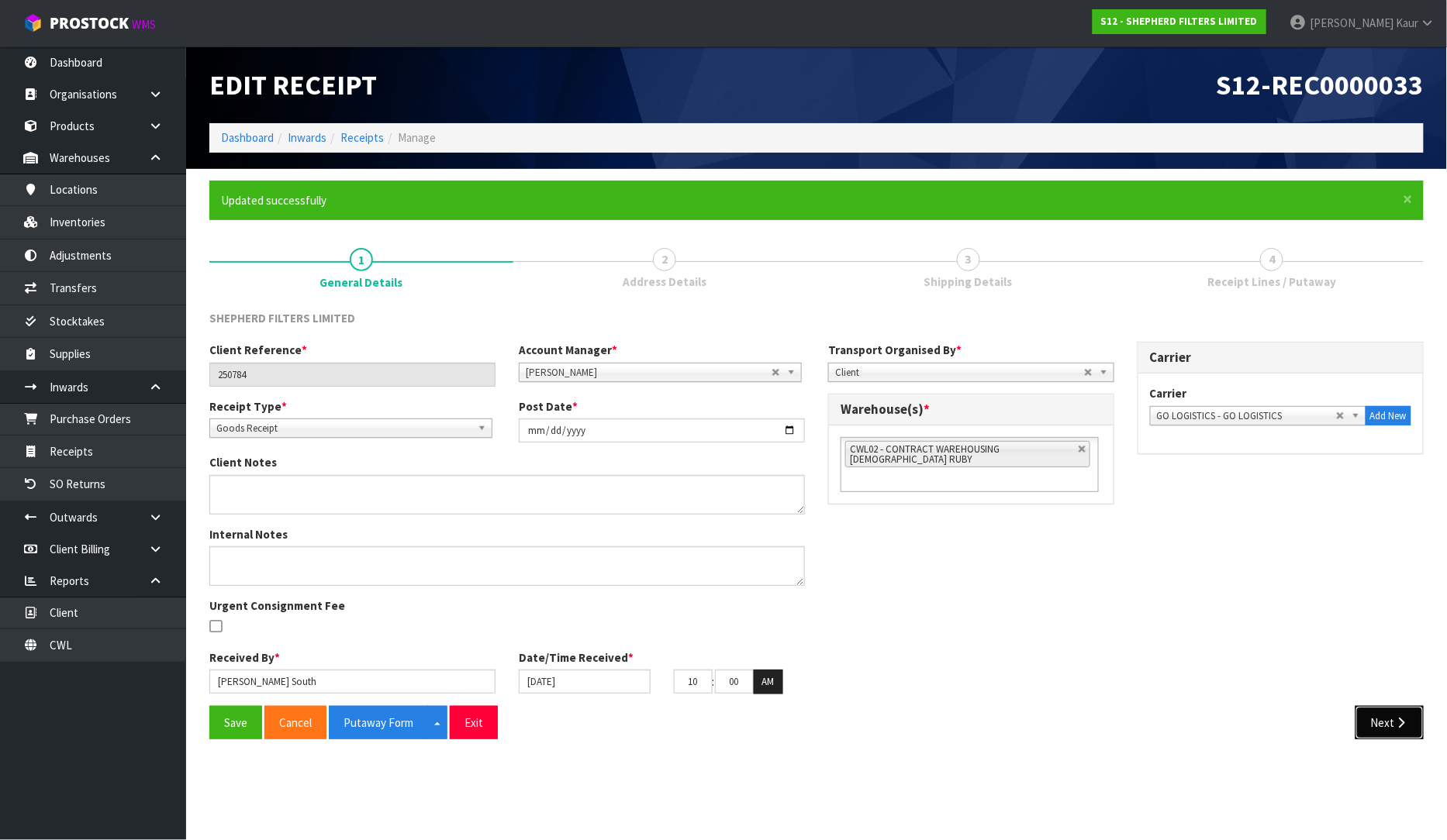
click at [1381, 727] on button "Next" at bounding box center [1390, 722] width 68 height 33
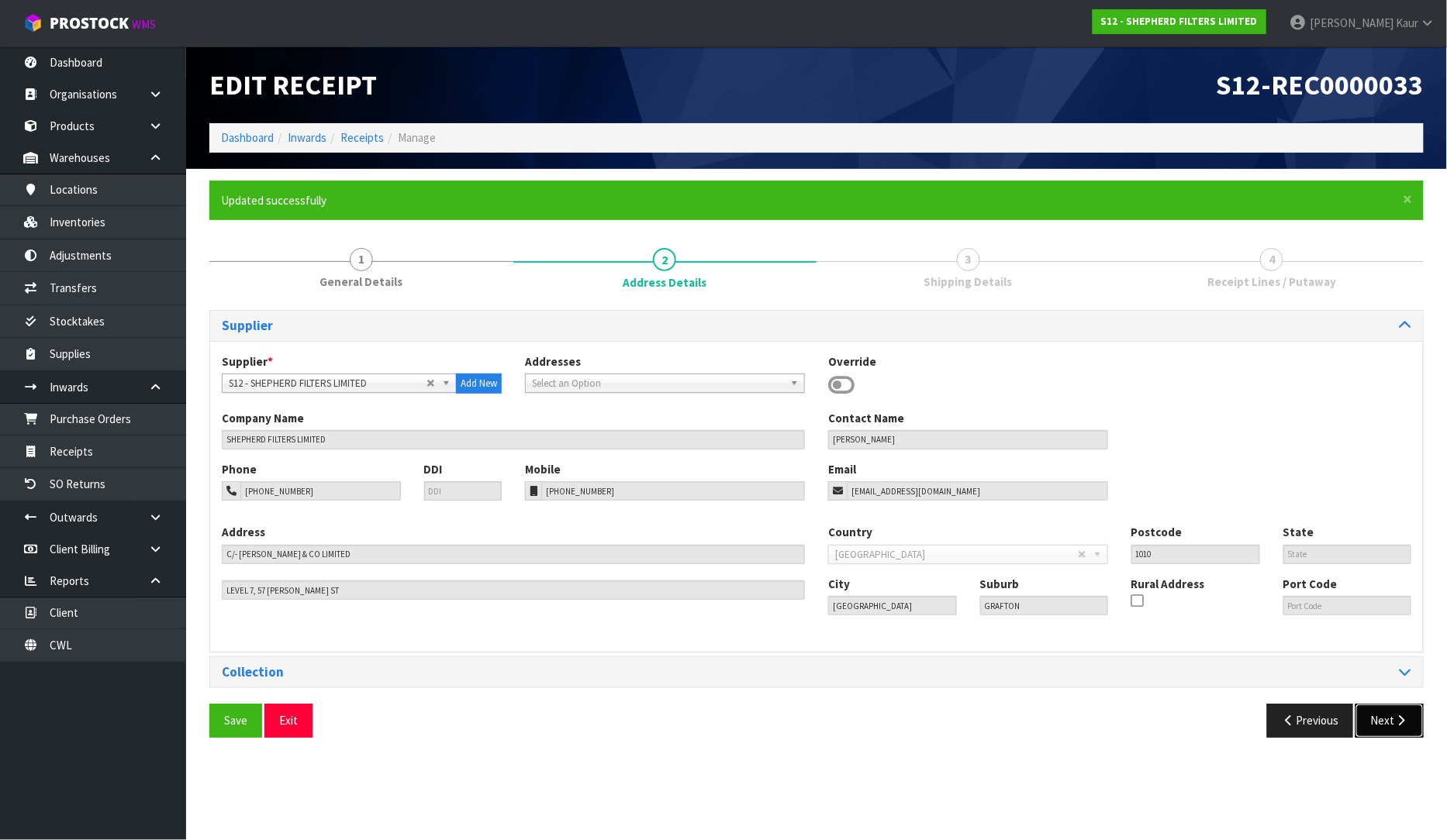
click at [1377, 721] on button "Next" at bounding box center [1390, 720] width 68 height 33
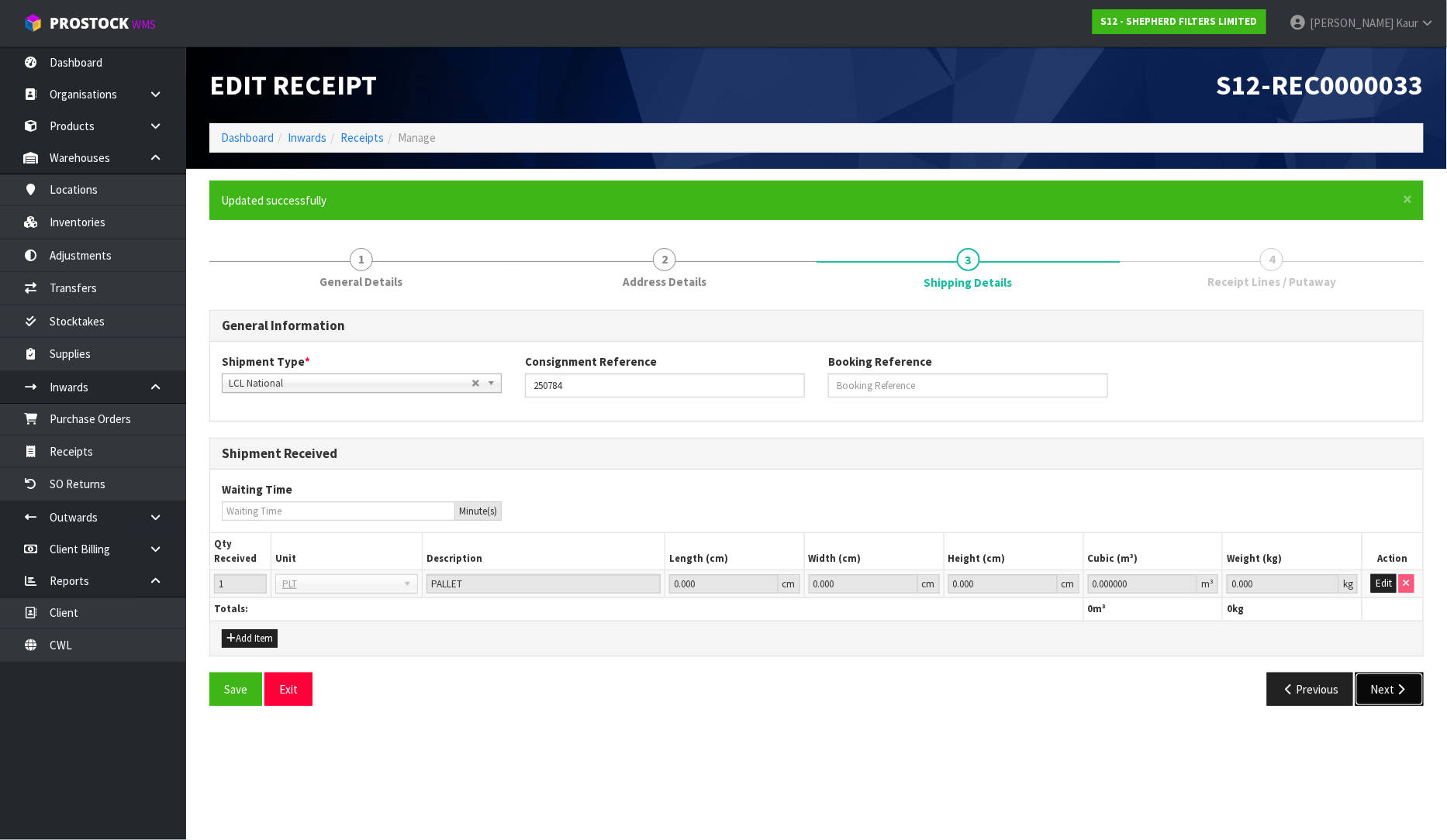
click at [1377, 694] on button "Next" at bounding box center [1390, 689] width 68 height 33
click at [1382, 577] on button "Edit" at bounding box center [1383, 583] width 26 height 19
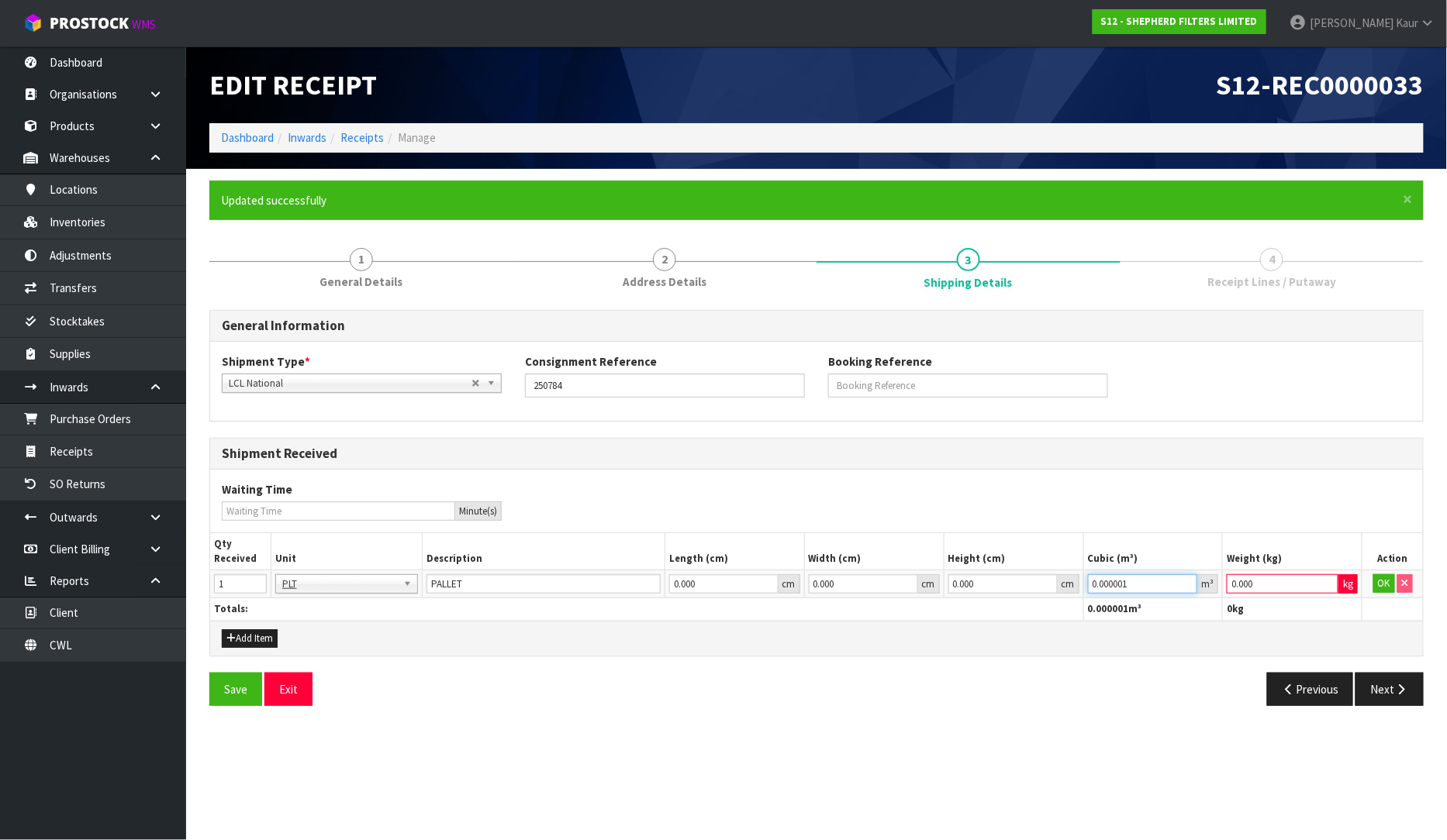
type input "0.000001"
click at [1192, 578] on input "0.000001" at bounding box center [1143, 584] width 110 height 20
type input "0.001"
click at [1328, 582] on input "0.001" at bounding box center [1283, 584] width 111 height 20
click at [1376, 583] on button "OK" at bounding box center [1384, 583] width 22 height 19
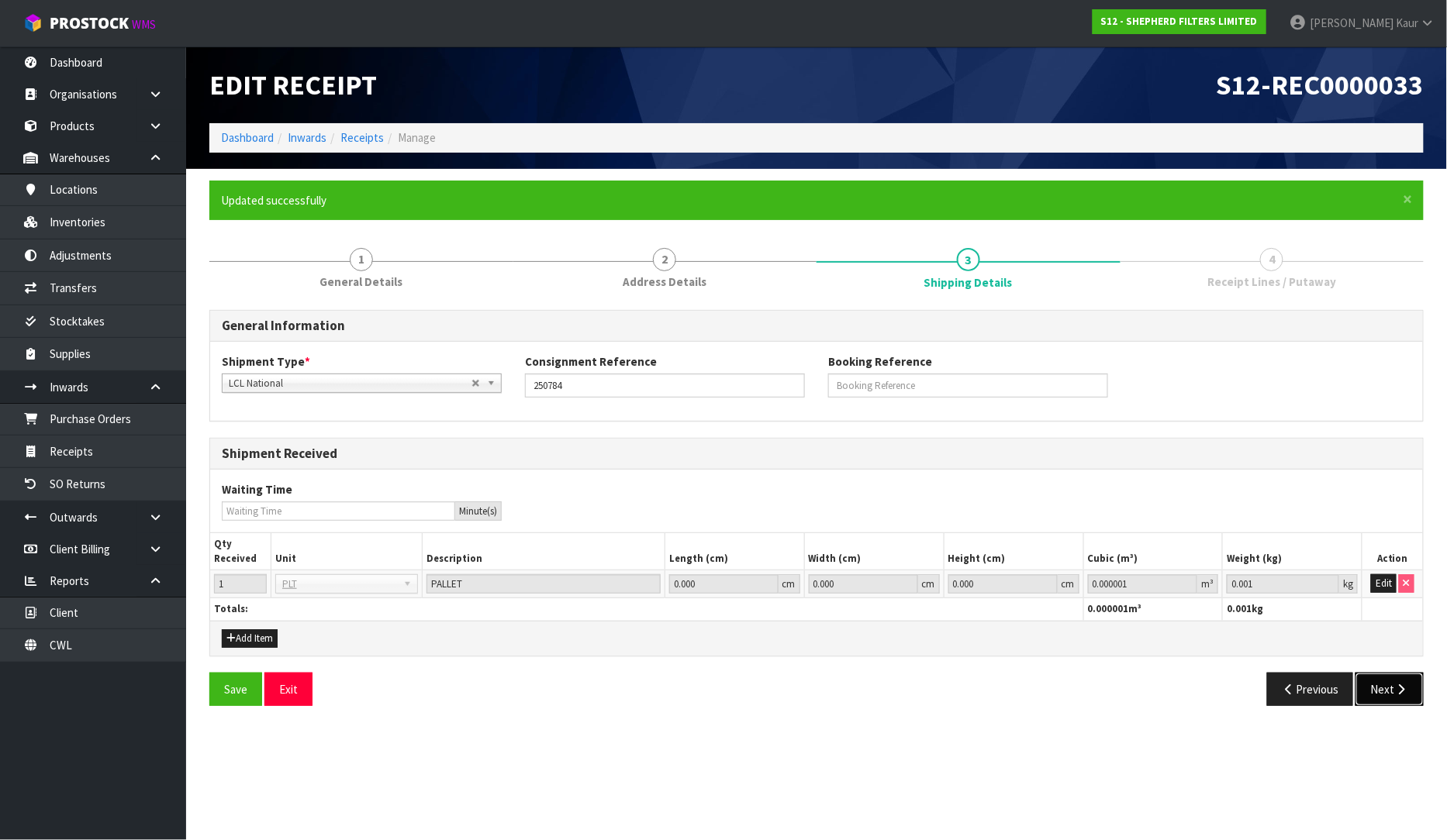
click at [1412, 691] on button "Next" at bounding box center [1390, 689] width 68 height 33
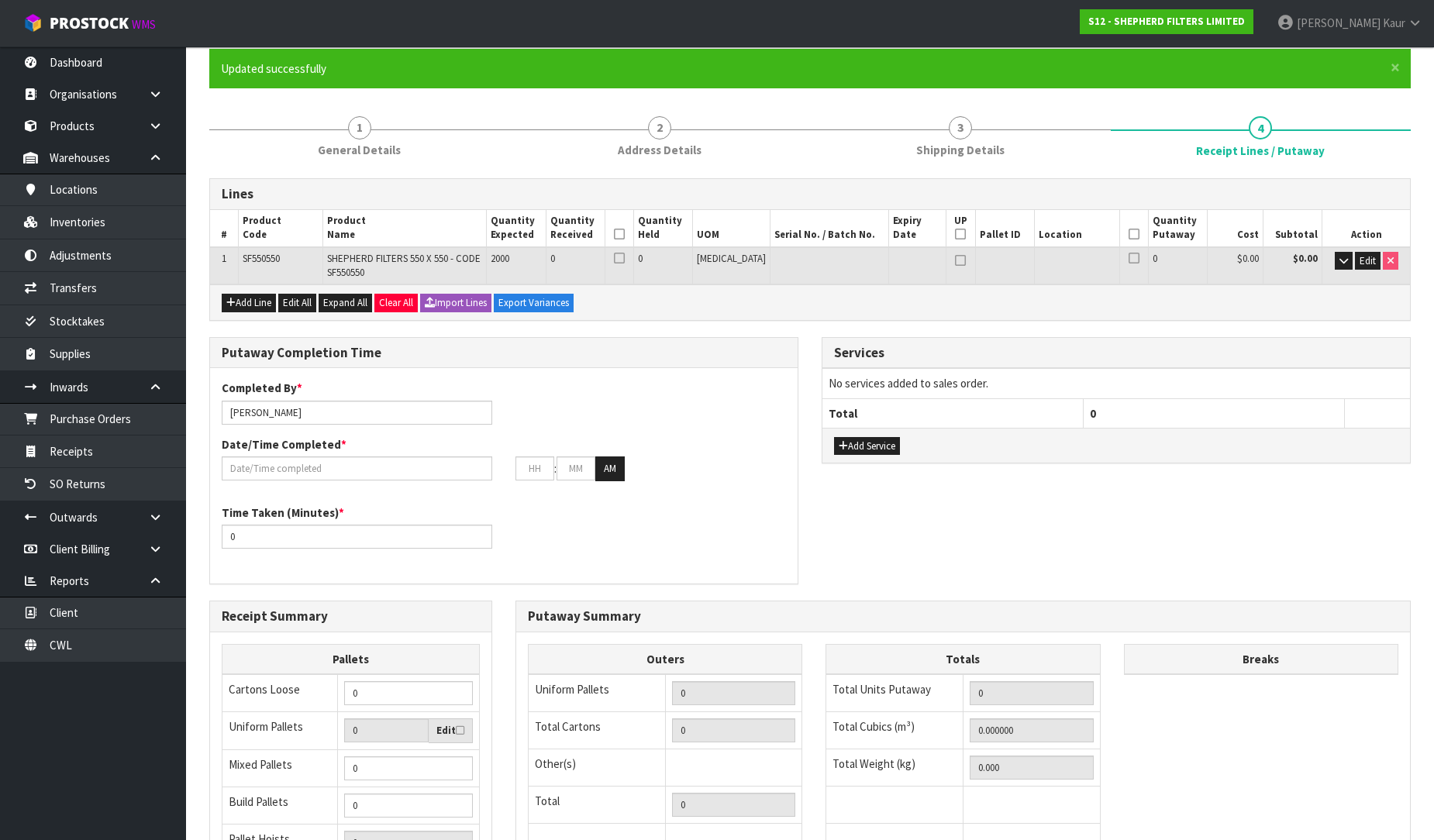
scroll to position [328, 0]
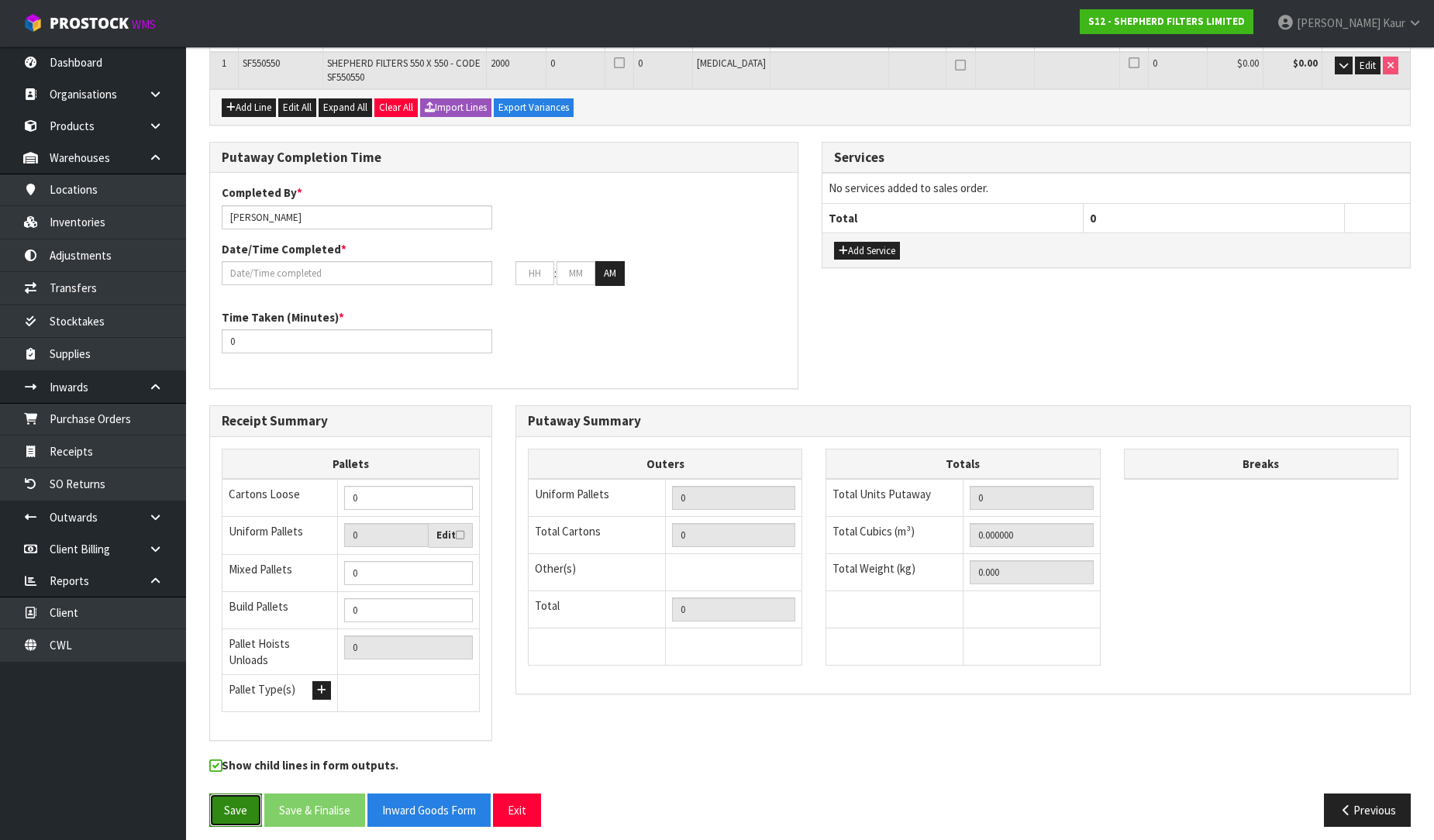
click at [214, 809] on button "Save" at bounding box center [235, 810] width 53 height 33
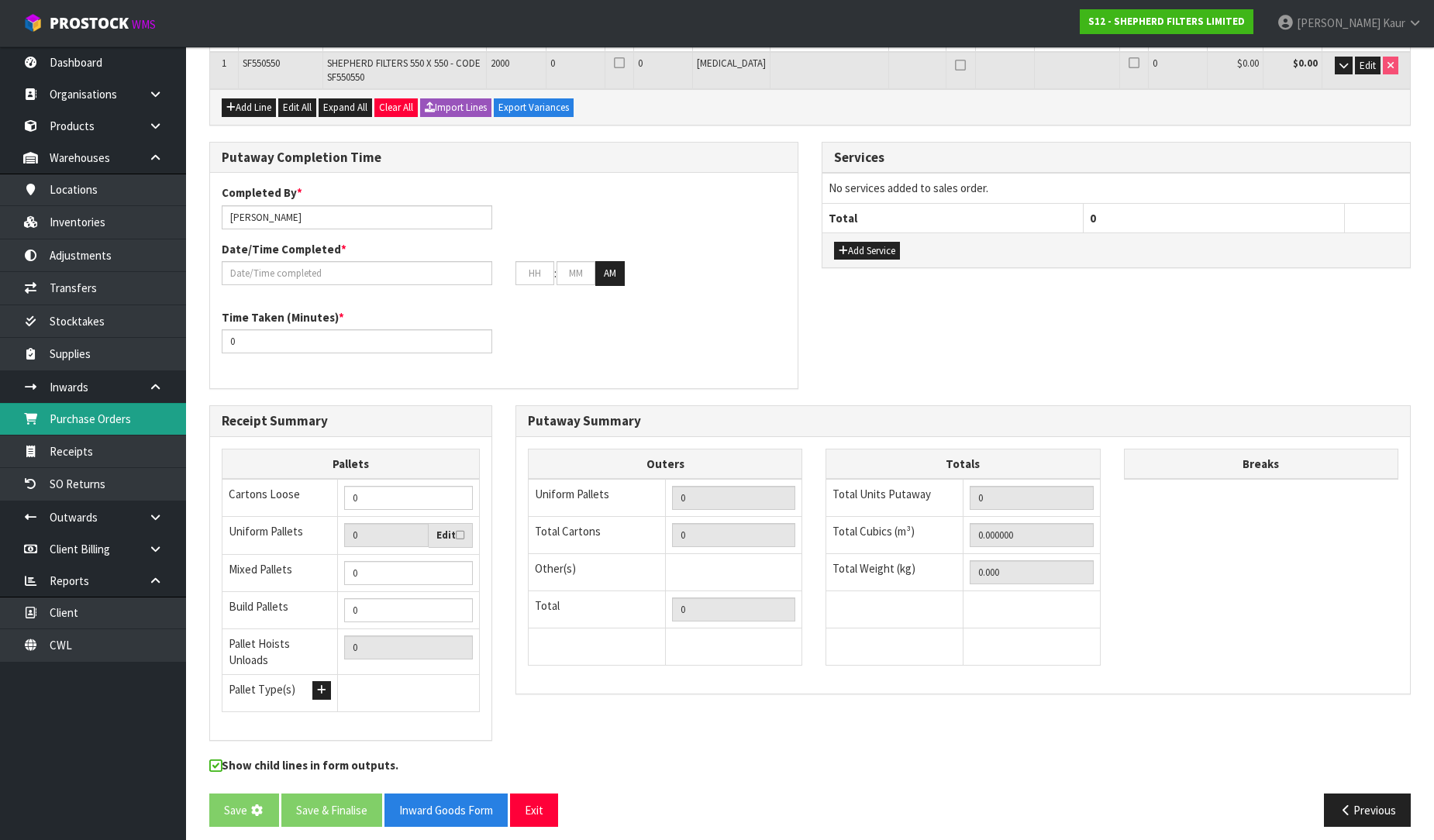
scroll to position [0, 0]
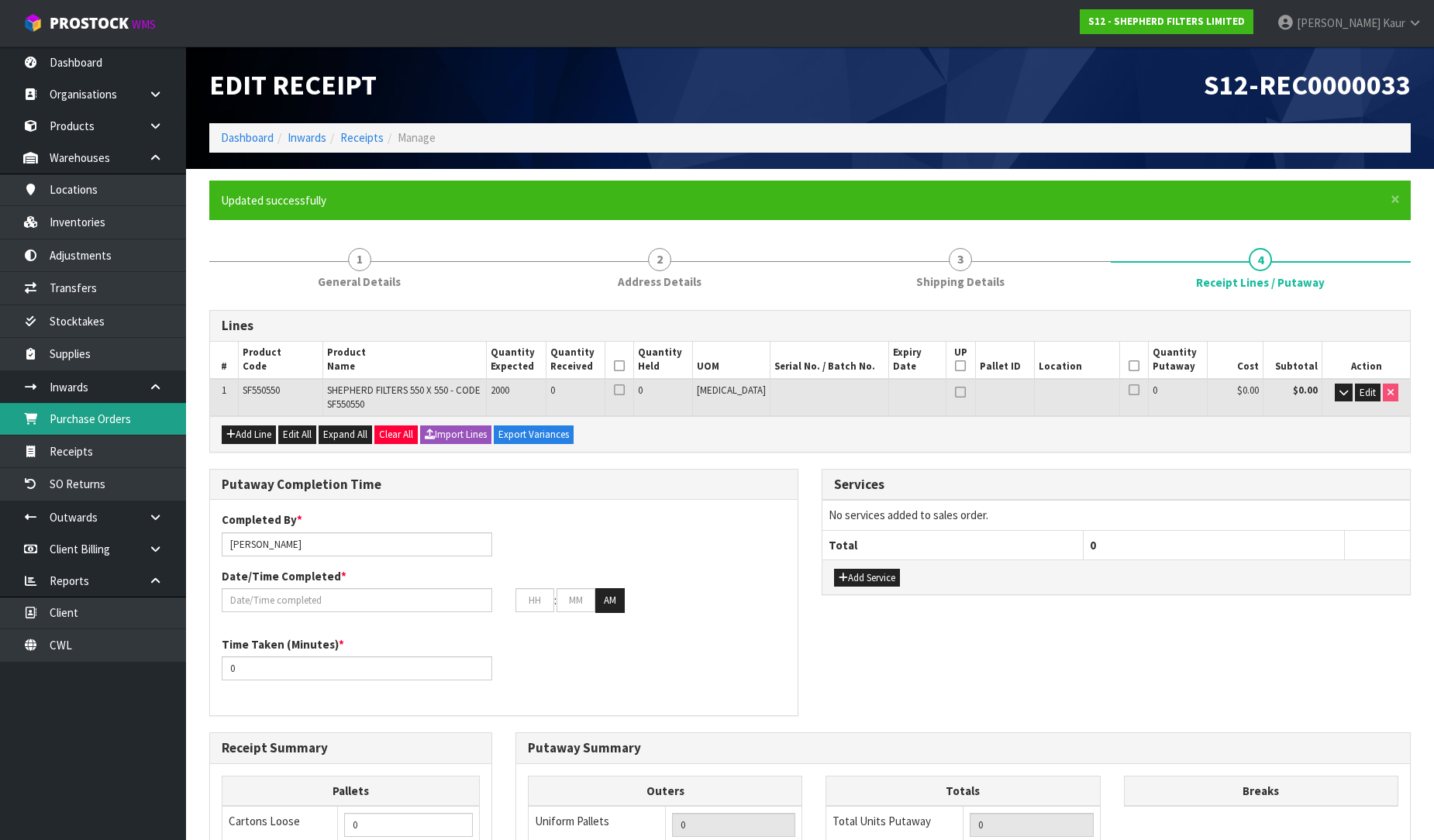
click at [132, 430] on link "Purchase Orders" at bounding box center [92, 418] width 186 height 31
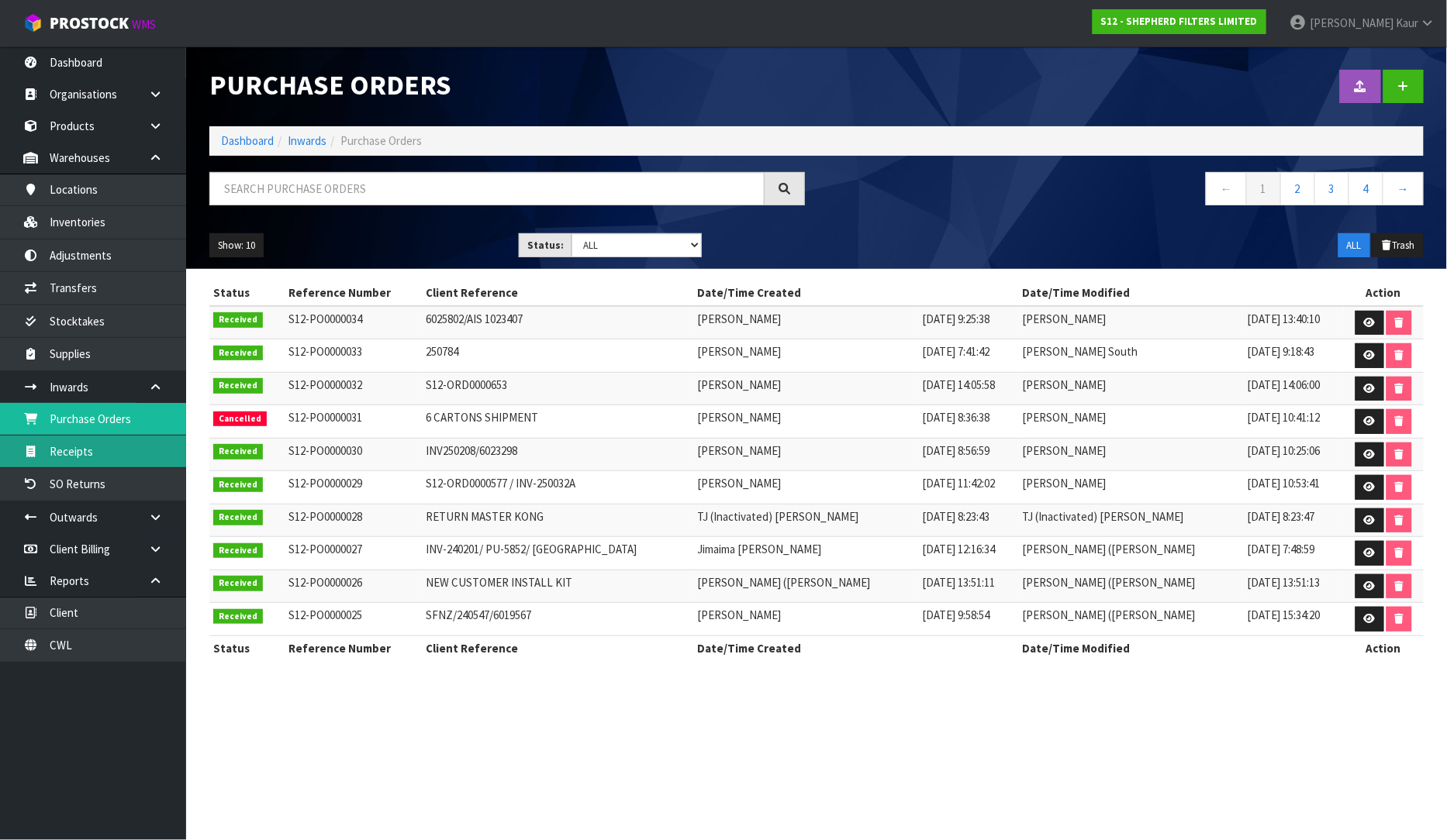
click at [99, 444] on link "Receipts" at bounding box center [92, 451] width 186 height 31
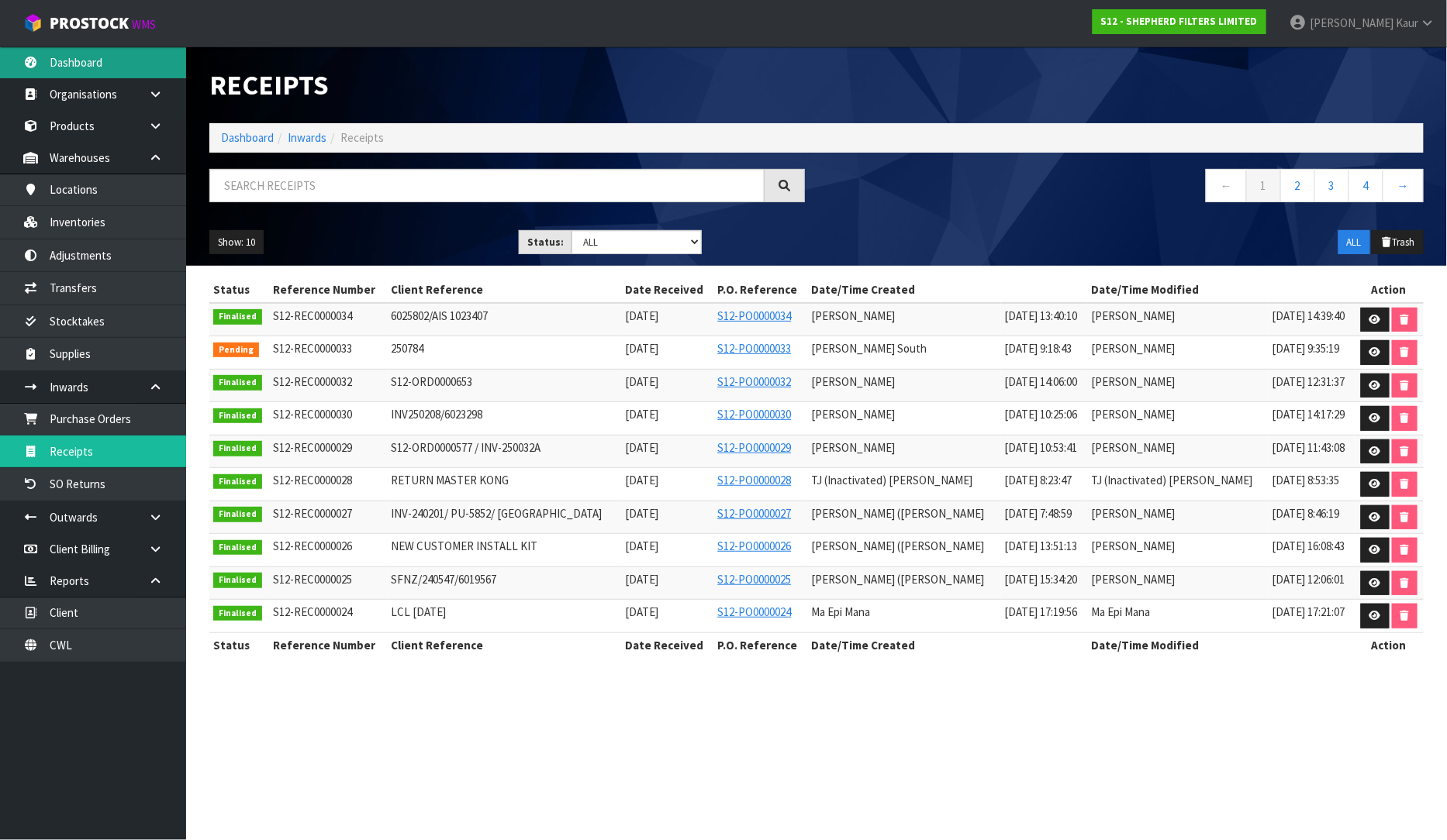
click at [128, 55] on link "Dashboard" at bounding box center [92, 62] width 186 height 31
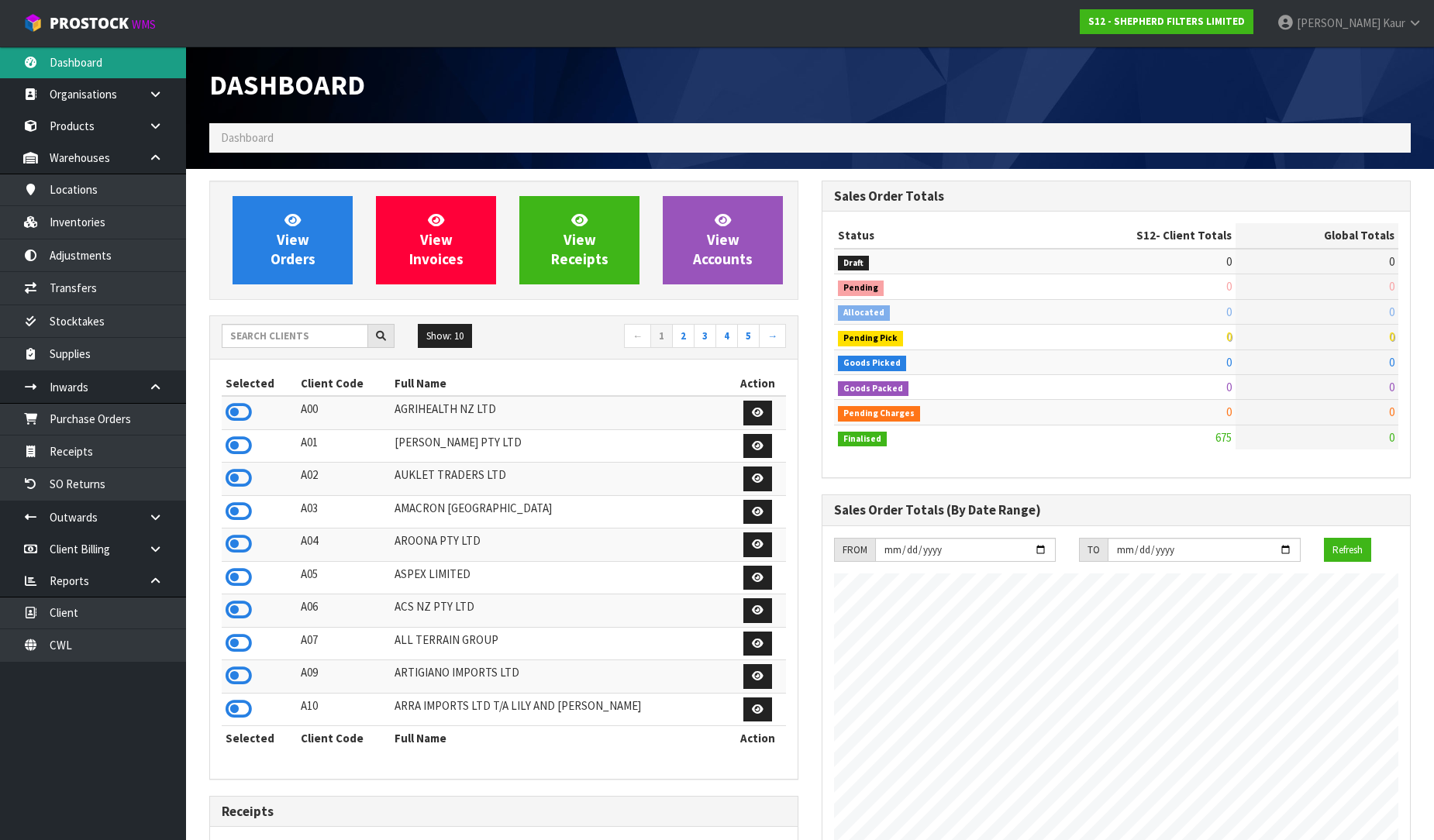
scroll to position [1024, 612]
click at [235, 413] on icon at bounding box center [238, 413] width 26 height 23
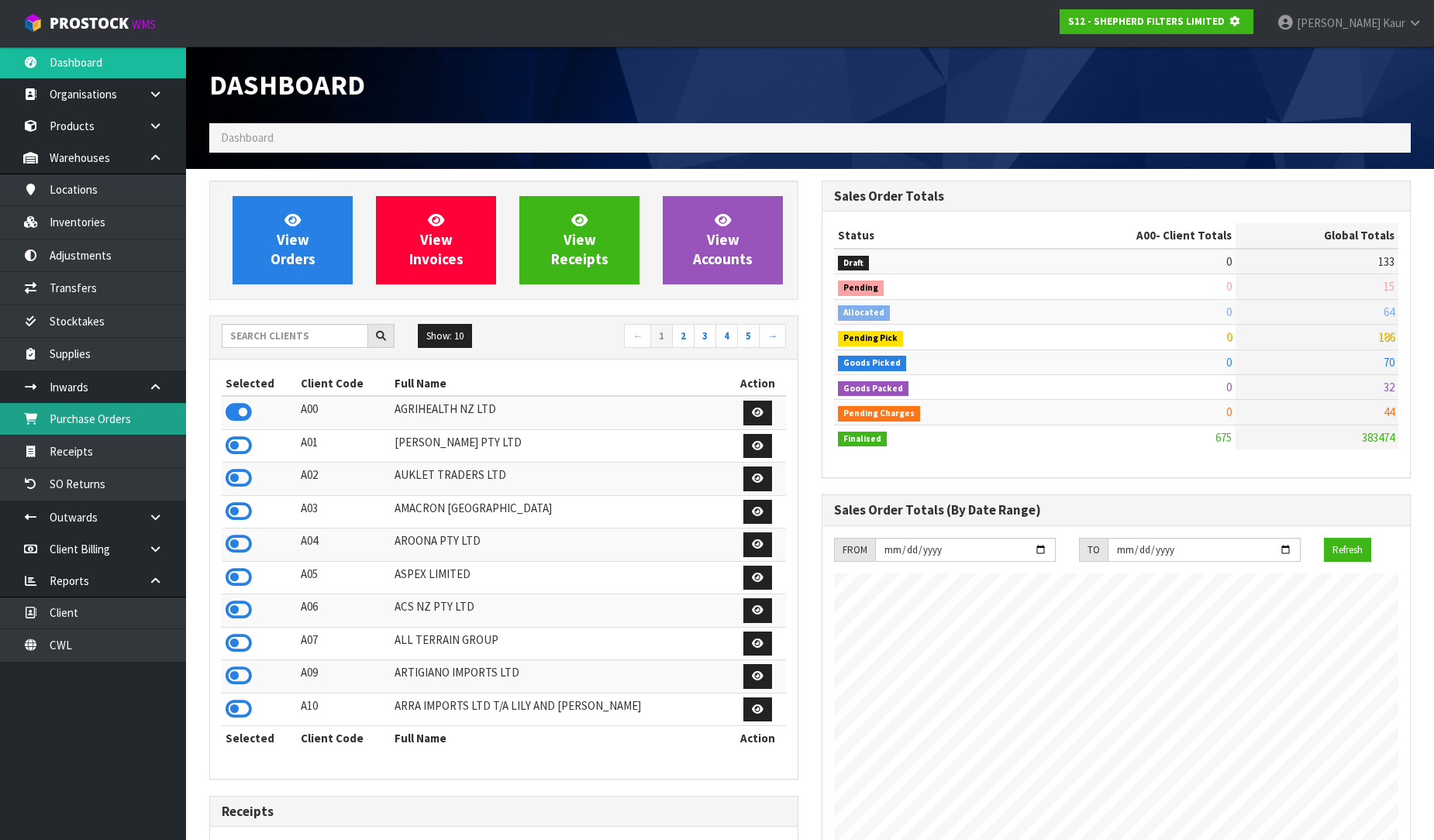
click at [157, 434] on link "Purchase Orders" at bounding box center [92, 418] width 186 height 31
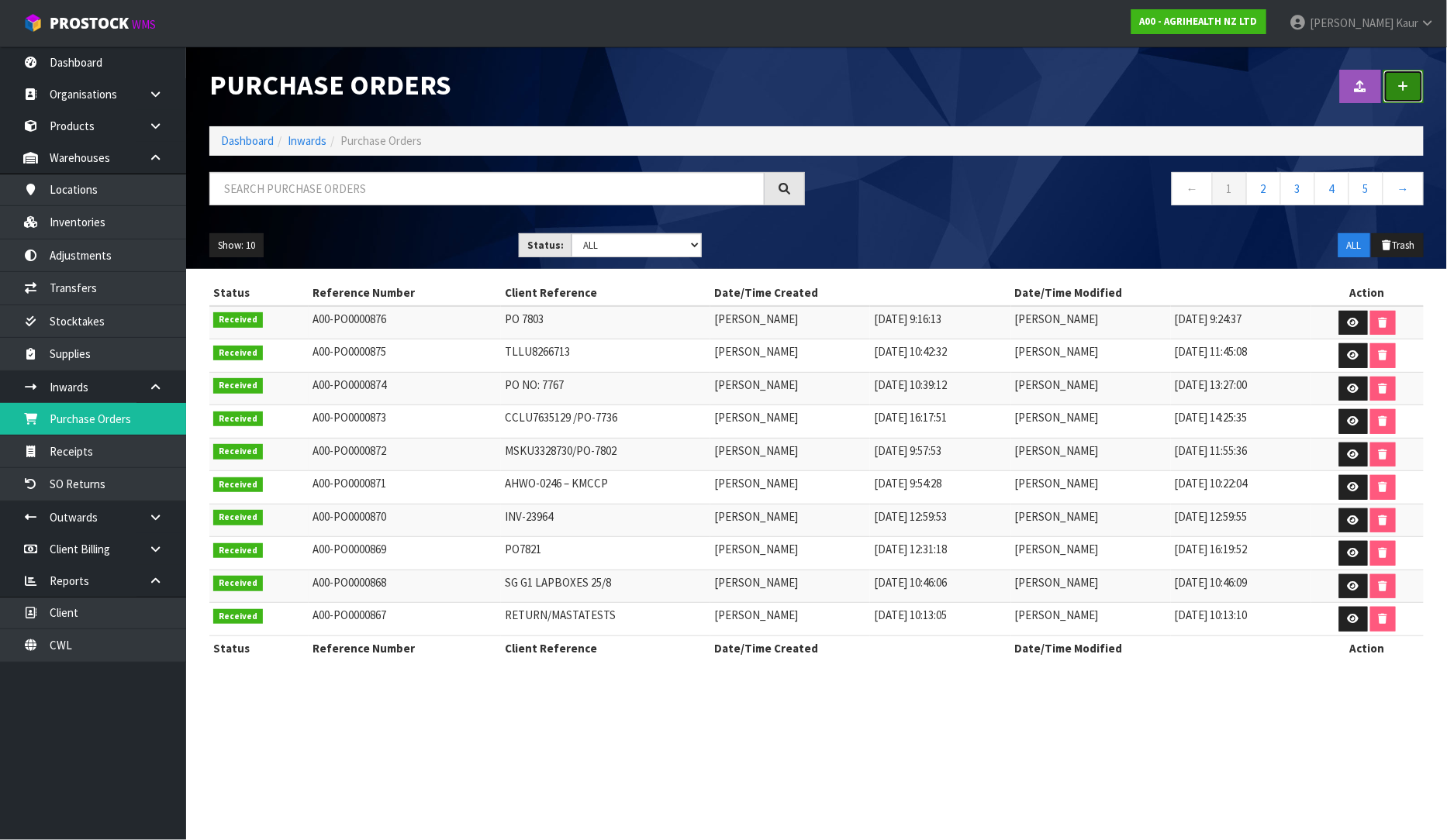
click at [1407, 89] on icon at bounding box center [1404, 86] width 11 height 12
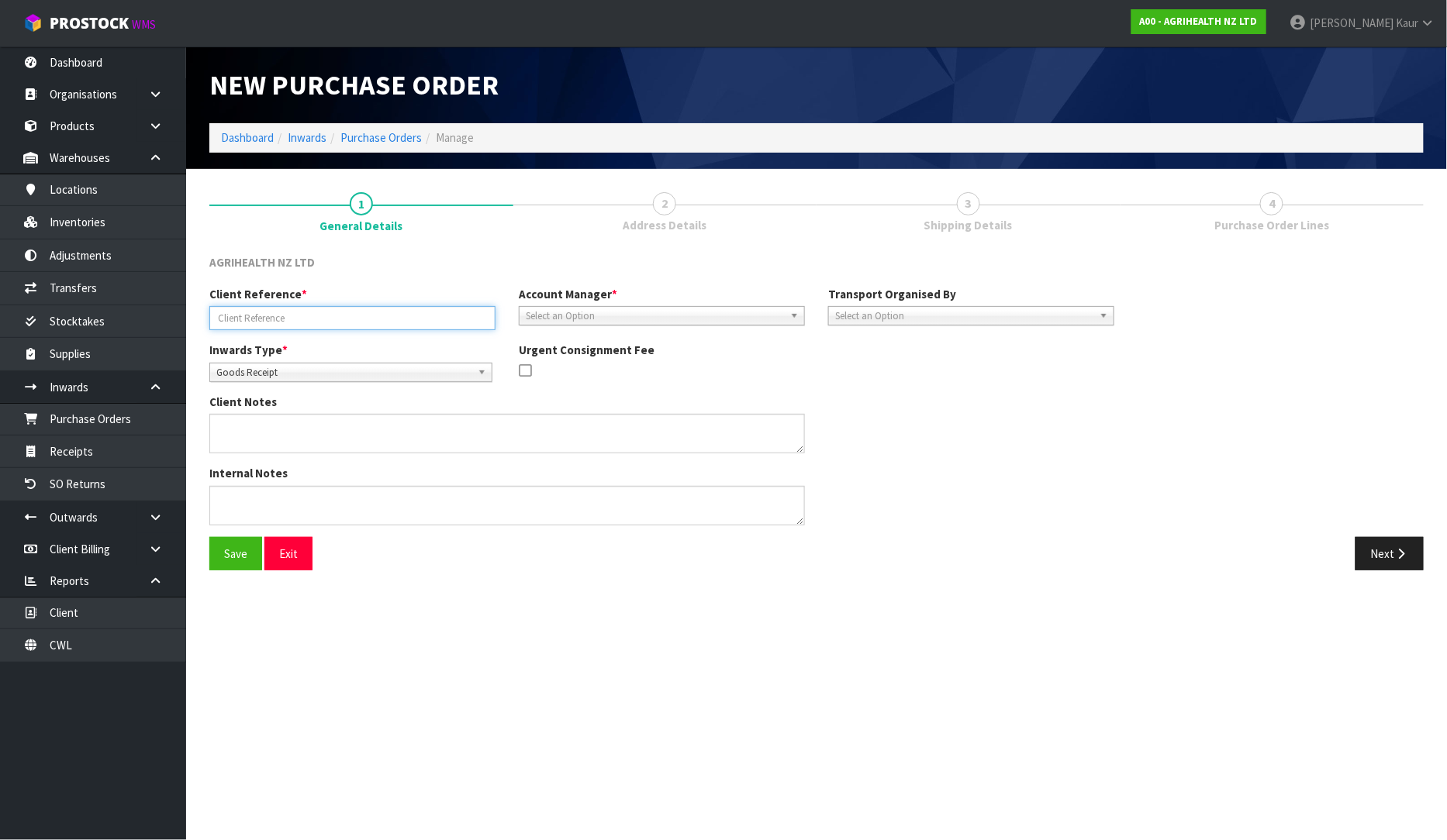
click at [301, 328] on input "text" at bounding box center [352, 318] width 286 height 24
type input "PO-7803"
click at [132, 416] on link "Purchase Orders" at bounding box center [92, 418] width 186 height 31
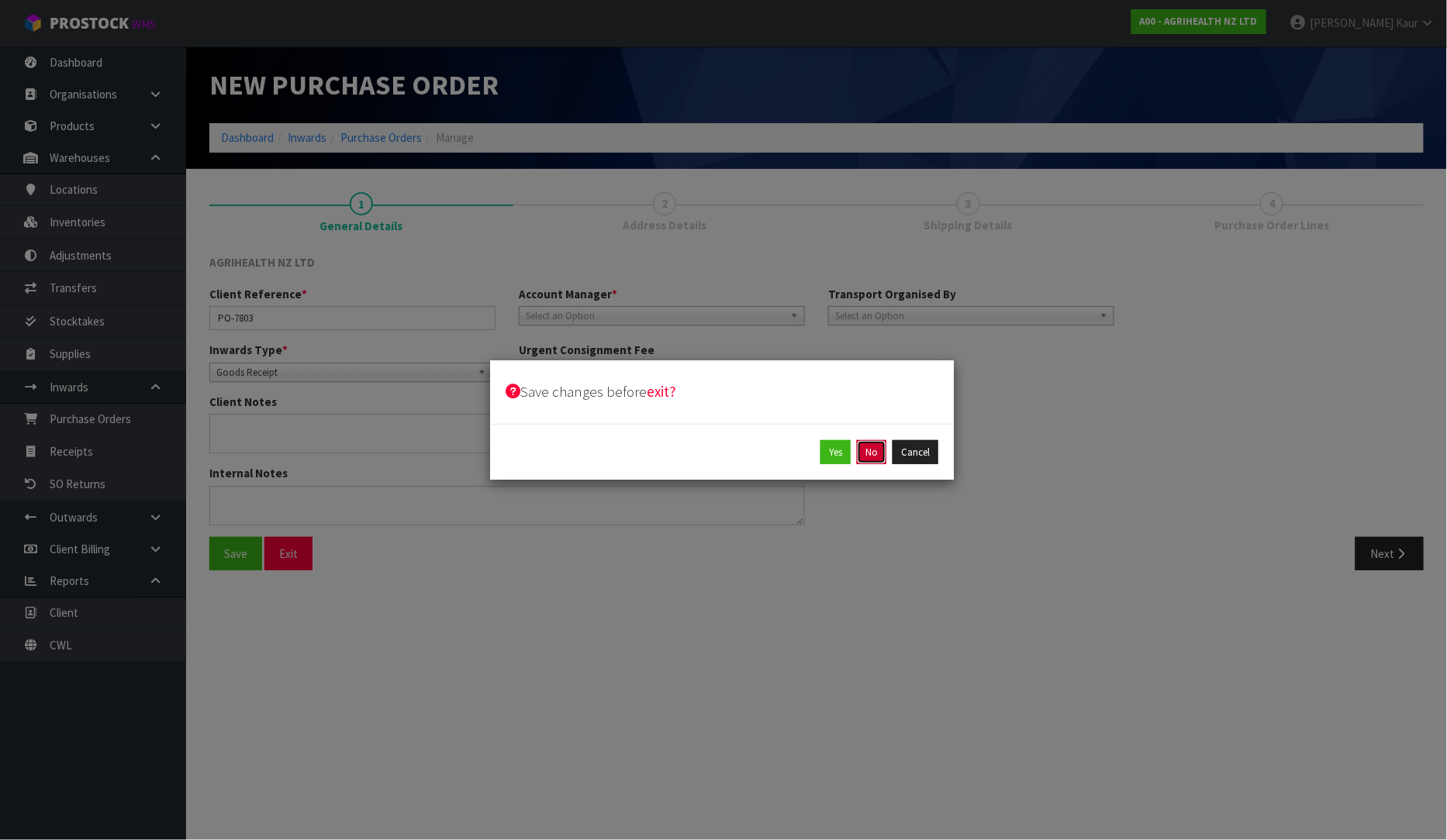
click at [870, 459] on button "No" at bounding box center [872, 453] width 30 height 25
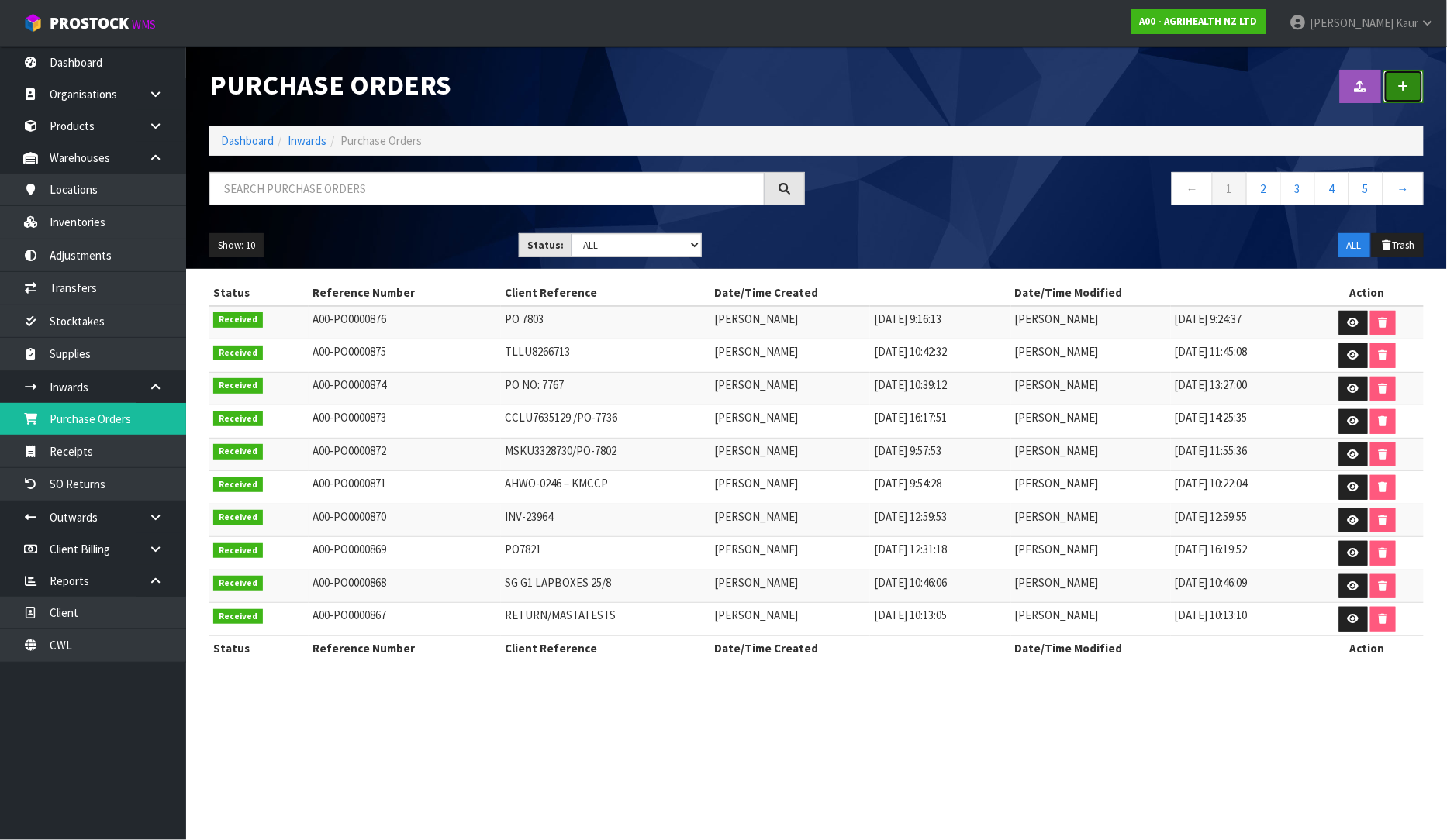
click at [1394, 83] on link at bounding box center [1403, 86] width 40 height 33
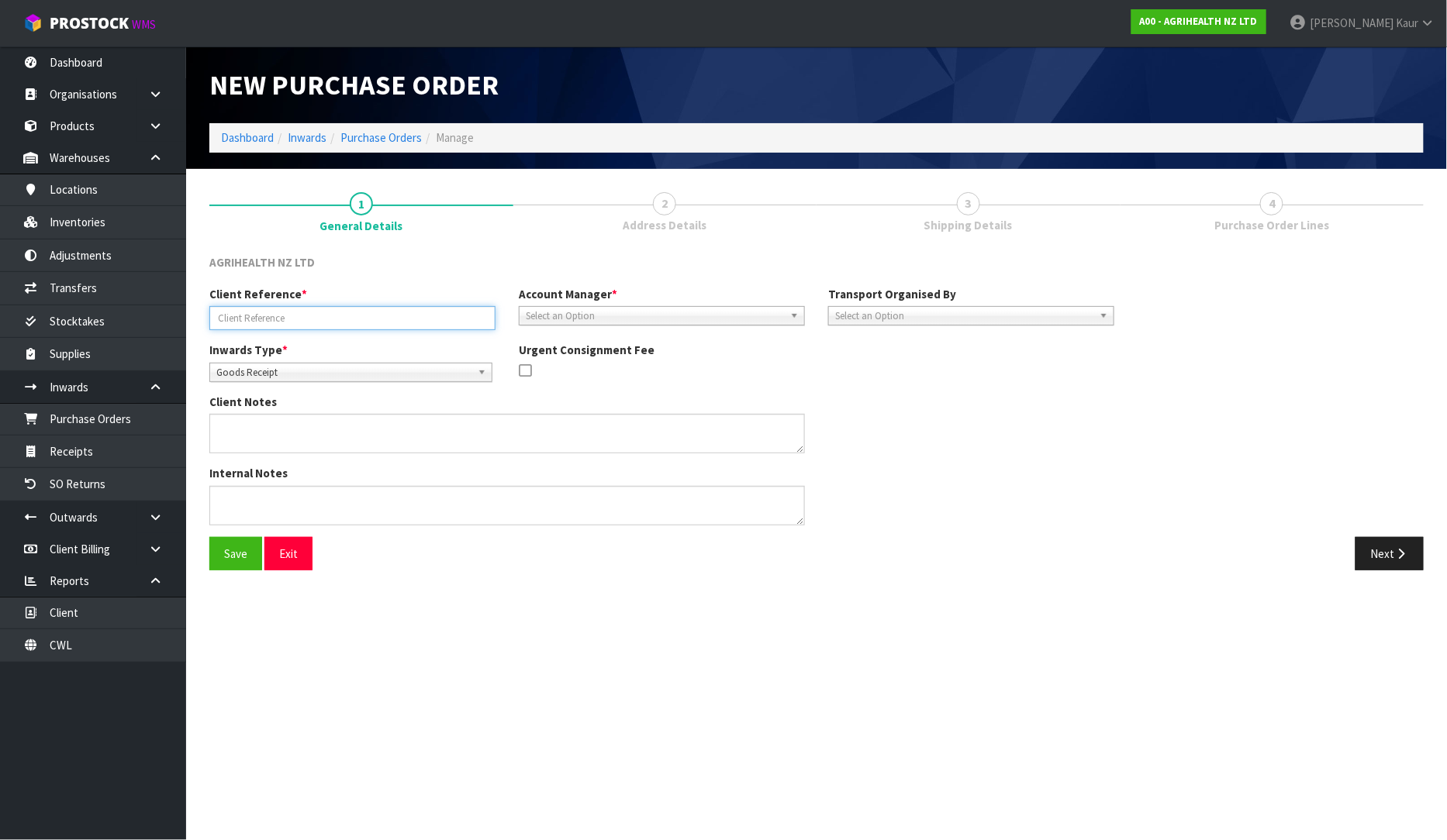
click at [262, 318] on input "text" at bounding box center [352, 318] width 286 height 24
type input "PO-7803"
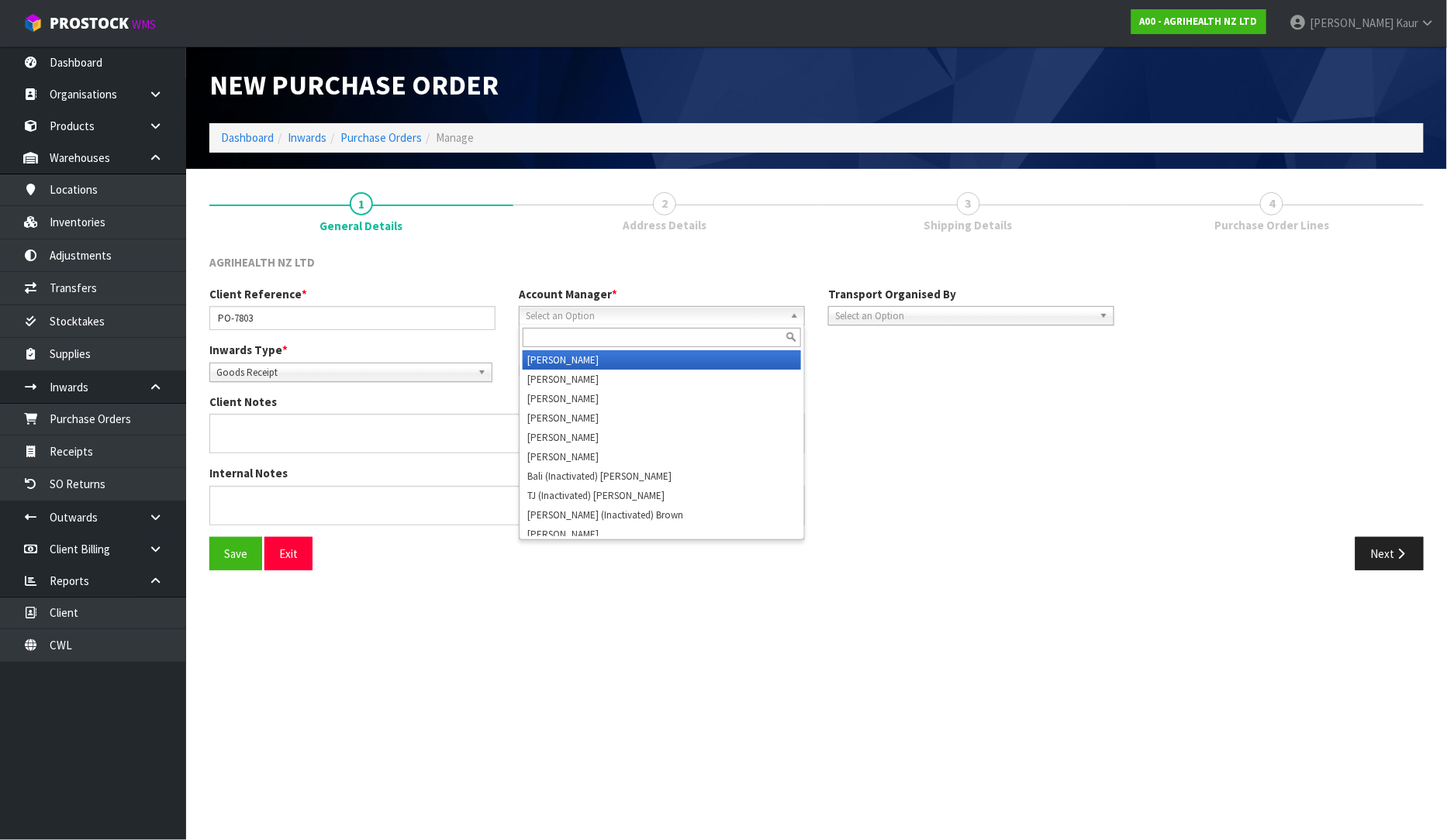
click at [656, 316] on span "Select an Option" at bounding box center [655, 316] width 259 height 19
type input "v"
click at [632, 360] on li "V [PERSON_NAME]" at bounding box center [662, 360] width 278 height 20
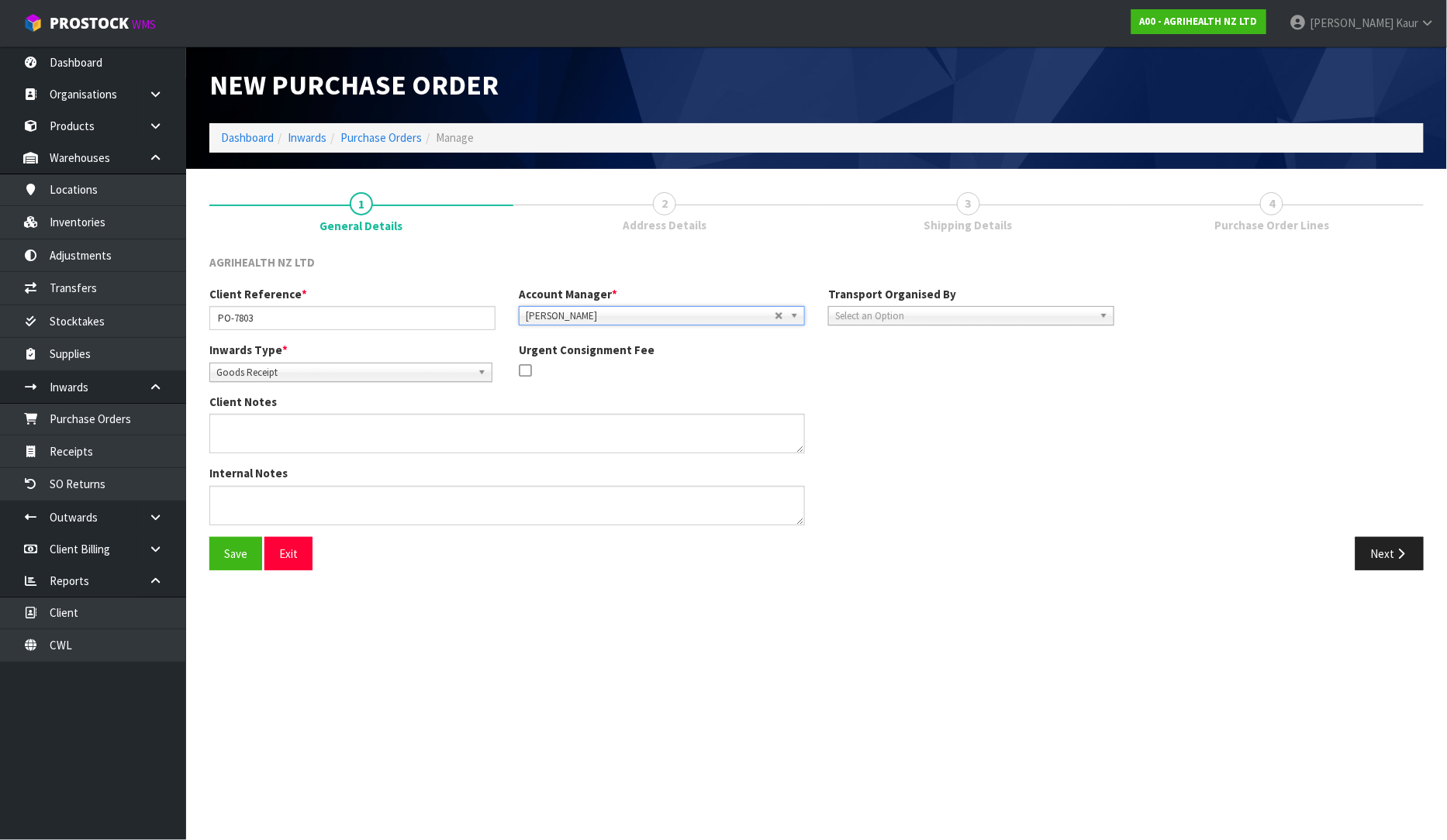
click at [836, 315] on span "Select an Option" at bounding box center [964, 316] width 259 height 19
click at [850, 396] on li "Client" at bounding box center [971, 399] width 278 height 20
click at [1238, 363] on span "Select an Option" at bounding box center [1251, 359] width 189 height 19
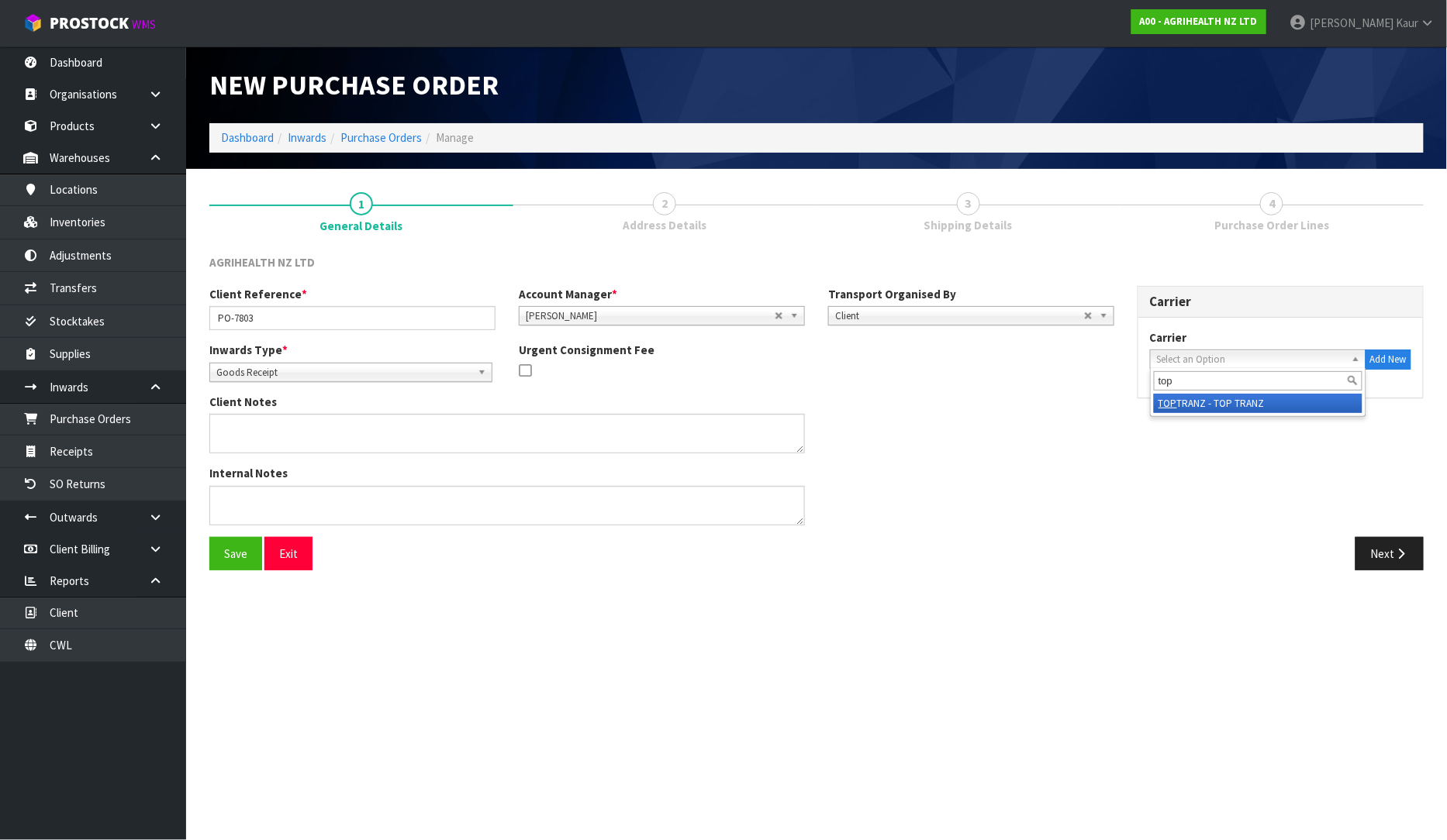
type input "top"
click at [1223, 396] on li "TOP TRANZ - TOP TRANZ" at bounding box center [1258, 404] width 208 height 20
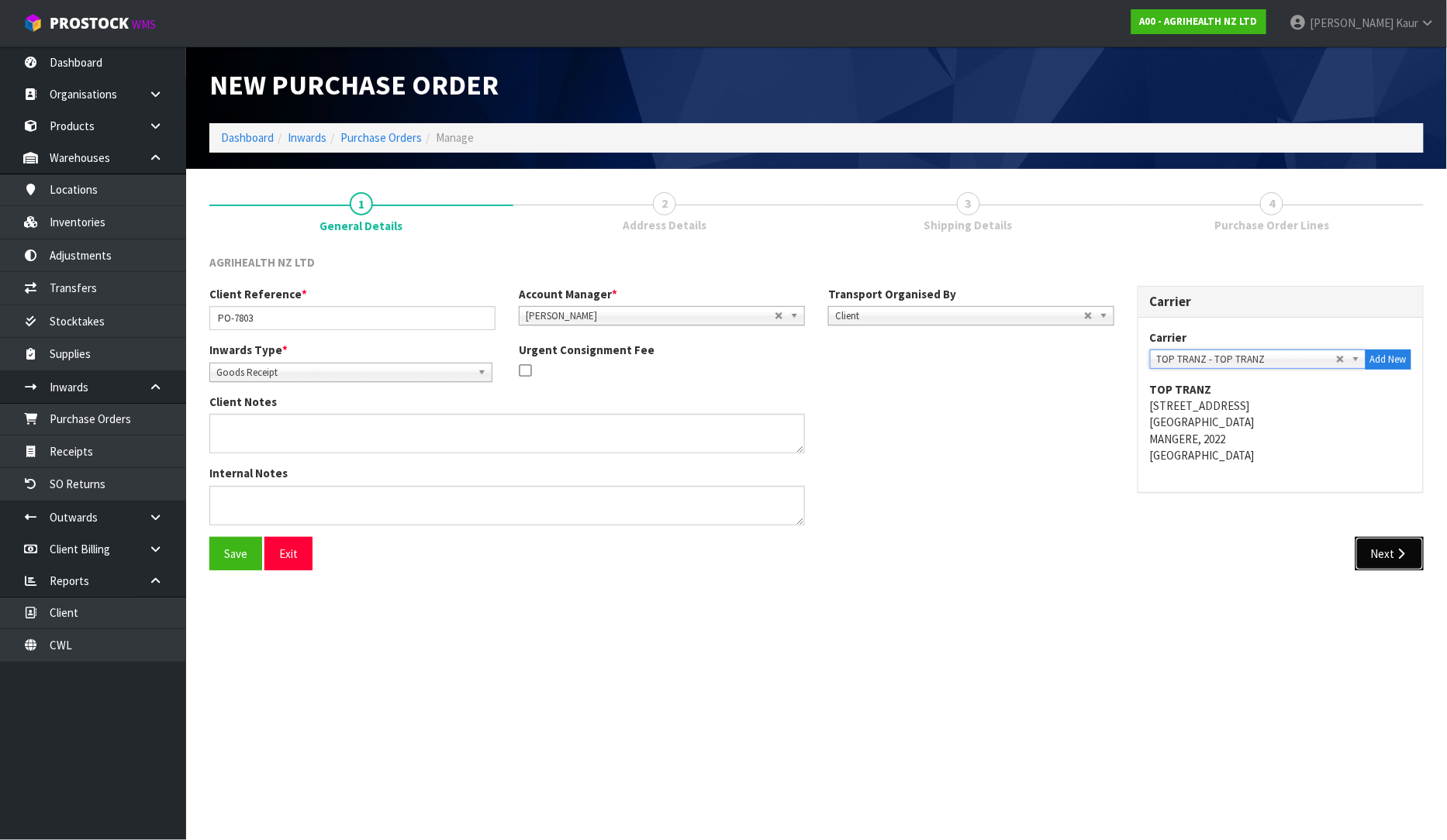
click at [1372, 546] on button "Next" at bounding box center [1390, 554] width 68 height 33
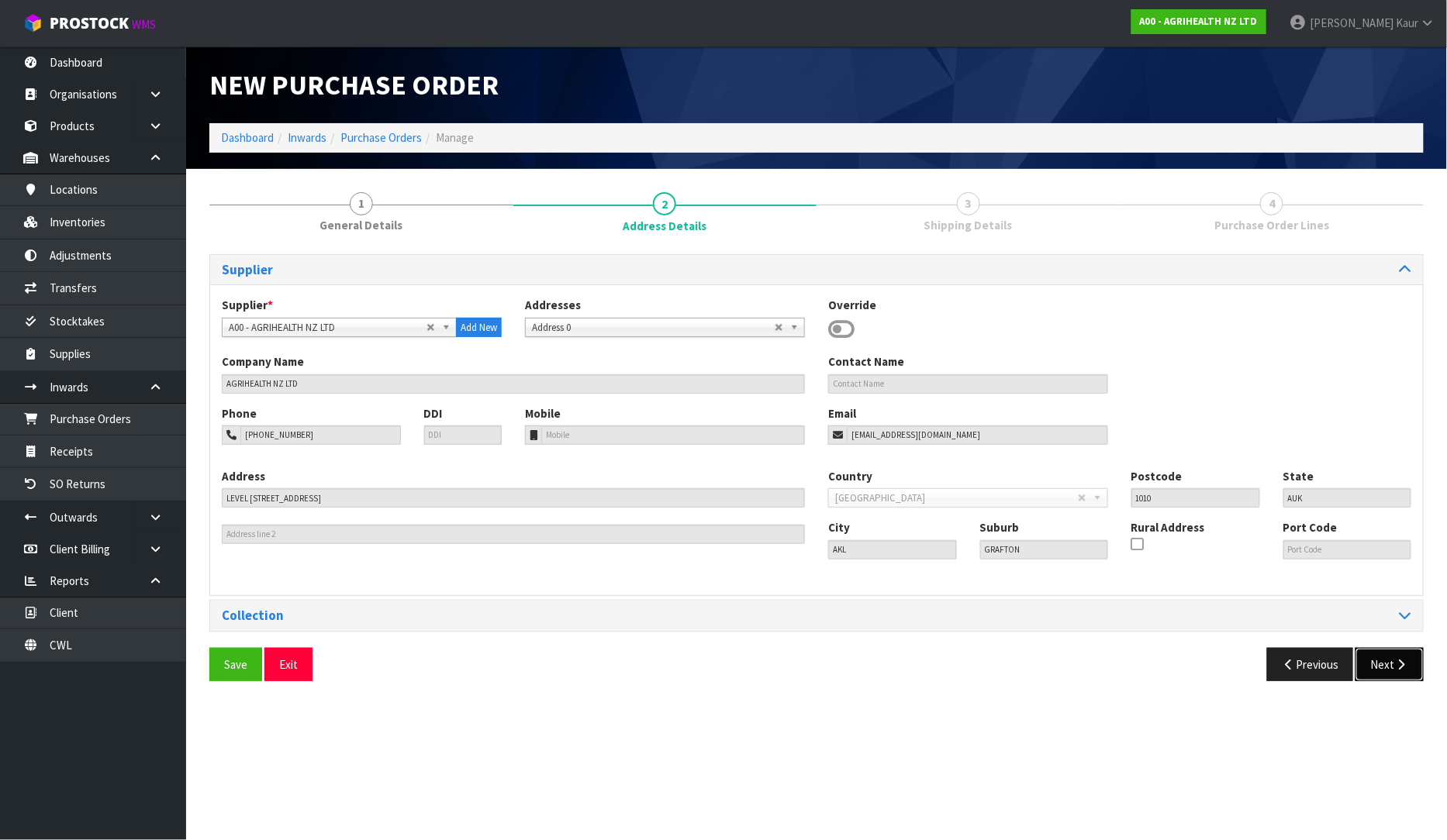
click at [1381, 670] on button "Next" at bounding box center [1390, 664] width 68 height 33
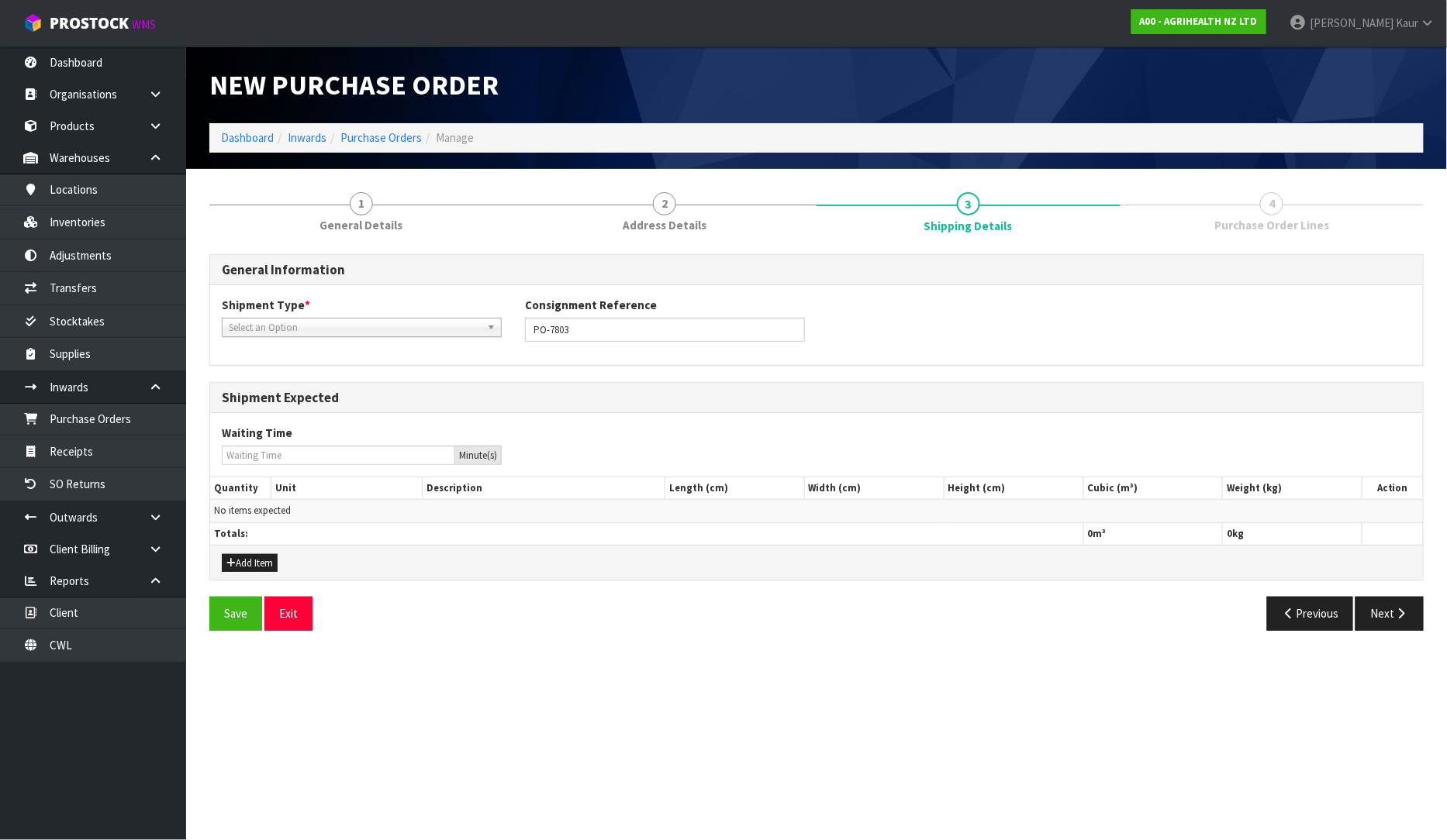
click at [307, 319] on span "Select an Option" at bounding box center [355, 328] width 252 height 19
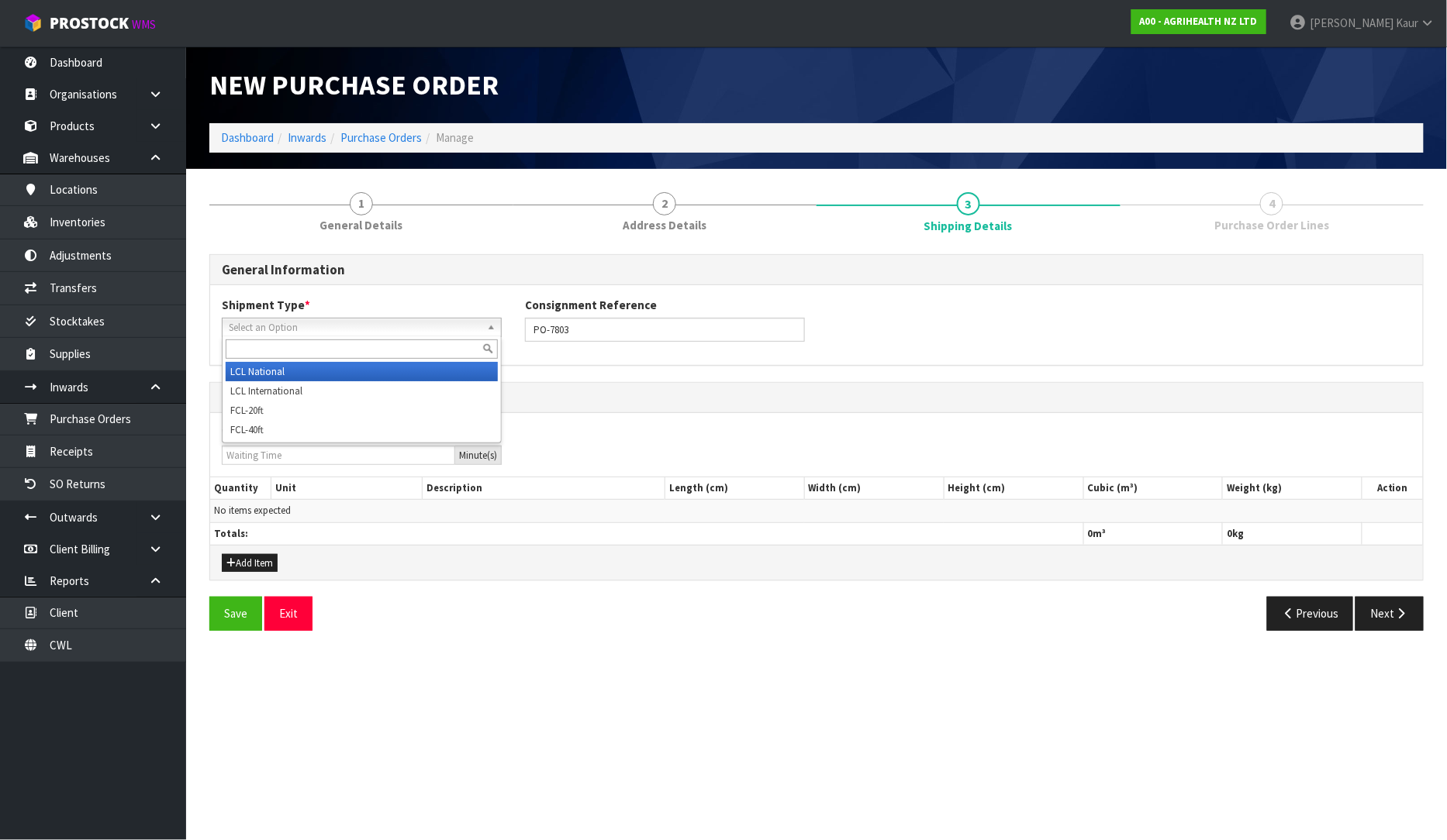
click at [304, 379] on li "LCL National" at bounding box center [361, 372] width 272 height 20
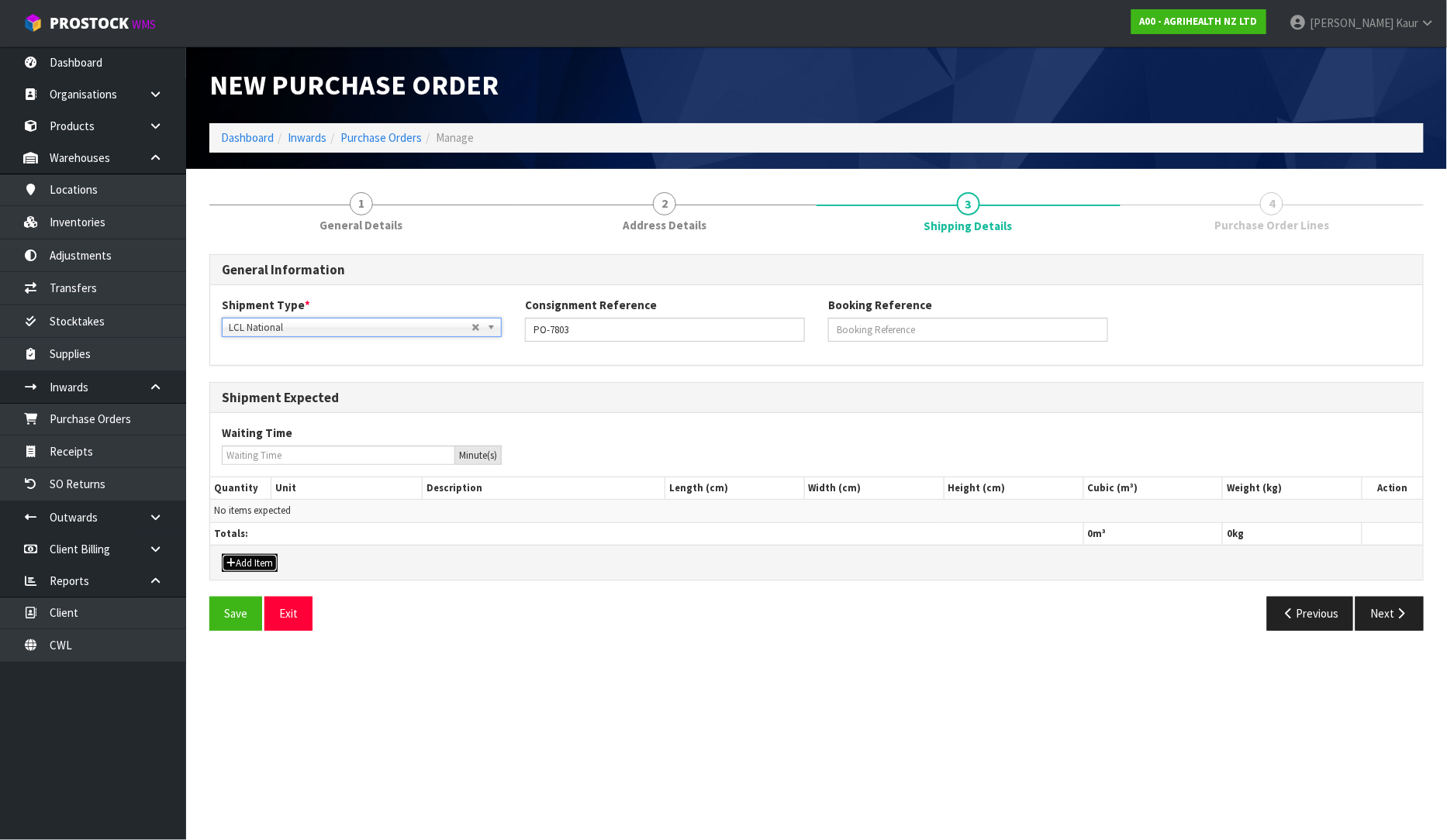
click at [267, 564] on button "Add Item" at bounding box center [250, 564] width 56 height 19
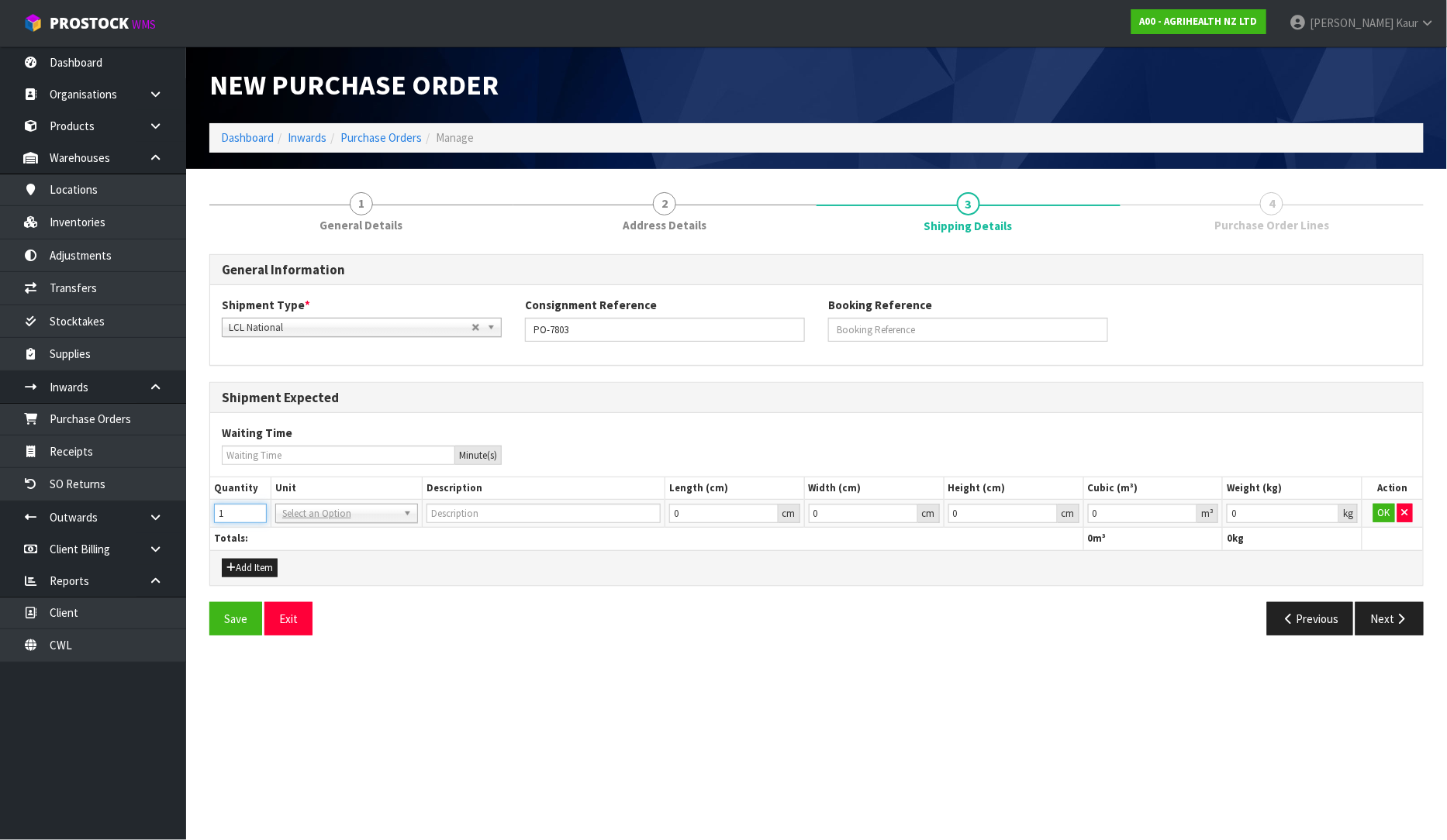
click at [253, 512] on input "1" at bounding box center [240, 514] width 53 height 20
click at [253, 512] on input "2" at bounding box center [240, 514] width 53 height 20
type input "3"
click at [253, 512] on input "3" at bounding box center [240, 514] width 53 height 20
click at [305, 535] on input "text" at bounding box center [346, 536] width 135 height 20
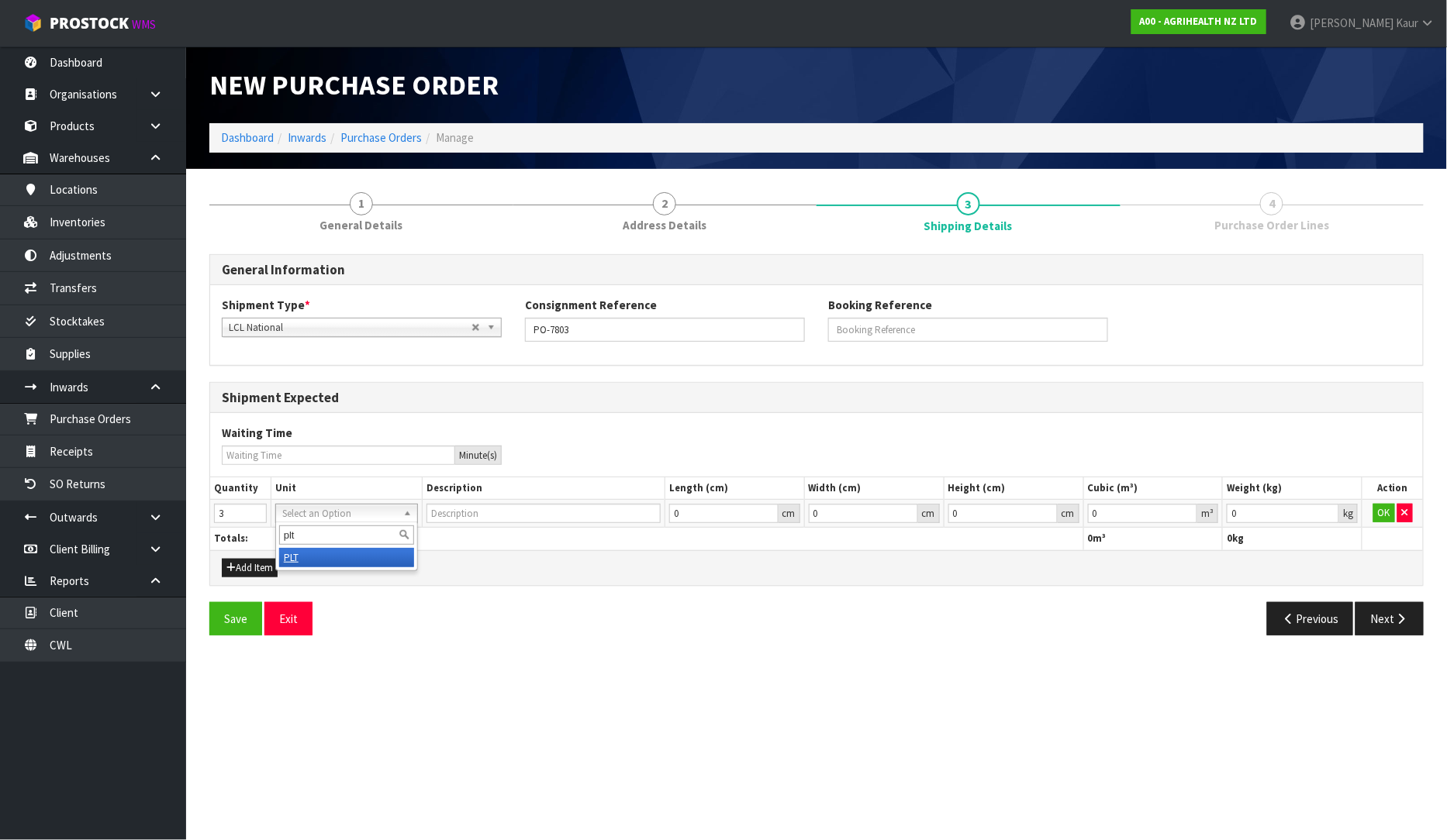
type input "plt"
type input "PALLET"
type input "0.000001"
click at [1189, 510] on input "0.000001" at bounding box center [1143, 514] width 110 height 20
type input "0.001"
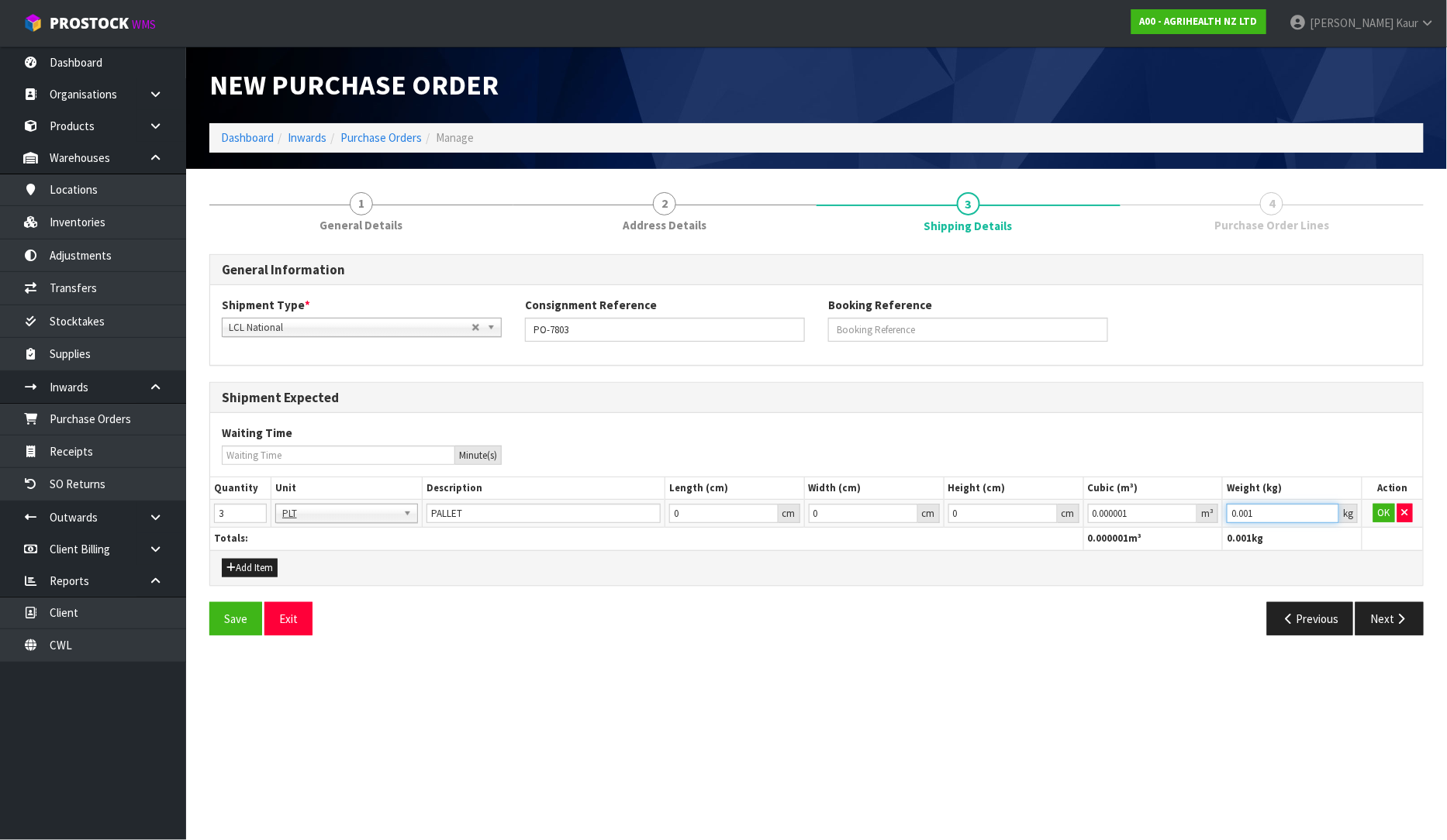
click at [1328, 513] on input "0.001" at bounding box center [1283, 514] width 112 height 20
click at [1386, 517] on button "OK" at bounding box center [1384, 513] width 22 height 19
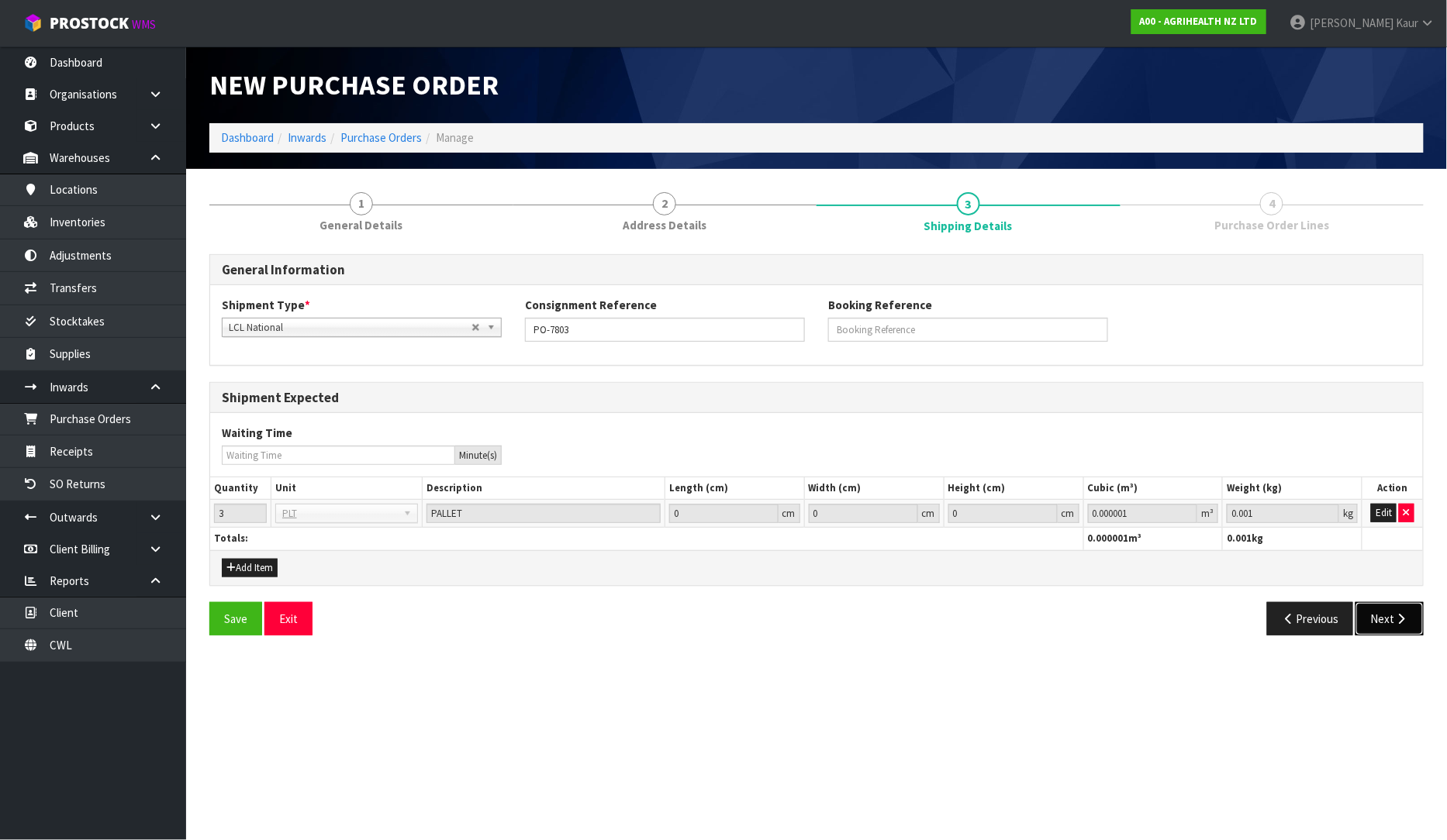
click at [1381, 628] on button "Next" at bounding box center [1390, 618] width 68 height 33
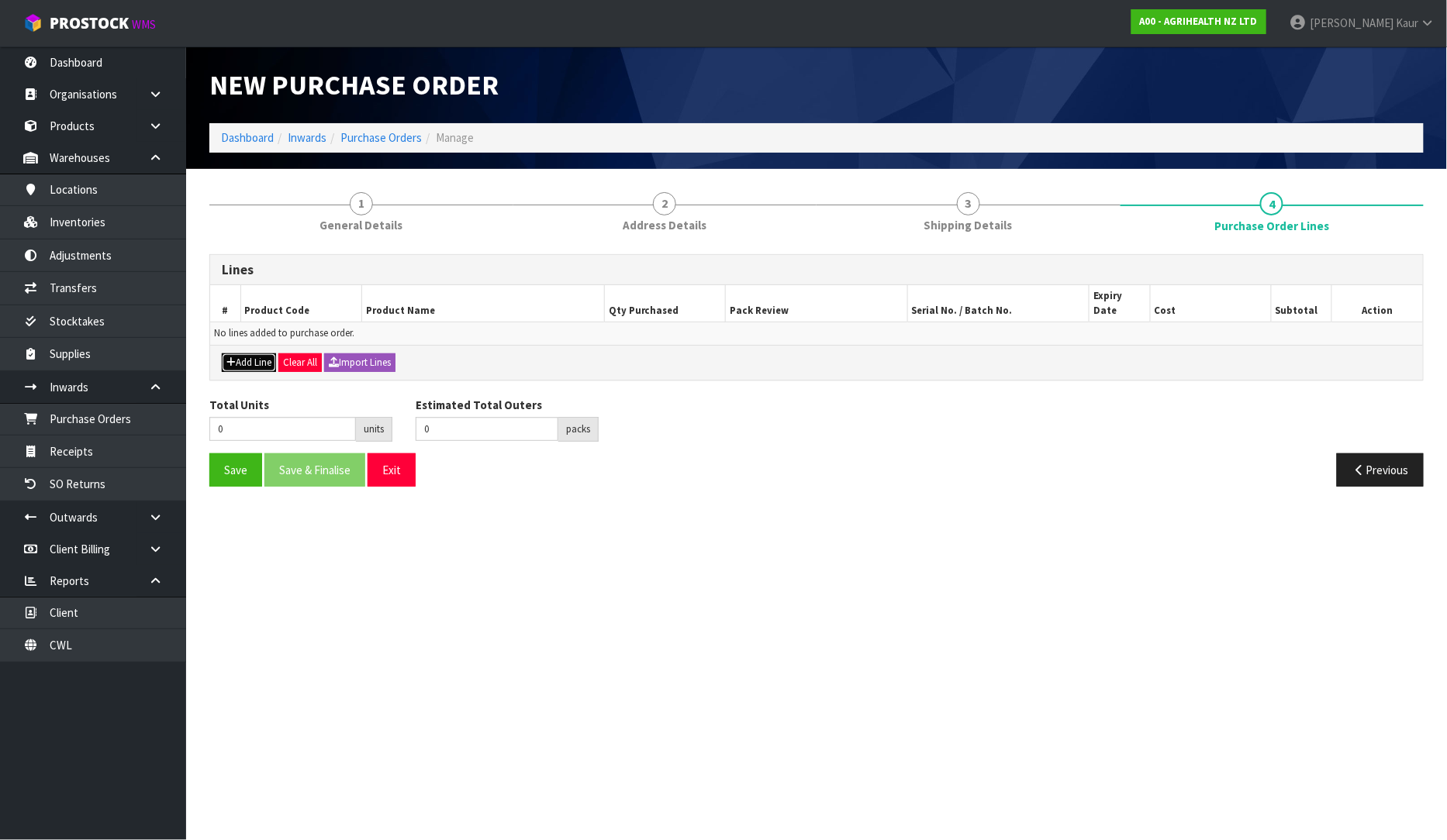
click at [250, 354] on button "Add Line" at bounding box center [249, 363] width 54 height 19
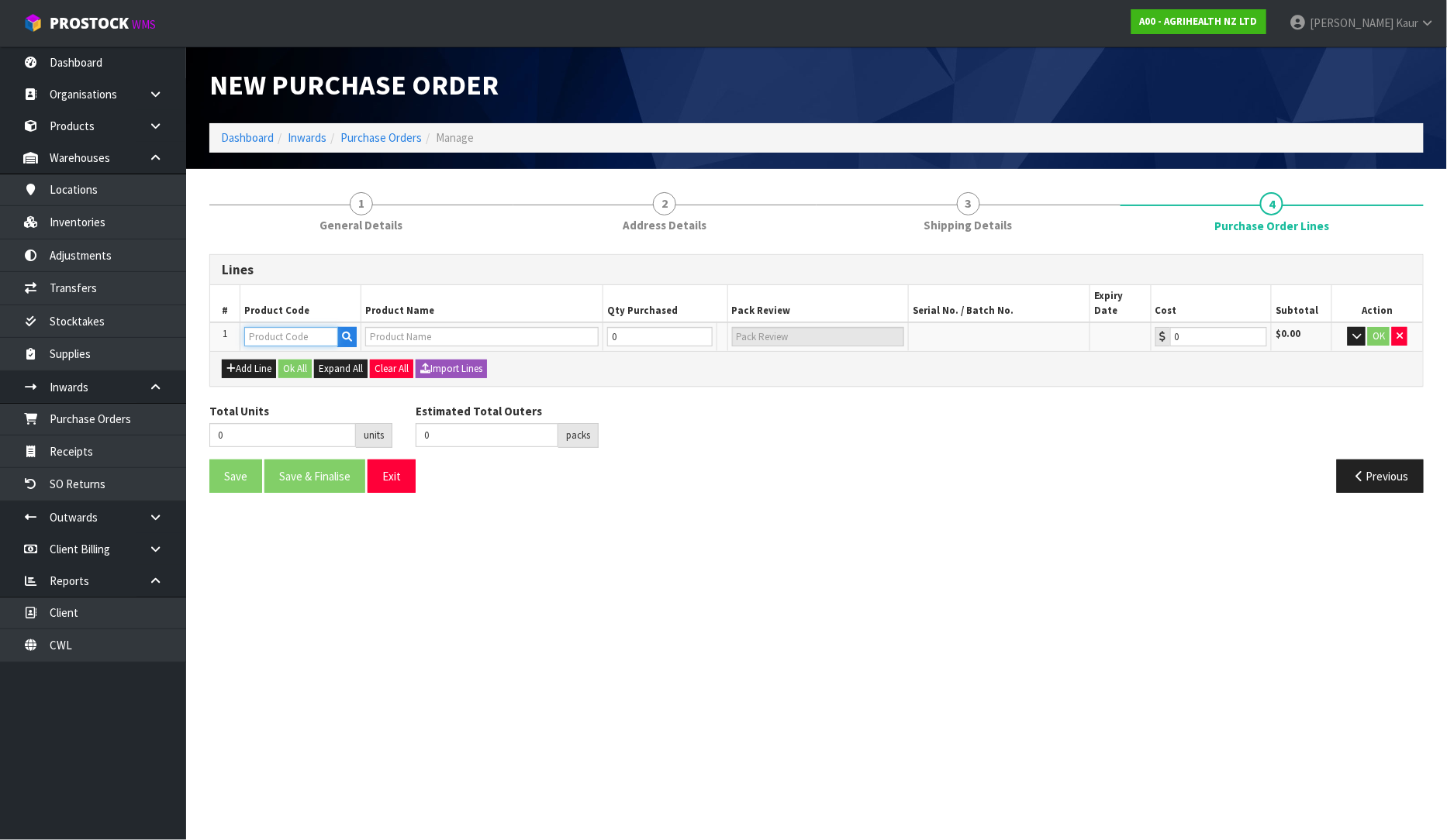
click at [267, 328] on input "text" at bounding box center [291, 337] width 94 height 20
type input "3200"
type input "CYCLASE 100ML PLASTIC RVM"
type input "0.00"
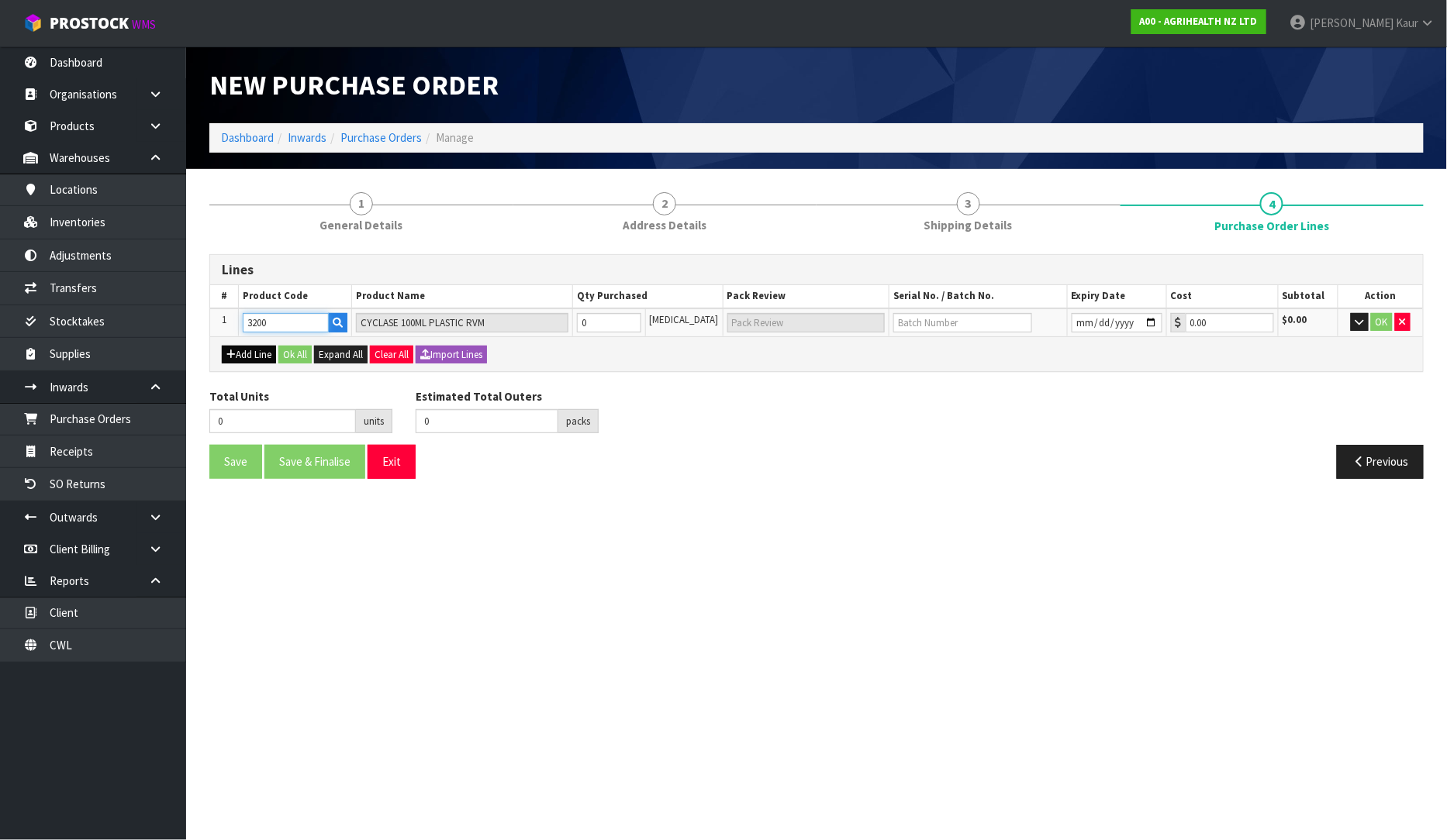
type input "3200"
click at [249, 350] on button "Add Line" at bounding box center [249, 354] width 54 height 19
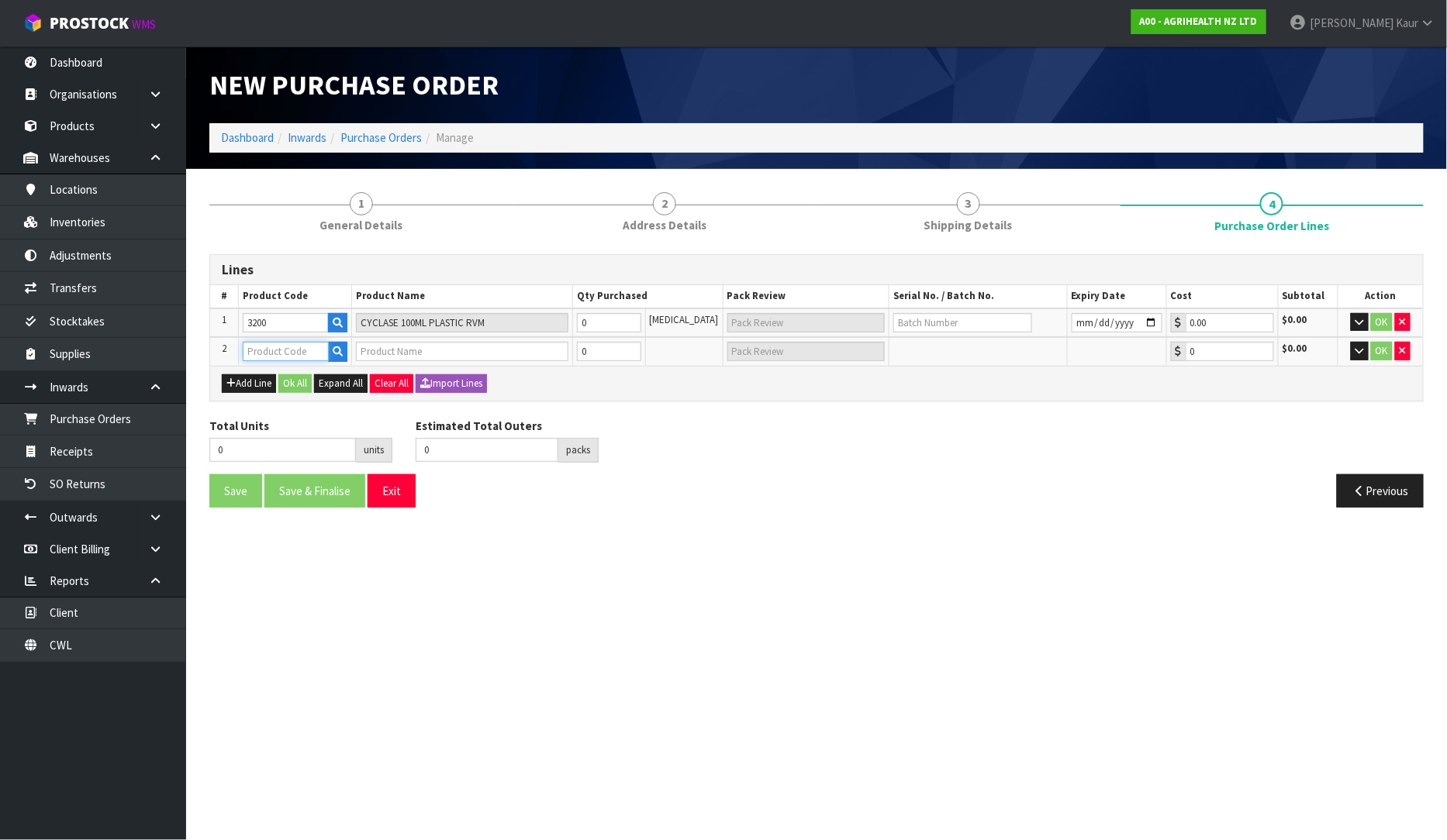
click at [256, 350] on input "text" at bounding box center [285, 352] width 86 height 20
type input "3200"
type input "CYCLASE 100ML PLASTIC RVM"
type input "0.00"
type input "3200"
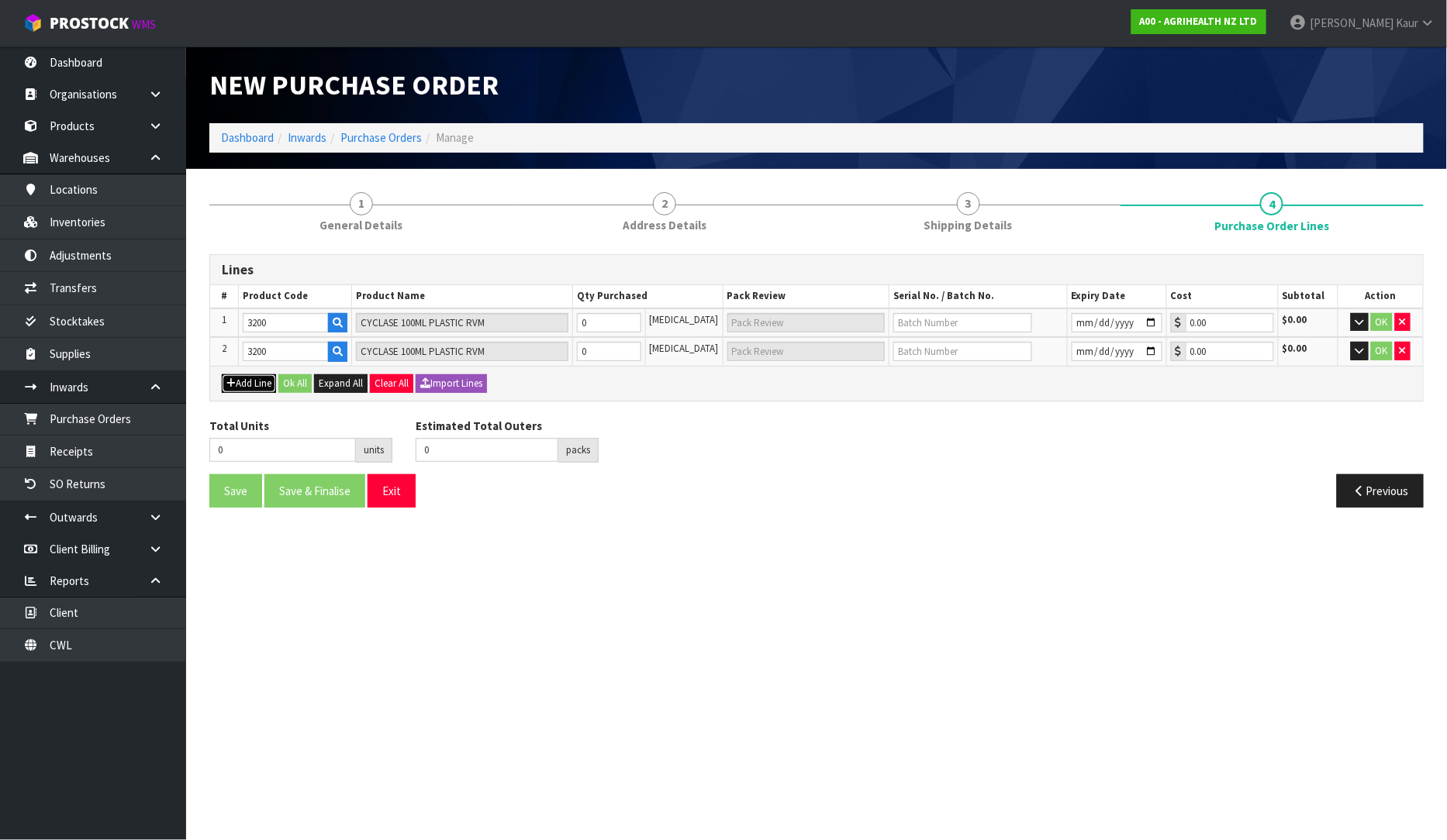
click at [257, 390] on button "Add Line" at bounding box center [249, 383] width 54 height 19
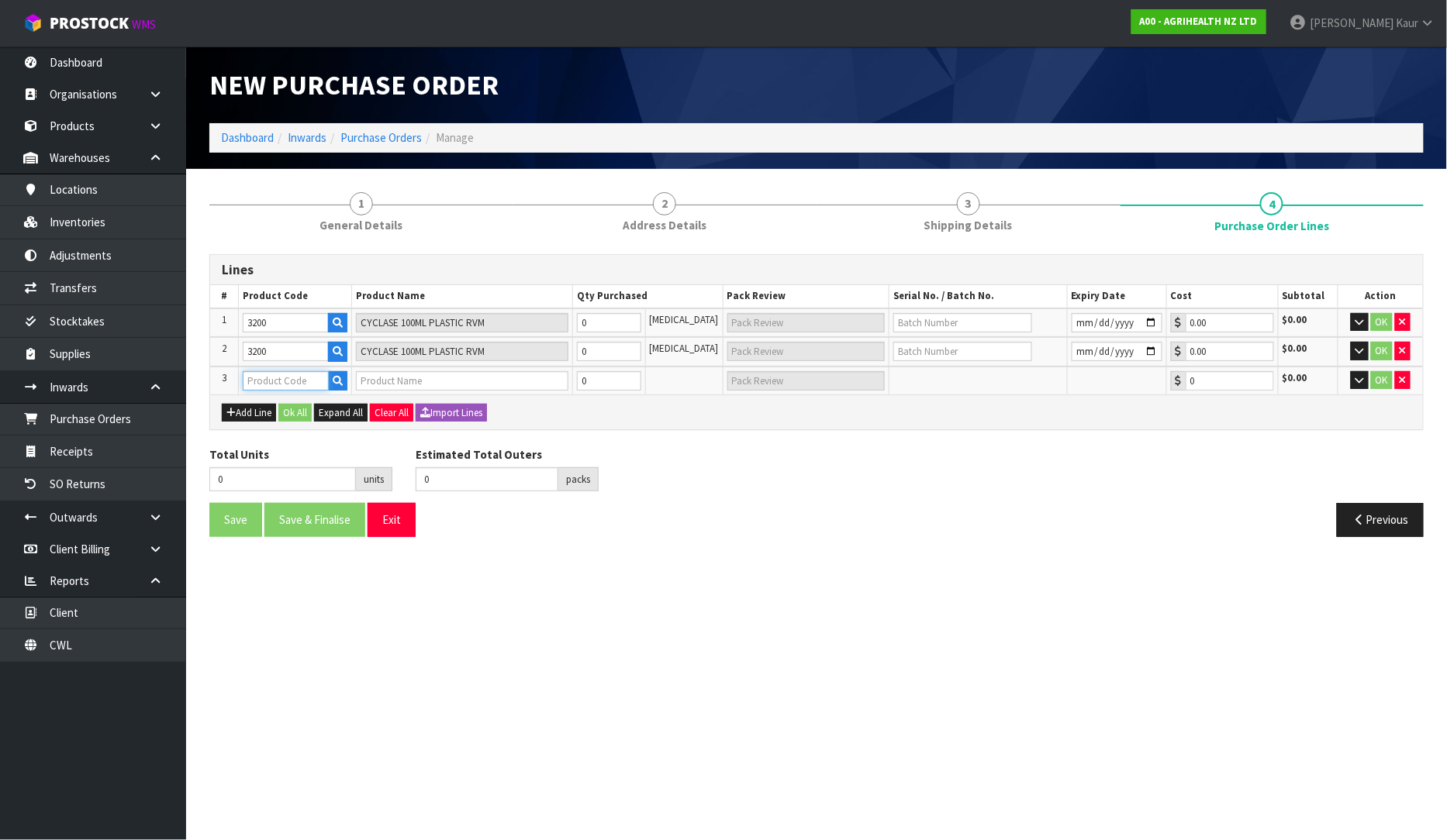
click at [268, 373] on input "text" at bounding box center [285, 381] width 86 height 20
type input "3200"
type input "CYCLASE 100ML PLASTIC RVM"
type input "0.00"
type input "3200"
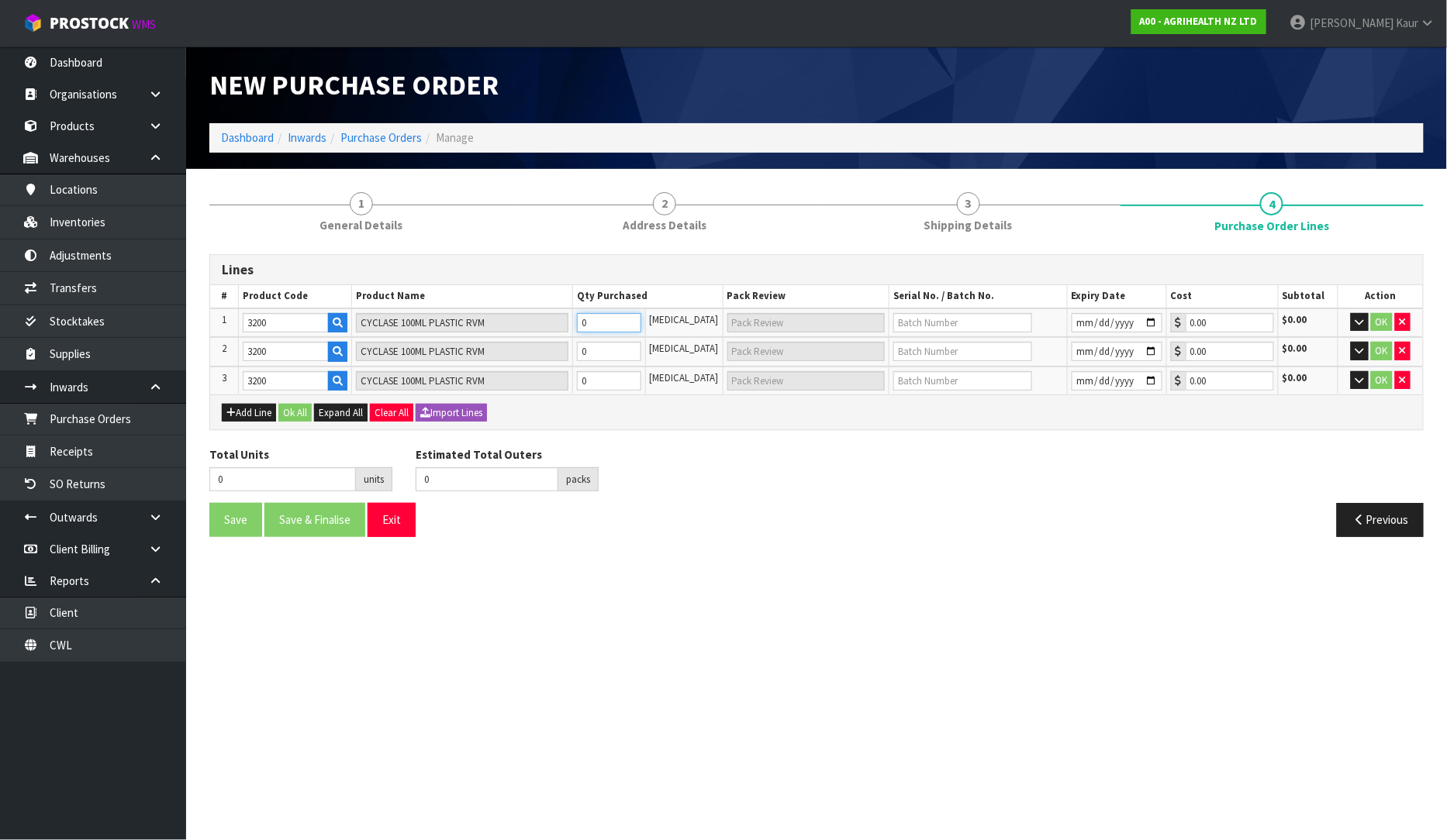
click at [628, 322] on input "0" at bounding box center [609, 323] width 65 height 20
type input "1"
type input "1 [MEDICAL_DATA]"
type input "19"
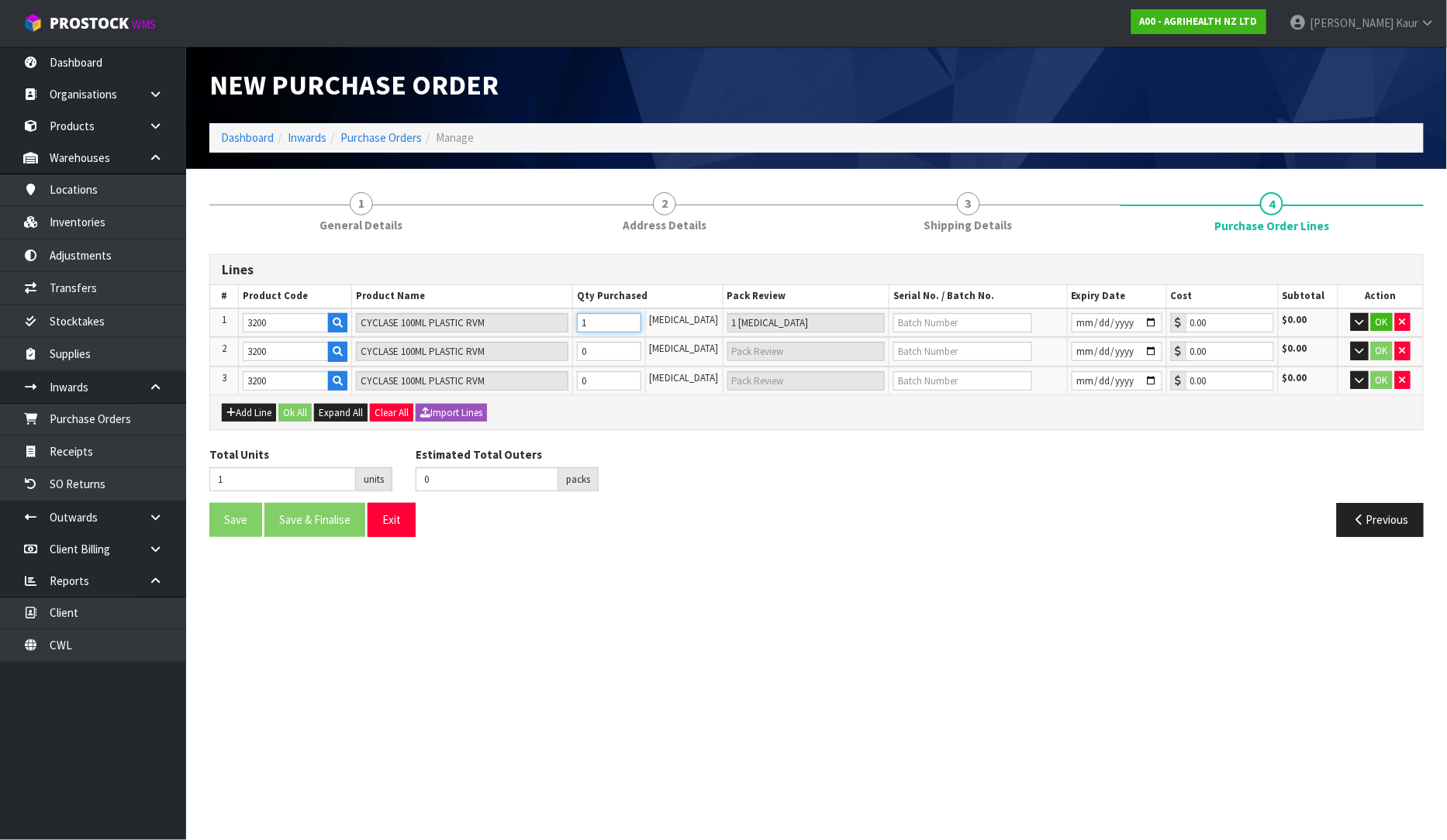
type input "19"
type input "19 [MEDICAL_DATA]"
type input "190"
type input "1"
type input "190"
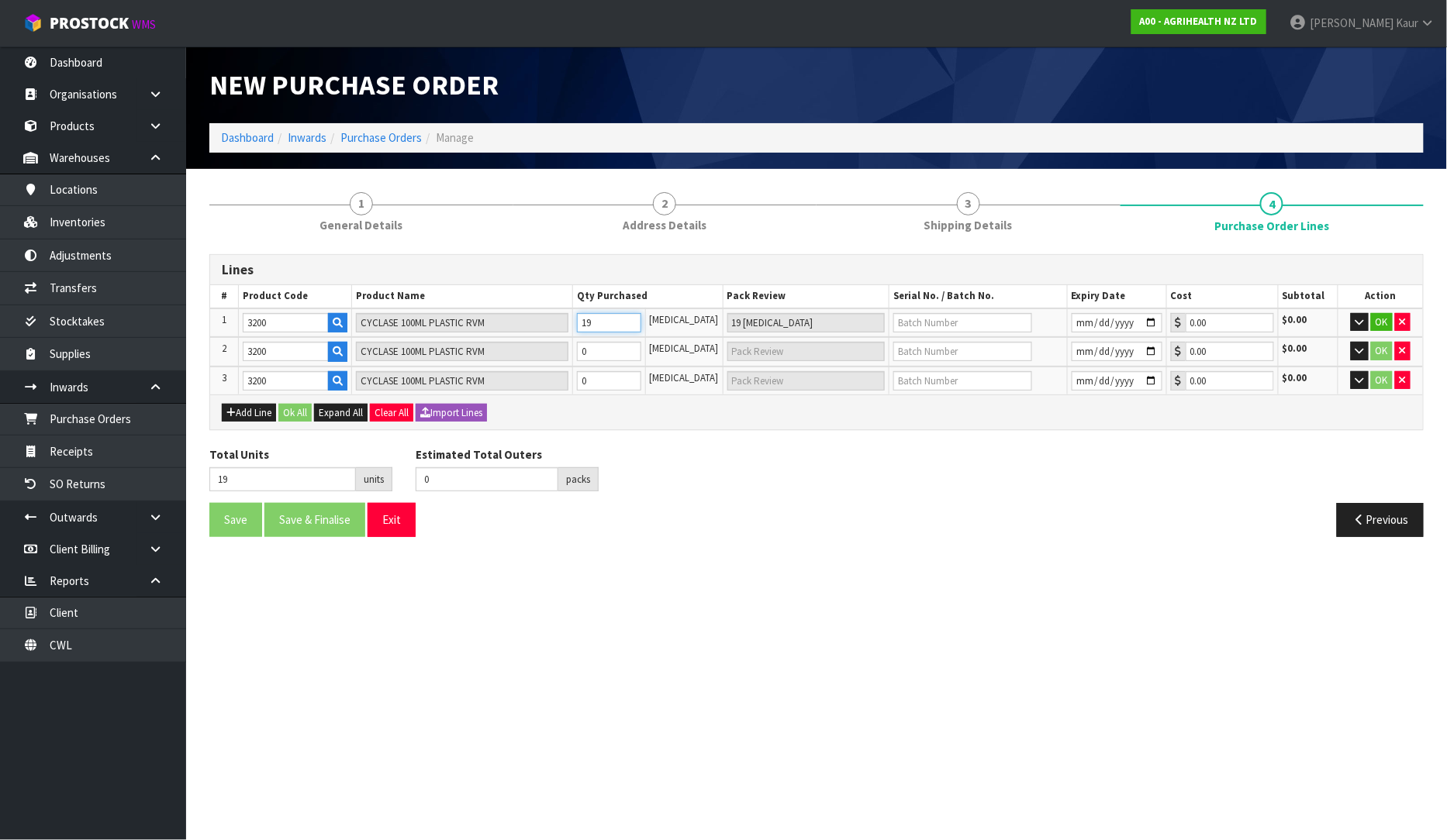
type input "1 CTN + 90 [MEDICAL_DATA]"
type input "1900"
type input "19"
type input "1900"
type input "19 CTN"
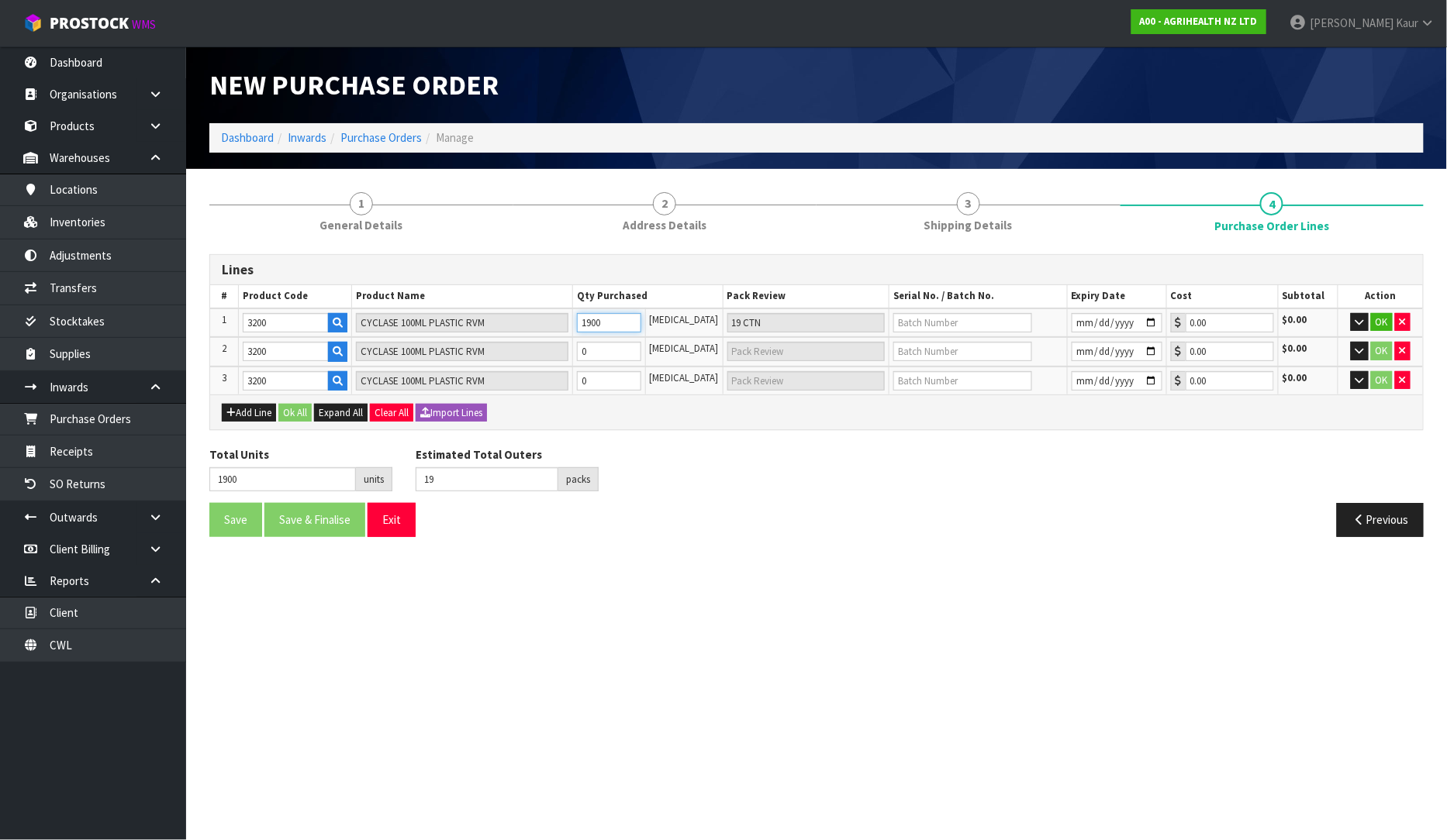
type input "1900"
click at [621, 350] on input "0" at bounding box center [609, 352] width 65 height 20
type input "1901"
type input "1"
type input "1 [MEDICAL_DATA]"
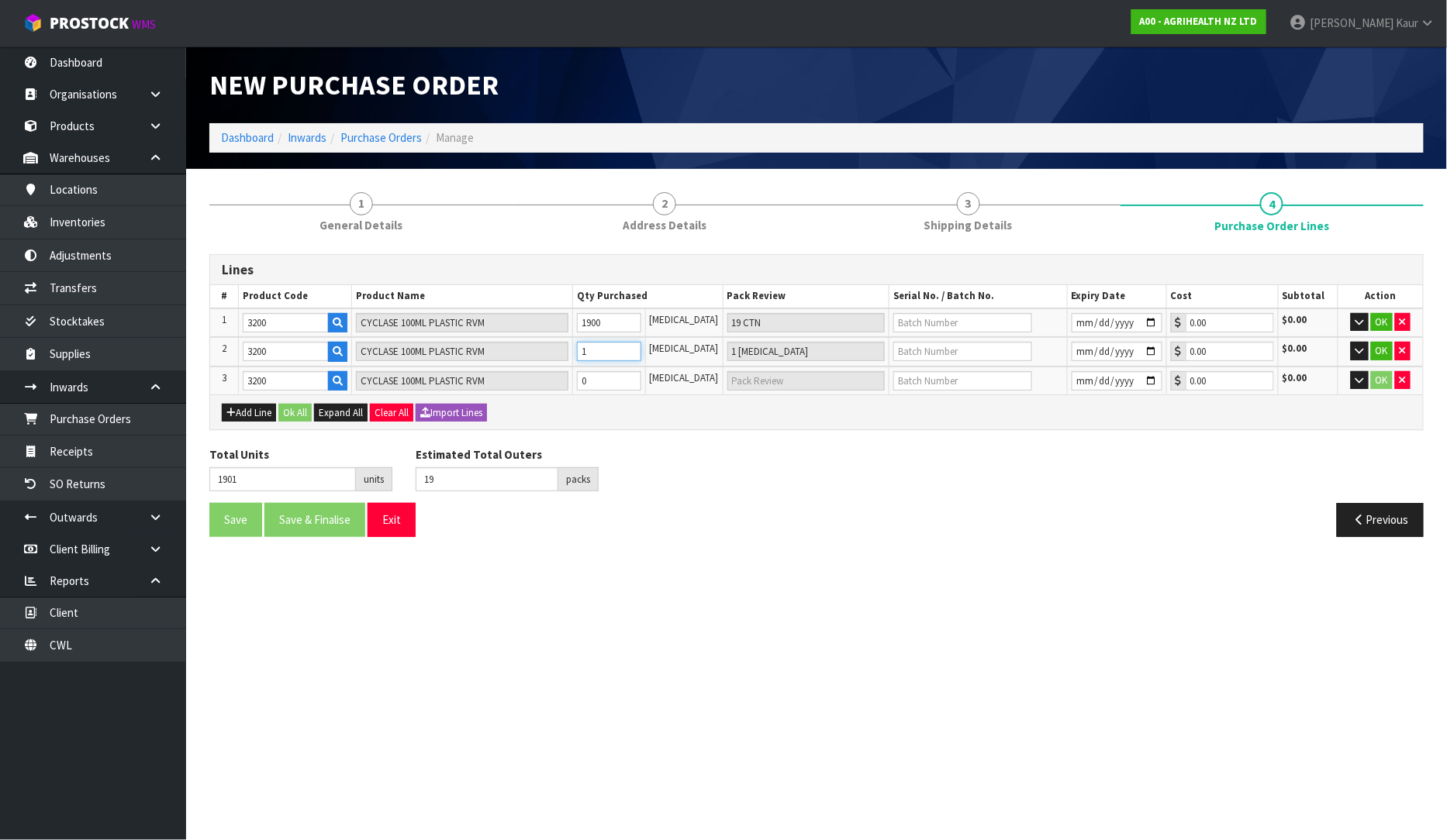
type input "1919"
type input "19"
type input "19 [MEDICAL_DATA]"
type input "2090"
type input "20"
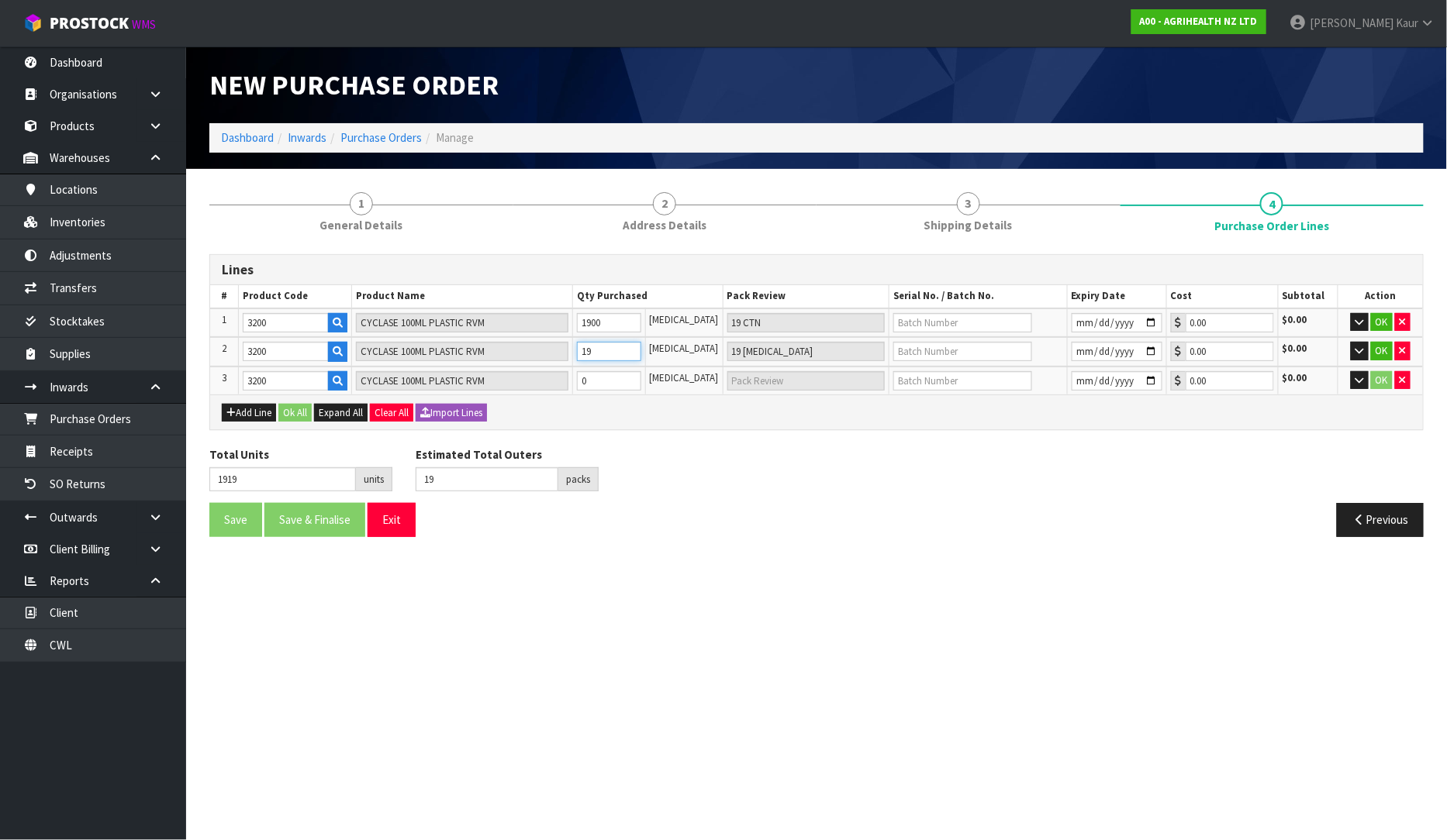
type input "190"
type input "1 CTN + 90 [MEDICAL_DATA]"
type input "3800"
type input "38"
type input "1900"
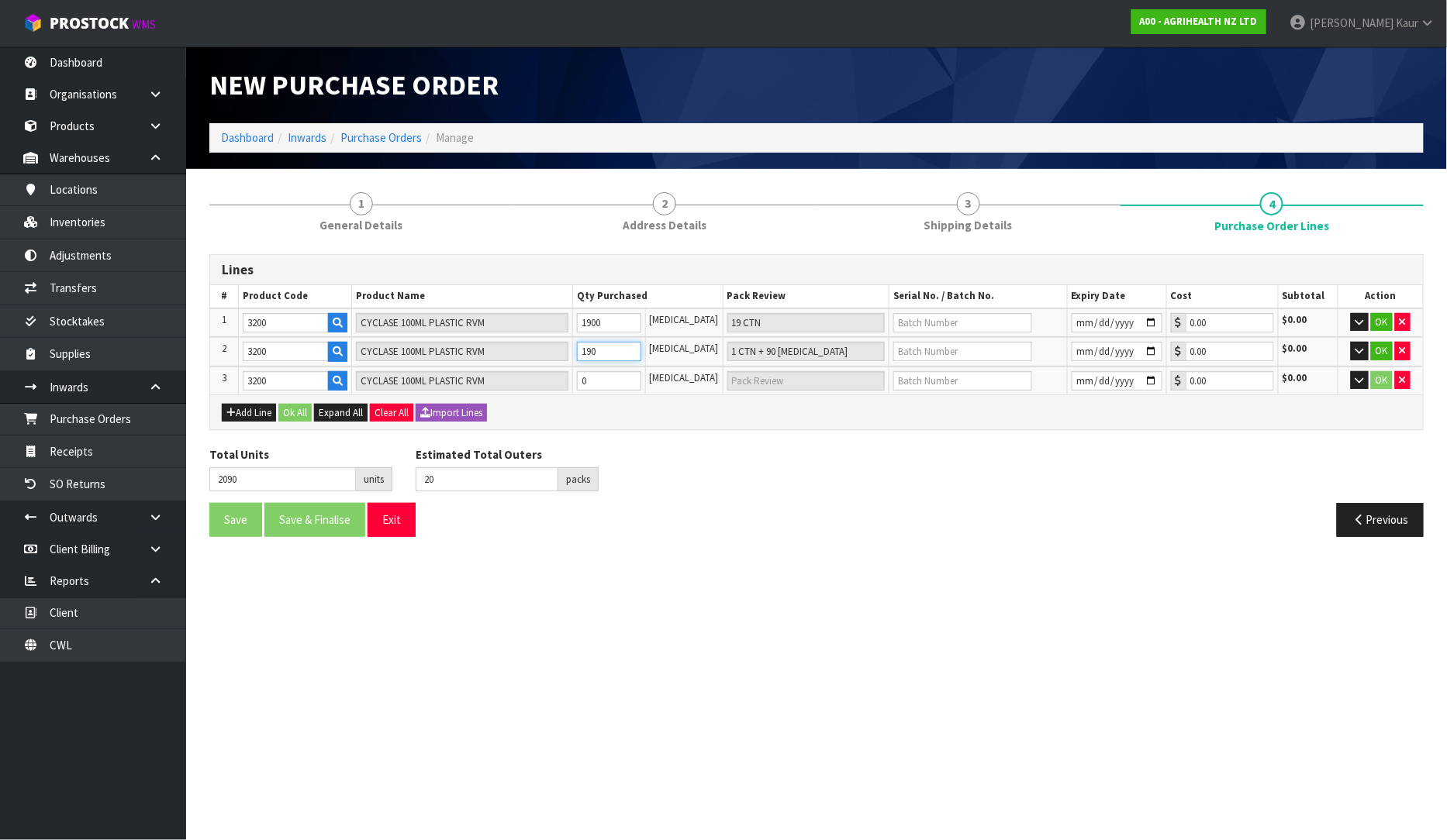
type input "19 CTN"
type input "1900"
click at [607, 384] on input "0" at bounding box center [609, 381] width 65 height 20
type input "3801"
type input "1"
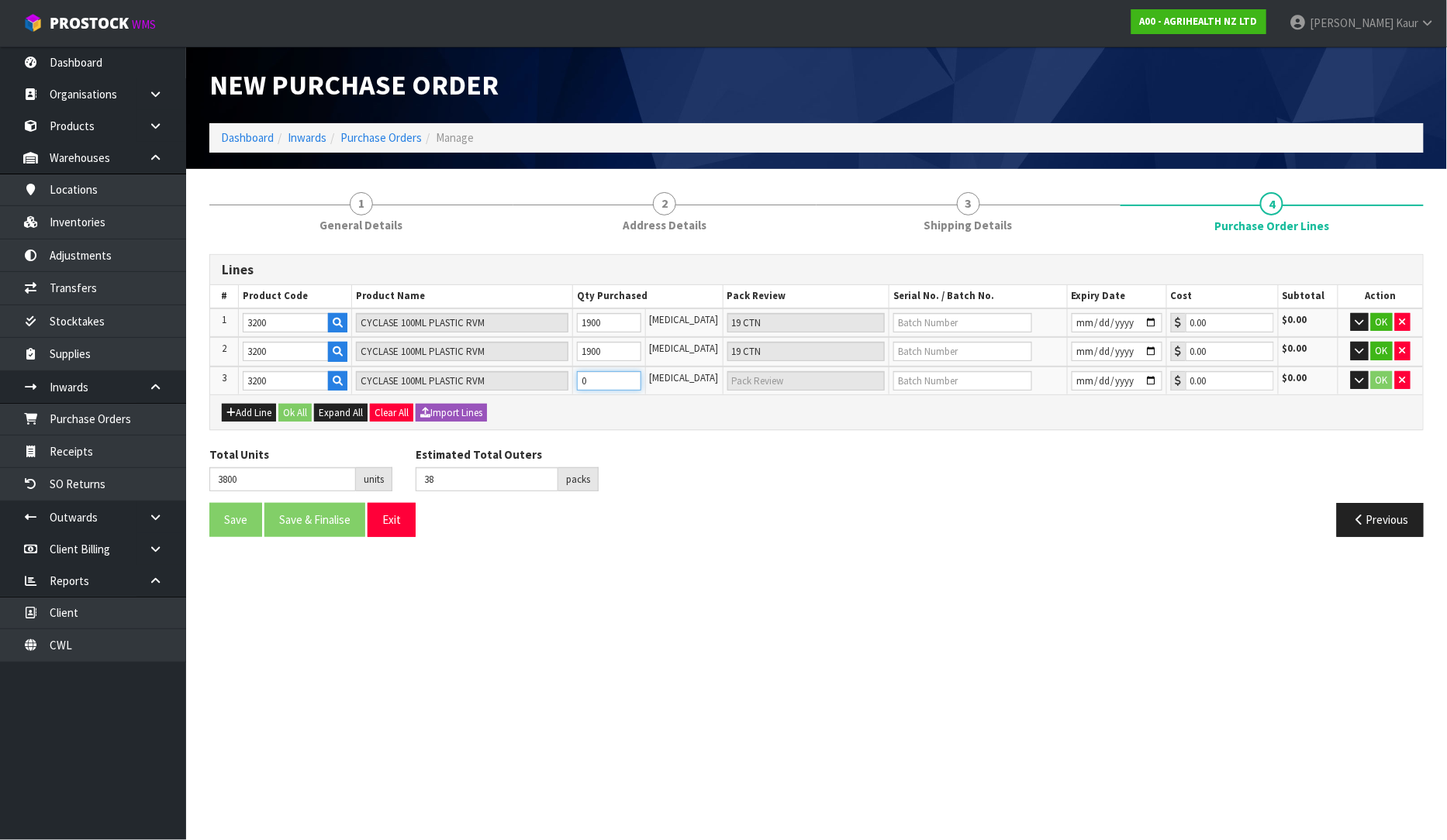
type input "1 [MEDICAL_DATA]"
type input "3819"
type input "19"
type input "19 [MEDICAL_DATA]"
type input "3990"
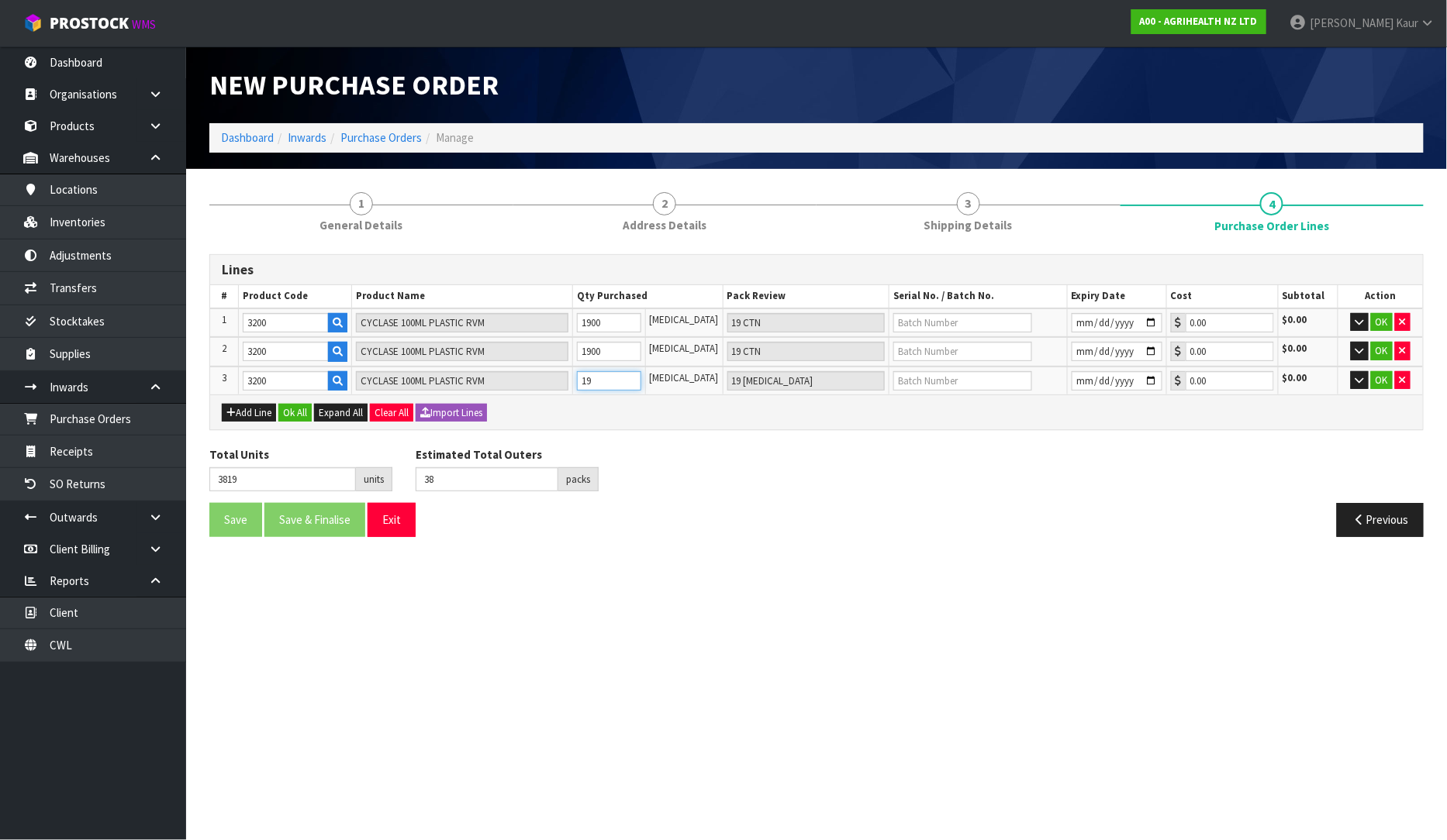
type input "39"
type input "190"
type input "1 CTN + 90 [MEDICAL_DATA]"
type input "5700"
type input "57"
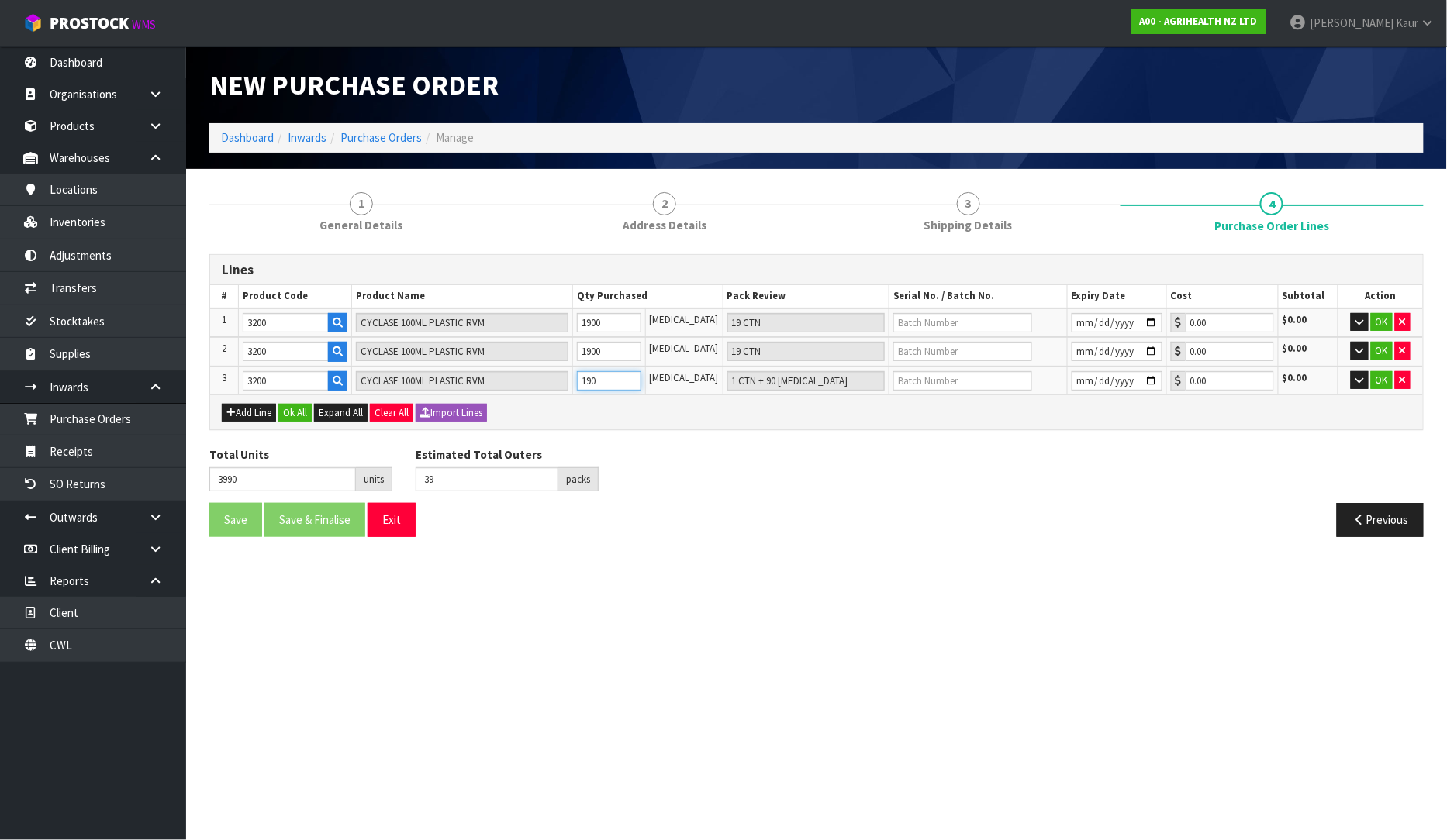
type input "1900"
type input "19 CTN"
type input "1900"
click at [908, 326] on input "text" at bounding box center [962, 323] width 139 height 20
paste input "CP3625"
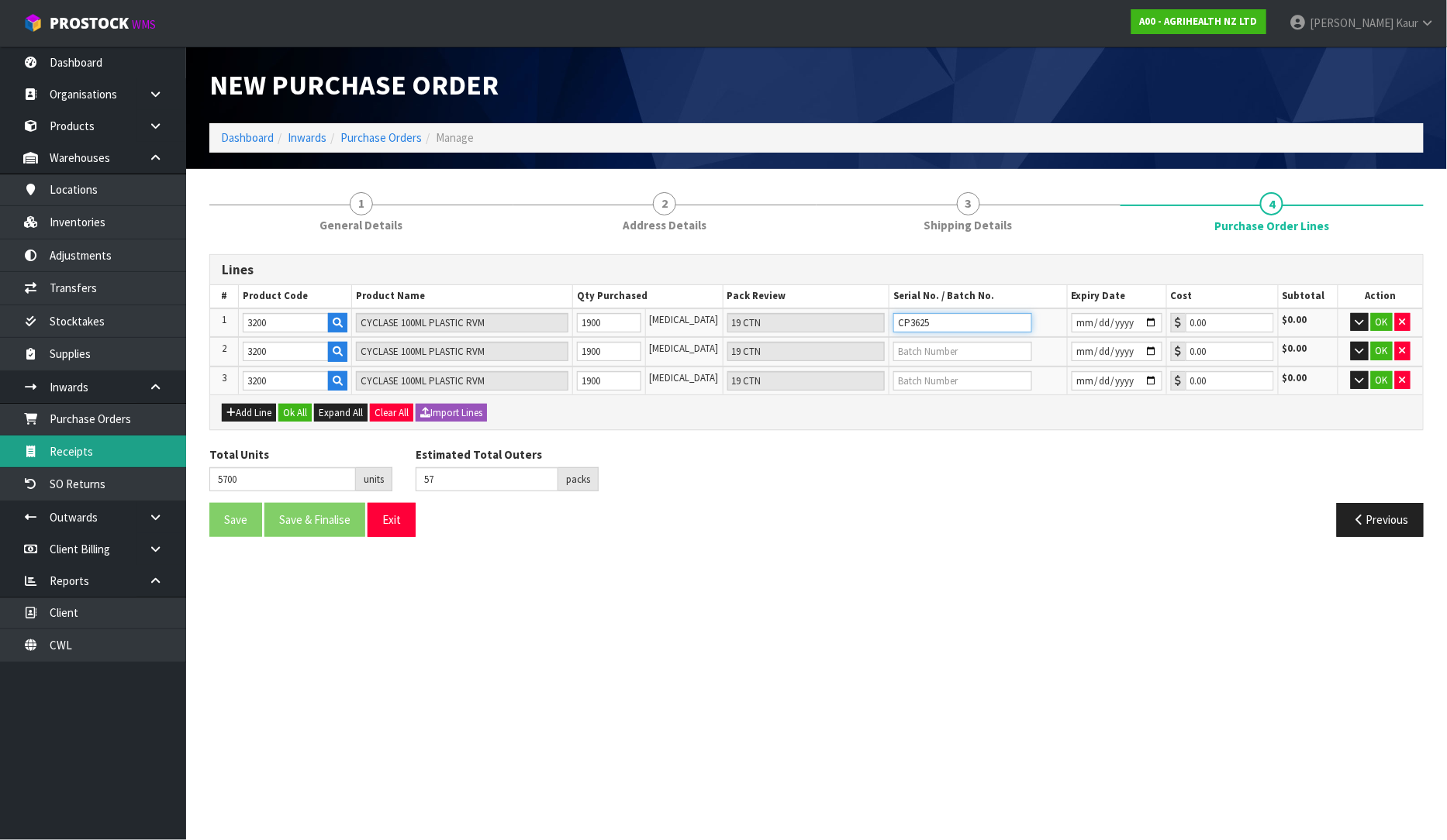
type input "CP3625"
click at [570, 375] on tr "3 3200 CYCLASE 100ML PLASTIC RVM 1900 [MEDICAL_DATA] 19 CTN 0.00 $0.00 OK" at bounding box center [816, 381] width 1213 height 29
type input "3801"
type input "38"
type input "1"
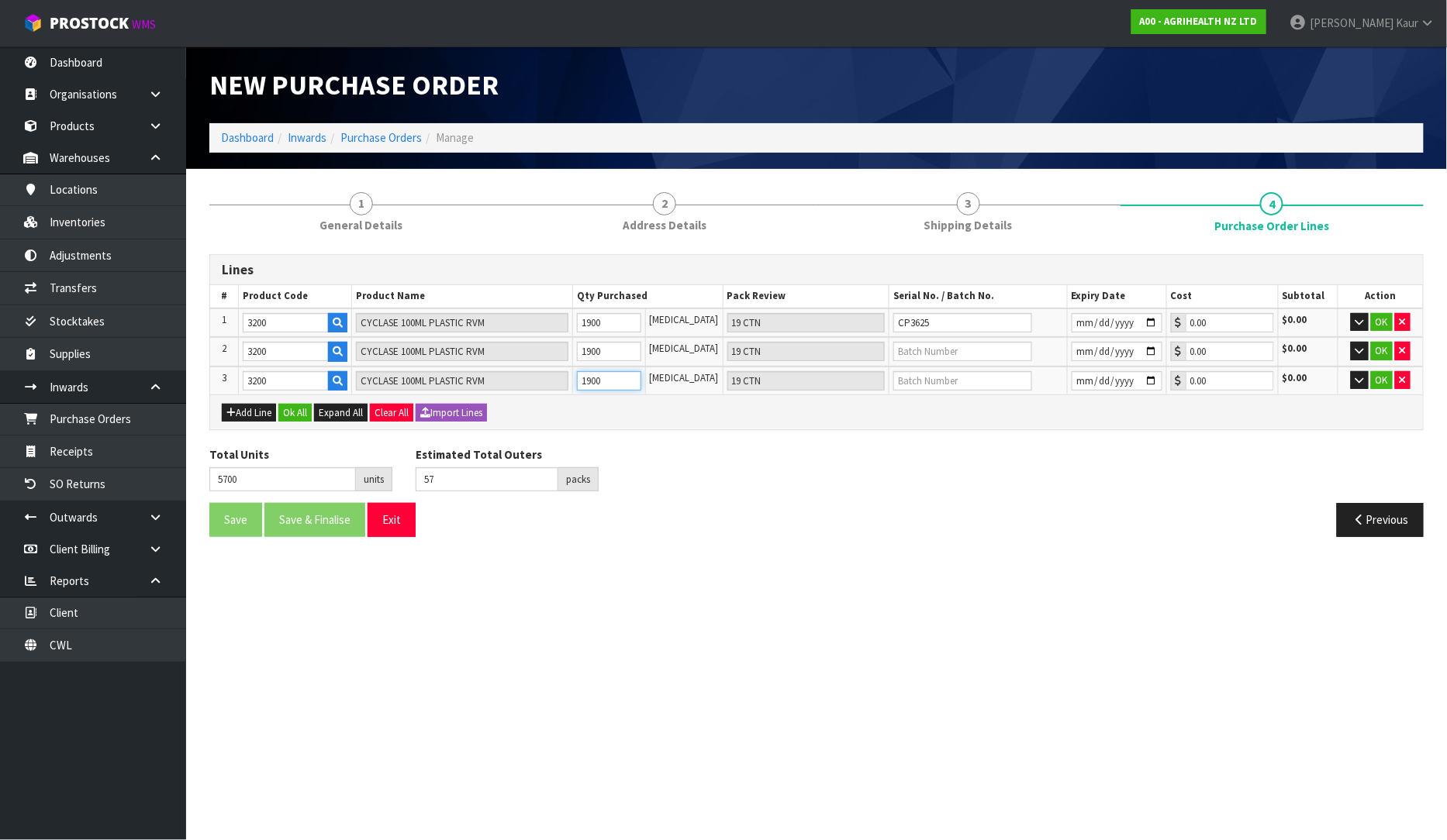
type input "1 [MEDICAL_DATA]"
type input "3818"
type input "18"
type input "18 [MEDICAL_DATA]"
type input "3980"
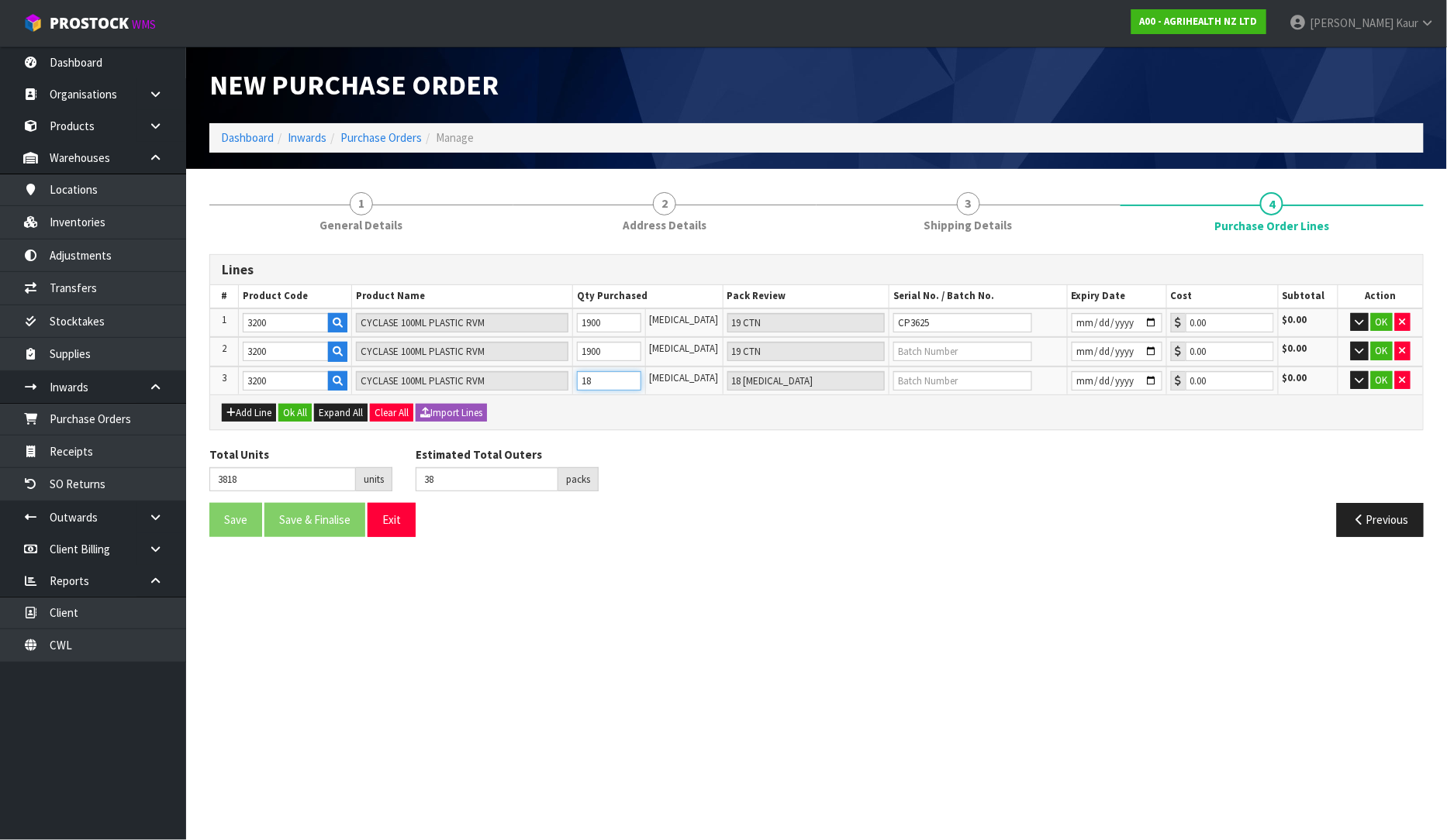
type input "39"
type input "180"
type input "1 CTN + 80 [MEDICAL_DATA]"
type input "5600"
type input "56"
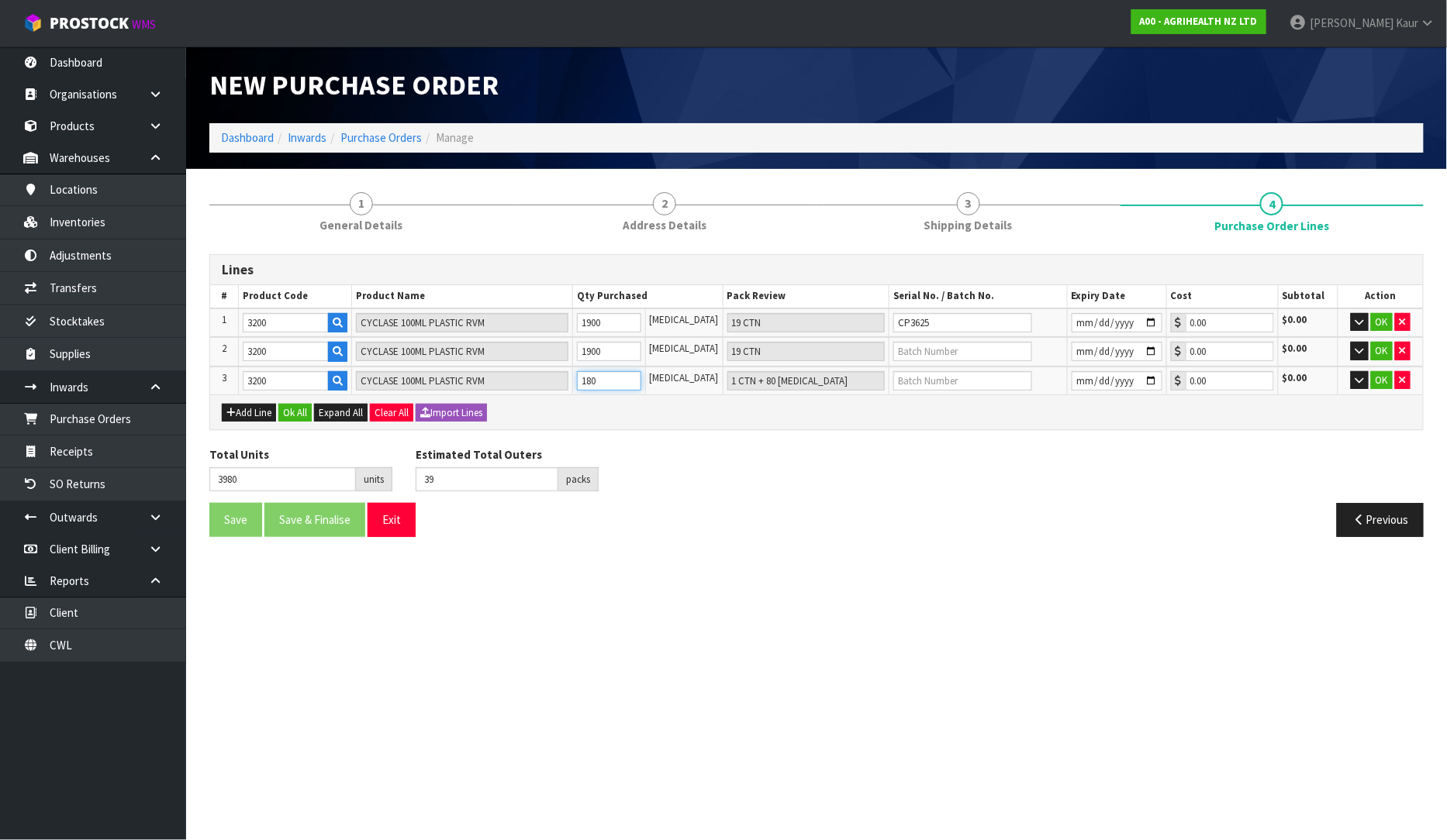
type input "1800"
type input "18 CTN"
type input "1800"
click at [949, 352] on input "text" at bounding box center [962, 352] width 139 height 20
click at [897, 354] on input "text" at bounding box center [962, 352] width 139 height 20
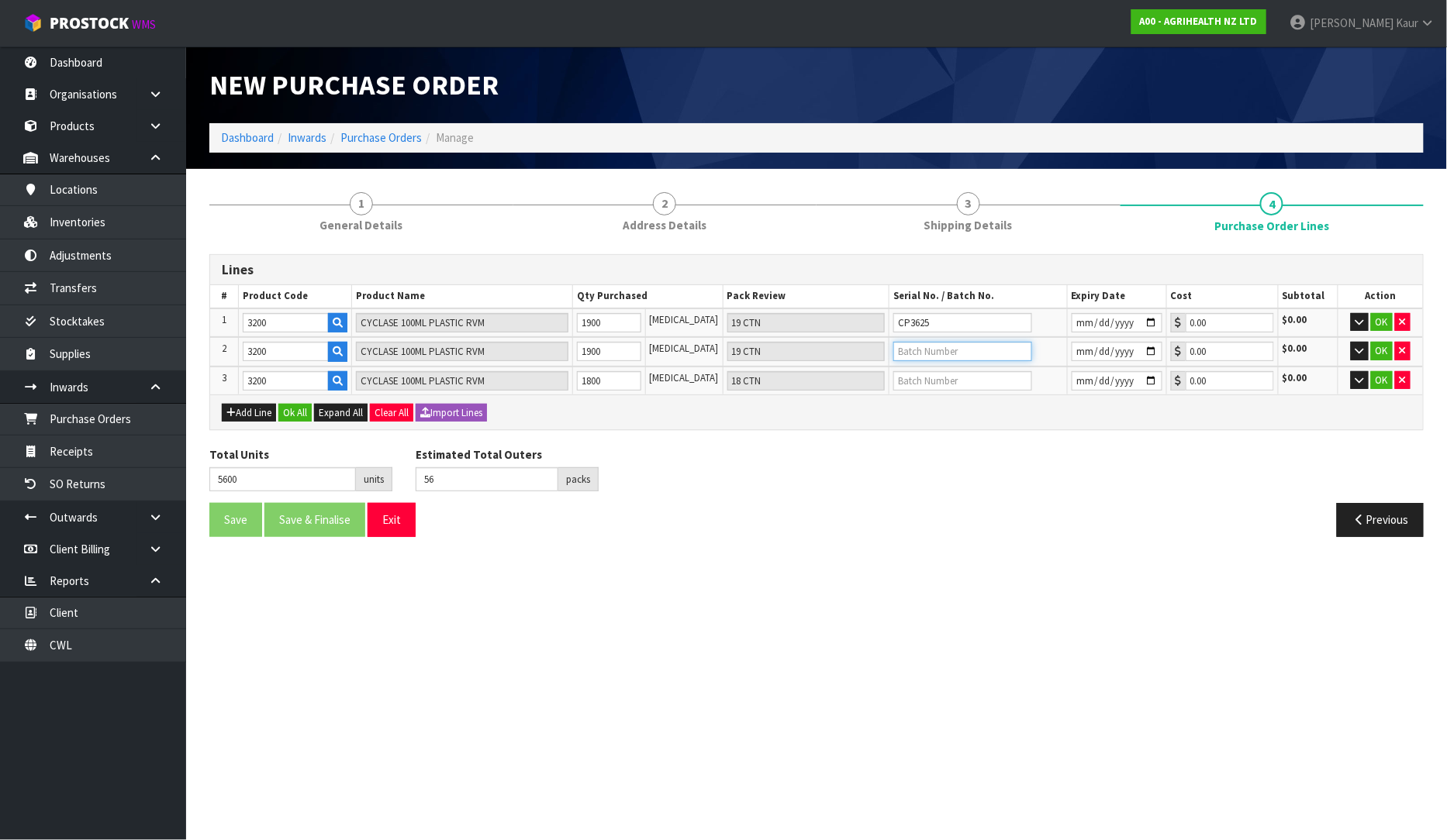
paste input "CP3725"
type input "CP3725"
click at [925, 383] on input "text" at bounding box center [962, 381] width 139 height 20
paste input "CP3825"
type input "CP3825"
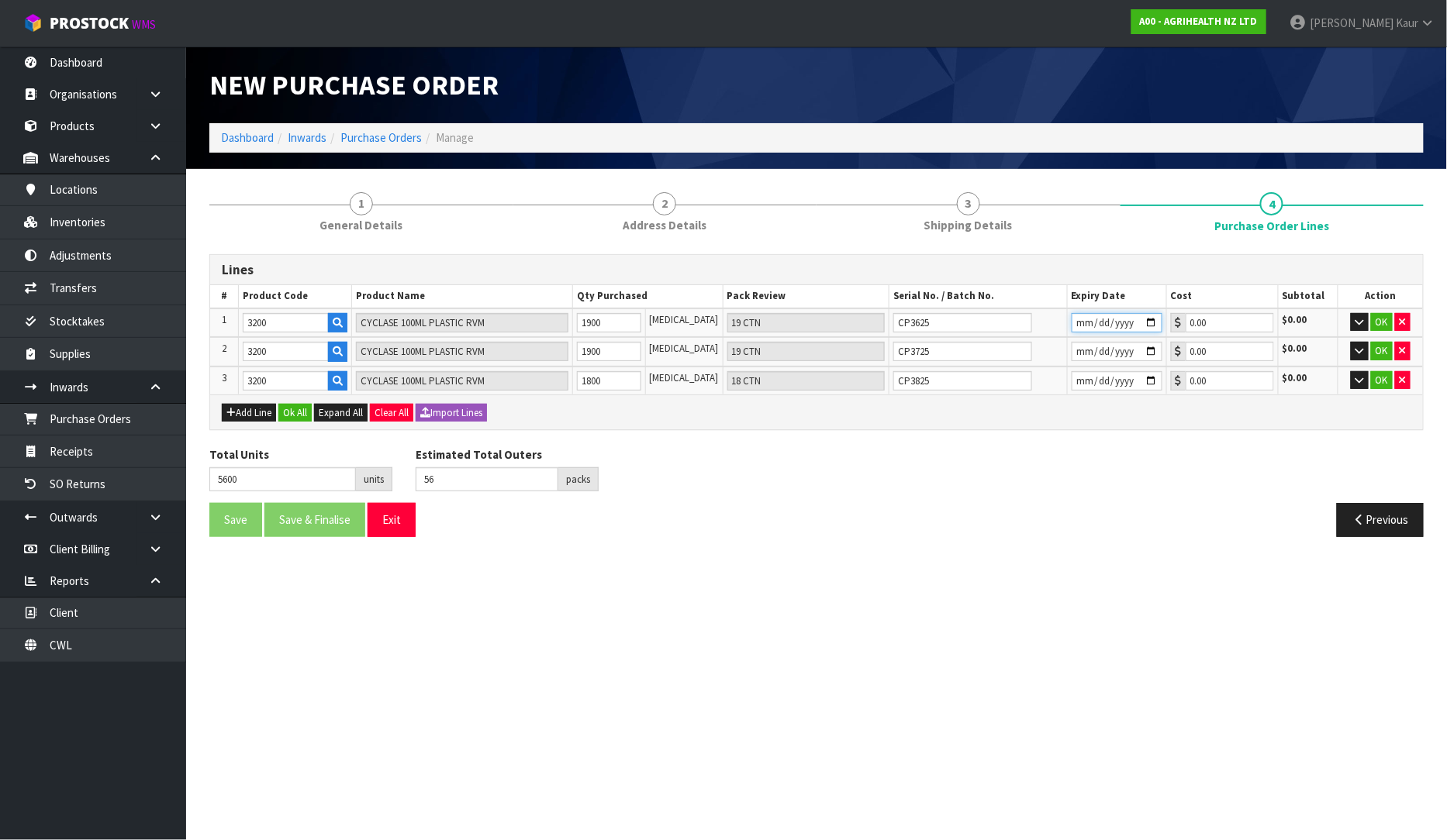
click at [1074, 322] on input "date" at bounding box center [1117, 323] width 91 height 20
type input "[DATE]"
click at [1074, 347] on input "date" at bounding box center [1117, 352] width 91 height 20
type input "[DATE]"
click at [1074, 384] on input "date" at bounding box center [1117, 381] width 91 height 20
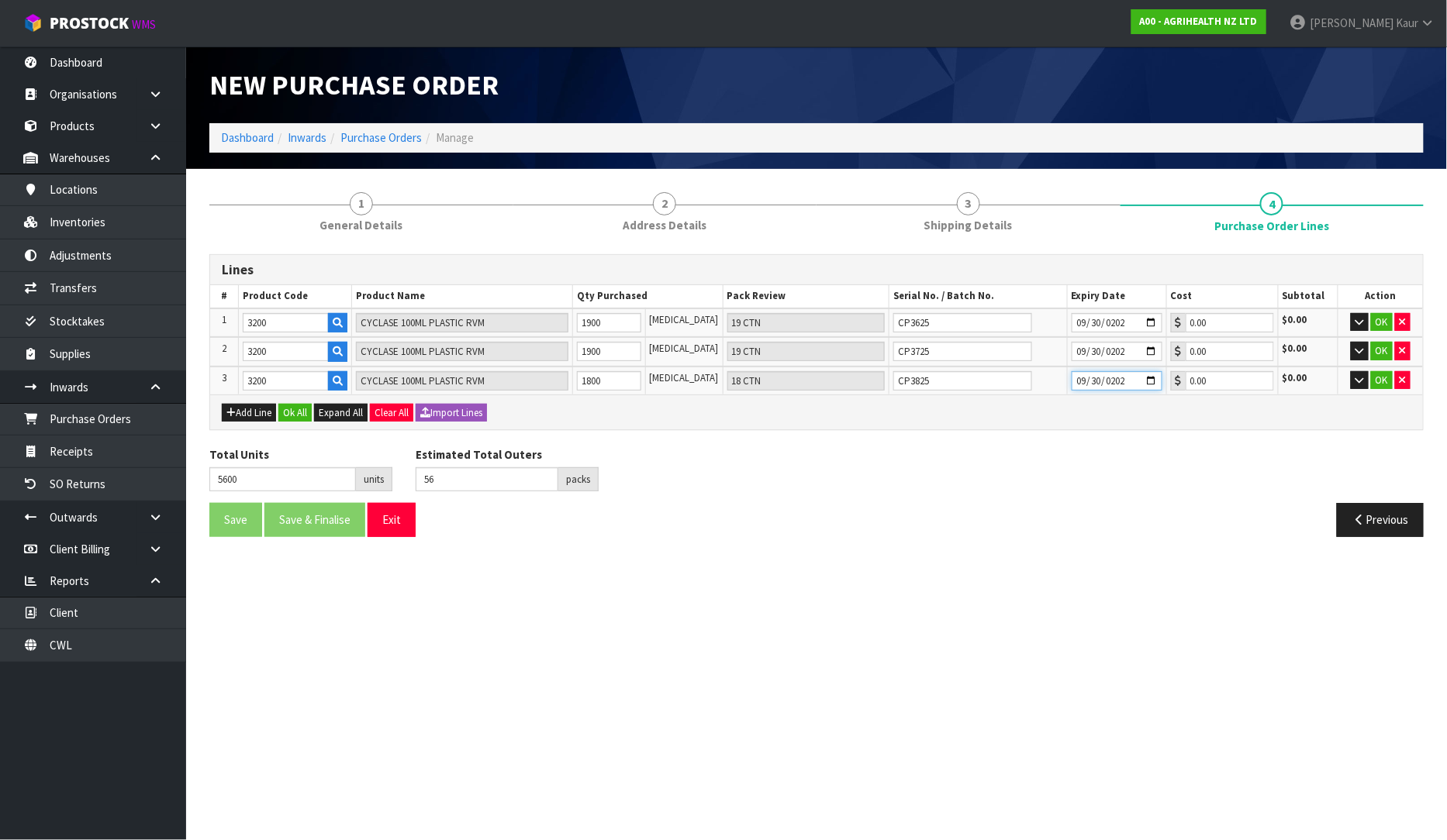
type input "[DATE]"
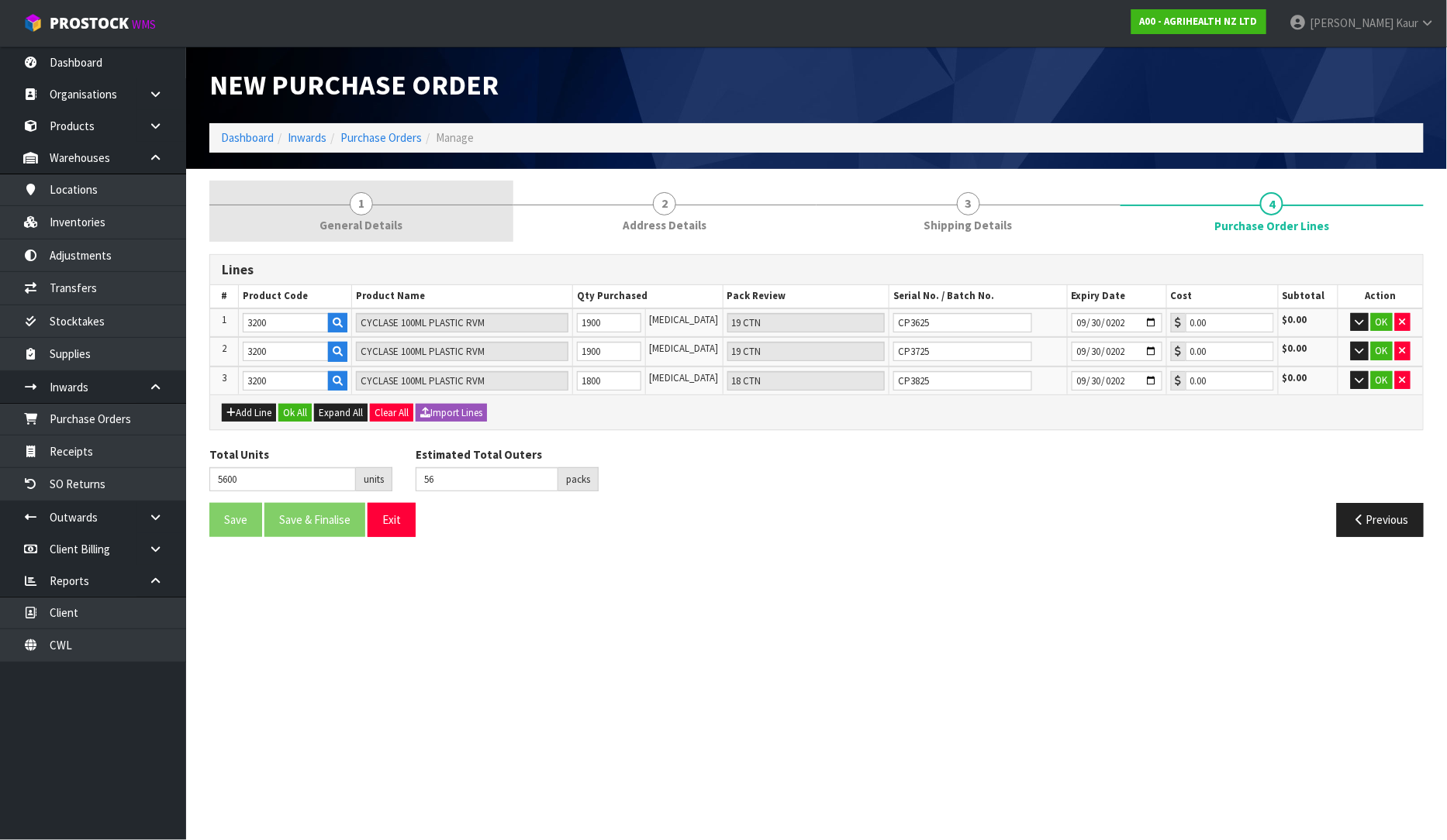
click at [353, 210] on span "1" at bounding box center [362, 204] width 23 height 23
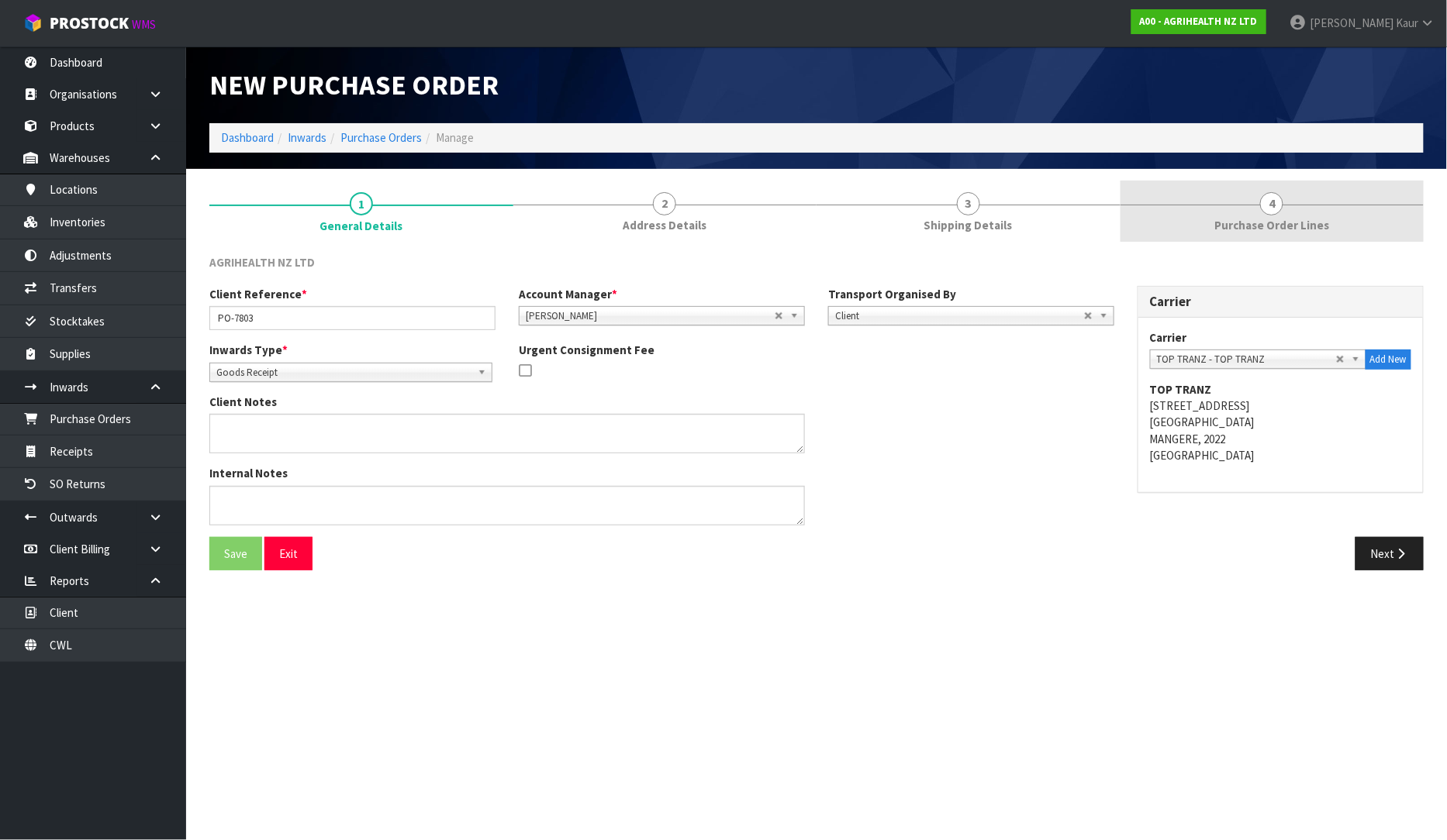
click at [1243, 234] on link "4 Purchase Order Lines" at bounding box center [1272, 211] width 304 height 61
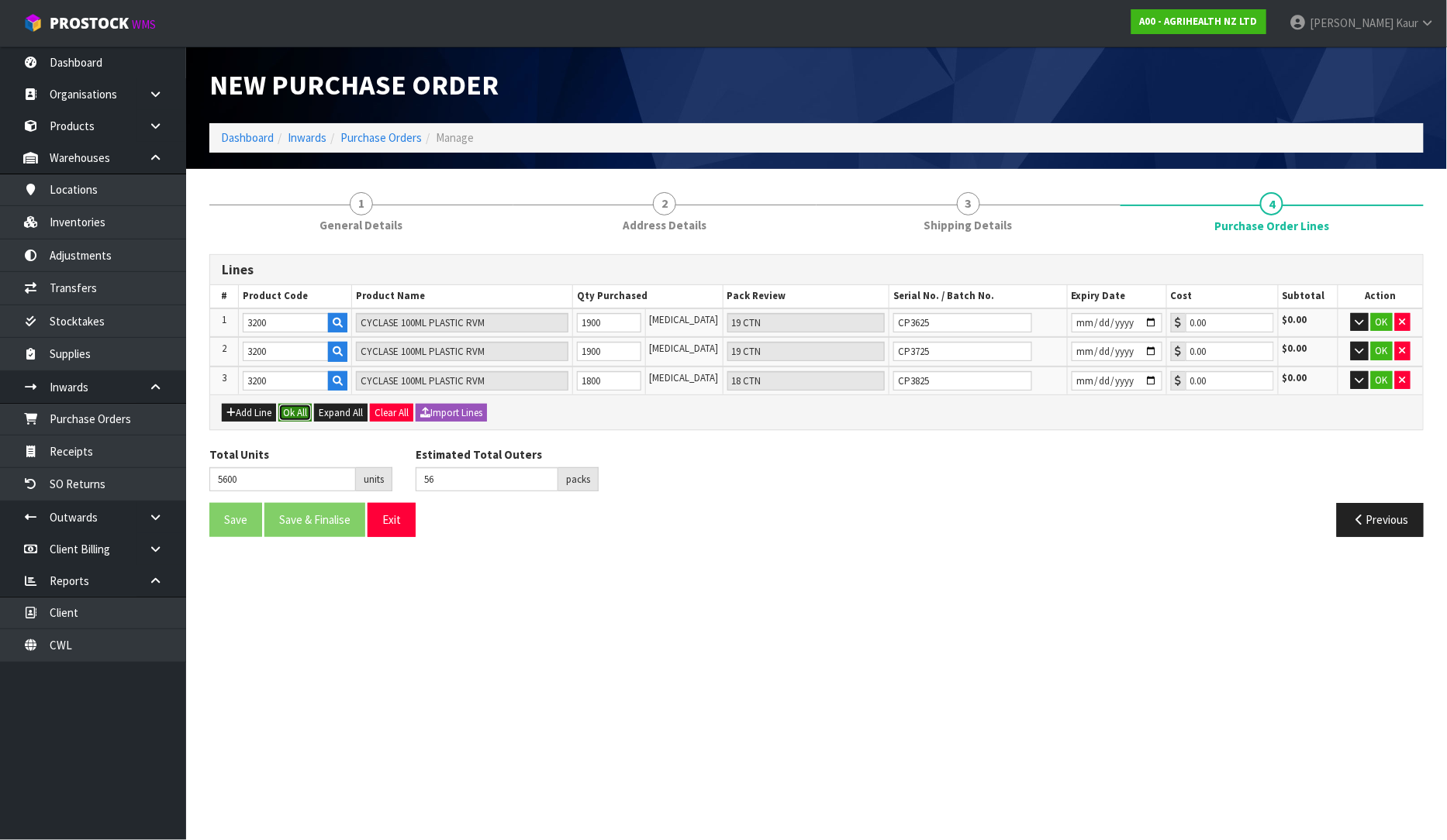
click at [299, 414] on button "Ok All" at bounding box center [294, 413] width 33 height 19
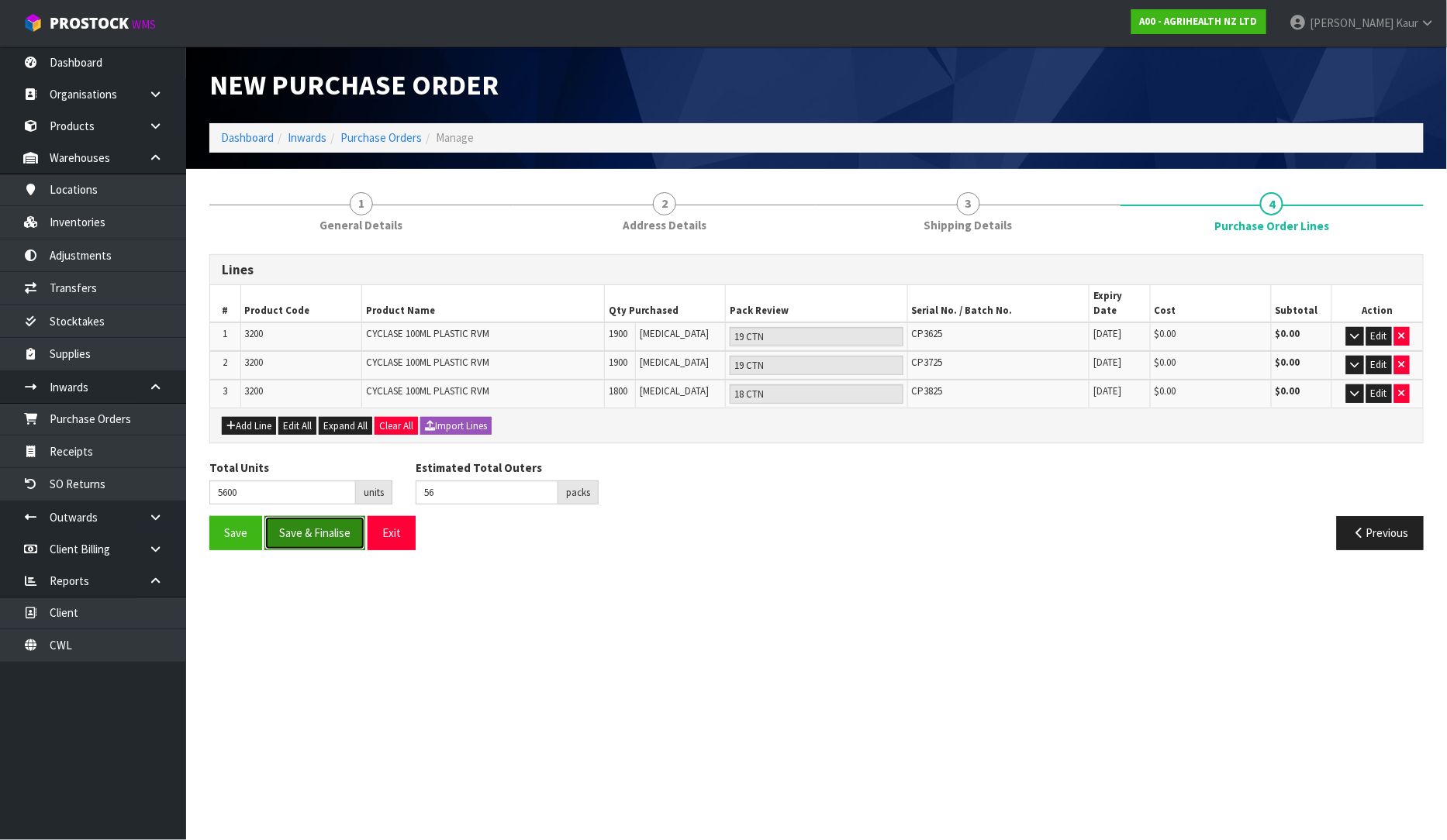
click at [312, 518] on button "Save & Finalise" at bounding box center [315, 532] width 101 height 33
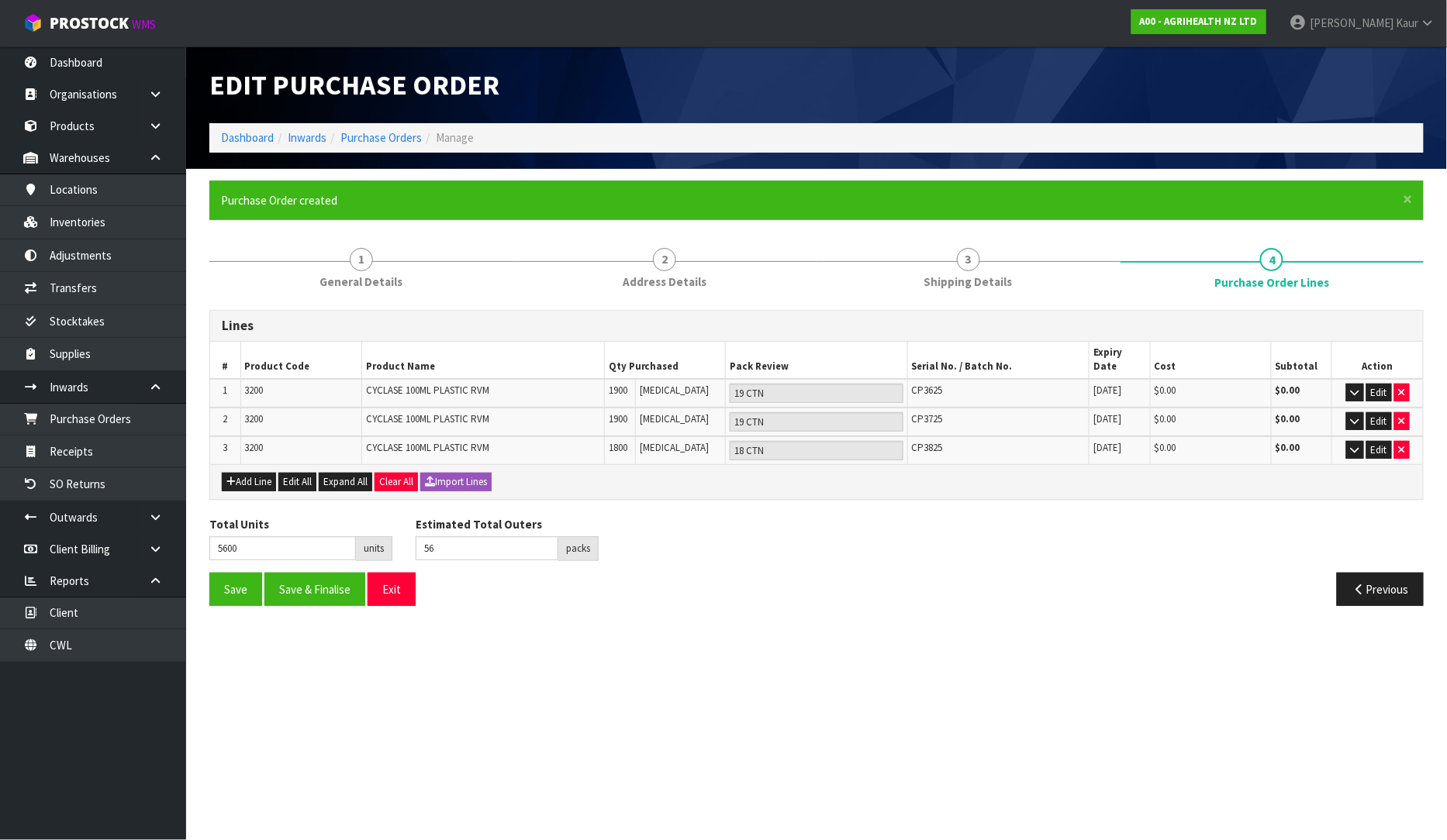
type input "0"
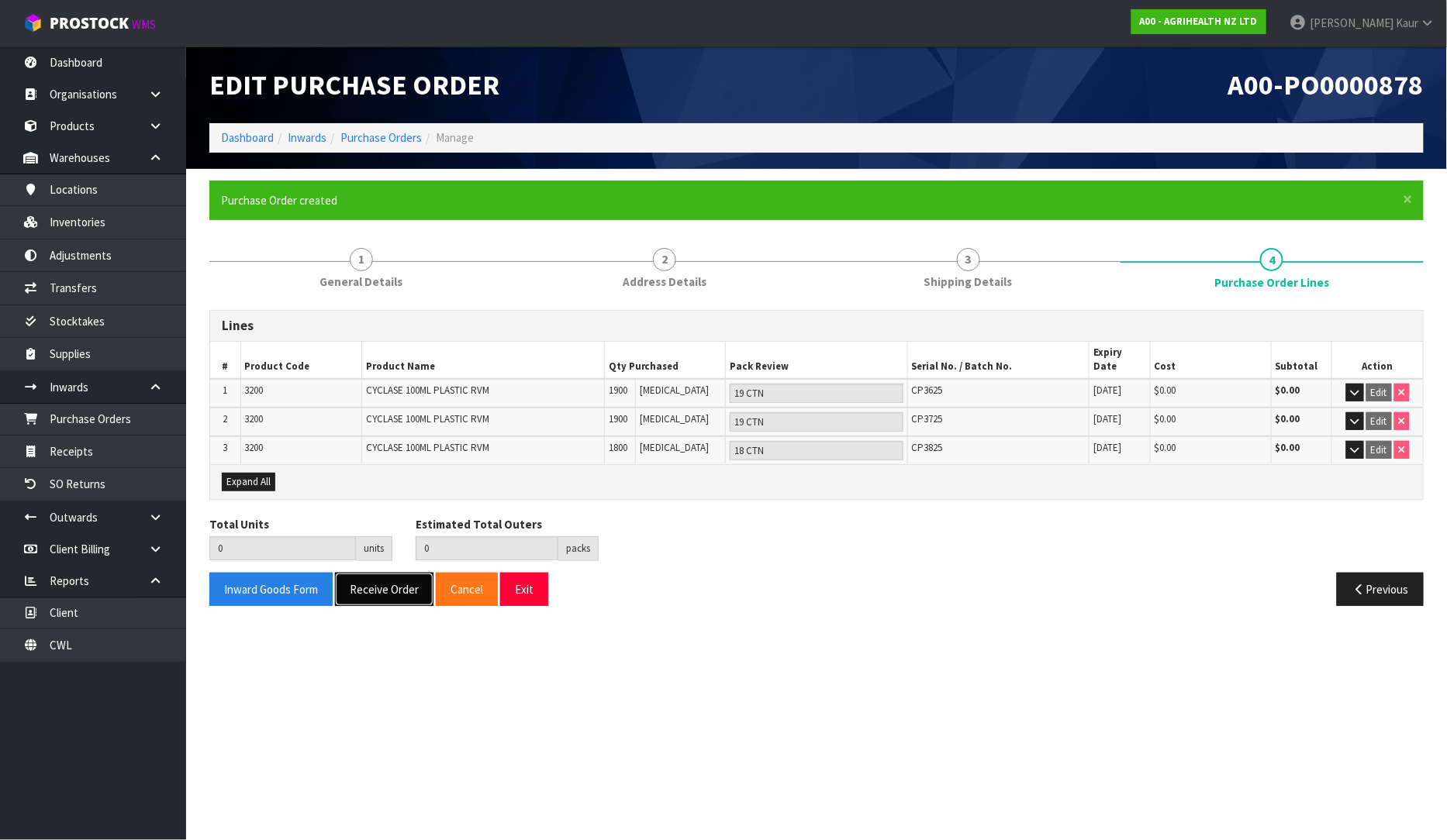
click at [367, 577] on button "Receive Order" at bounding box center [384, 589] width 99 height 33
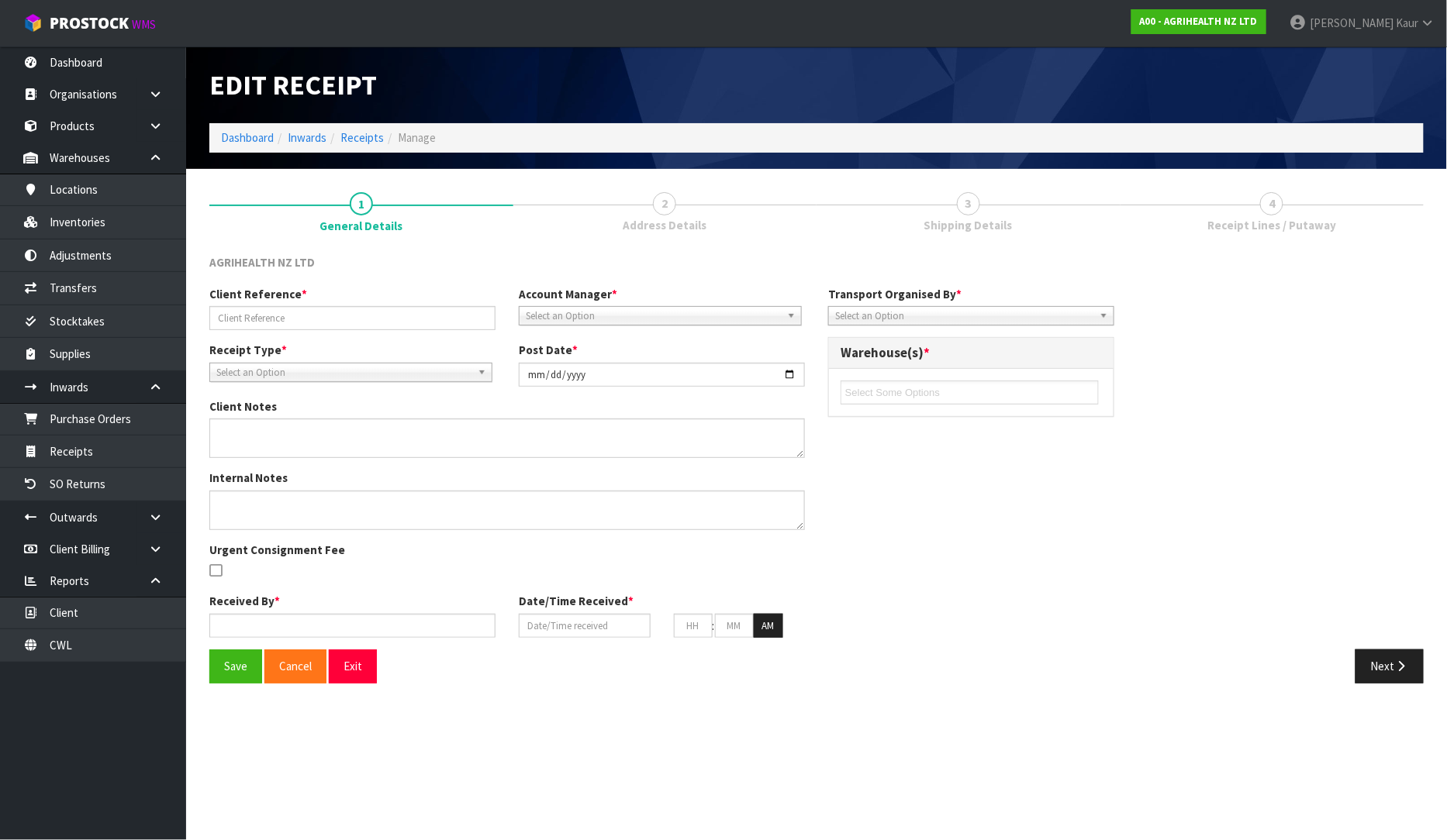
type input "PO-7803"
type input "[DATE]"
type input "[PERSON_NAME]"
type input "[DATE]"
type input "09"
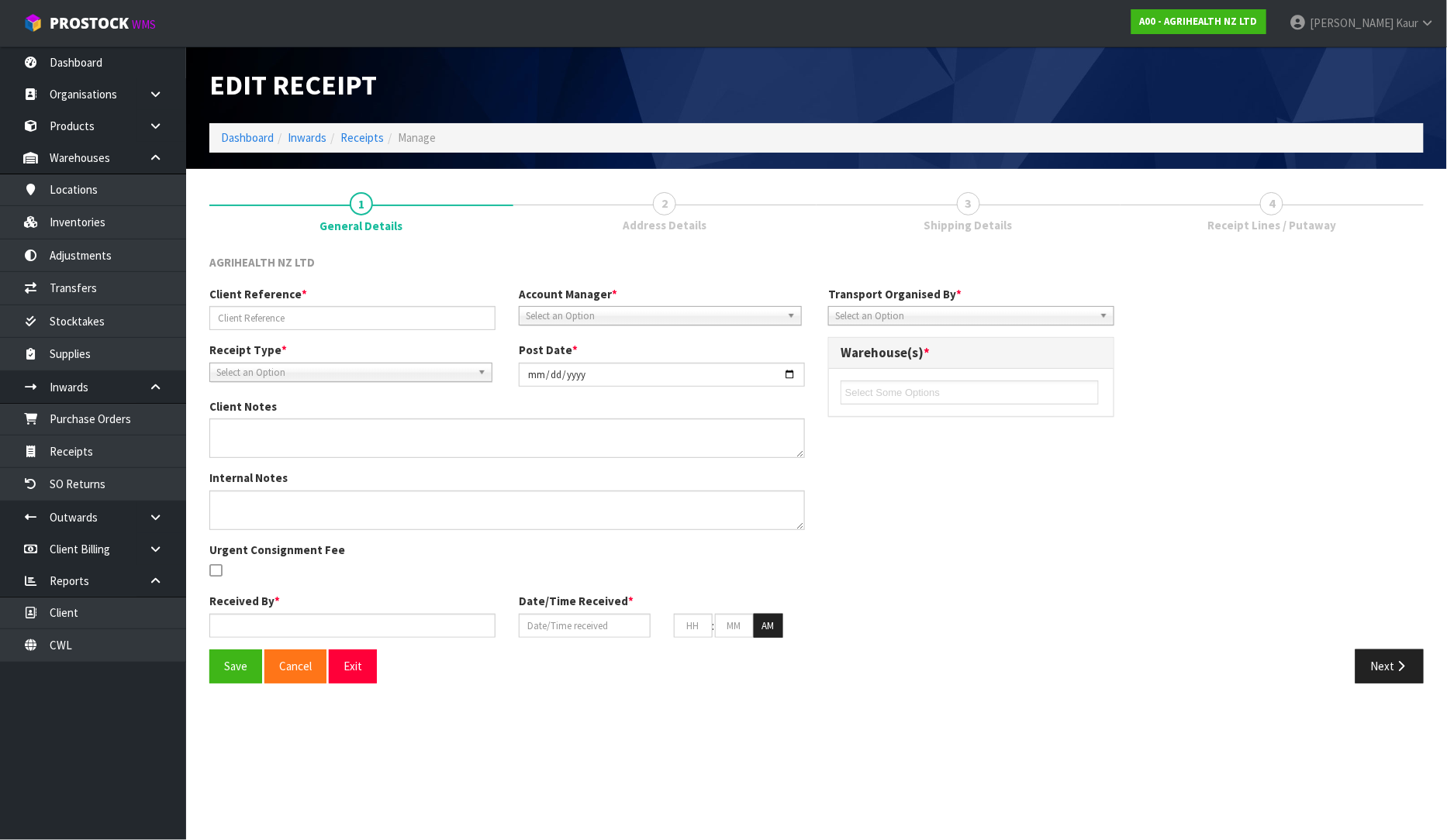
type input "40"
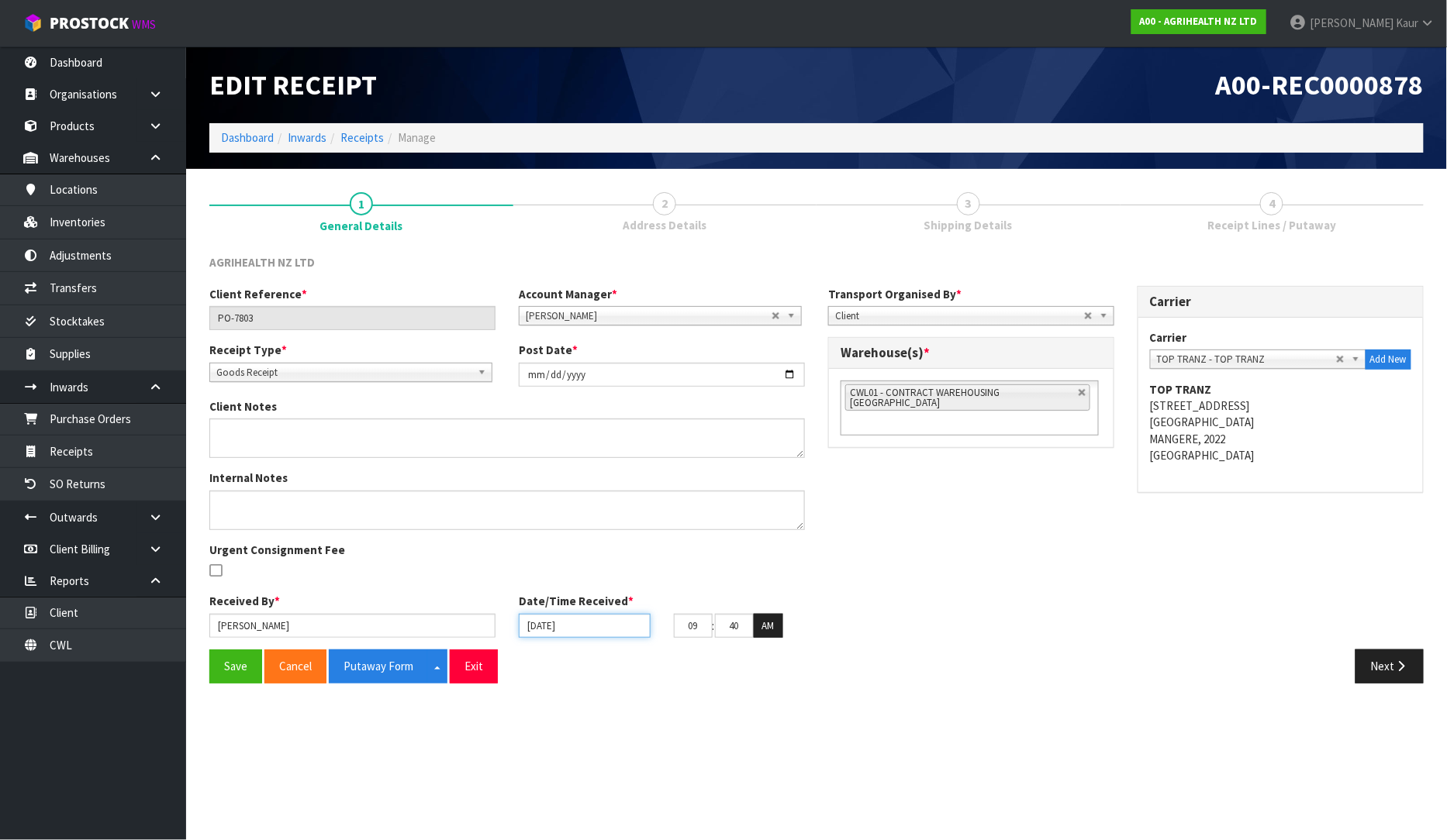
click at [530, 624] on input "[DATE]" at bounding box center [584, 626] width 132 height 24
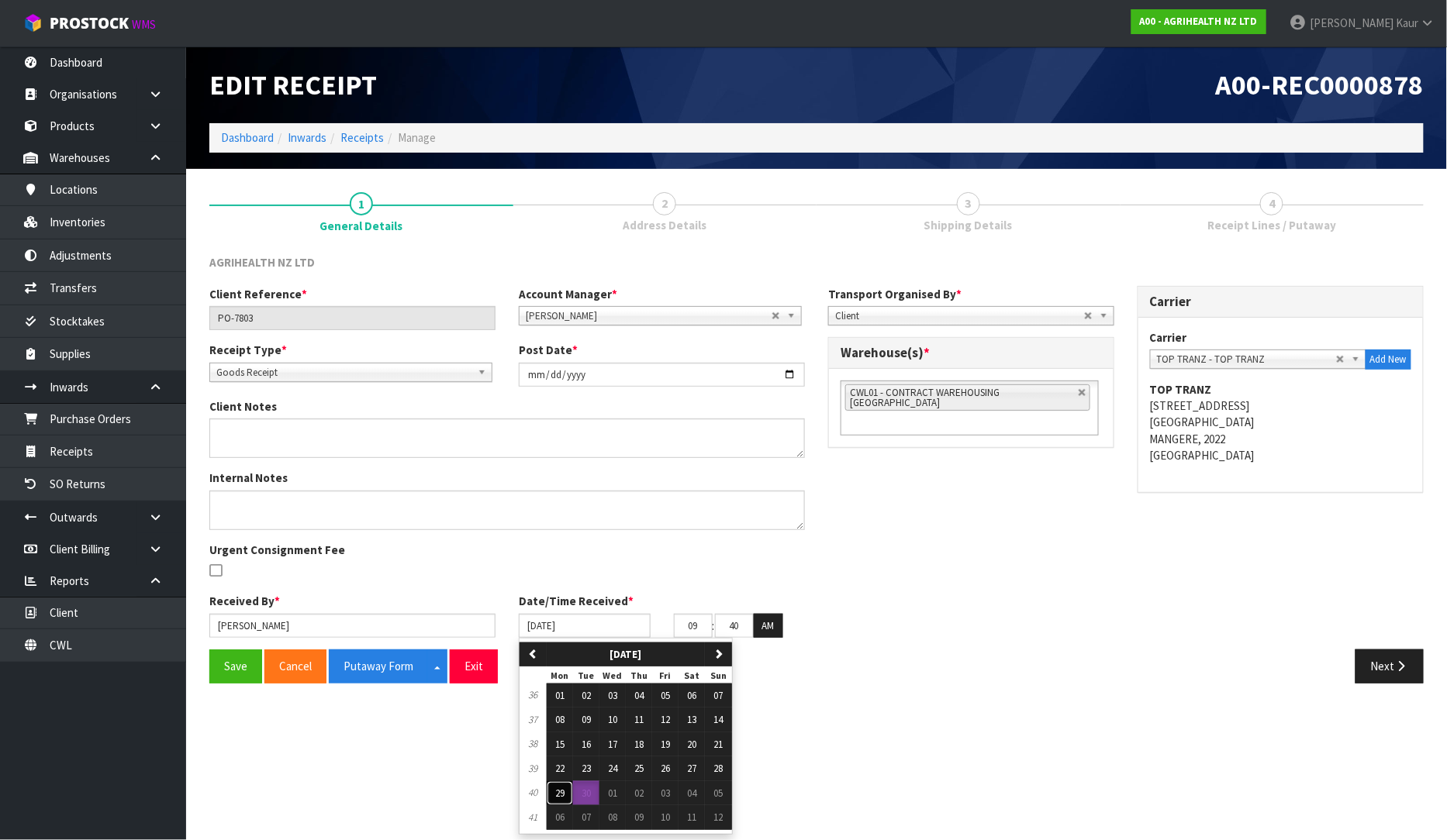
drag, startPoint x: 562, startPoint y: 796, endPoint x: 556, endPoint y: 791, distance: 7.8
click at [560, 795] on span "29" at bounding box center [560, 793] width 9 height 13
type input "[DATE]"
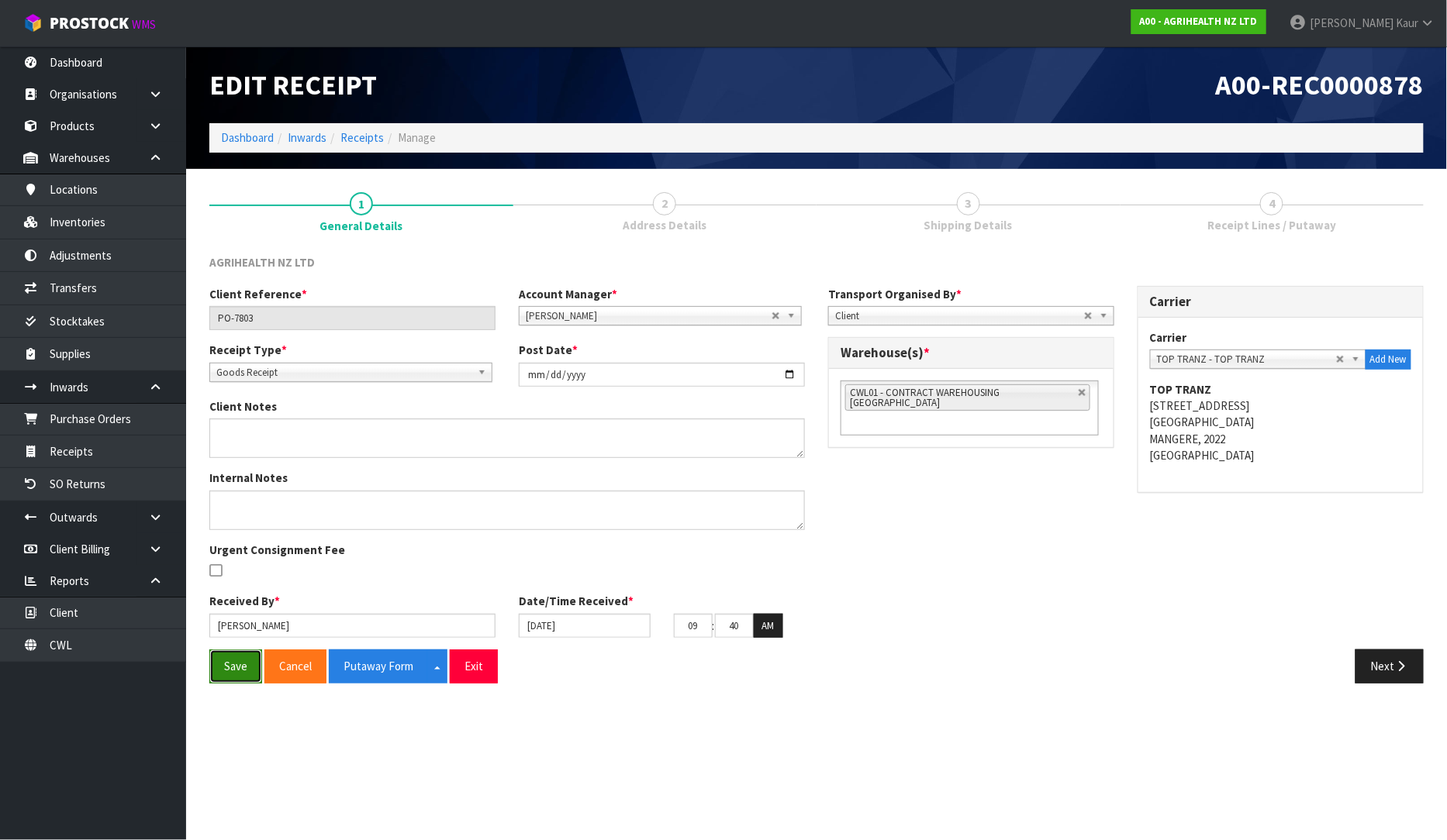
click at [237, 657] on button "Save" at bounding box center [235, 666] width 53 height 33
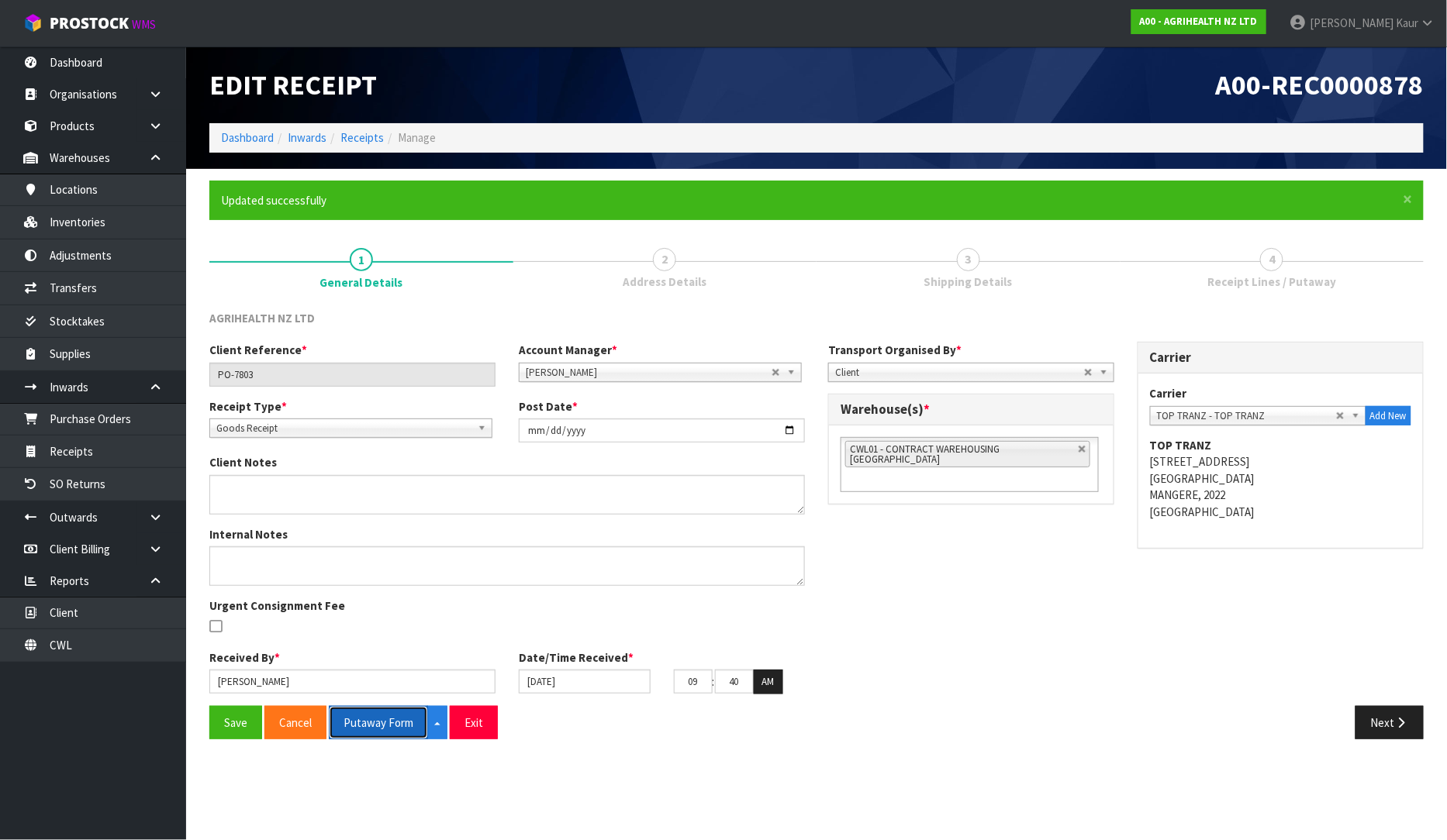
click at [375, 727] on button "Putaway Form" at bounding box center [378, 722] width 100 height 33
drag, startPoint x: 272, startPoint y: 381, endPoint x: 190, endPoint y: 378, distance: 82.1
click at [190, 378] on section "× Close Updated successfully 1 General Details 2 Address Details 3 Shipping Det…" at bounding box center [816, 466] width 1261 height 594
drag, startPoint x: 78, startPoint y: 646, endPoint x: 87, endPoint y: 641, distance: 10.3
click at [78, 646] on link "CWL" at bounding box center [92, 644] width 186 height 31
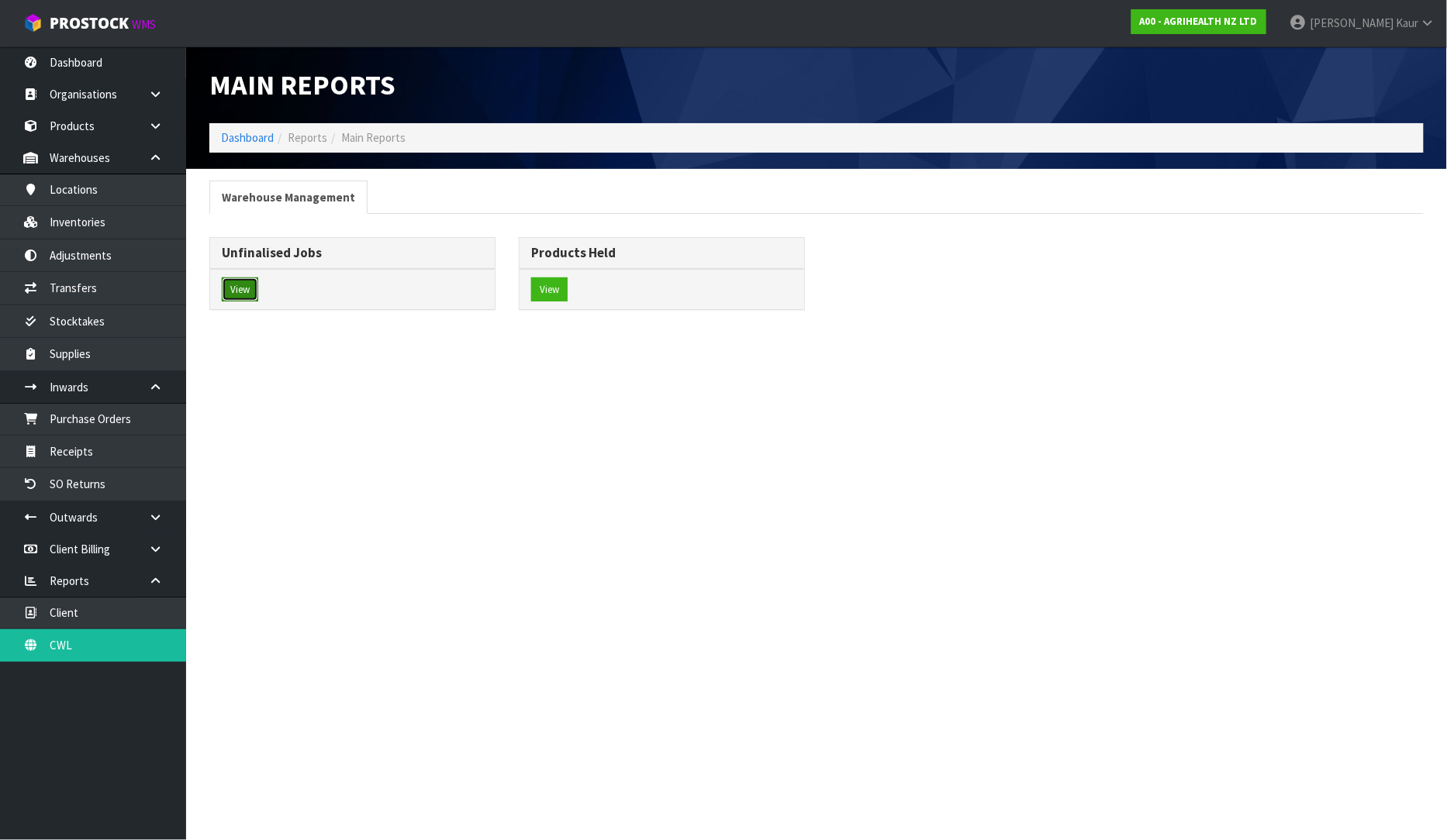
click at [231, 285] on button "View" at bounding box center [240, 290] width 37 height 25
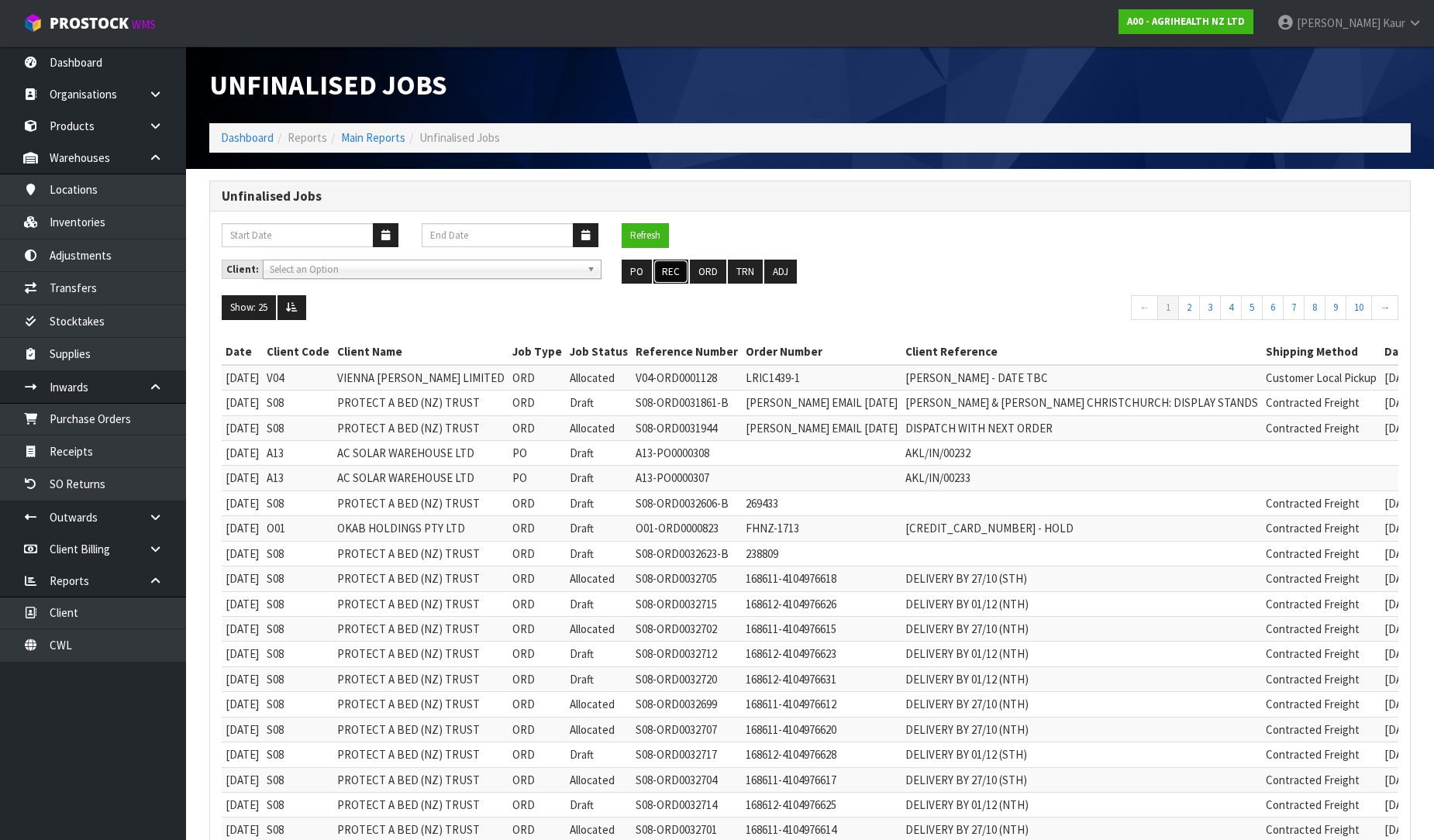
click at [665, 276] on button "REC" at bounding box center [670, 272] width 35 height 25
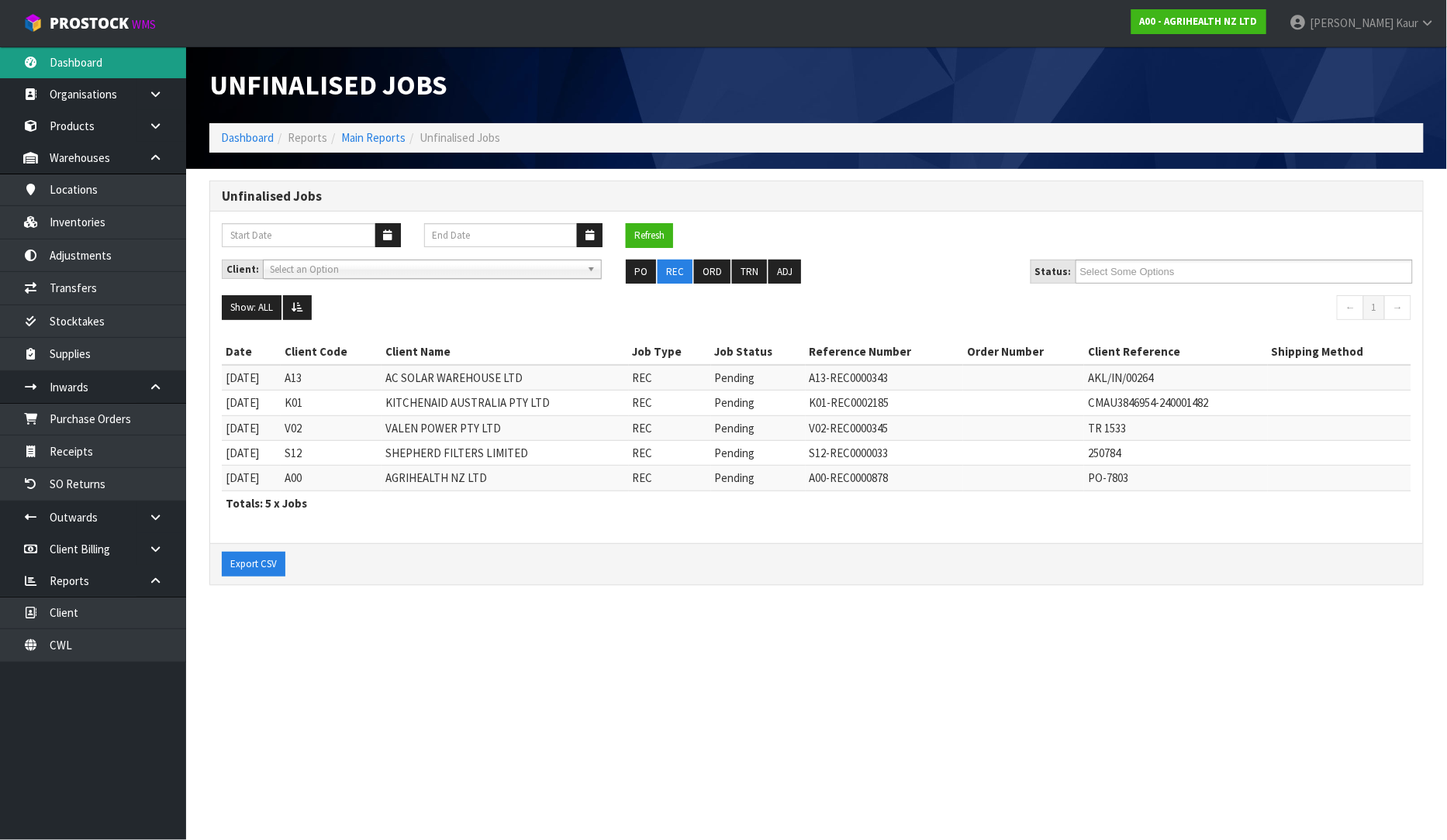
click at [132, 75] on link "Dashboard" at bounding box center [92, 62] width 186 height 31
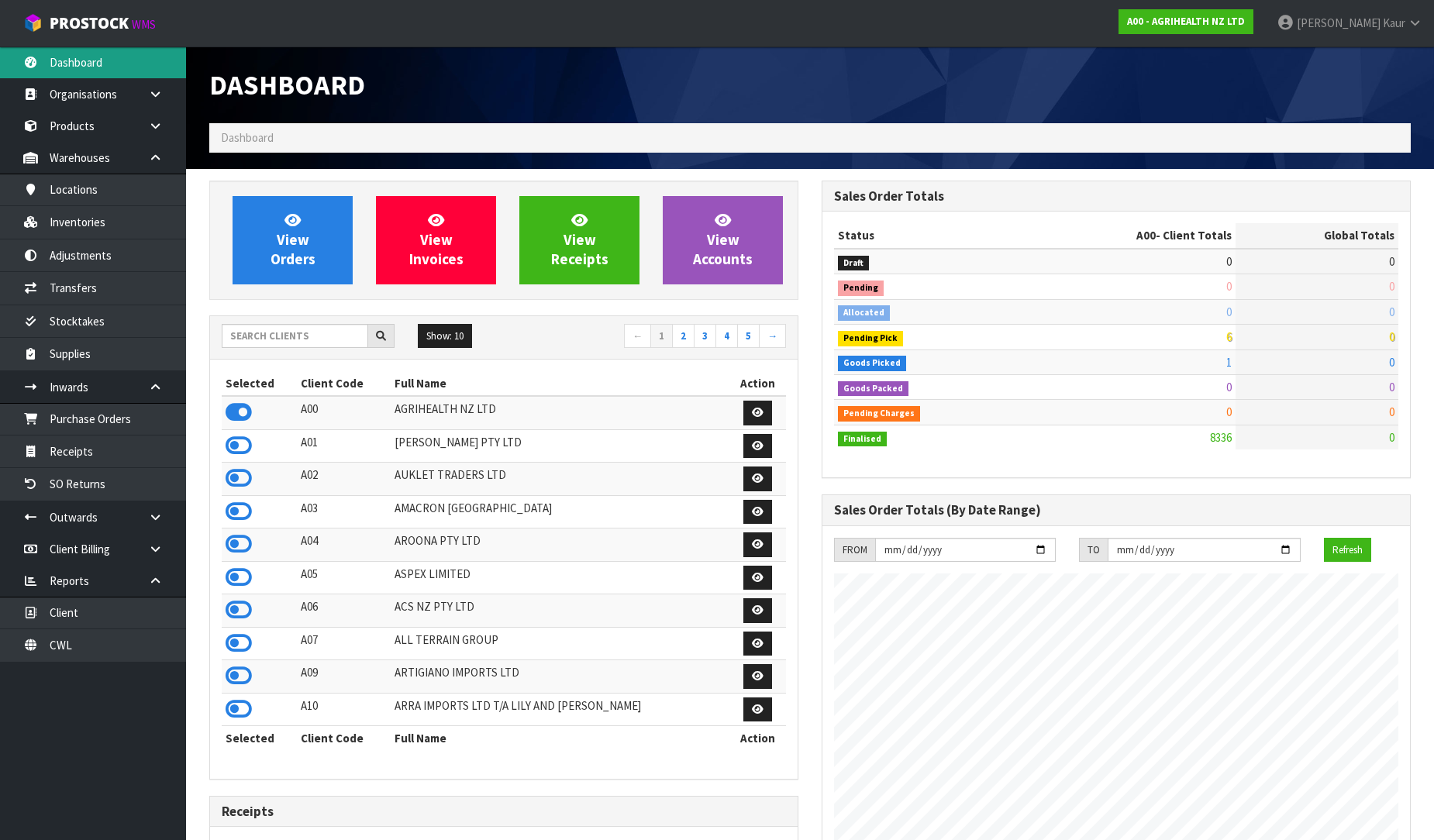
scroll to position [1175, 612]
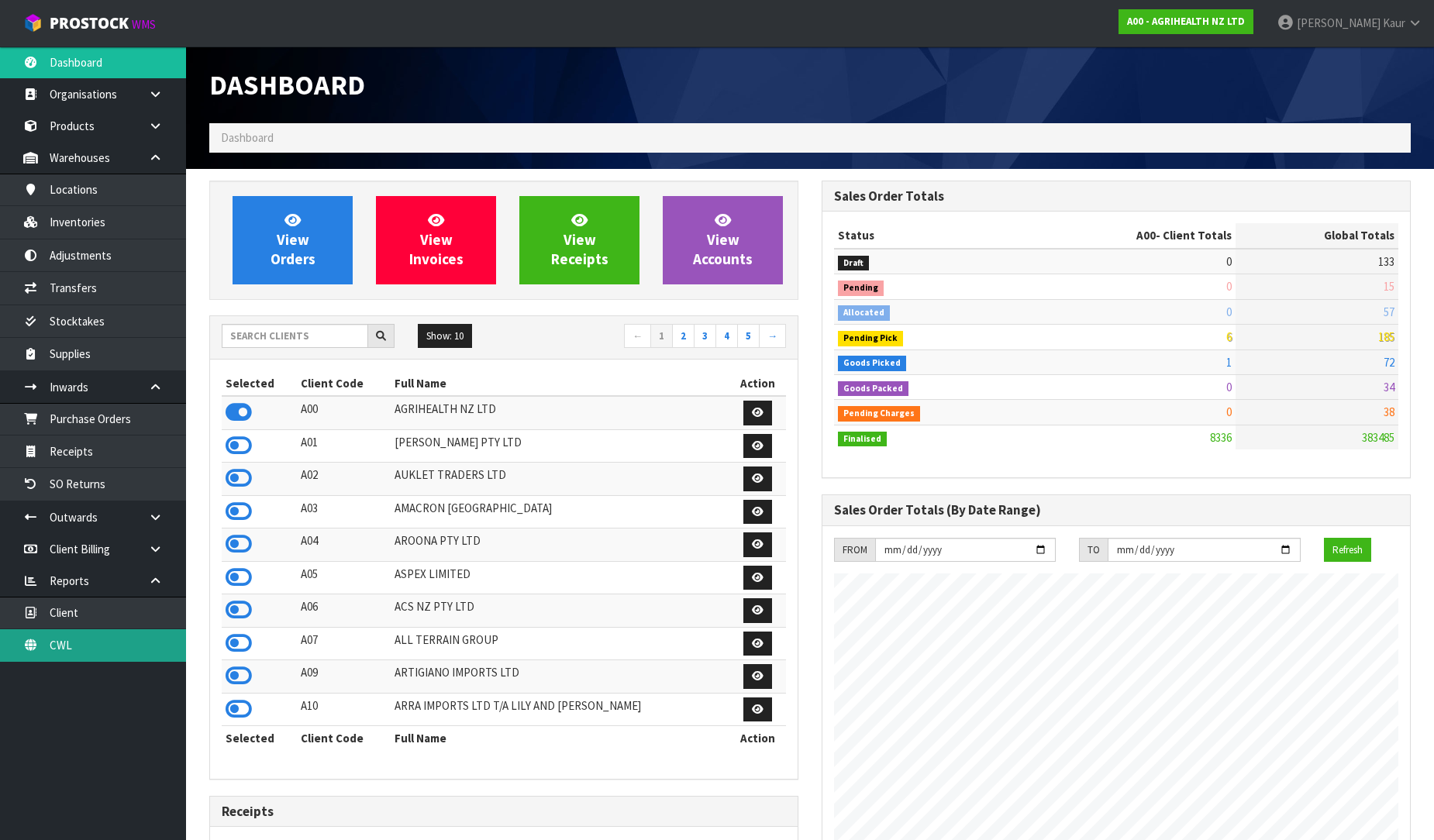
click at [79, 650] on link "CWL" at bounding box center [92, 644] width 186 height 31
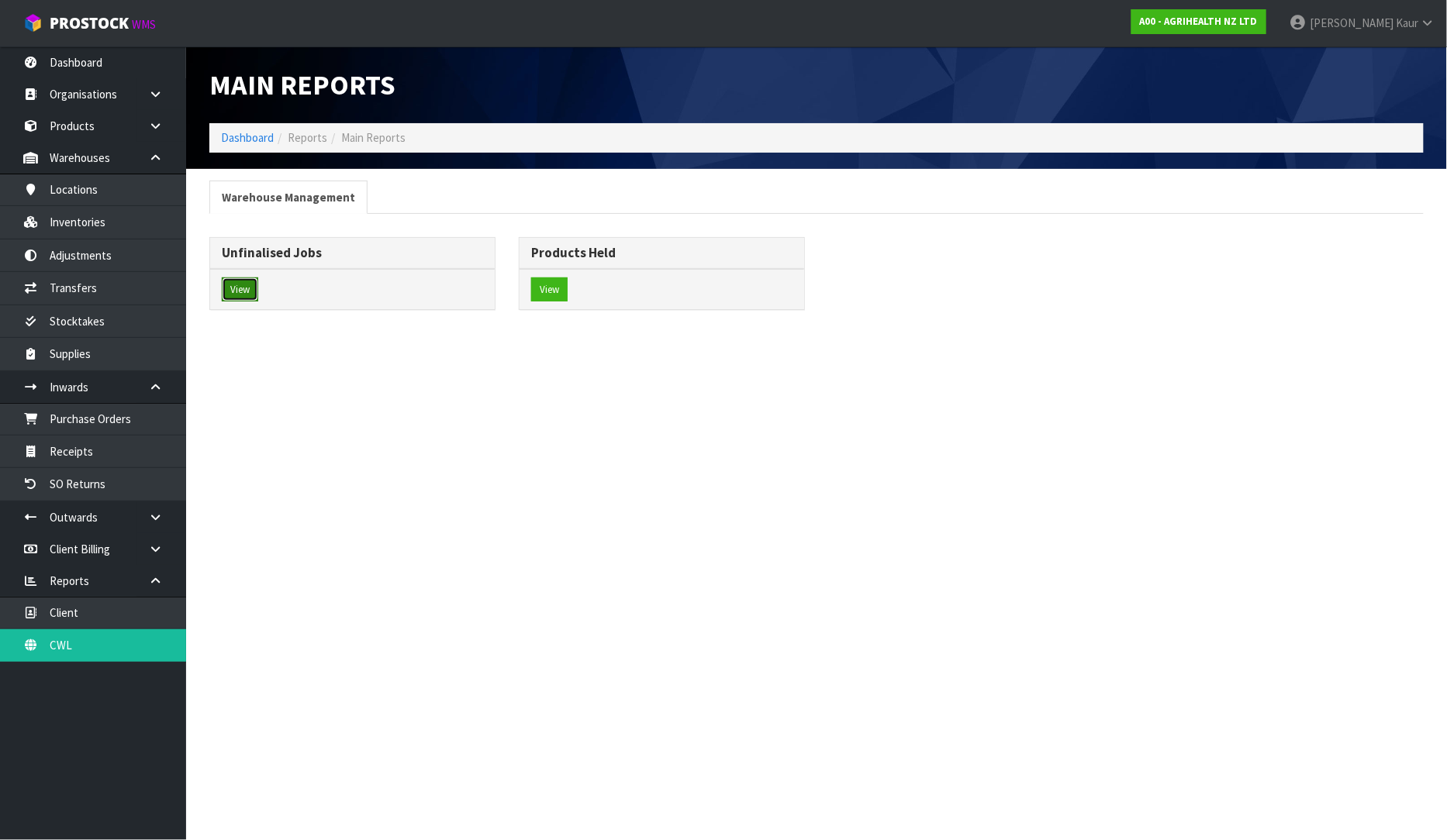
click at [250, 282] on button "View" at bounding box center [240, 290] width 37 height 25
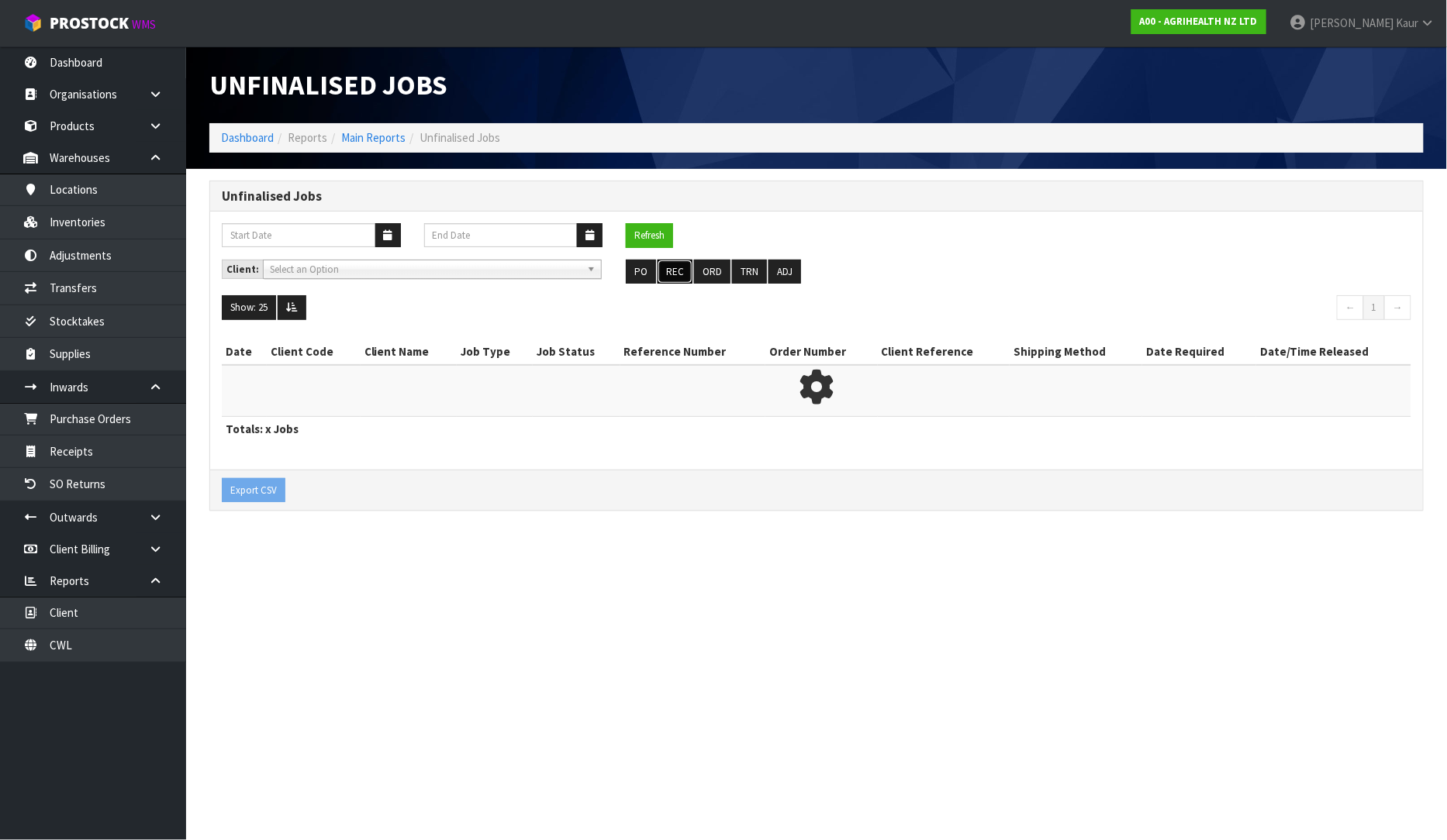
click at [675, 271] on button "REC" at bounding box center [675, 272] width 35 height 25
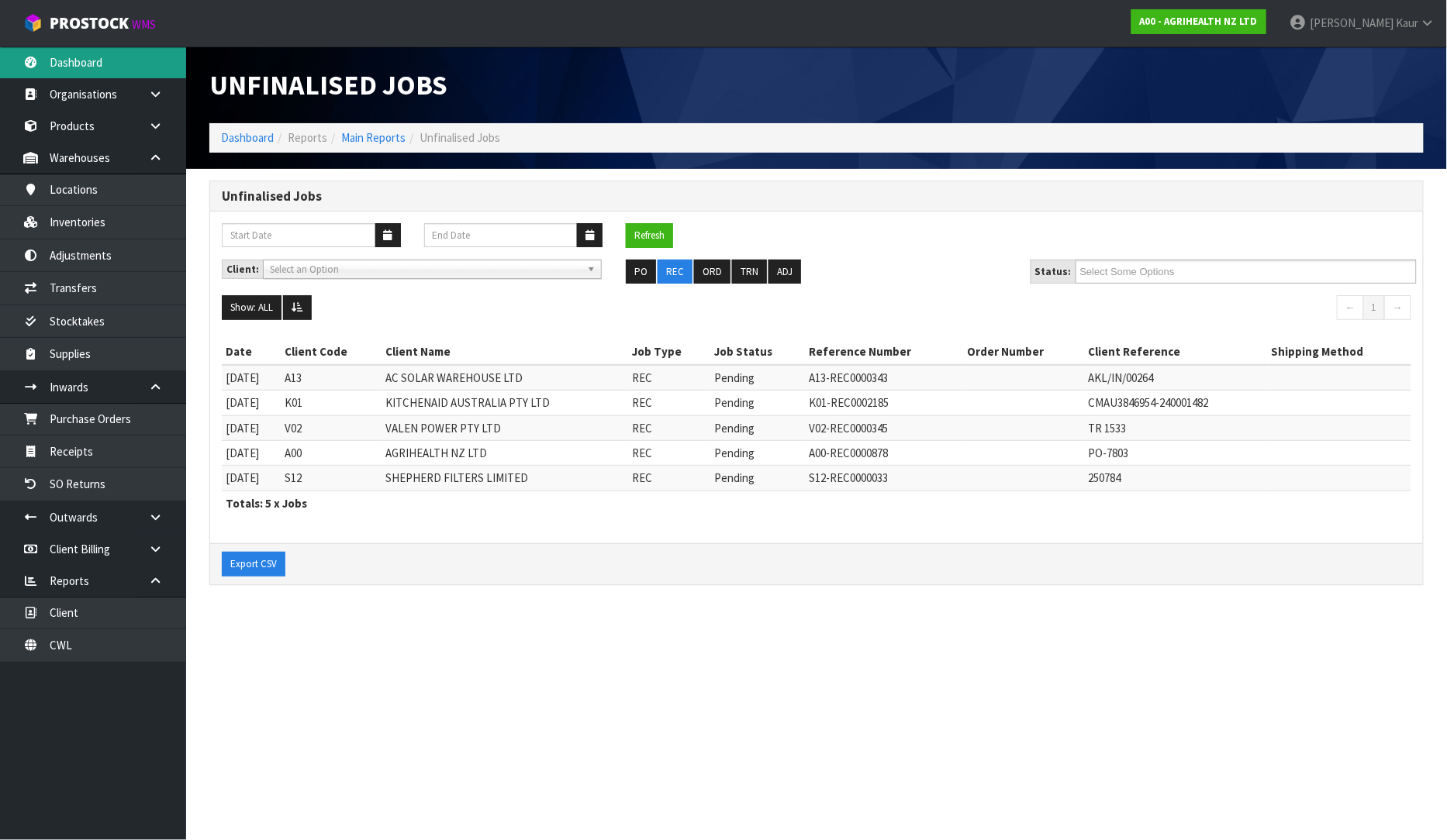
click at [88, 58] on link "Dashboard" at bounding box center [92, 62] width 186 height 31
